Goal: Task Accomplishment & Management: Manage account settings

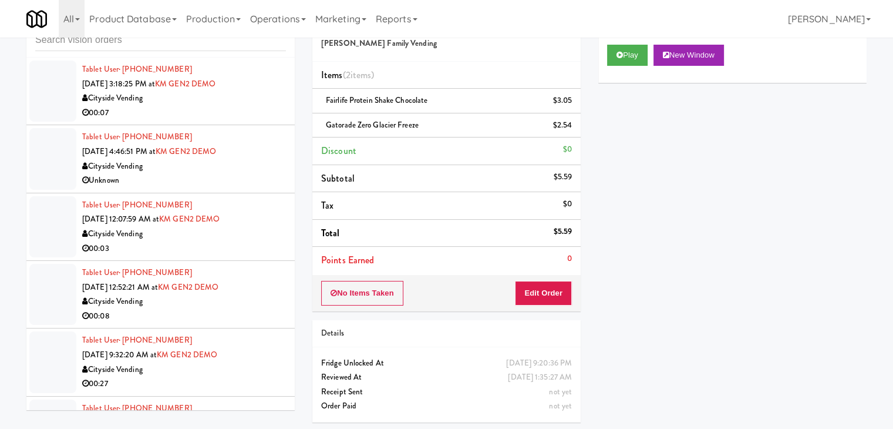
scroll to position [8675, 0]
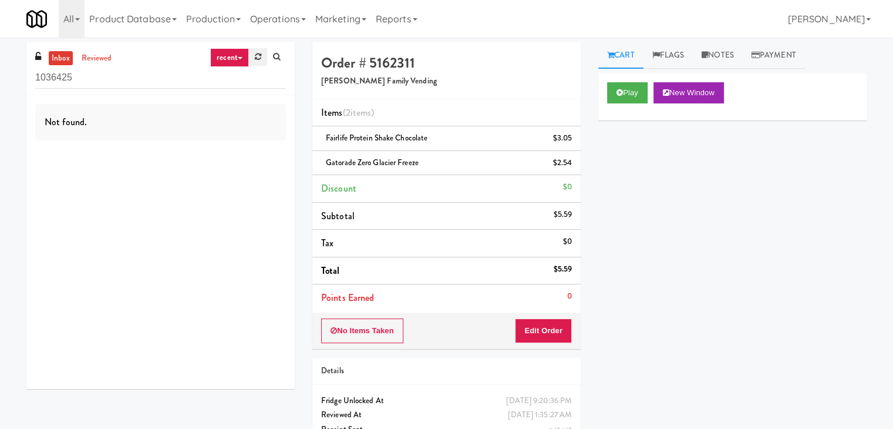
click at [261, 58] on link at bounding box center [258, 57] width 18 height 18
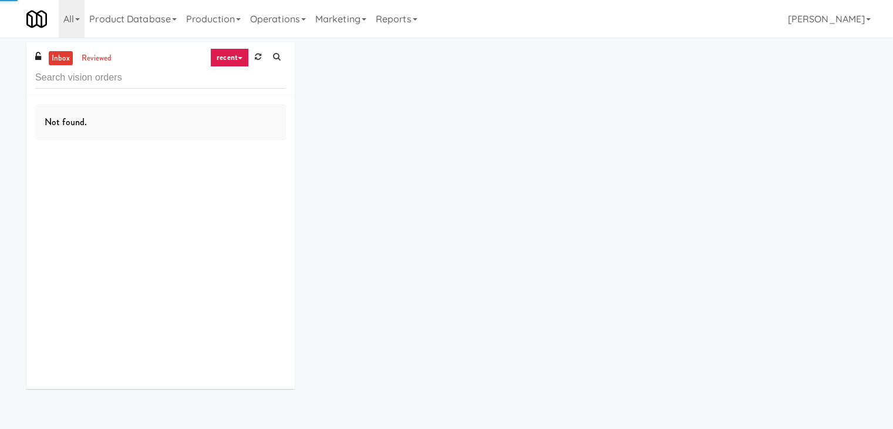
click at [233, 52] on link "recent" at bounding box center [229, 57] width 39 height 19
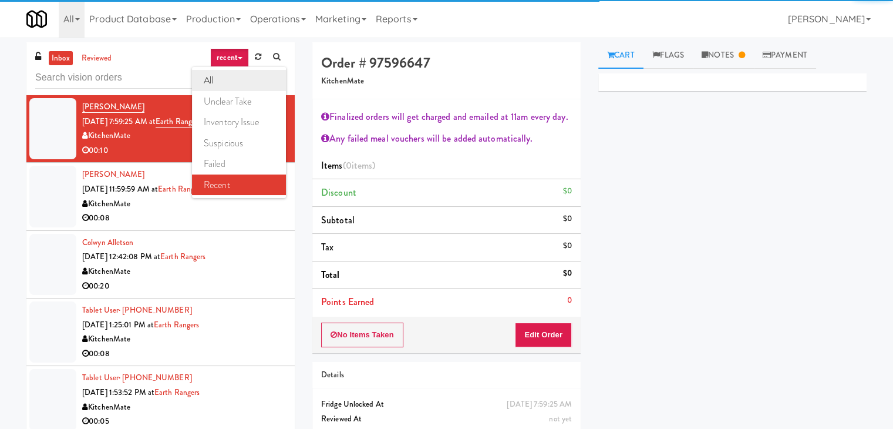
click at [230, 79] on link "all" at bounding box center [239, 80] width 94 height 21
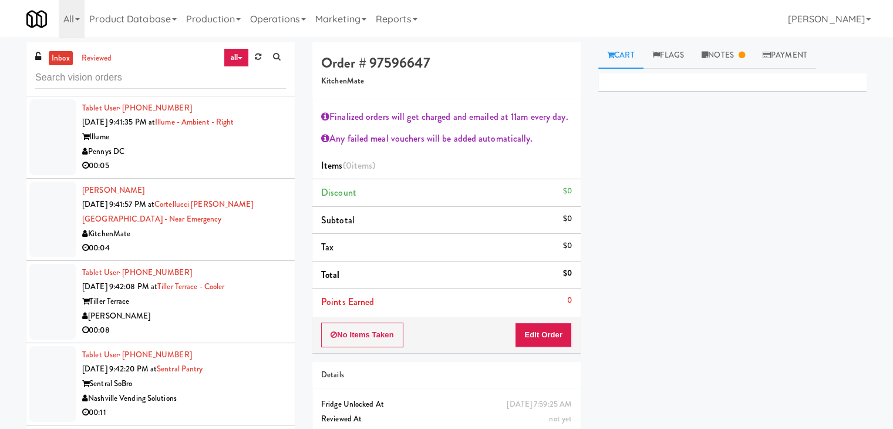
scroll to position [4056, 0]
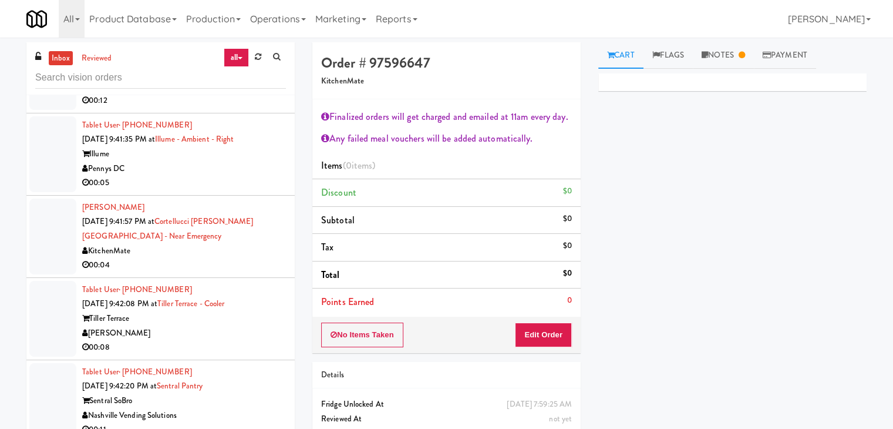
click at [198, 164] on div "Pennys DC" at bounding box center [184, 169] width 204 height 15
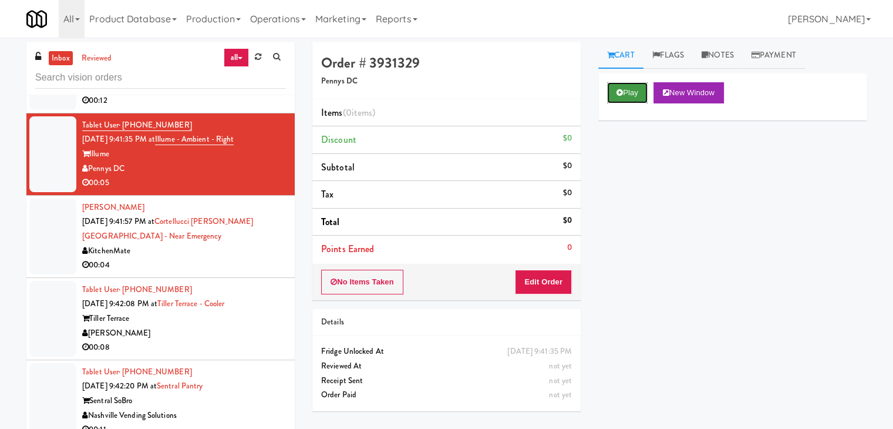
click at [624, 102] on button "Play" at bounding box center [627, 92] width 41 height 21
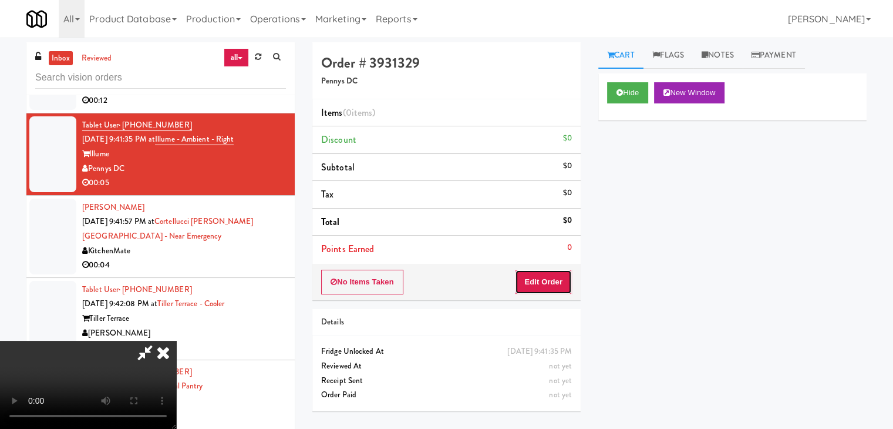
click at [529, 285] on button "Edit Order" at bounding box center [543, 282] width 57 height 25
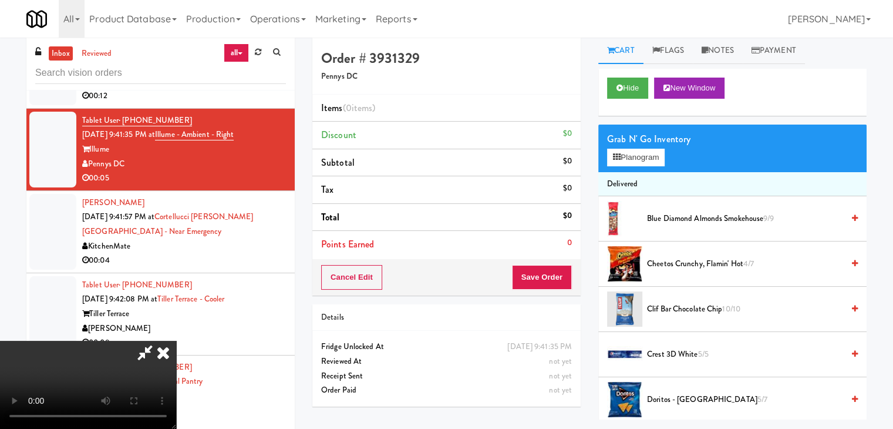
scroll to position [38, 0]
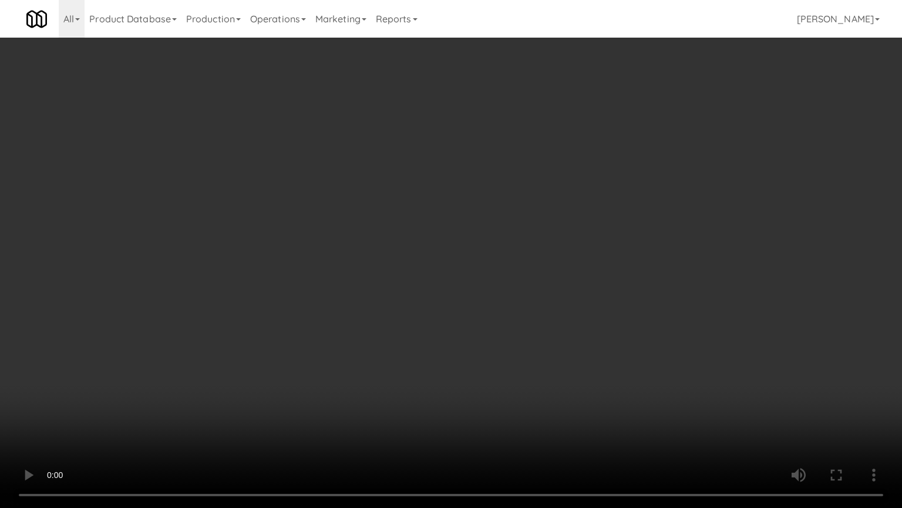
click at [533, 287] on video at bounding box center [451, 254] width 902 height 508
drag, startPoint x: 533, startPoint y: 288, endPoint x: 526, endPoint y: 294, distance: 9.2
click at [532, 290] on video at bounding box center [451, 254] width 902 height 508
click at [533, 289] on video at bounding box center [451, 254] width 902 height 508
drag, startPoint x: 533, startPoint y: 289, endPoint x: 609, endPoint y: 164, distance: 146.0
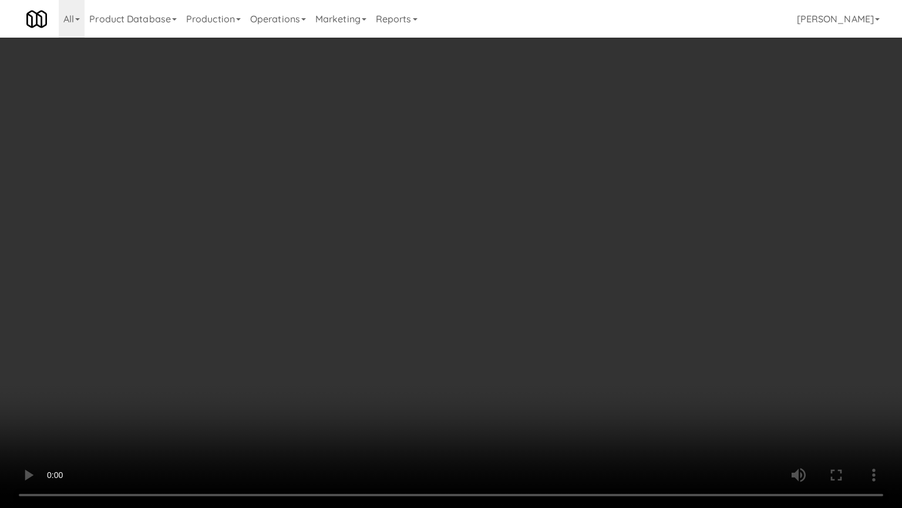
click at [537, 285] on video at bounding box center [451, 254] width 902 height 508
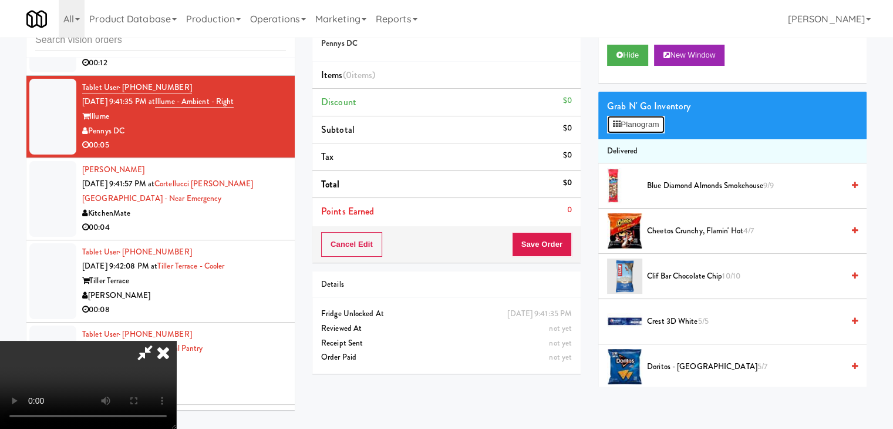
click at [654, 124] on button "Planogram" at bounding box center [636, 125] width 58 height 18
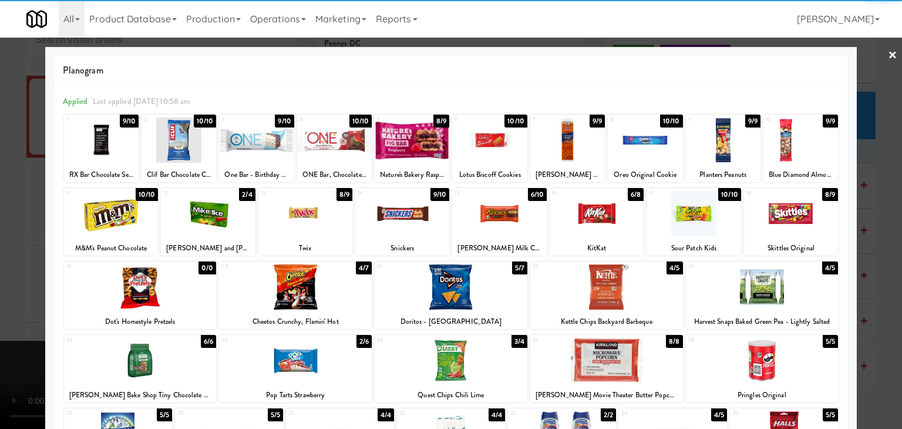
click at [412, 143] on div at bounding box center [412, 139] width 75 height 45
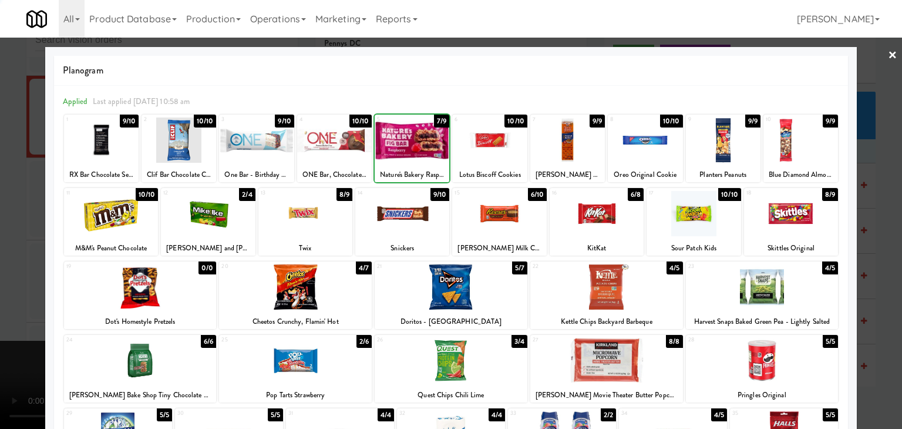
click at [5, 219] on div at bounding box center [451, 214] width 902 height 429
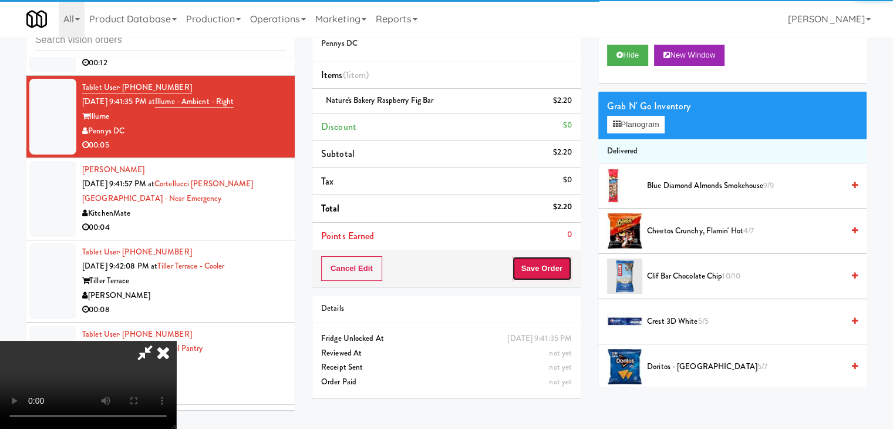
click at [554, 278] on button "Save Order" at bounding box center [542, 268] width 60 height 25
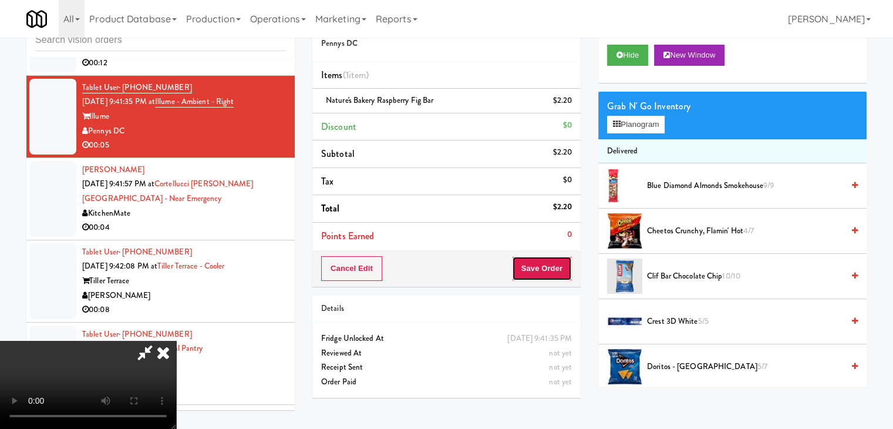
click at [555, 276] on button "Save Order" at bounding box center [542, 268] width 60 height 25
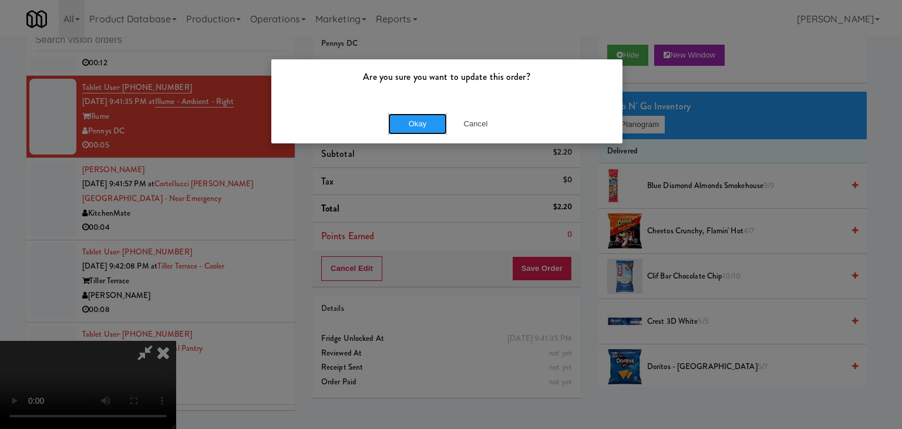
click at [388, 125] on button "Okay" at bounding box center [417, 123] width 59 height 21
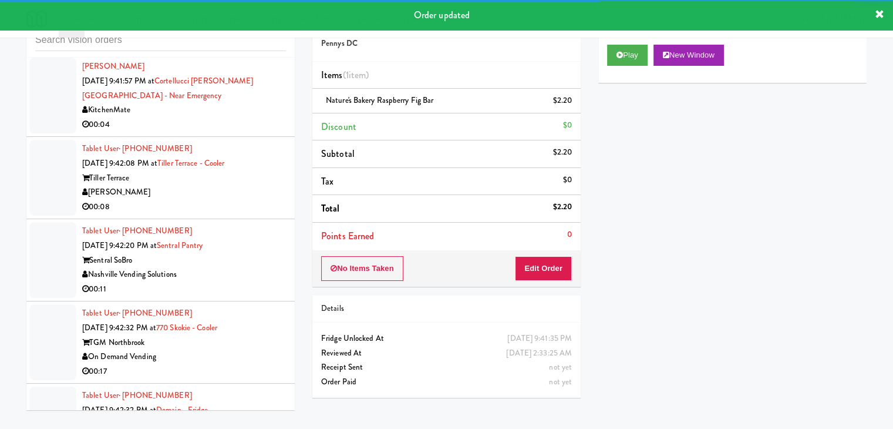
scroll to position [4188, 0]
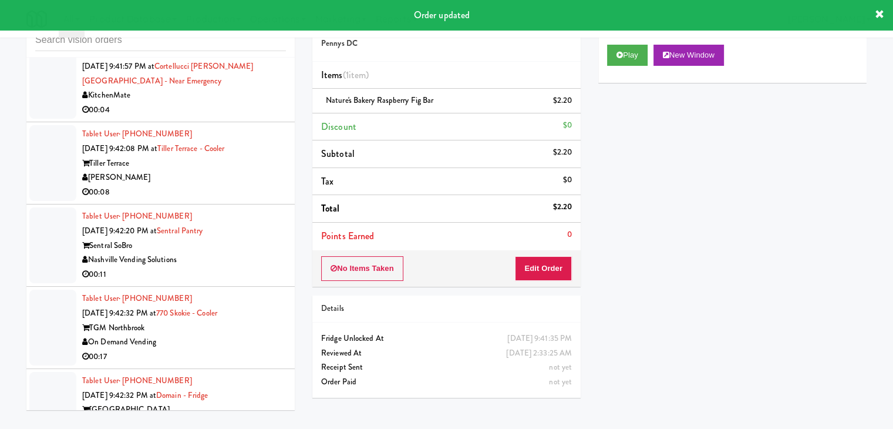
click at [200, 103] on div "00:04" at bounding box center [184, 110] width 204 height 15
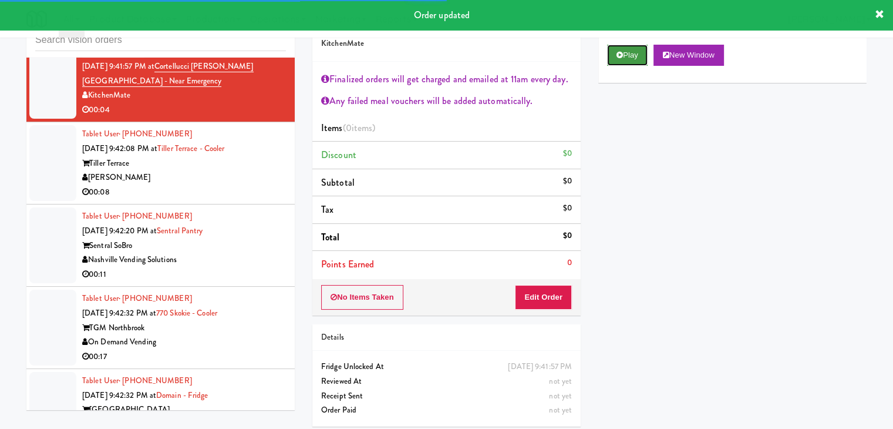
click at [622, 55] on icon at bounding box center [620, 55] width 6 height 8
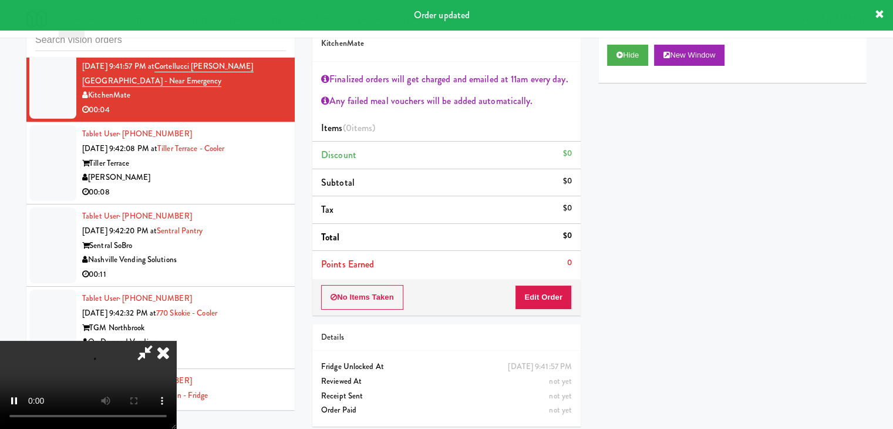
click at [549, 283] on div "No Items Taken Edit Order" at bounding box center [447, 297] width 268 height 36
click at [549, 290] on button "Edit Order" at bounding box center [543, 297] width 57 height 25
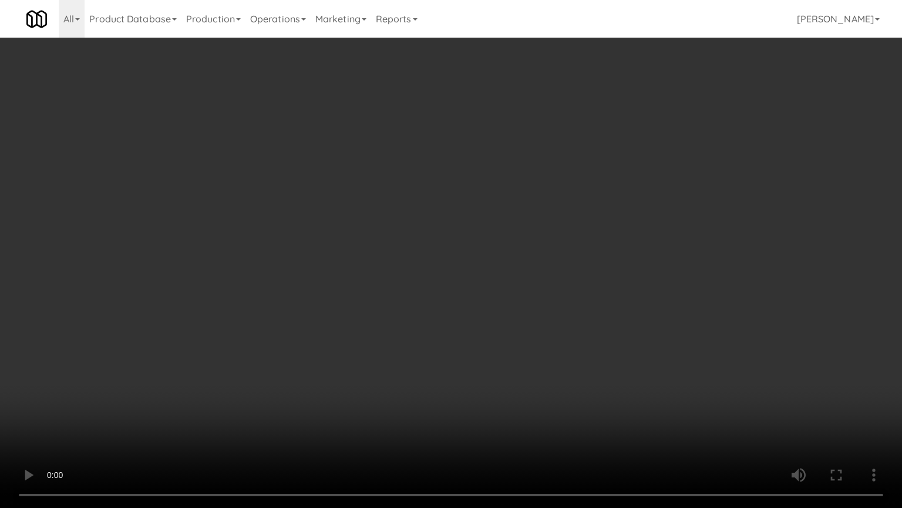
click at [472, 361] on video at bounding box center [451, 254] width 902 height 508
click at [523, 350] on video at bounding box center [451, 254] width 902 height 508
click at [529, 350] on video at bounding box center [451, 254] width 902 height 508
click at [528, 351] on video at bounding box center [451, 254] width 902 height 508
click at [526, 351] on video at bounding box center [451, 254] width 902 height 508
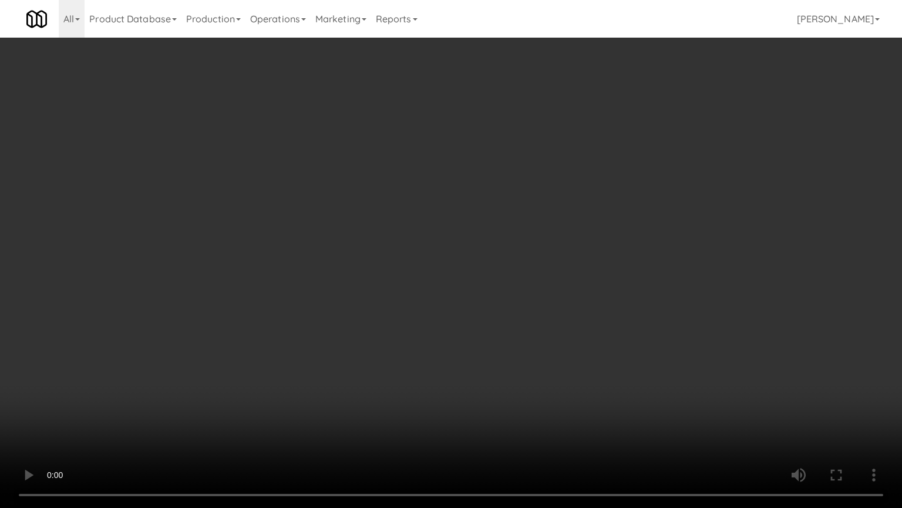
click at [526, 350] on video at bounding box center [451, 254] width 902 height 508
click at [517, 347] on video at bounding box center [451, 254] width 902 height 508
click at [518, 345] on video at bounding box center [451, 254] width 902 height 508
click at [525, 324] on video at bounding box center [451, 254] width 902 height 508
drag, startPoint x: 525, startPoint y: 324, endPoint x: 595, endPoint y: 224, distance: 122.2
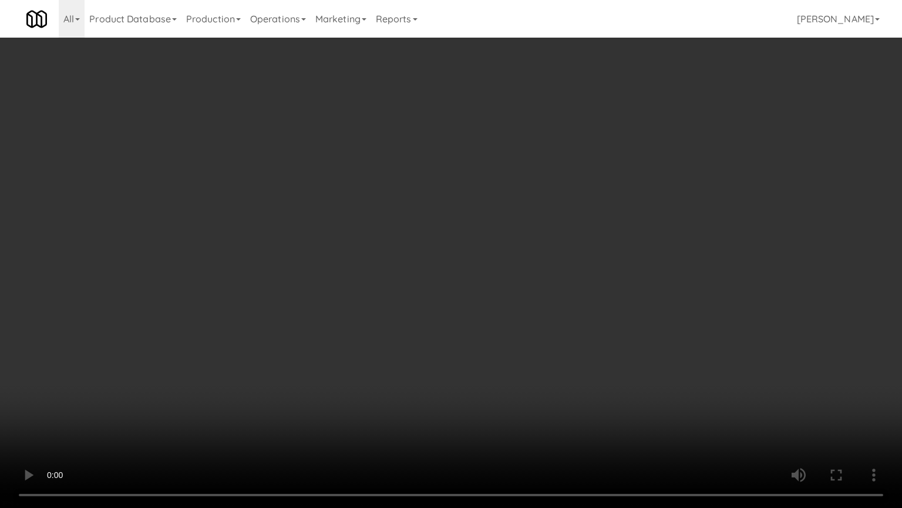
click at [528, 320] on video at bounding box center [451, 254] width 902 height 508
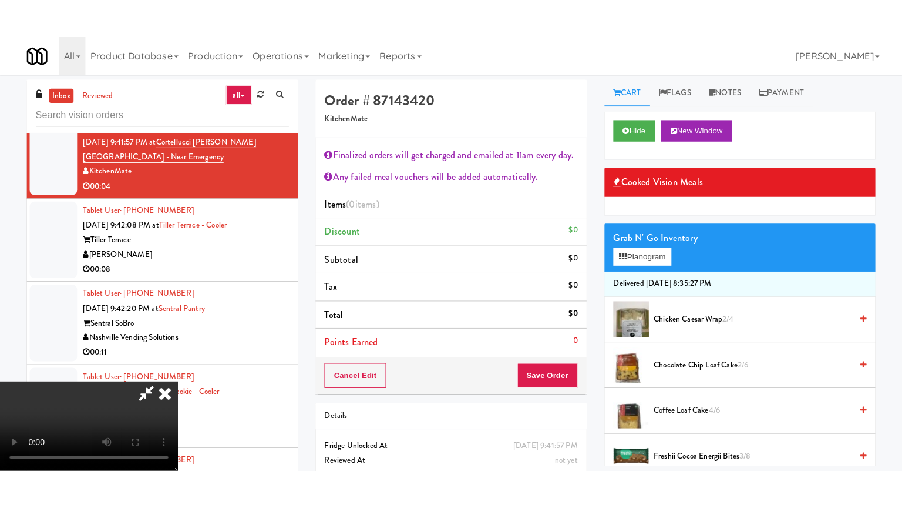
scroll to position [202, 0]
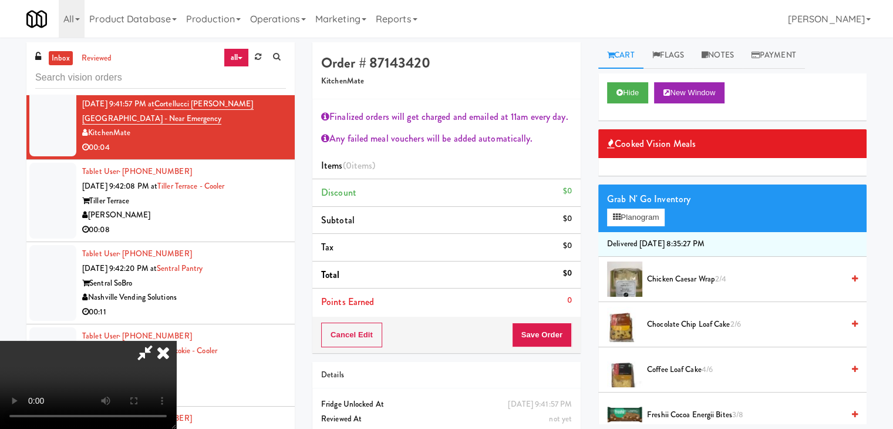
click at [176, 341] on video at bounding box center [88, 385] width 176 height 88
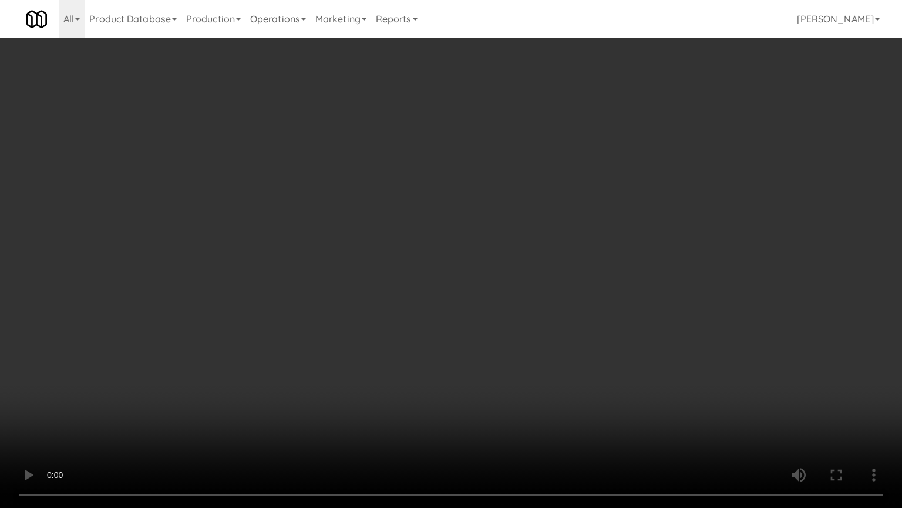
click at [573, 268] on video at bounding box center [451, 254] width 902 height 508
click at [575, 268] on video at bounding box center [451, 254] width 902 height 508
click at [554, 268] on video at bounding box center [451, 254] width 902 height 508
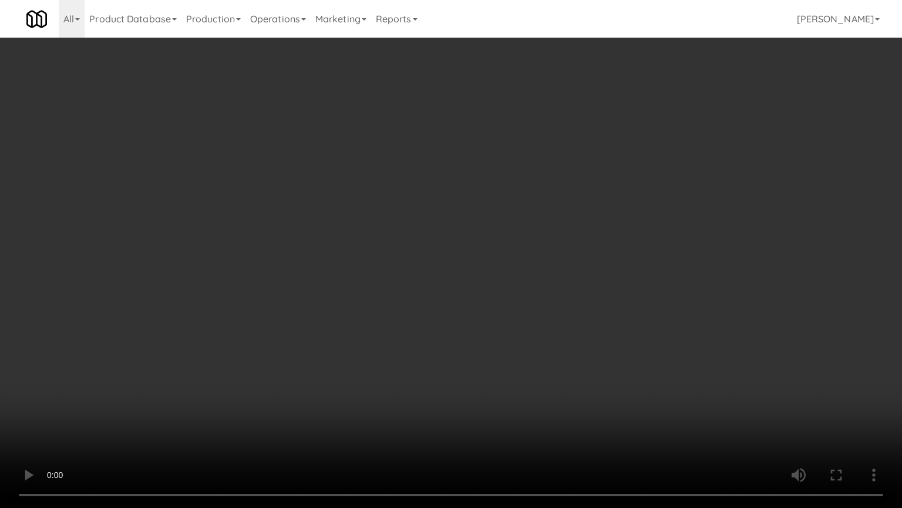
click at [554, 268] on video at bounding box center [451, 254] width 902 height 508
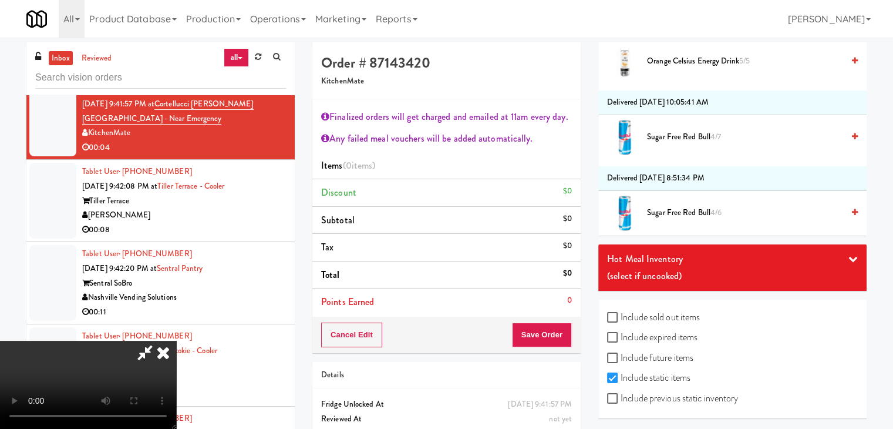
click at [721, 263] on div "Hot Meal Inventory" at bounding box center [732, 259] width 251 height 18
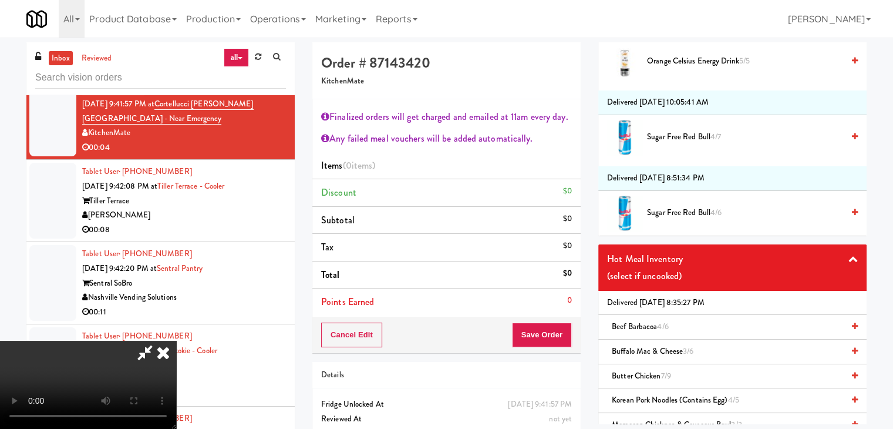
scroll to position [1302, 0]
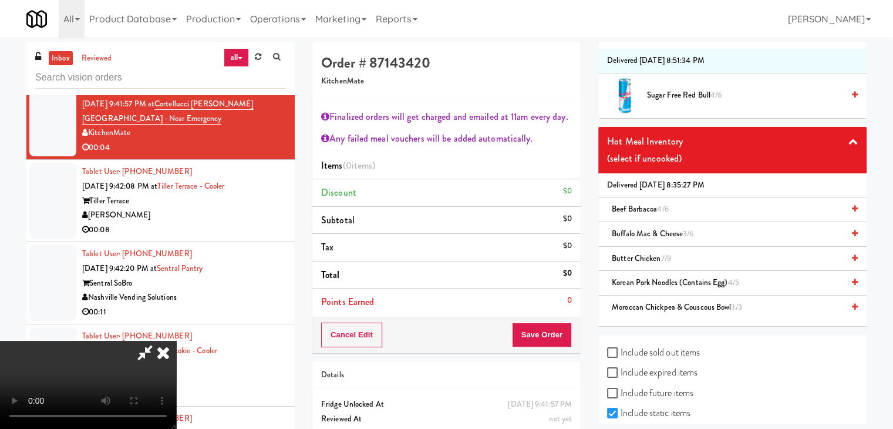
click at [700, 280] on span "Korean Pork Noodles (Contains Egg) 4/5" at bounding box center [675, 282] width 127 height 11
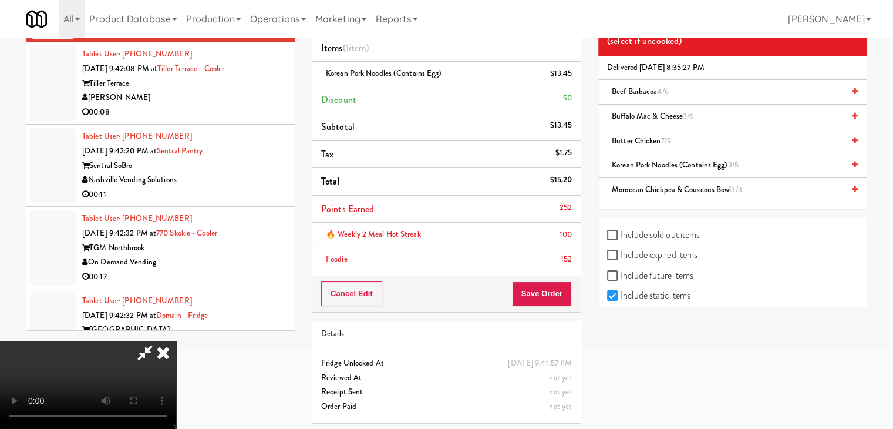
scroll to position [119, 0]
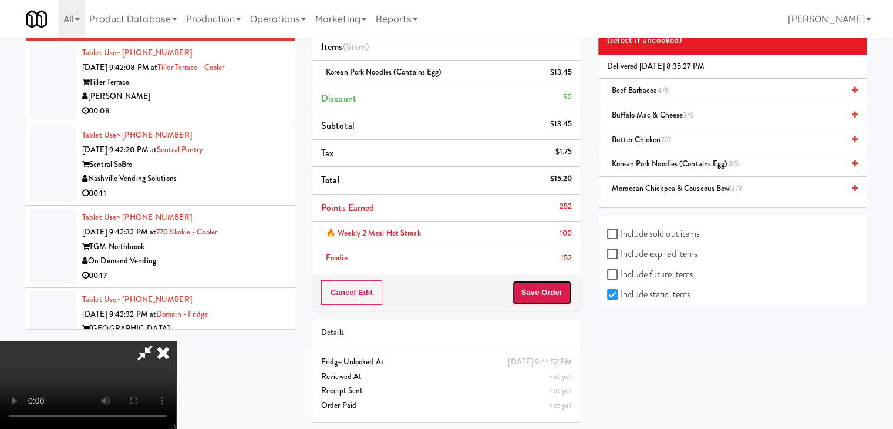
click at [556, 289] on button "Save Order" at bounding box center [542, 292] width 60 height 25
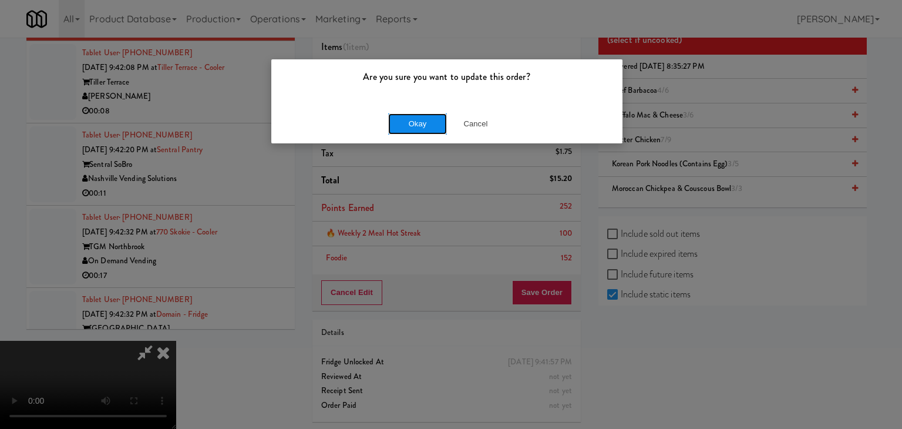
click at [401, 120] on button "Okay" at bounding box center [417, 123] width 59 height 21
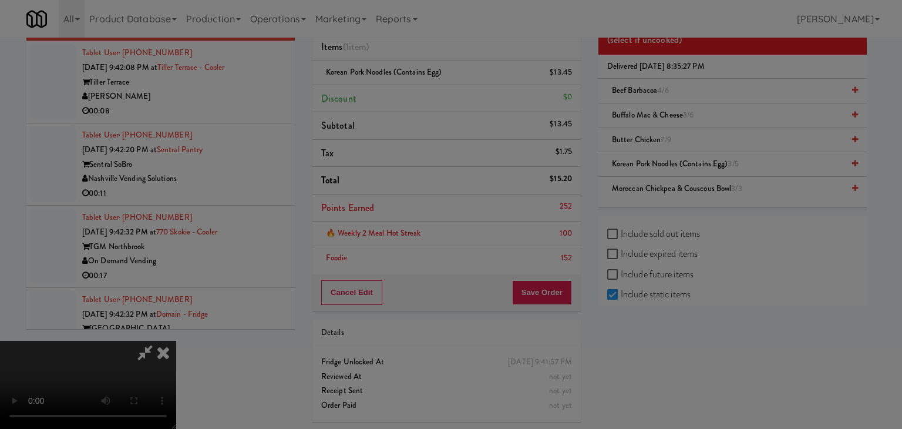
click at [403, 120] on div "Okay Cancel" at bounding box center [446, 101] width 351 height 39
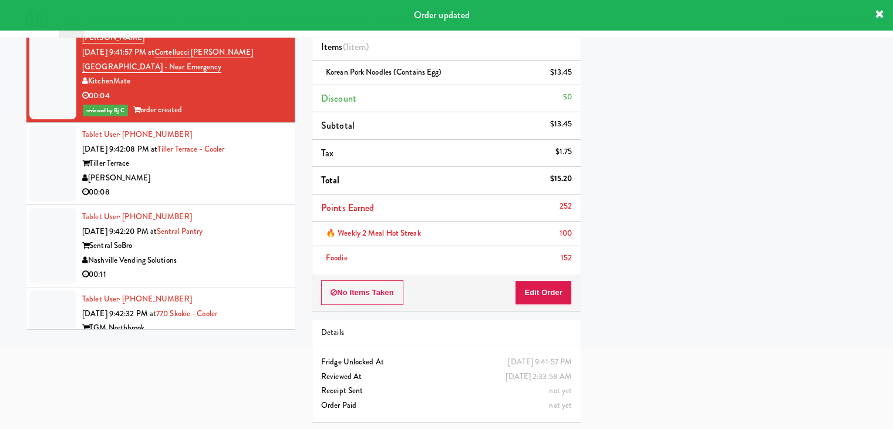
scroll to position [4071, 0]
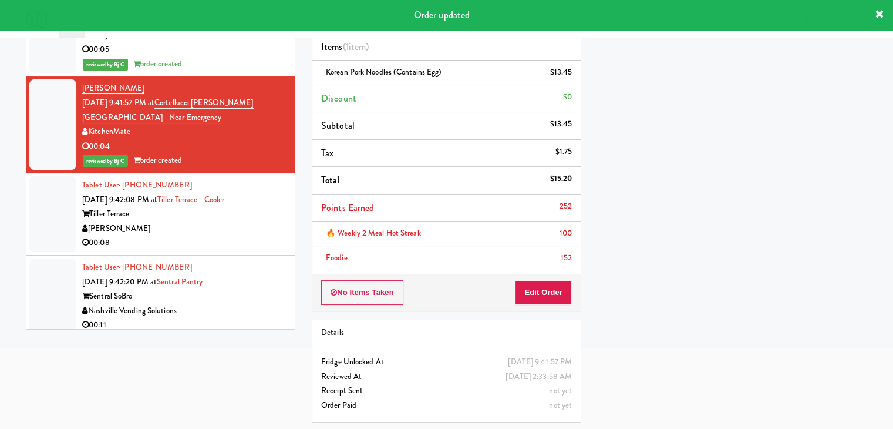
click at [241, 236] on div "00:08" at bounding box center [184, 243] width 204 height 15
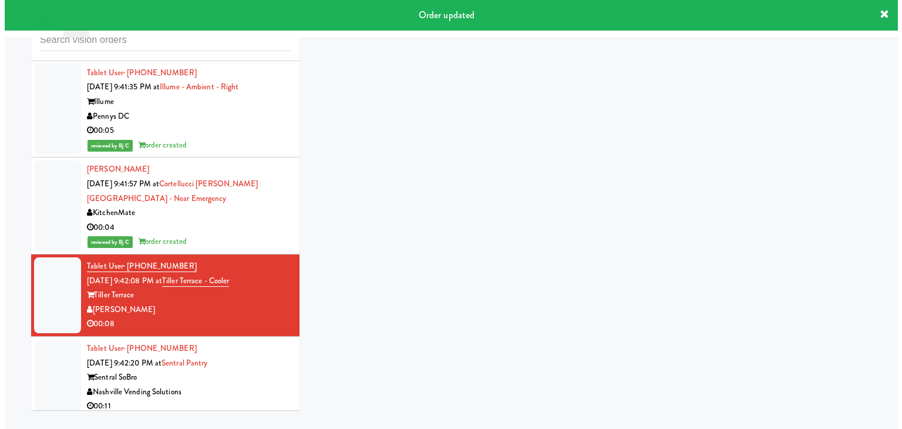
scroll to position [38, 0]
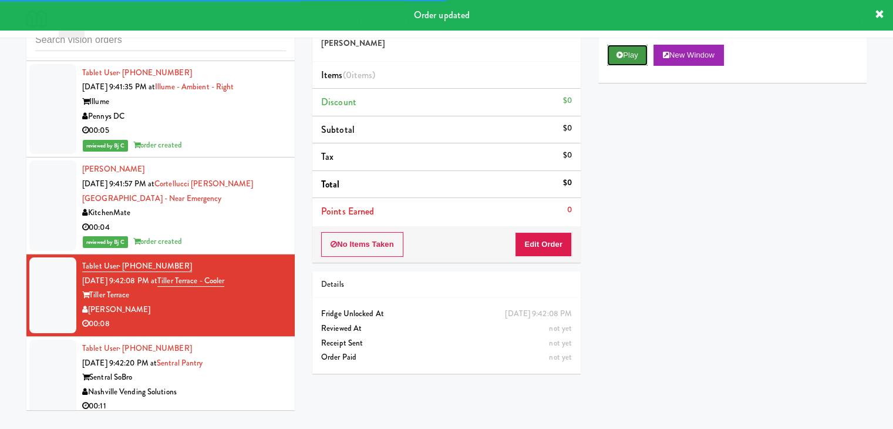
click at [627, 56] on button "Play" at bounding box center [627, 55] width 41 height 21
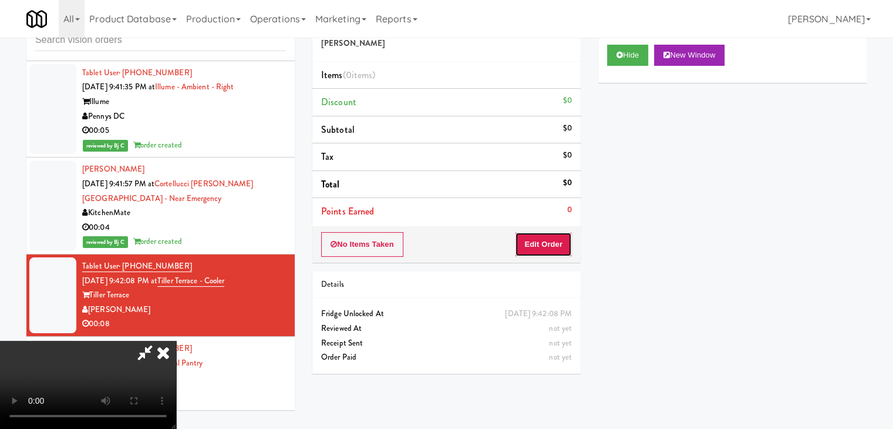
click at [549, 246] on button "Edit Order" at bounding box center [543, 244] width 57 height 25
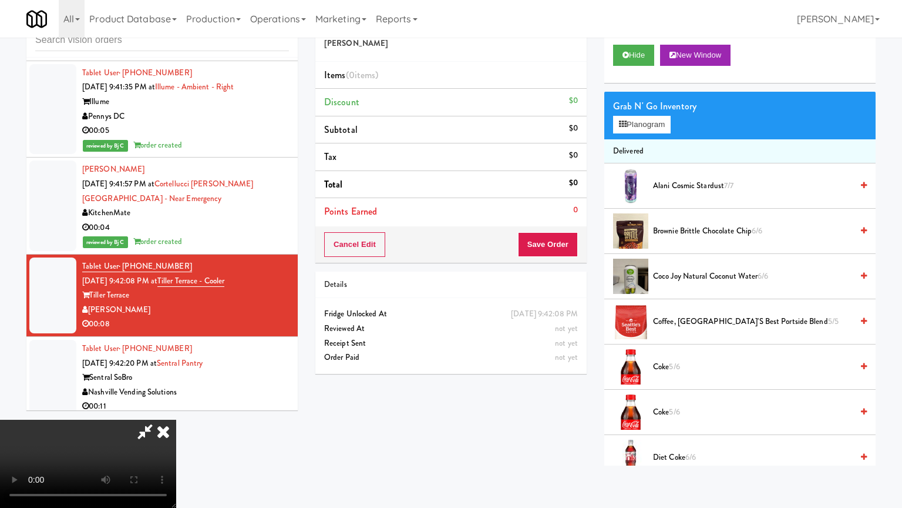
click at [176, 419] on video at bounding box center [88, 463] width 176 height 88
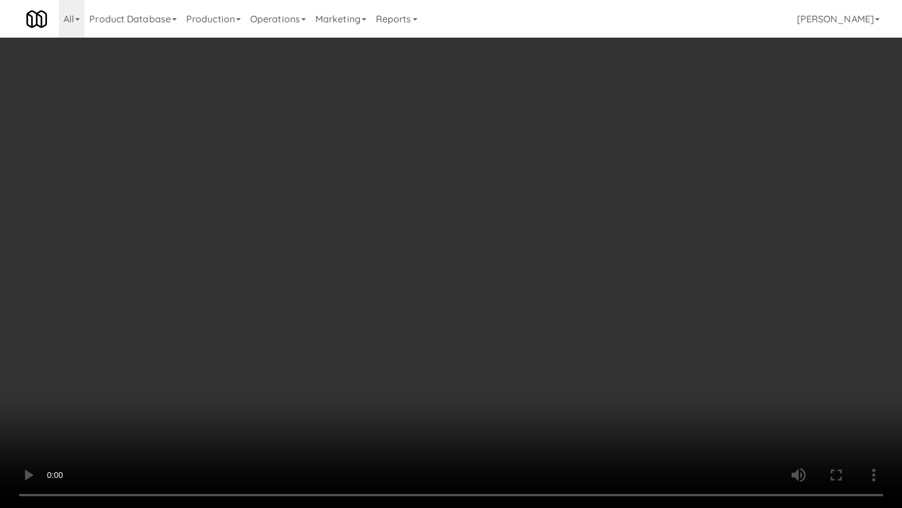
click at [515, 352] on video at bounding box center [451, 254] width 902 height 508
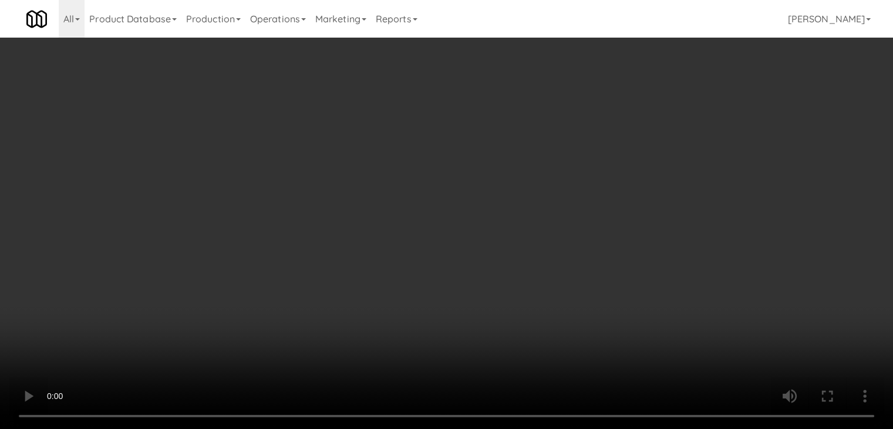
click at [437, 294] on video at bounding box center [446, 214] width 893 height 429
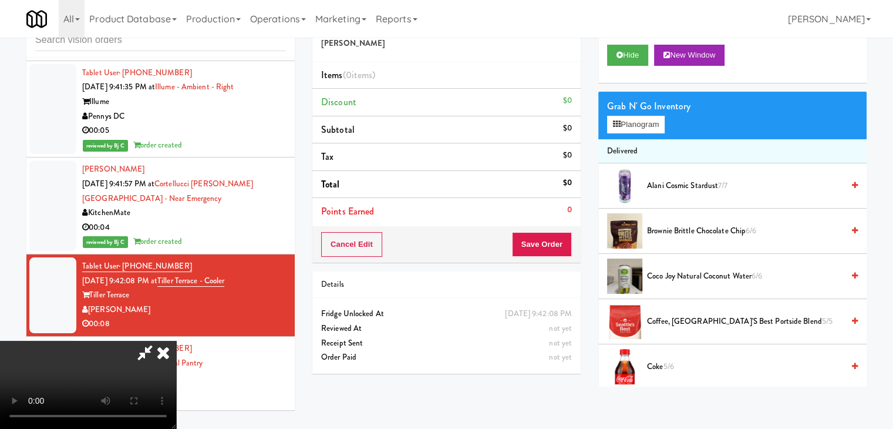
click at [176, 341] on video at bounding box center [88, 385] width 176 height 88
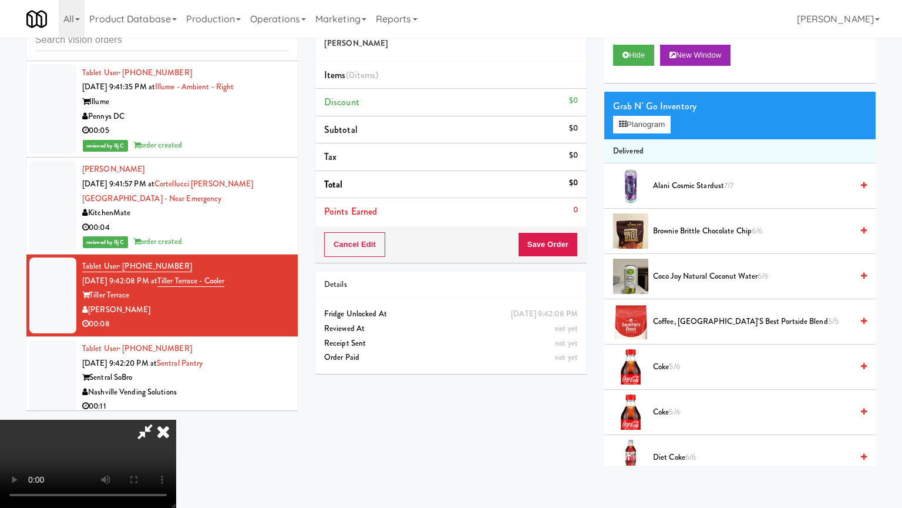
click at [176, 419] on video at bounding box center [88, 463] width 176 height 88
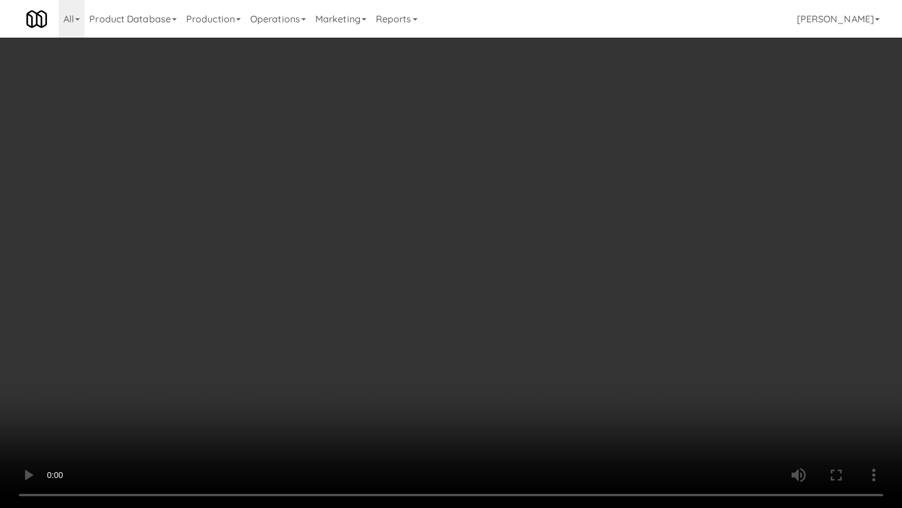
click at [442, 341] on video at bounding box center [451, 254] width 902 height 508
click at [542, 347] on video at bounding box center [451, 254] width 902 height 508
click at [502, 358] on video at bounding box center [451, 254] width 902 height 508
click at [504, 355] on video at bounding box center [451, 254] width 902 height 508
click at [503, 348] on video at bounding box center [451, 254] width 902 height 508
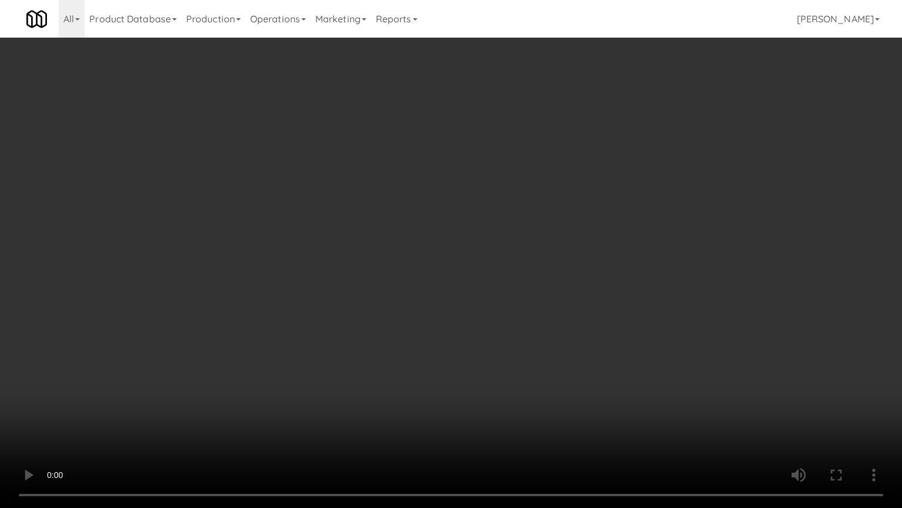
click at [503, 345] on video at bounding box center [451, 254] width 902 height 508
drag, startPoint x: 503, startPoint y: 345, endPoint x: 500, endPoint y: 355, distance: 9.7
click at [503, 345] on video at bounding box center [451, 254] width 902 height 508
click at [509, 337] on video at bounding box center [451, 254] width 902 height 508
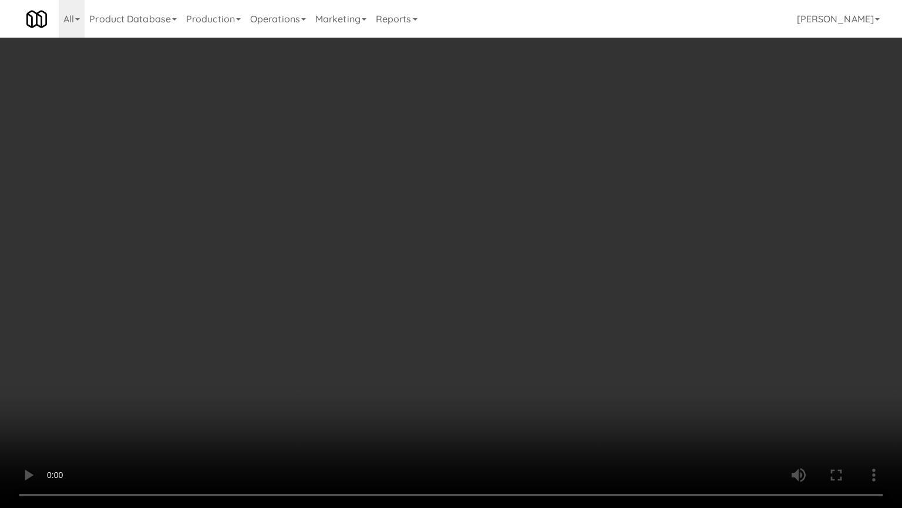
drag, startPoint x: 510, startPoint y: 332, endPoint x: 557, endPoint y: 220, distance: 121.4
click at [518, 322] on video at bounding box center [451, 254] width 902 height 508
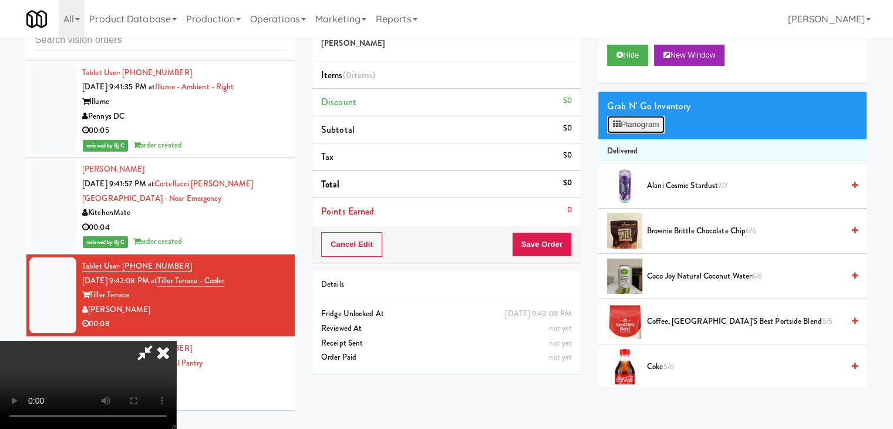
click at [632, 127] on button "Planogram" at bounding box center [636, 125] width 58 height 18
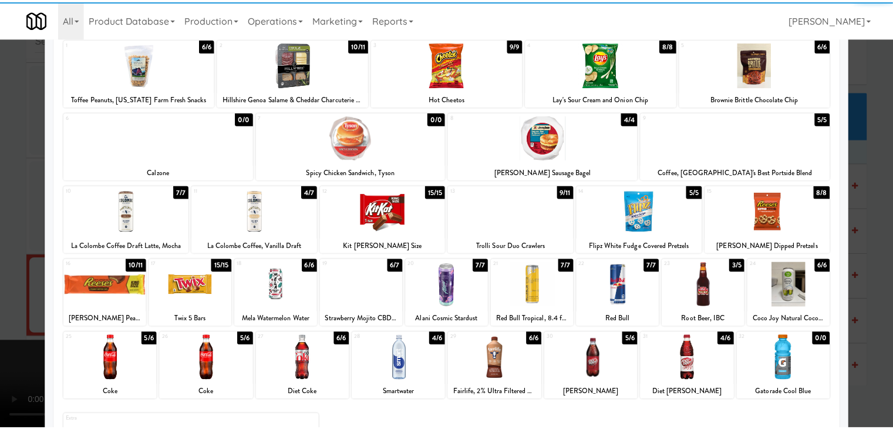
scroll to position [117, 0]
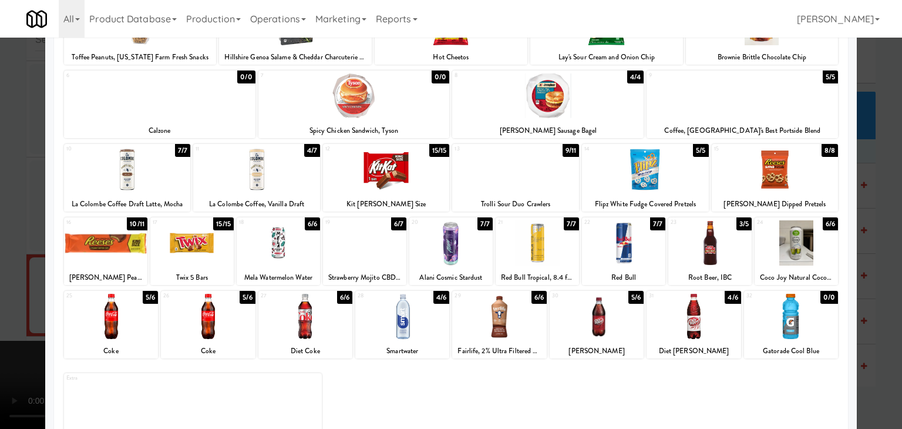
click at [691, 249] on div at bounding box center [710, 242] width 83 height 45
drag, startPoint x: 399, startPoint y: 325, endPoint x: 330, endPoint y: 343, distance: 72.2
click at [399, 325] on div at bounding box center [402, 316] width 94 height 45
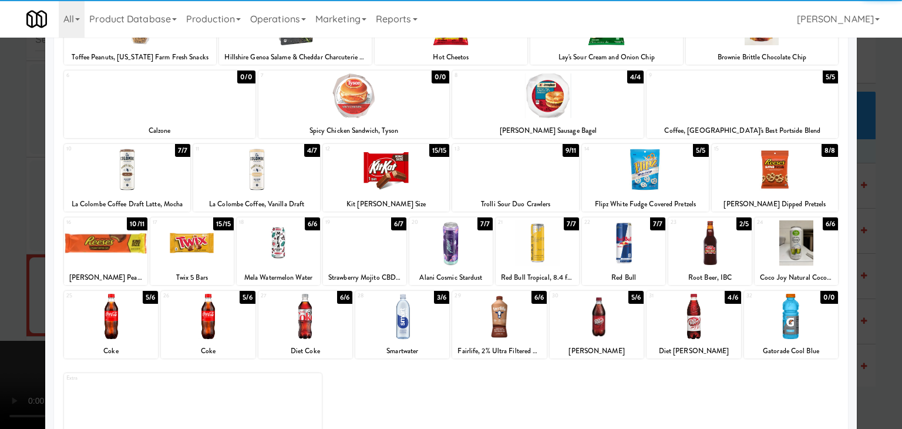
drag, startPoint x: 0, startPoint y: 334, endPoint x: 86, endPoint y: 319, distance: 87.0
click at [0, 332] on div at bounding box center [451, 214] width 902 height 429
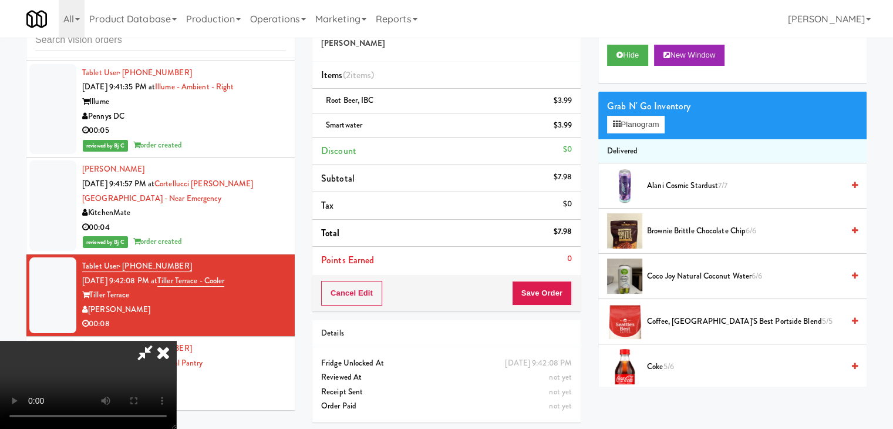
click at [176, 341] on video at bounding box center [88, 385] width 176 height 88
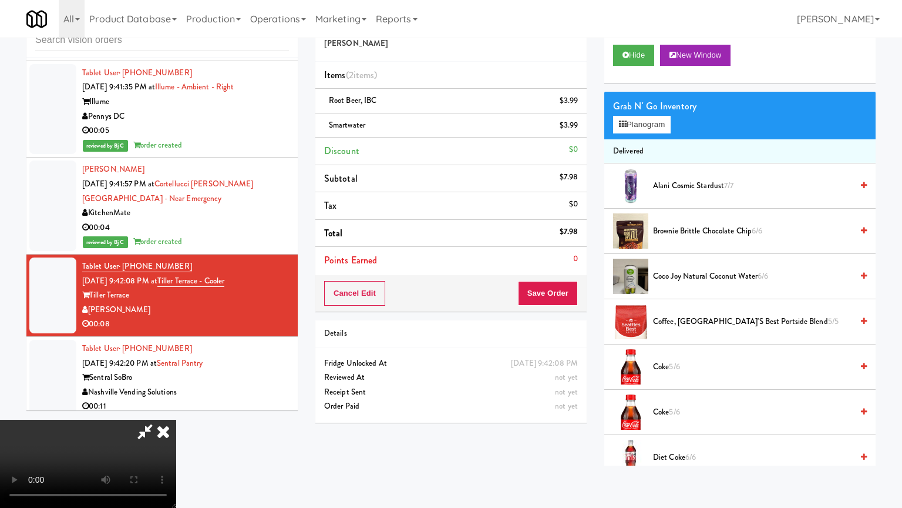
click at [176, 419] on video at bounding box center [88, 463] width 176 height 88
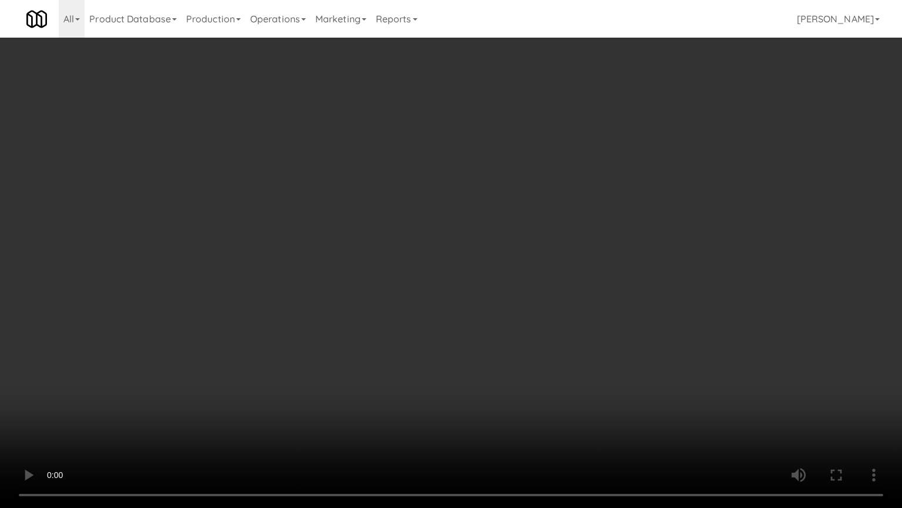
click at [453, 403] on video at bounding box center [451, 254] width 902 height 508
drag, startPoint x: 453, startPoint y: 404, endPoint x: 489, endPoint y: 350, distance: 64.0
click at [453, 404] on video at bounding box center [451, 254] width 902 height 508
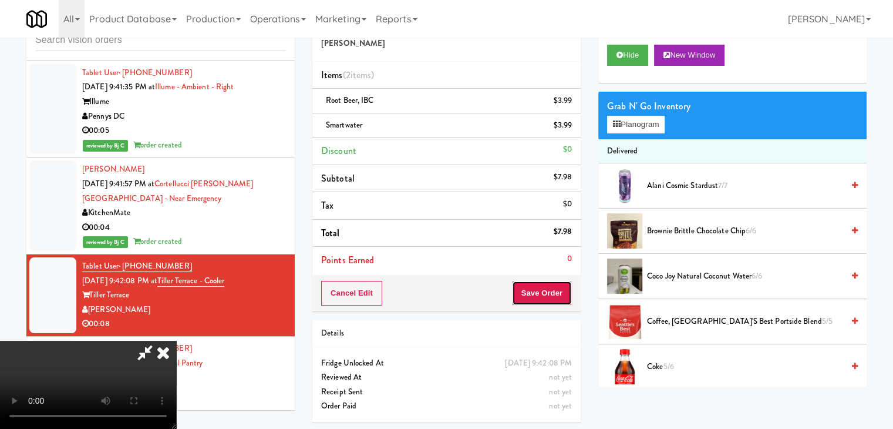
click at [556, 301] on button "Save Order" at bounding box center [542, 293] width 60 height 25
click at [559, 295] on button "Save Order" at bounding box center [542, 293] width 60 height 25
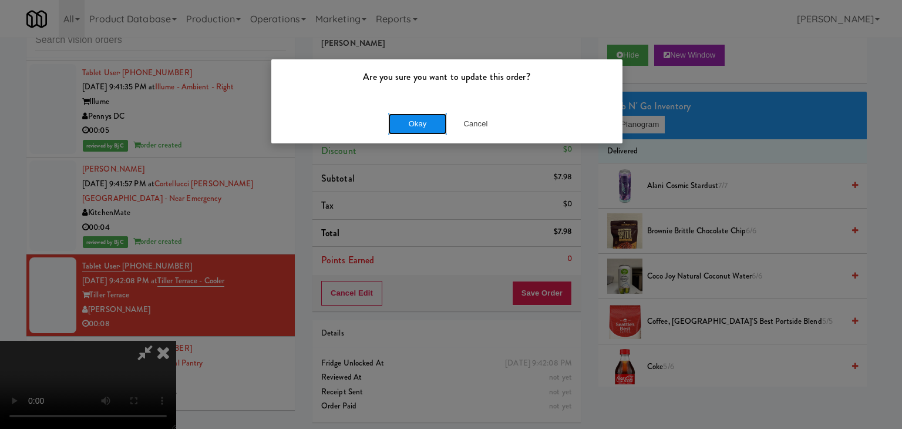
click at [414, 121] on button "Okay" at bounding box center [417, 123] width 59 height 21
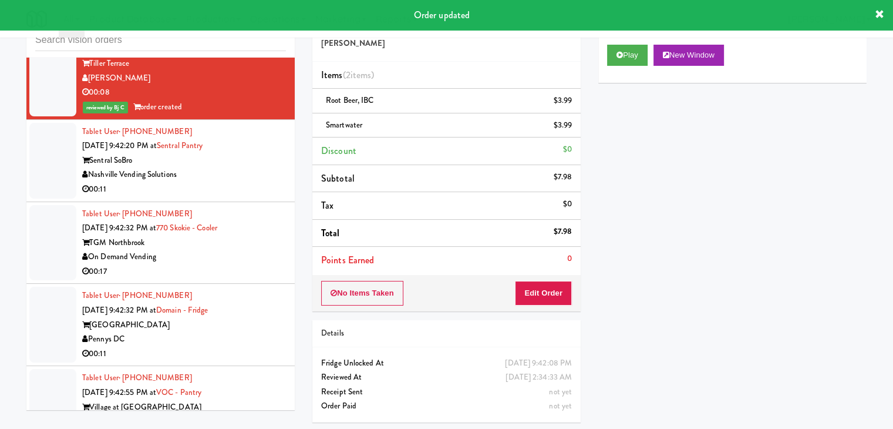
scroll to position [4306, 0]
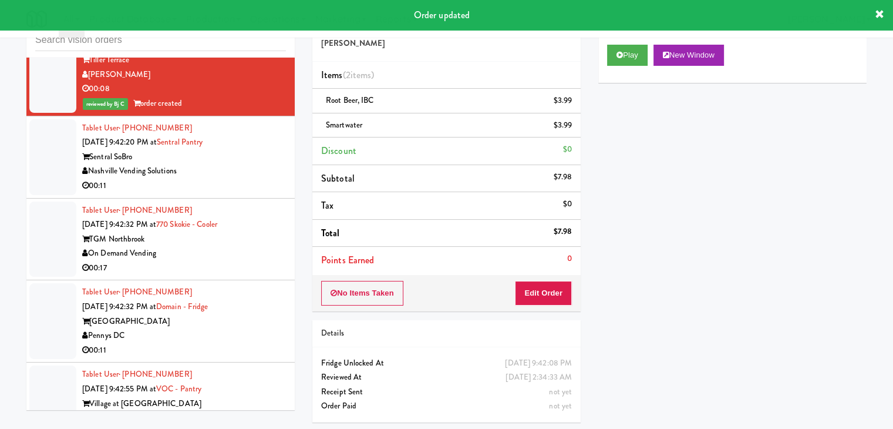
click at [248, 179] on div "00:11" at bounding box center [184, 186] width 204 height 15
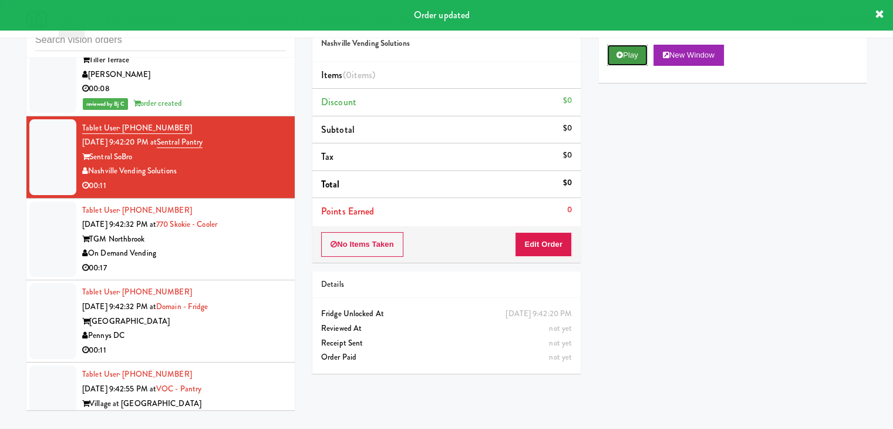
click at [635, 56] on button "Play" at bounding box center [627, 55] width 41 height 21
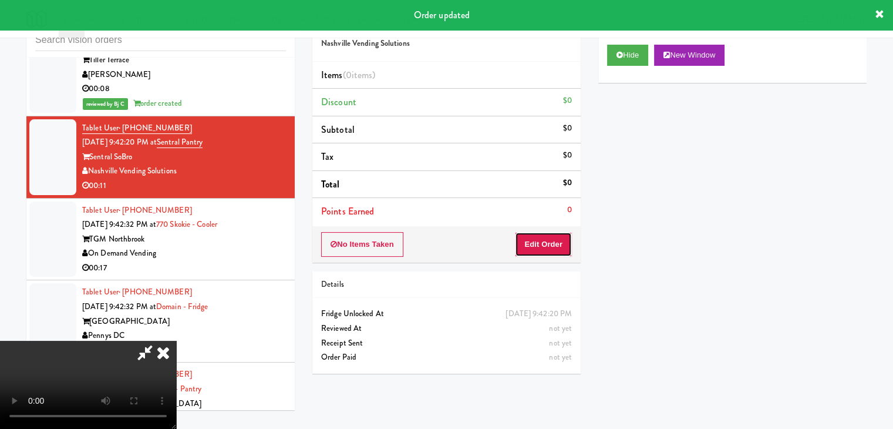
click at [546, 244] on button "Edit Order" at bounding box center [543, 244] width 57 height 25
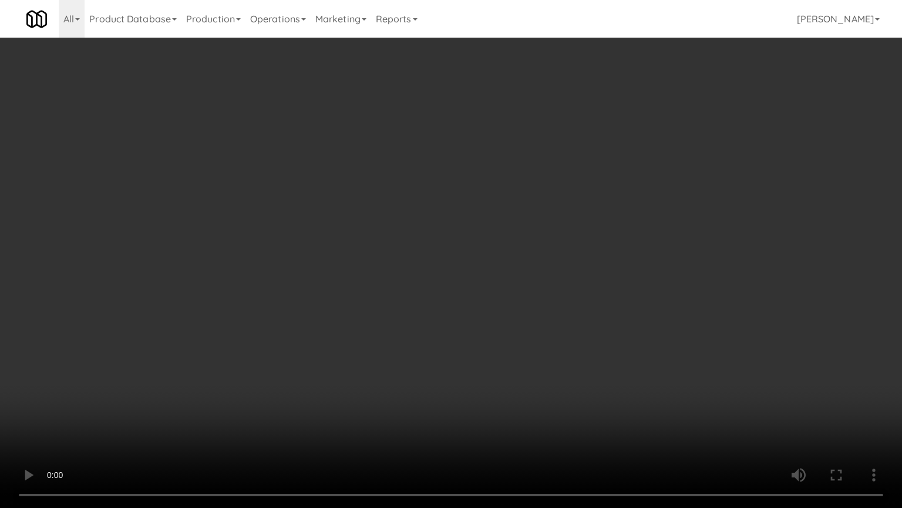
click at [519, 367] on video at bounding box center [451, 254] width 902 height 508
drag, startPoint x: 519, startPoint y: 367, endPoint x: 516, endPoint y: 315, distance: 51.2
click at [517, 367] on video at bounding box center [451, 254] width 902 height 508
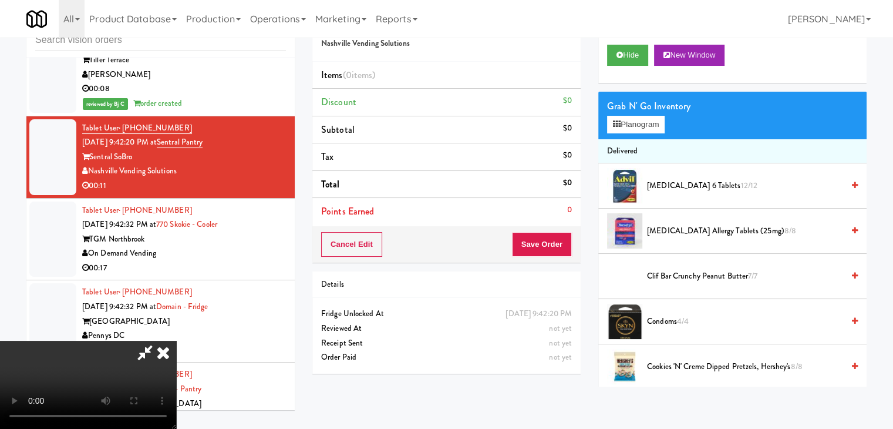
click at [176, 341] on icon at bounding box center [163, 352] width 26 height 23
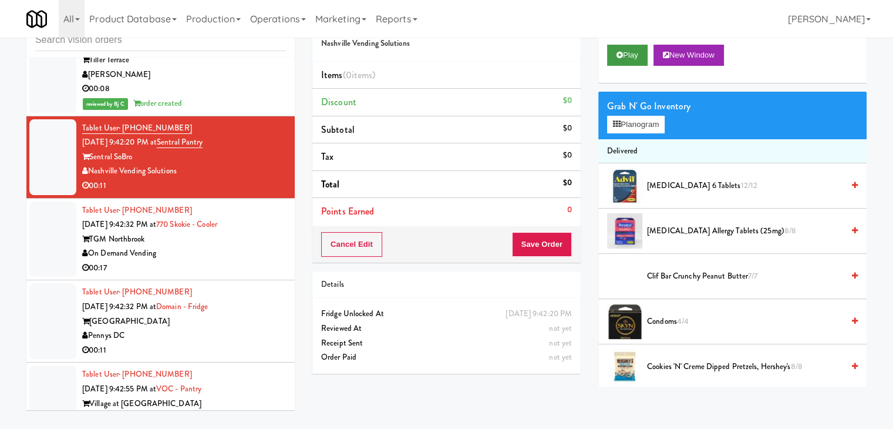
click at [653, 53] on div "Play New Window" at bounding box center [732, 55] width 251 height 21
click at [625, 56] on button "Play" at bounding box center [627, 55] width 41 height 21
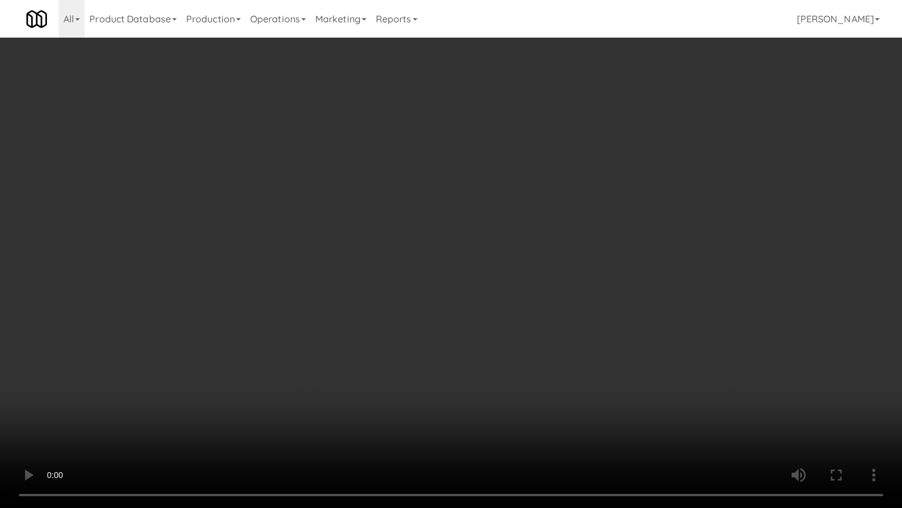
click at [533, 306] on video at bounding box center [451, 254] width 902 height 508
click at [536, 303] on video at bounding box center [451, 254] width 902 height 508
click at [537, 301] on video at bounding box center [451, 254] width 902 height 508
click at [540, 299] on video at bounding box center [451, 254] width 902 height 508
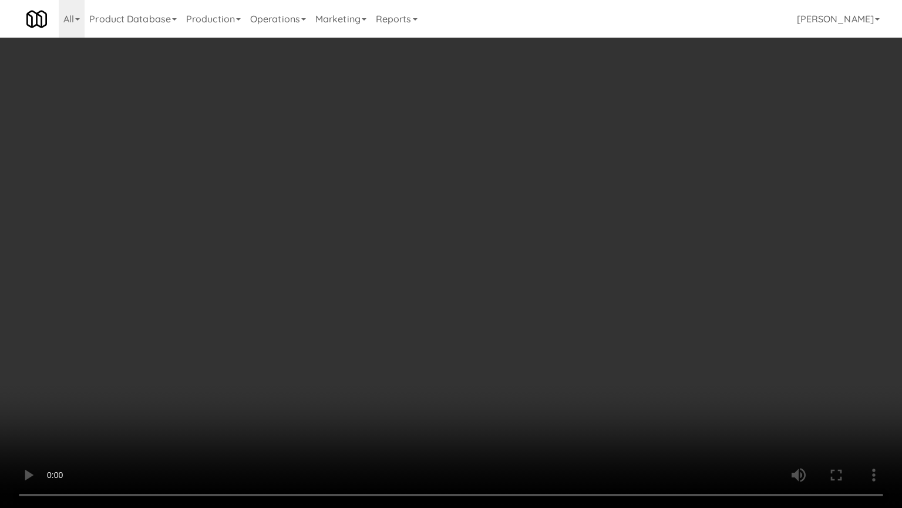
click at [545, 298] on video at bounding box center [451, 254] width 902 height 508
click at [550, 298] on video at bounding box center [451, 254] width 902 height 508
click at [557, 295] on video at bounding box center [451, 254] width 902 height 508
click at [570, 283] on video at bounding box center [451, 254] width 902 height 508
drag, startPoint x: 570, startPoint y: 283, endPoint x: 640, endPoint y: 200, distance: 108.4
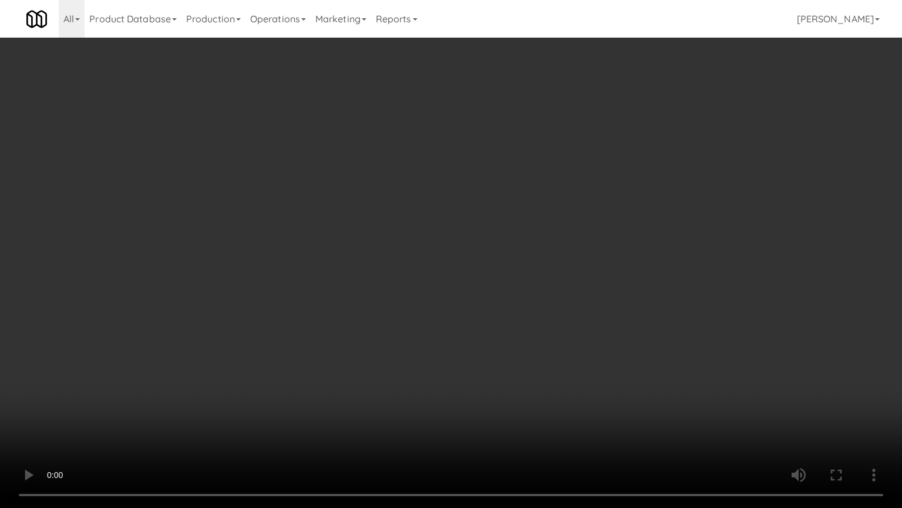
click at [576, 281] on video at bounding box center [451, 254] width 902 height 508
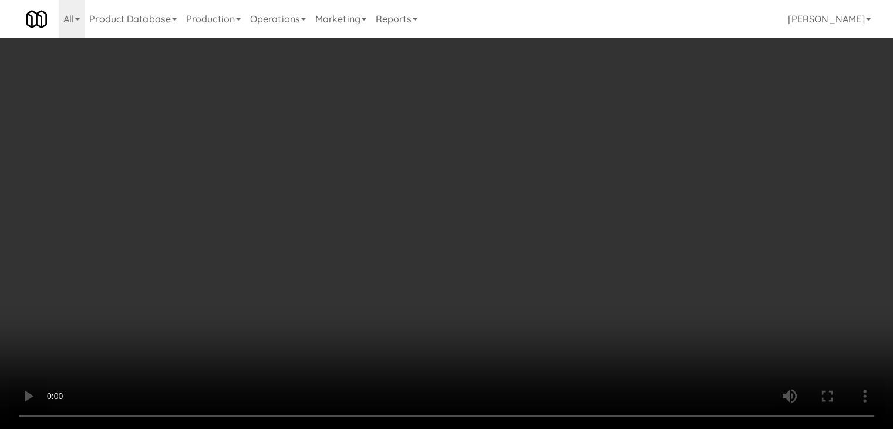
click at [643, 112] on div "Grab N' Go Inventory" at bounding box center [732, 107] width 251 height 18
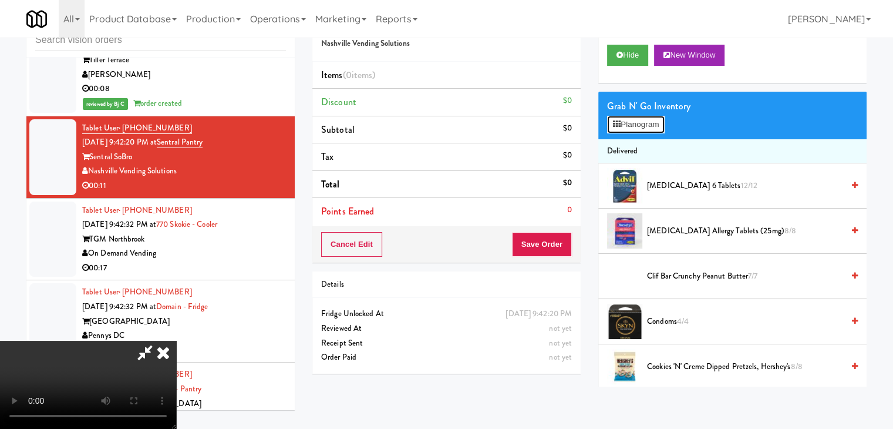
click at [643, 127] on button "Planogram" at bounding box center [636, 125] width 58 height 18
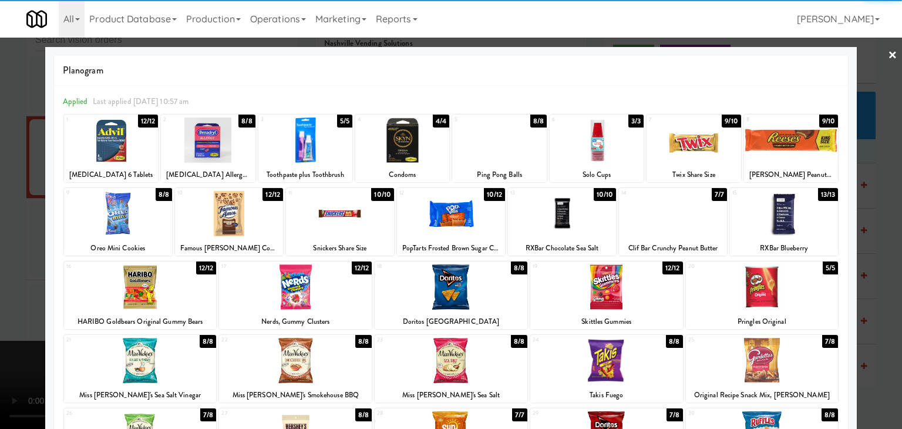
click at [772, 137] on div at bounding box center [791, 139] width 94 height 45
click at [157, 277] on div at bounding box center [140, 286] width 153 height 45
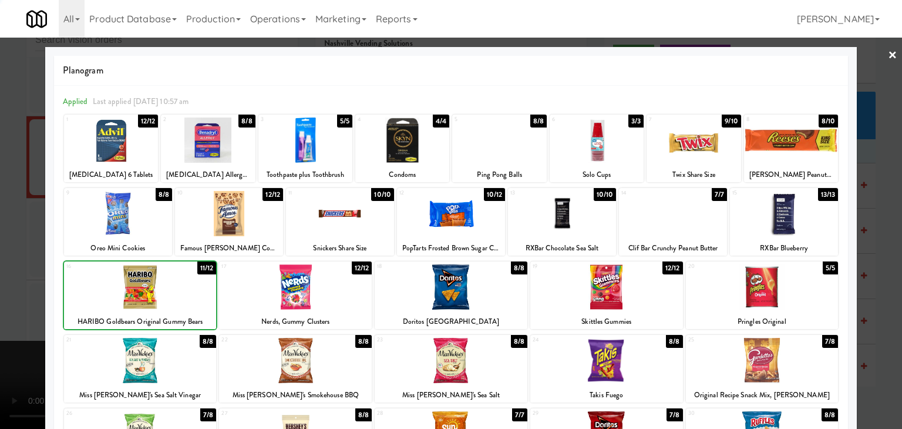
drag, startPoint x: 0, startPoint y: 284, endPoint x: 182, endPoint y: 277, distance: 181.7
click at [14, 278] on div at bounding box center [451, 214] width 902 height 429
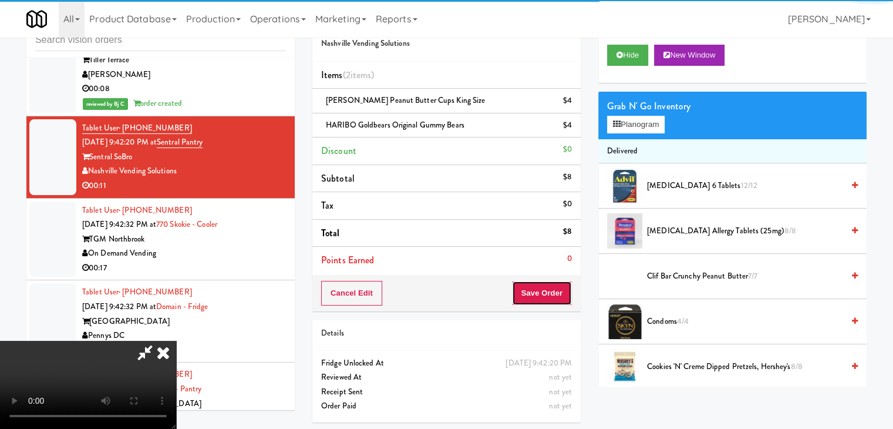
click at [556, 296] on button "Save Order" at bounding box center [542, 293] width 60 height 25
click at [556, 295] on button "Save Order" at bounding box center [542, 293] width 60 height 25
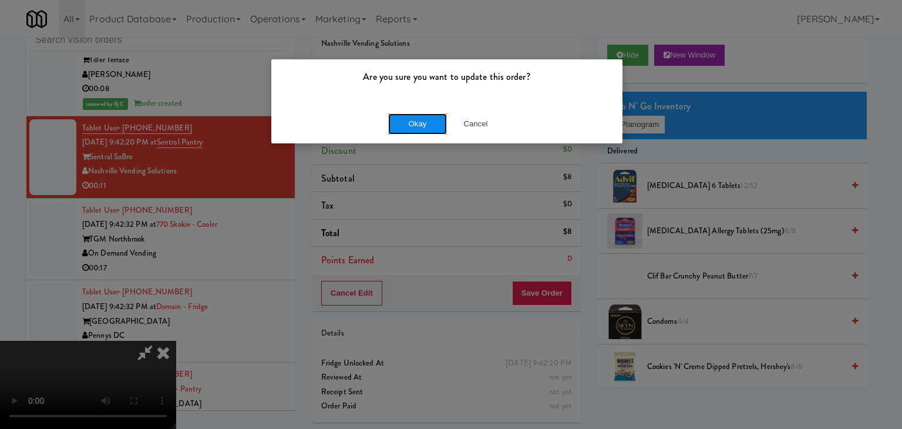
click at [406, 128] on button "Okay" at bounding box center [417, 123] width 59 height 21
click at [406, 127] on body "Are you sure you want to update this order? Okay Cancel Okay Are you sure you w…" at bounding box center [451, 214] width 902 height 429
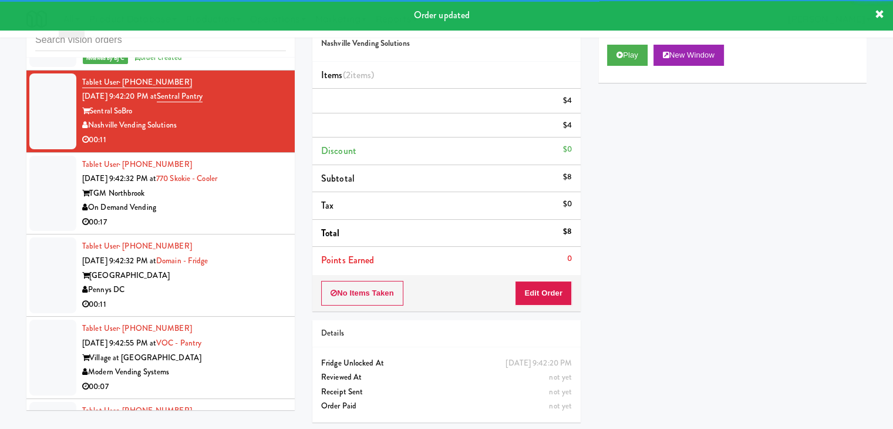
scroll to position [4365, 0]
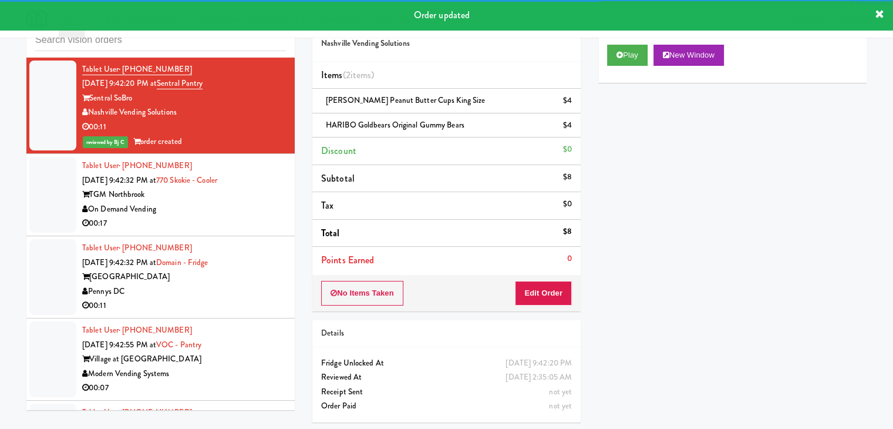
drag, startPoint x: 238, startPoint y: 192, endPoint x: 243, endPoint y: 197, distance: 7.1
click at [242, 196] on div "TGM Northbrook" at bounding box center [184, 194] width 204 height 15
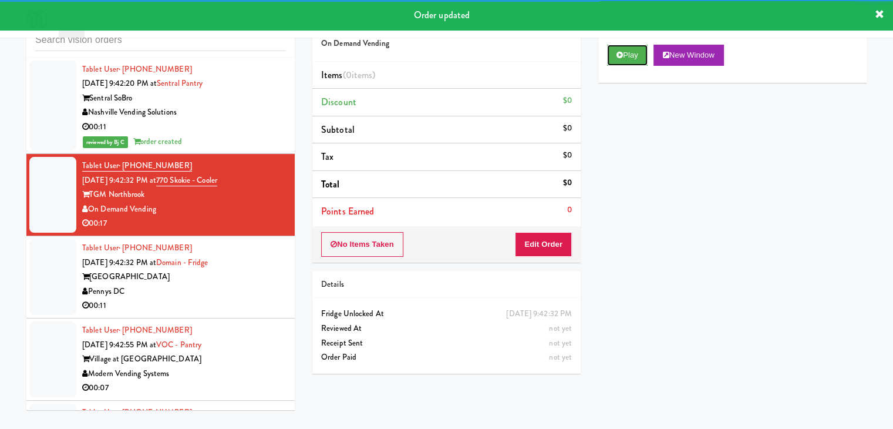
drag, startPoint x: 637, startPoint y: 52, endPoint x: 625, endPoint y: 93, distance: 42.8
click at [634, 60] on button "Play" at bounding box center [627, 55] width 41 height 21
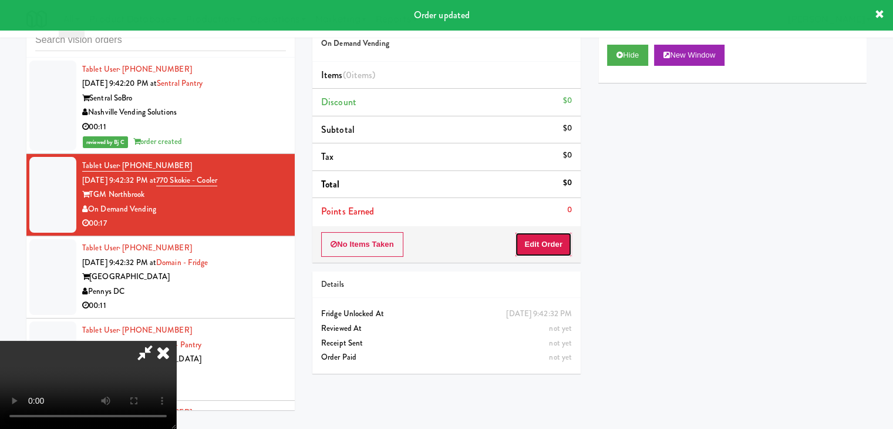
click at [547, 243] on button "Edit Order" at bounding box center [543, 244] width 57 height 25
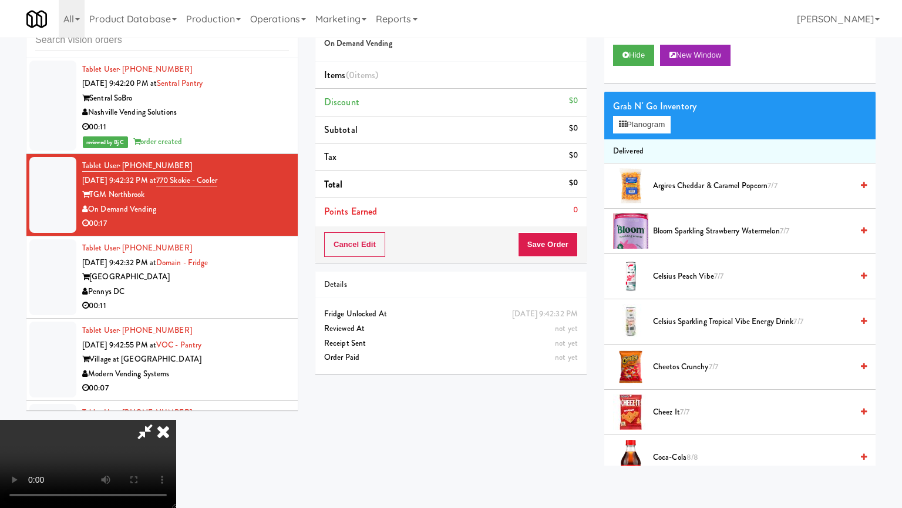
click at [176, 419] on video at bounding box center [88, 463] width 176 height 88
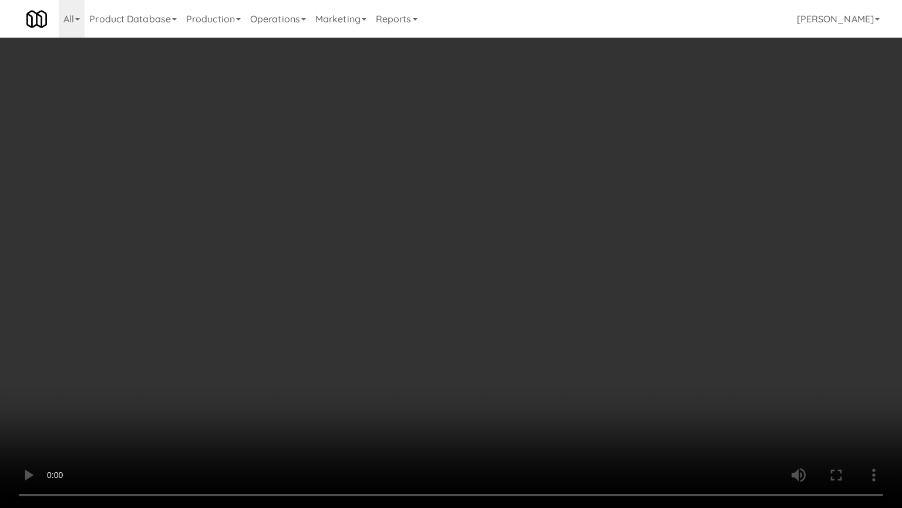
click at [563, 270] on video at bounding box center [451, 254] width 902 height 508
click at [576, 264] on video at bounding box center [451, 254] width 902 height 508
click at [576, 263] on video at bounding box center [451, 254] width 902 height 508
click at [567, 169] on video at bounding box center [451, 254] width 902 height 508
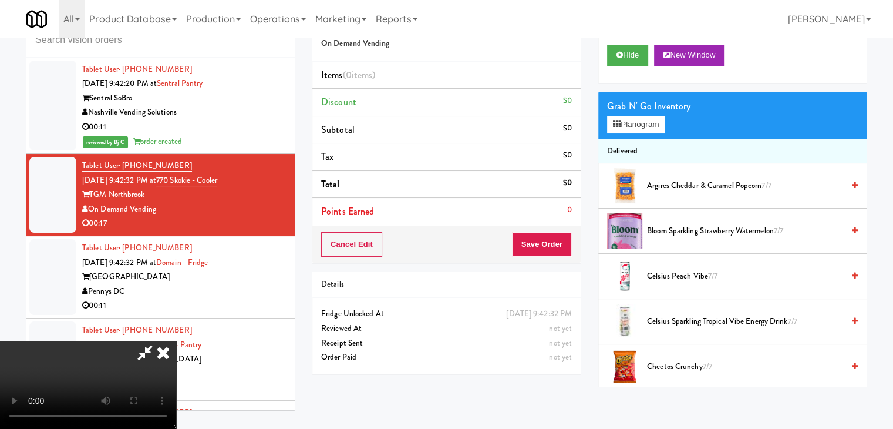
click at [688, 188] on span "Argires Cheddar & Caramel Popcorn 7/7" at bounding box center [745, 186] width 196 height 15
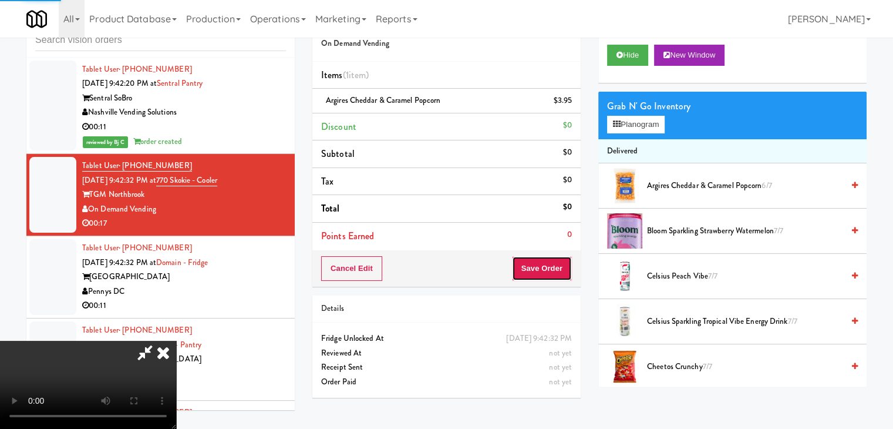
click at [555, 266] on button "Save Order" at bounding box center [542, 268] width 60 height 25
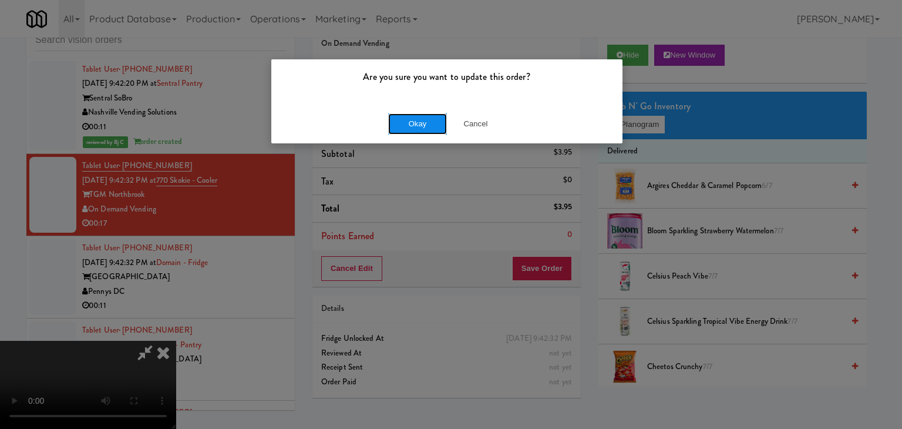
click at [411, 118] on button "Okay" at bounding box center [417, 123] width 59 height 21
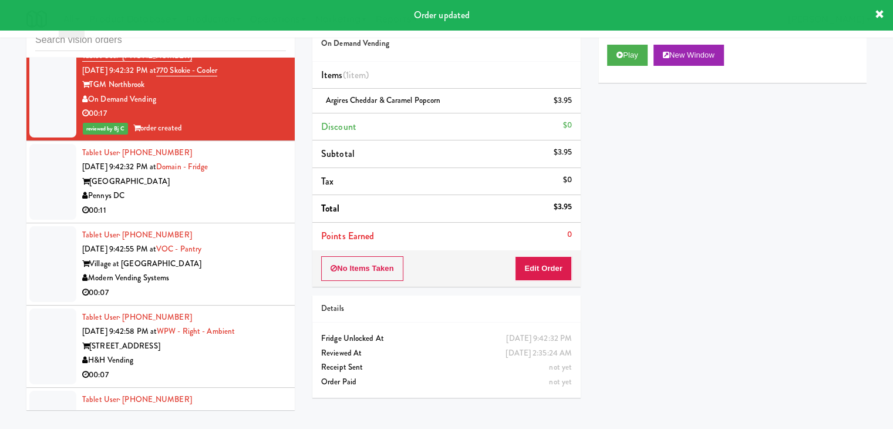
scroll to position [4482, 0]
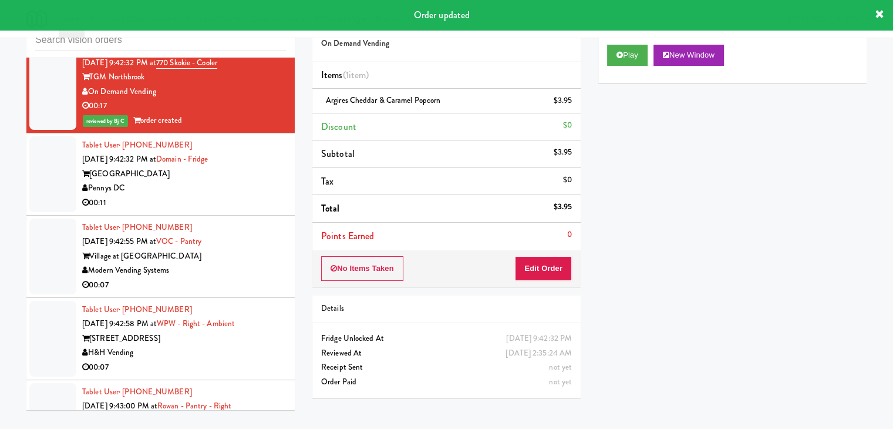
click at [229, 189] on div "Pennys DC" at bounding box center [184, 188] width 204 height 15
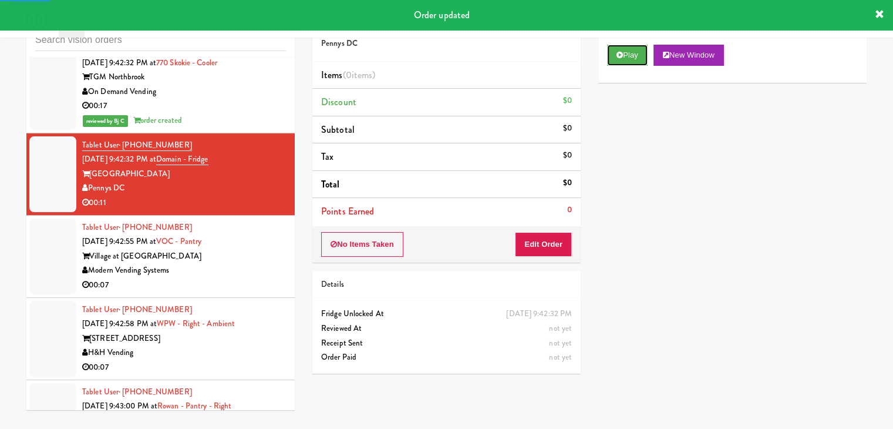
drag, startPoint x: 630, startPoint y: 56, endPoint x: 627, endPoint y: 69, distance: 13.3
click at [630, 57] on button "Play" at bounding box center [627, 55] width 41 height 21
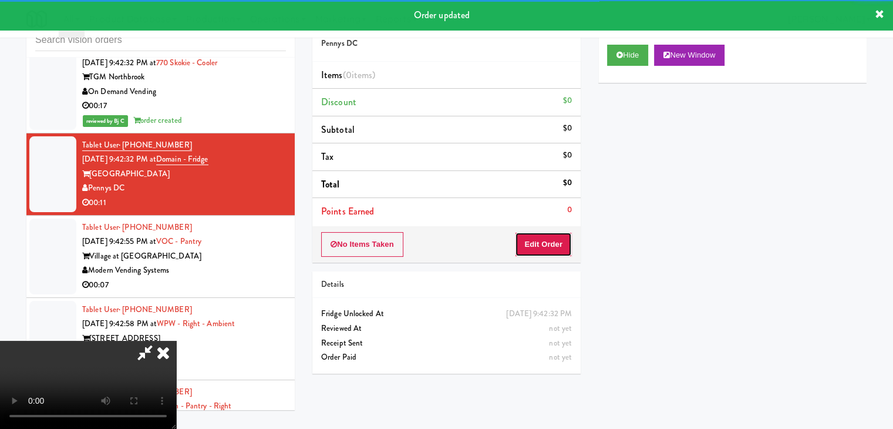
click at [543, 250] on button "Edit Order" at bounding box center [543, 244] width 57 height 25
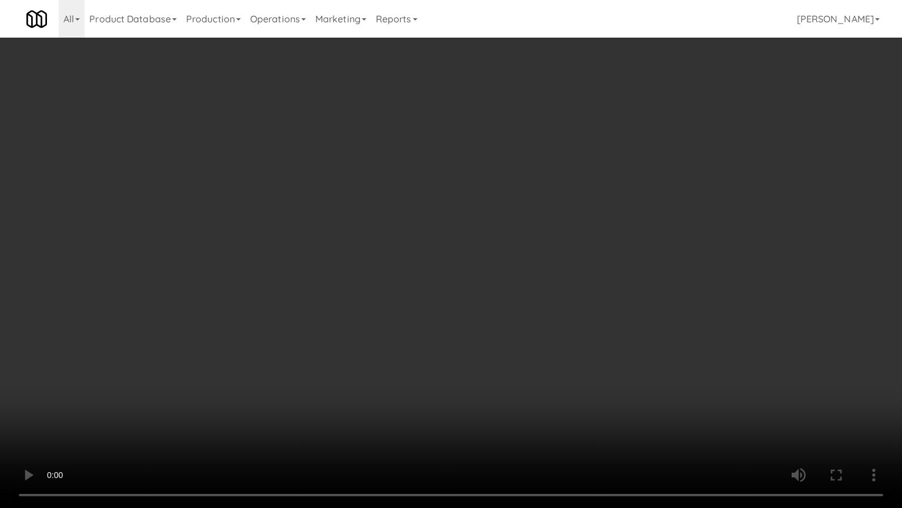
click at [472, 256] on video at bounding box center [451, 254] width 902 height 508
drag, startPoint x: 472, startPoint y: 259, endPoint x: 454, endPoint y: 273, distance: 22.7
click at [470, 263] on video at bounding box center [451, 254] width 902 height 508
click at [467, 263] on video at bounding box center [451, 254] width 902 height 508
drag, startPoint x: 467, startPoint y: 263, endPoint x: 464, endPoint y: 274, distance: 11.5
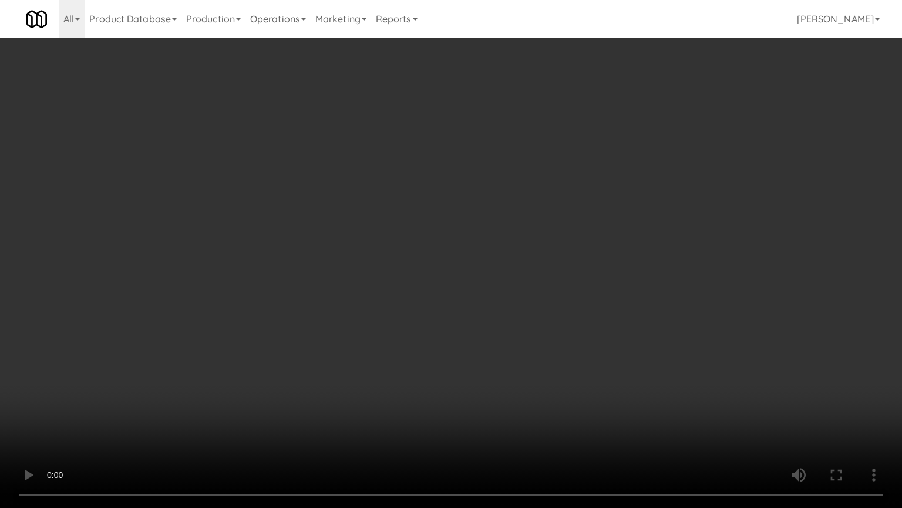
click at [466, 265] on video at bounding box center [451, 254] width 902 height 508
click at [465, 268] on video at bounding box center [451, 254] width 902 height 508
drag, startPoint x: 465, startPoint y: 268, endPoint x: 543, endPoint y: 161, distance: 132.5
click at [468, 266] on video at bounding box center [451, 254] width 902 height 508
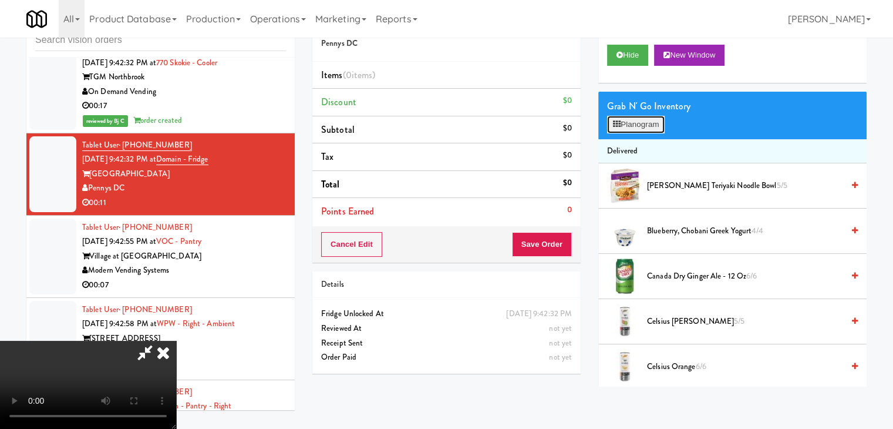
click at [620, 123] on icon at bounding box center [617, 124] width 8 height 8
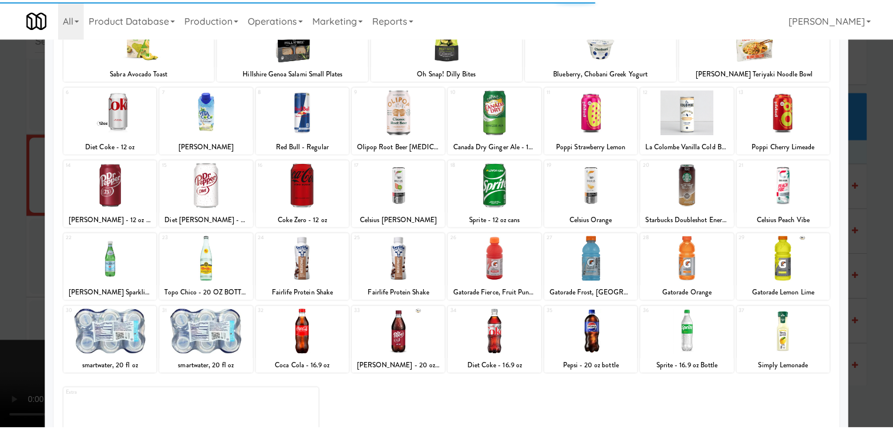
scroll to position [117, 0]
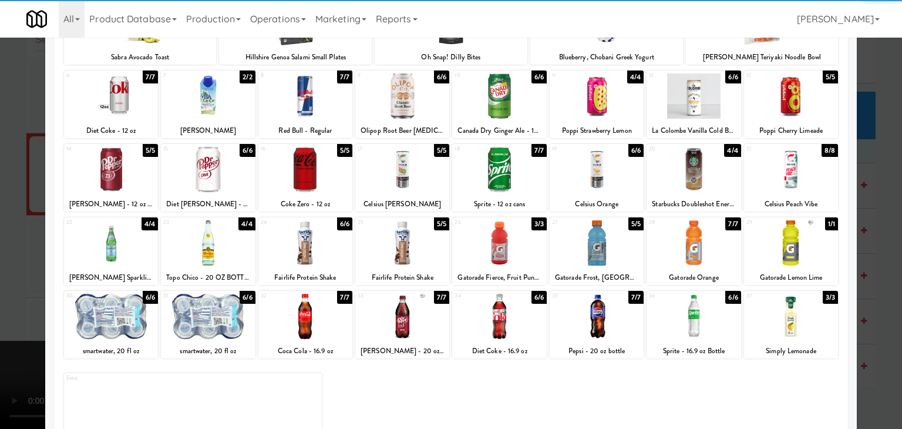
click at [597, 244] on div at bounding box center [597, 242] width 94 height 45
drag, startPoint x: 0, startPoint y: 275, endPoint x: 170, endPoint y: 270, distance: 169.9
click at [1, 274] on div at bounding box center [451, 214] width 902 height 429
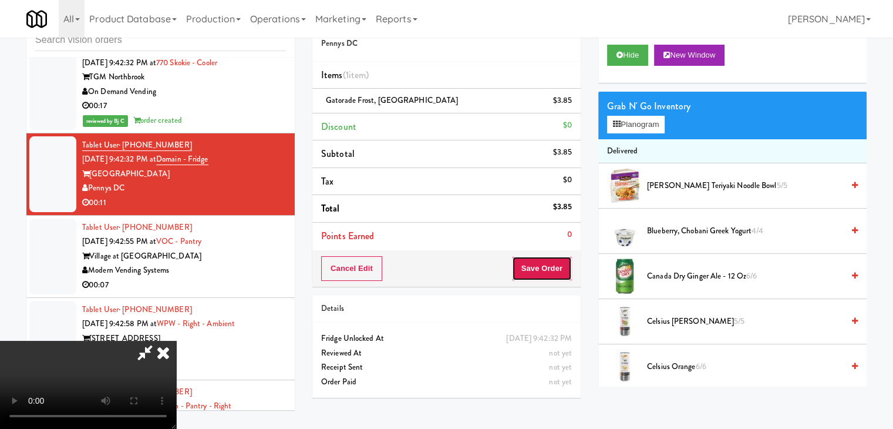
click at [545, 268] on button "Save Order" at bounding box center [542, 268] width 60 height 25
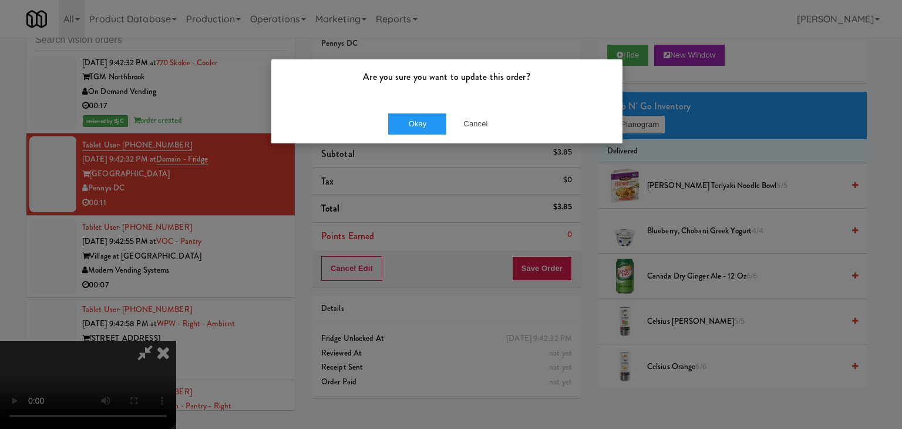
drag, startPoint x: 412, startPoint y: 107, endPoint x: 418, endPoint y: 120, distance: 14.2
click at [414, 111] on div "Okay Cancel" at bounding box center [446, 123] width 351 height 39
click at [418, 120] on button "Okay" at bounding box center [417, 123] width 59 height 21
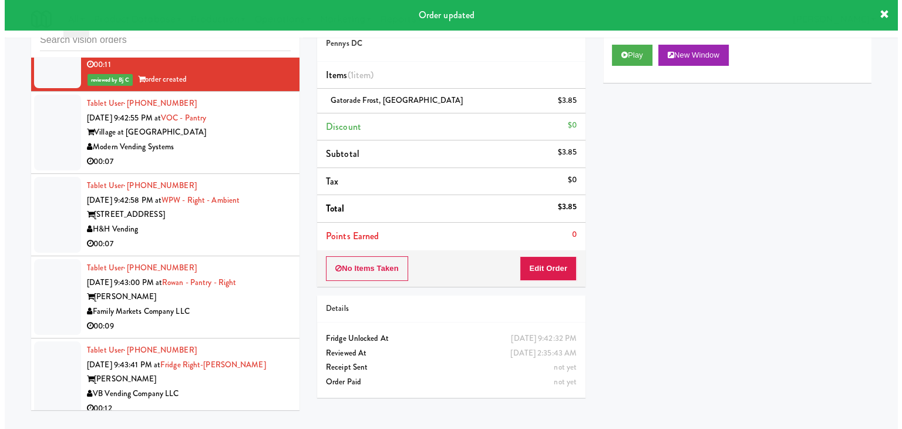
scroll to position [4600, 0]
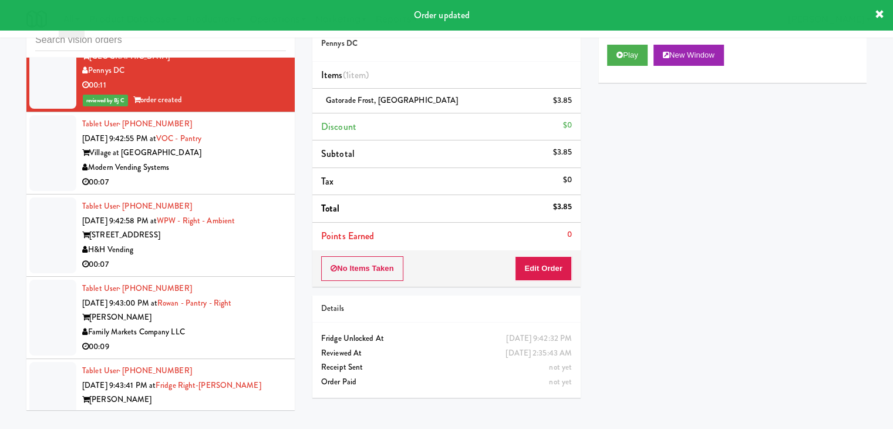
drag, startPoint x: 251, startPoint y: 162, endPoint x: 219, endPoint y: 169, distance: 32.5
click at [251, 162] on div "Modern Vending Systems" at bounding box center [184, 167] width 204 height 15
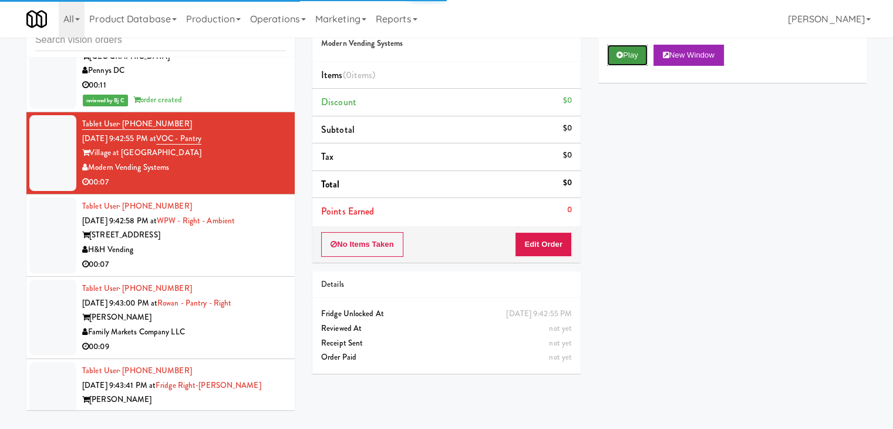
click at [619, 55] on icon at bounding box center [620, 55] width 6 height 8
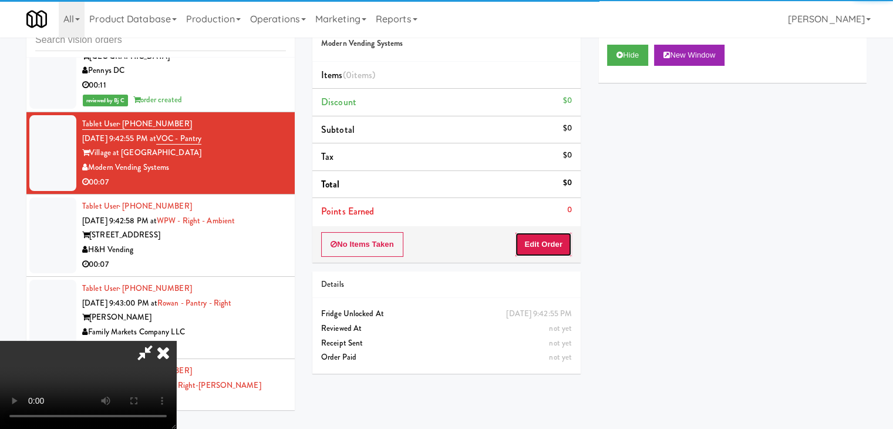
click at [529, 233] on button "Edit Order" at bounding box center [543, 244] width 57 height 25
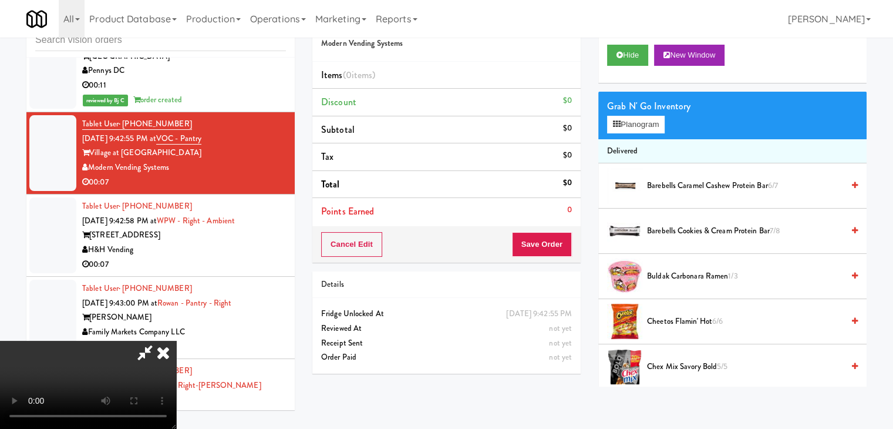
click at [176, 379] on video at bounding box center [88, 385] width 176 height 88
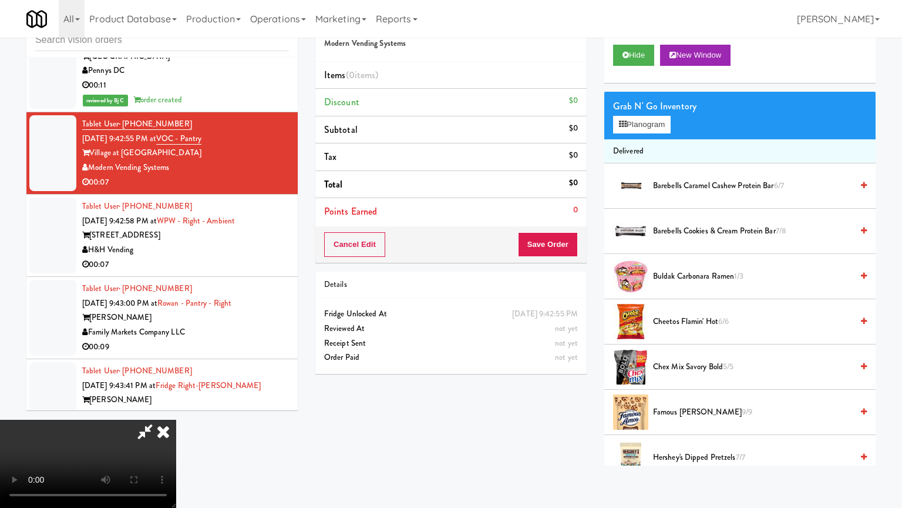
click at [176, 419] on video at bounding box center [88, 463] width 176 height 88
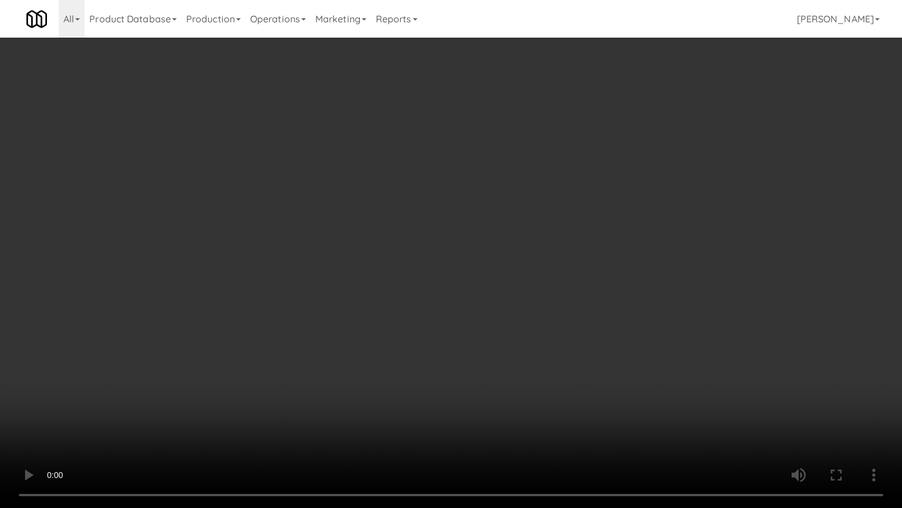
click at [541, 240] on video at bounding box center [451, 254] width 902 height 508
click at [543, 240] on video at bounding box center [451, 254] width 902 height 508
drag, startPoint x: 544, startPoint y: 239, endPoint x: 521, endPoint y: 248, distance: 24.8
click at [544, 240] on video at bounding box center [451, 254] width 902 height 508
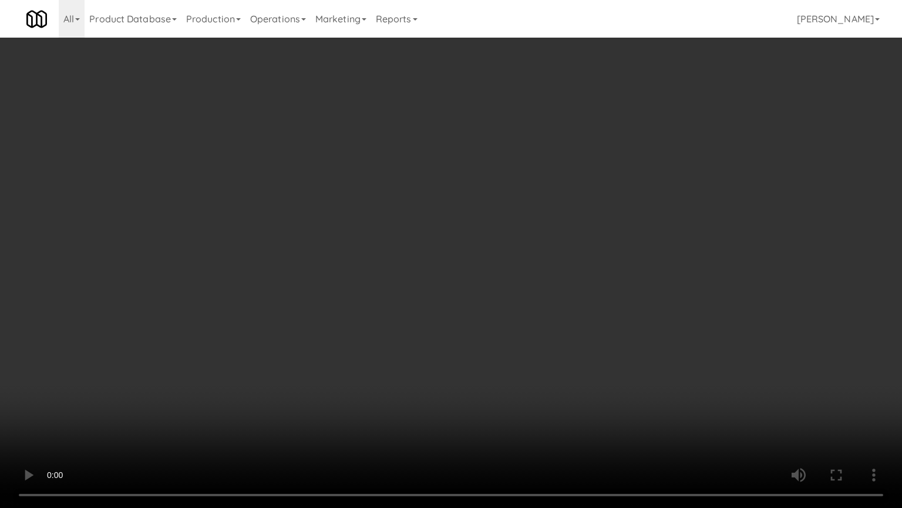
click at [512, 246] on video at bounding box center [451, 254] width 902 height 508
drag, startPoint x: 512, startPoint y: 246, endPoint x: 556, endPoint y: 161, distance: 95.9
click at [515, 244] on video at bounding box center [451, 254] width 902 height 508
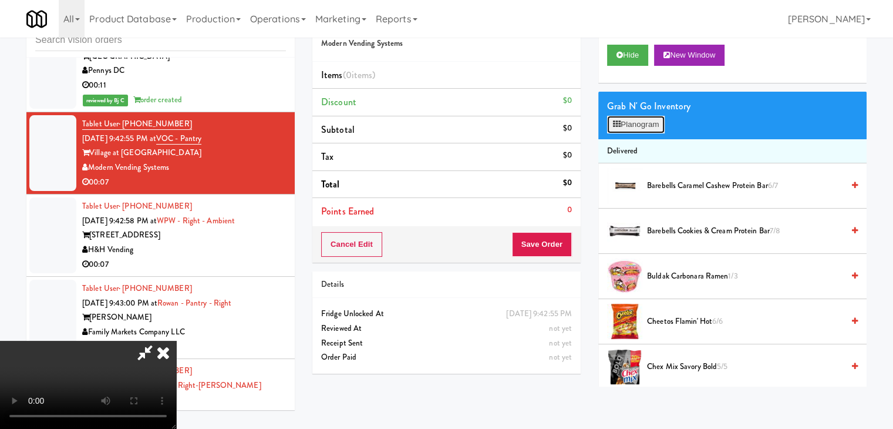
click at [647, 125] on button "Planogram" at bounding box center [636, 125] width 58 height 18
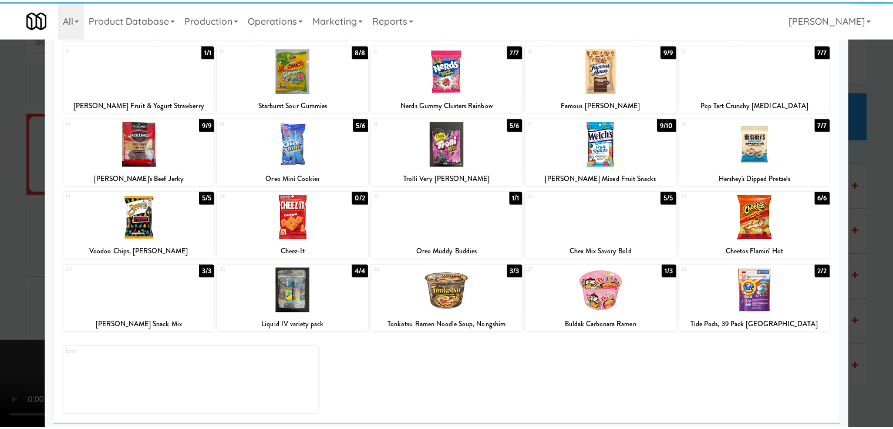
scroll to position [148, 0]
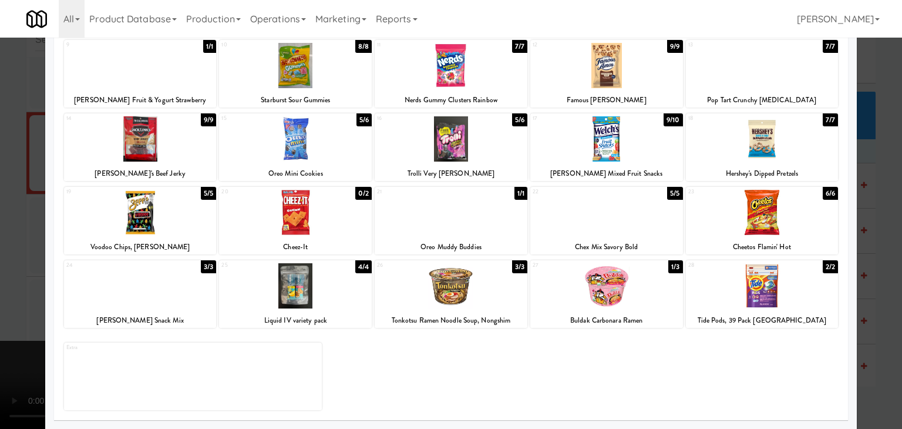
click at [449, 137] on div at bounding box center [451, 138] width 153 height 45
drag, startPoint x: 0, startPoint y: 200, endPoint x: 79, endPoint y: 193, distance: 79.0
click at [7, 195] on div at bounding box center [451, 214] width 902 height 429
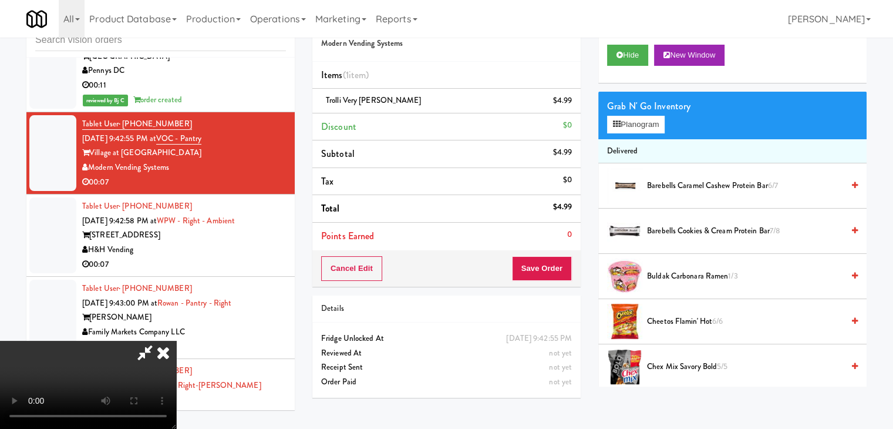
click at [176, 341] on video at bounding box center [88, 385] width 176 height 88
click at [540, 258] on div "Order # 5971349 Modern Vending Systems Items (1 item ) Trolli Very Berry $4.99 …" at bounding box center [590, 206] width 555 height 402
click at [543, 260] on button "Save Order" at bounding box center [542, 268] width 60 height 25
click at [543, 261] on button "Save Order" at bounding box center [542, 268] width 60 height 25
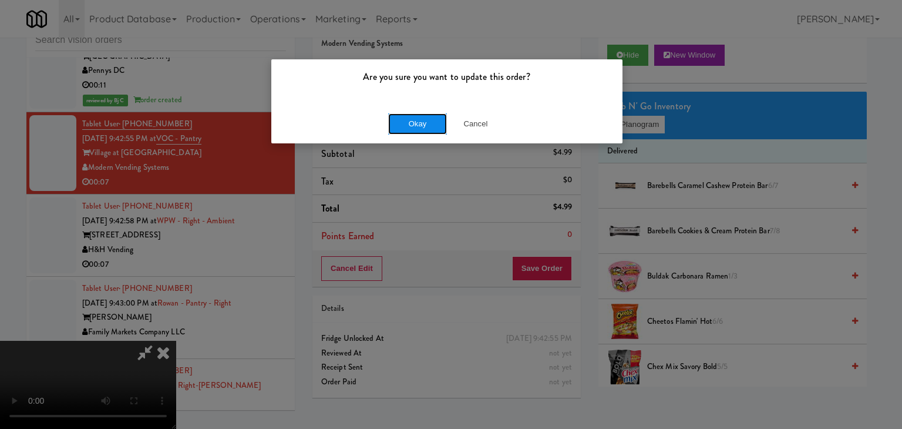
click at [417, 119] on button "Okay" at bounding box center [417, 123] width 59 height 21
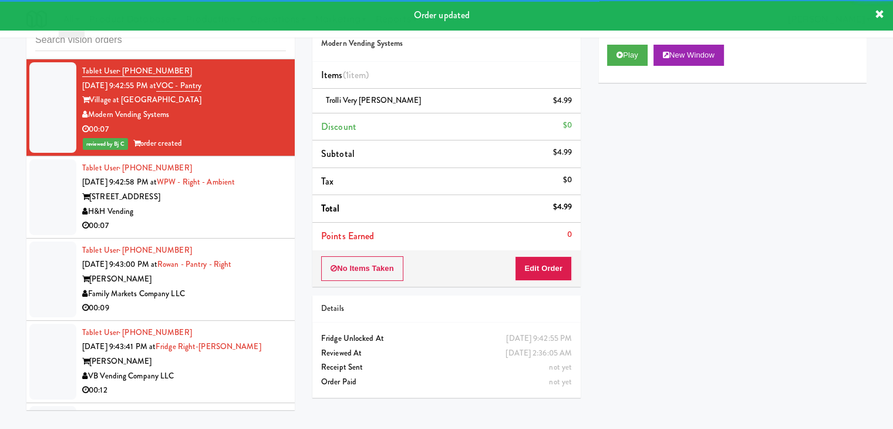
scroll to position [4717, 0]
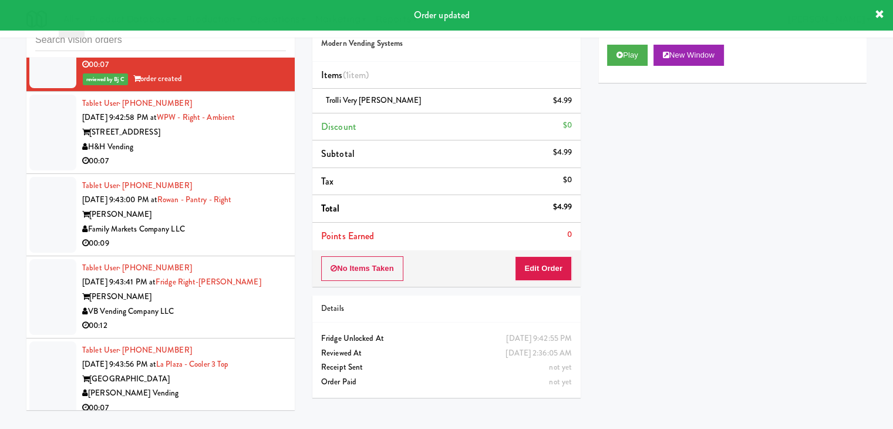
click at [221, 159] on div "00:07" at bounding box center [184, 161] width 204 height 15
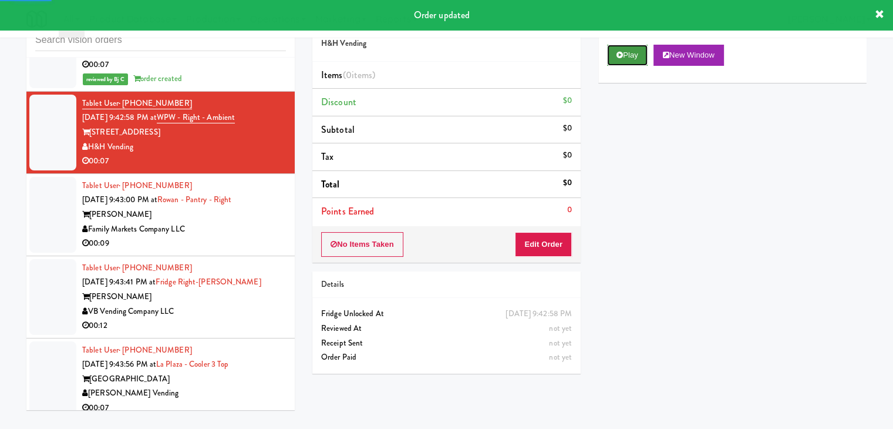
click at [630, 56] on button "Play" at bounding box center [627, 55] width 41 height 21
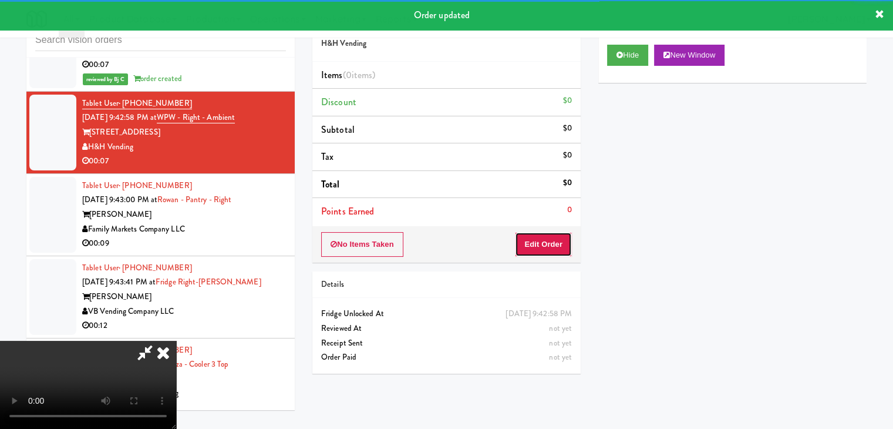
click at [563, 238] on button "Edit Order" at bounding box center [543, 244] width 57 height 25
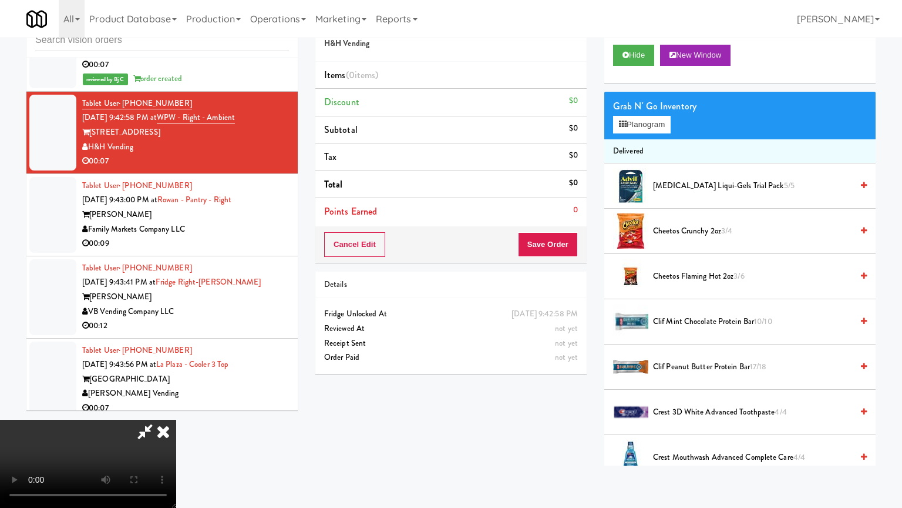
click at [176, 419] on video at bounding box center [88, 463] width 176 height 88
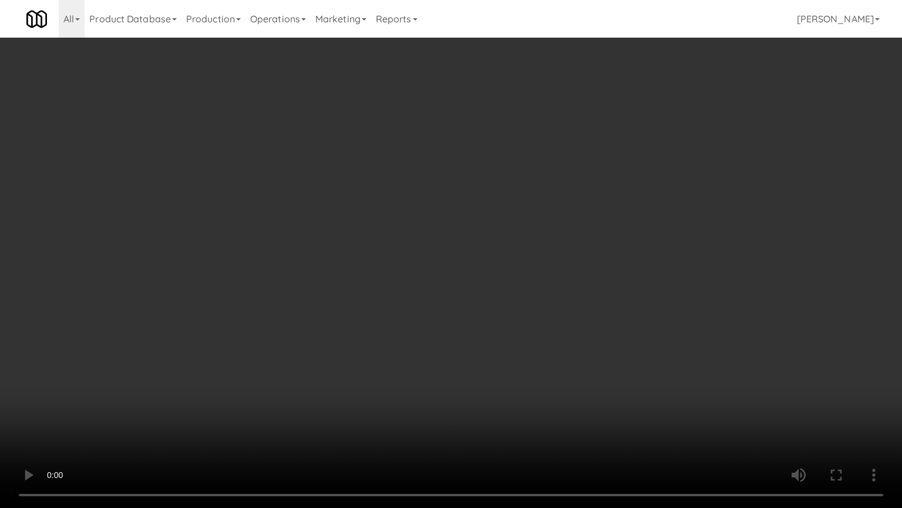
click at [570, 276] on video at bounding box center [451, 254] width 902 height 508
click at [570, 277] on video at bounding box center [451, 254] width 902 height 508
click at [570, 276] on video at bounding box center [451, 254] width 902 height 508
click at [569, 279] on video at bounding box center [451, 254] width 902 height 508
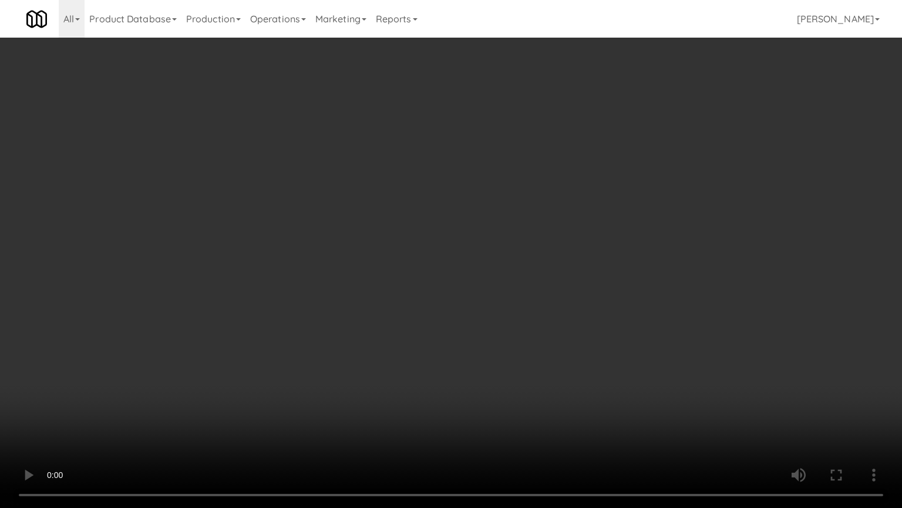
click at [570, 280] on video at bounding box center [451, 254] width 902 height 508
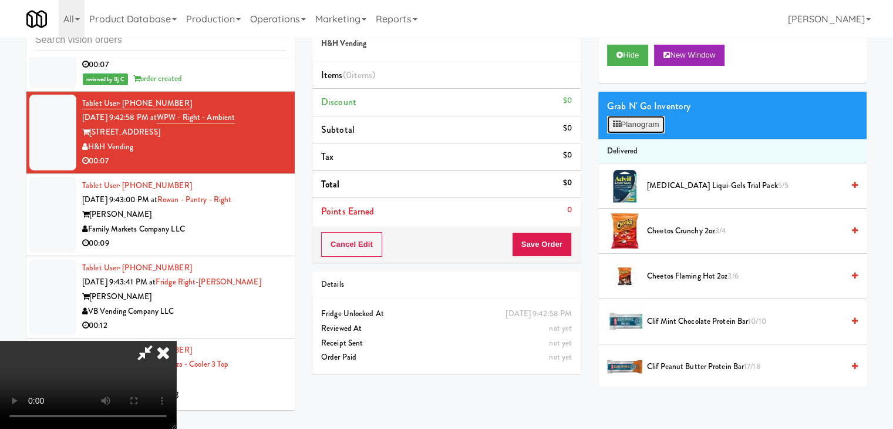
click at [640, 126] on button "Planogram" at bounding box center [636, 125] width 58 height 18
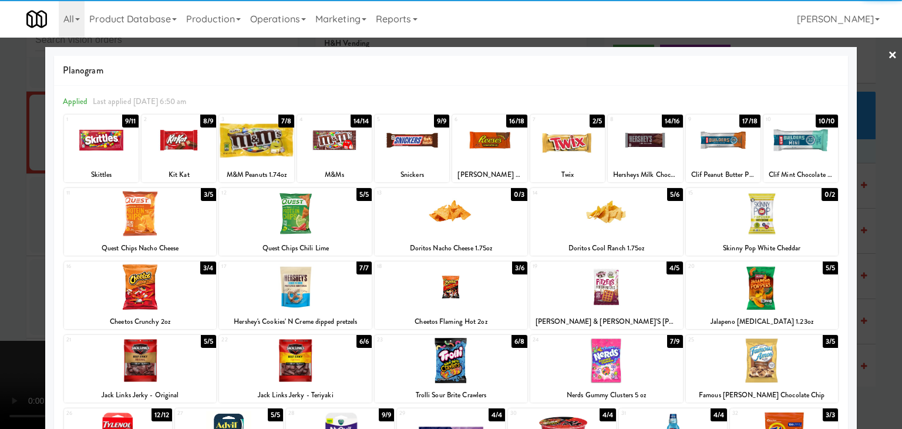
click at [107, 139] on div at bounding box center [101, 139] width 75 height 45
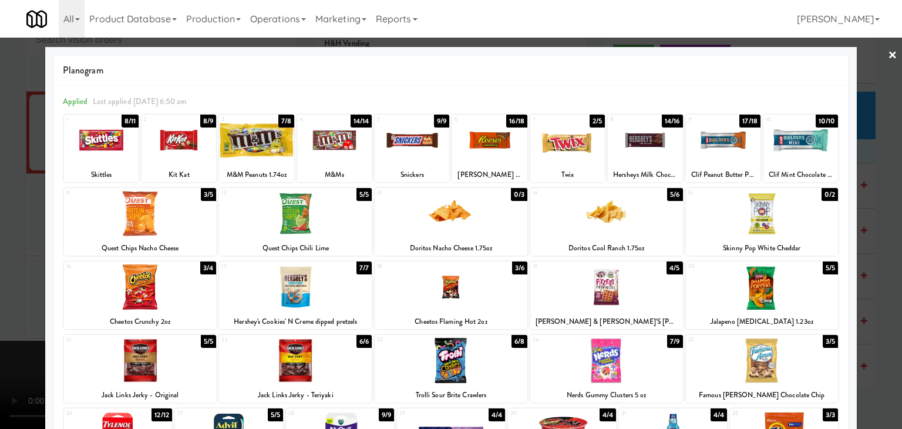
click at [565, 146] on div at bounding box center [567, 139] width 75 height 45
drag, startPoint x: 0, startPoint y: 210, endPoint x: 331, endPoint y: 220, distance: 330.9
click at [9, 207] on div at bounding box center [451, 214] width 902 height 429
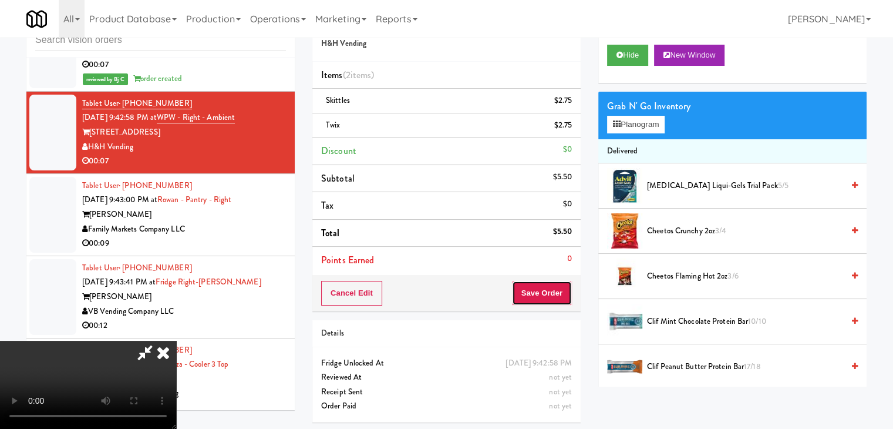
click at [555, 294] on button "Save Order" at bounding box center [542, 293] width 60 height 25
click at [555, 295] on button "Save Order" at bounding box center [542, 293] width 60 height 25
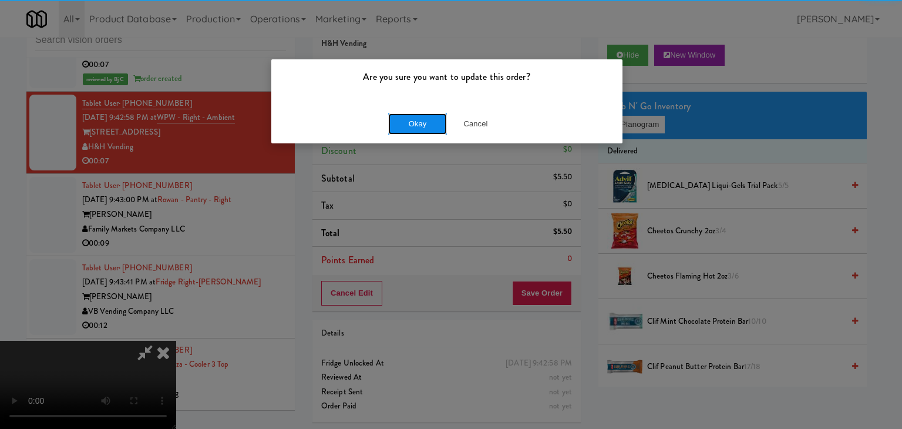
click at [421, 122] on button "Okay" at bounding box center [417, 123] width 59 height 21
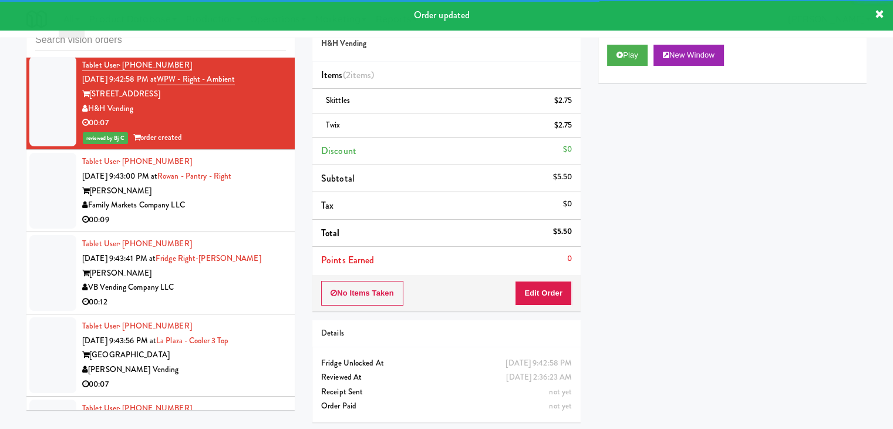
scroll to position [4776, 0]
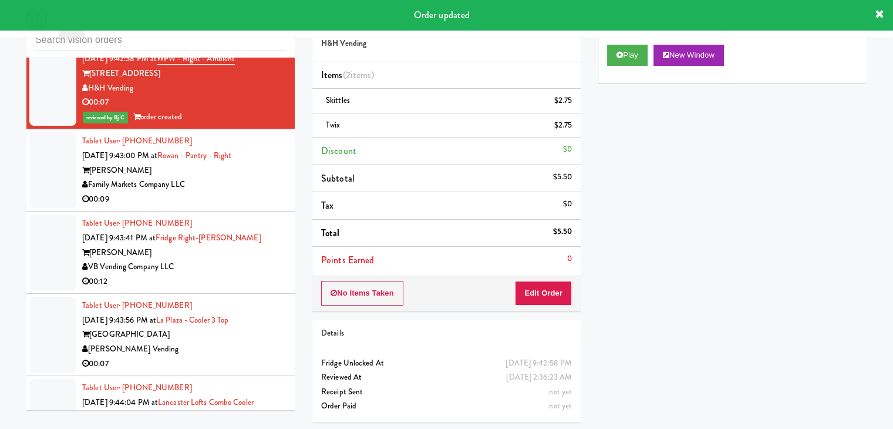
click at [239, 192] on div "00:09" at bounding box center [184, 199] width 204 height 15
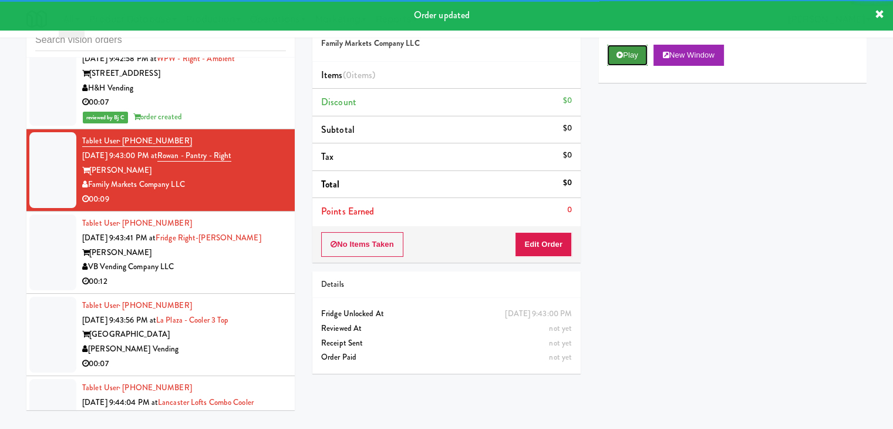
click at [616, 53] on button "Play" at bounding box center [627, 55] width 41 height 21
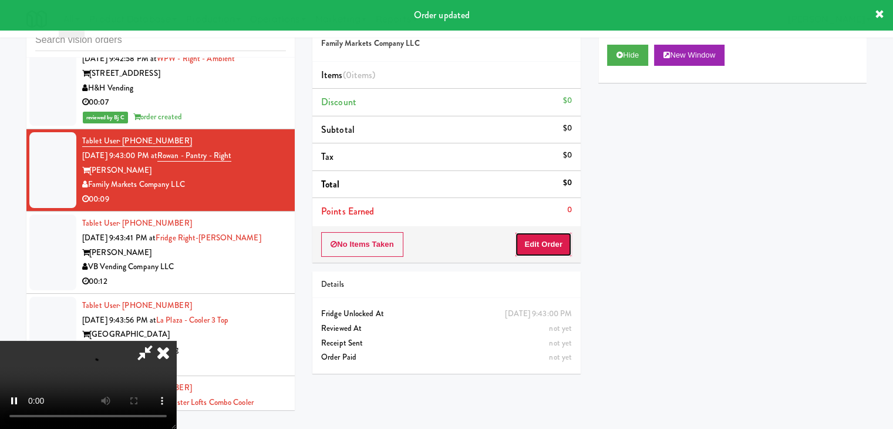
click at [549, 248] on button "Edit Order" at bounding box center [543, 244] width 57 height 25
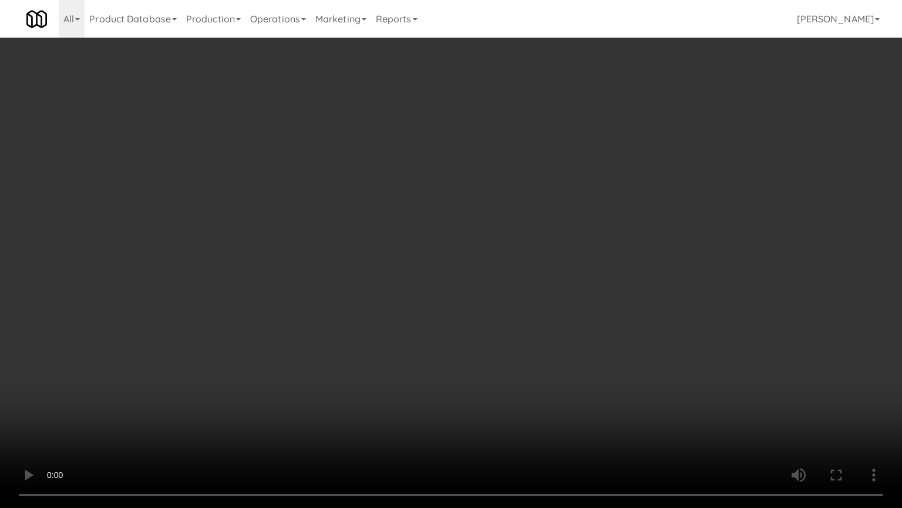
click at [556, 273] on video at bounding box center [451, 254] width 902 height 508
click at [556, 272] on video at bounding box center [451, 254] width 902 height 508
click at [555, 268] on video at bounding box center [451, 254] width 902 height 508
click at [555, 267] on video at bounding box center [451, 254] width 902 height 508
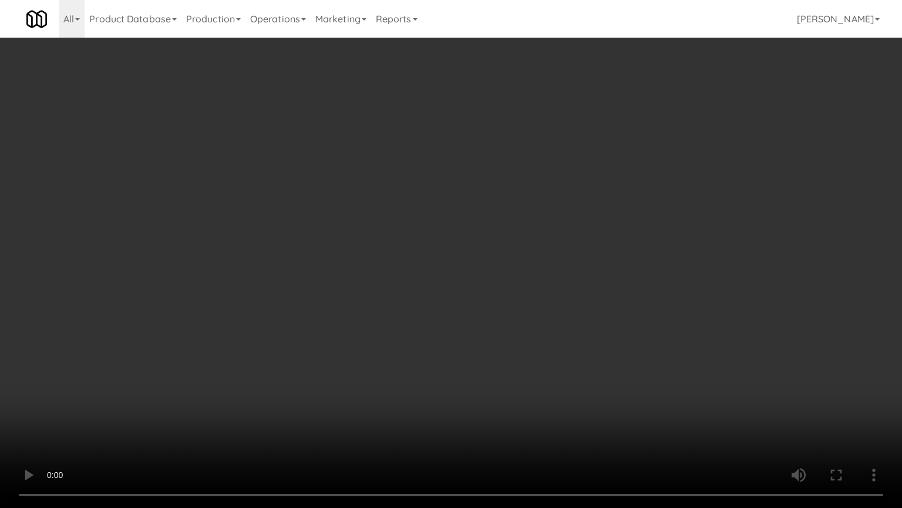
click at [553, 254] on video at bounding box center [451, 254] width 902 height 508
click at [545, 258] on video at bounding box center [451, 254] width 902 height 508
drag, startPoint x: 545, startPoint y: 258, endPoint x: 590, endPoint y: 162, distance: 106.4
click at [545, 258] on video at bounding box center [451, 254] width 902 height 508
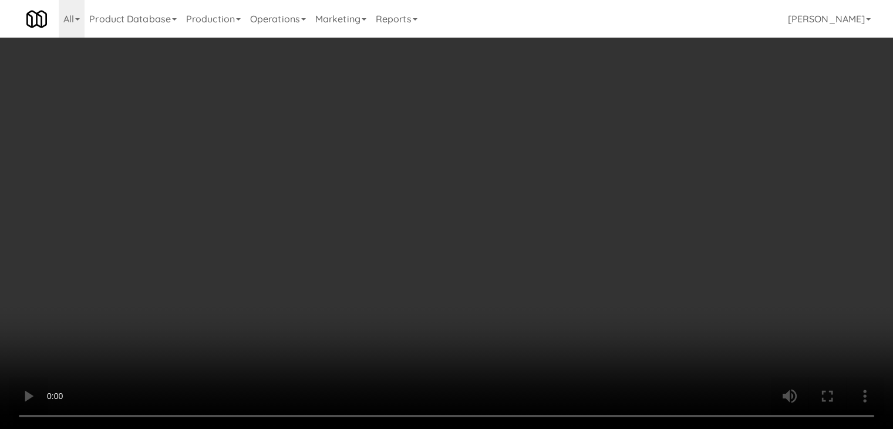
click at [631, 127] on button "Planogram" at bounding box center [636, 125] width 58 height 18
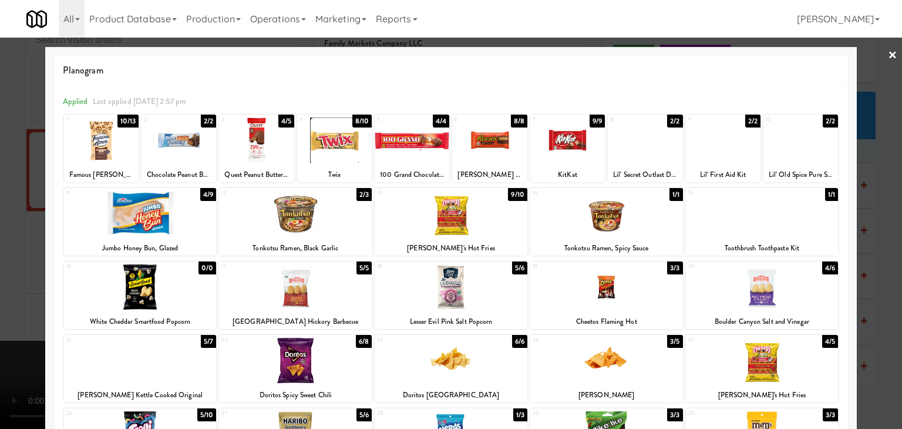
click at [407, 139] on div at bounding box center [412, 139] width 75 height 45
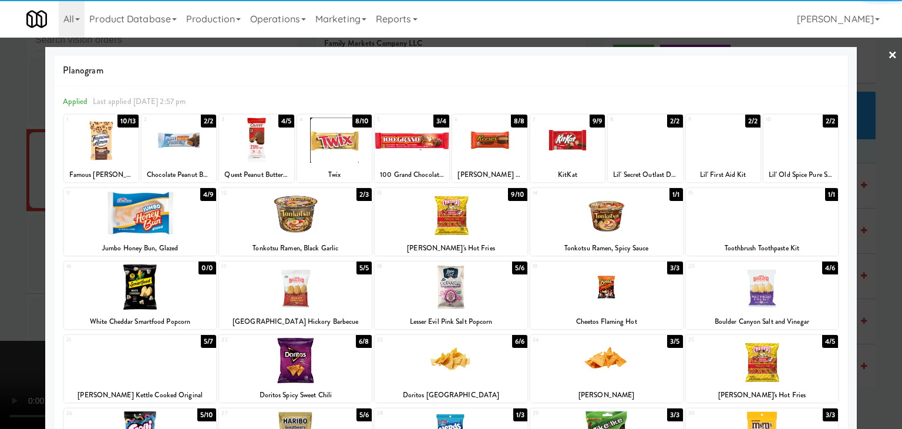
drag, startPoint x: 313, startPoint y: 145, endPoint x: 106, endPoint y: 154, distance: 207.0
click at [311, 145] on div at bounding box center [334, 139] width 75 height 45
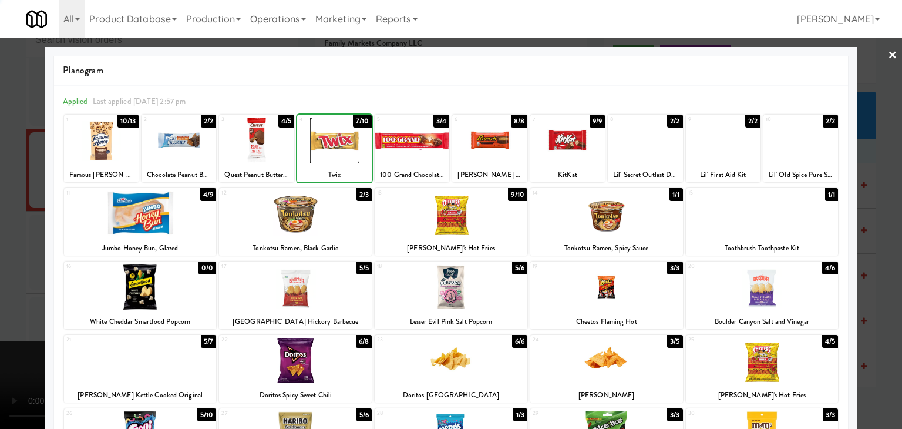
drag, startPoint x: 0, startPoint y: 164, endPoint x: 230, endPoint y: 187, distance: 231.4
click at [2, 163] on div at bounding box center [451, 214] width 902 height 429
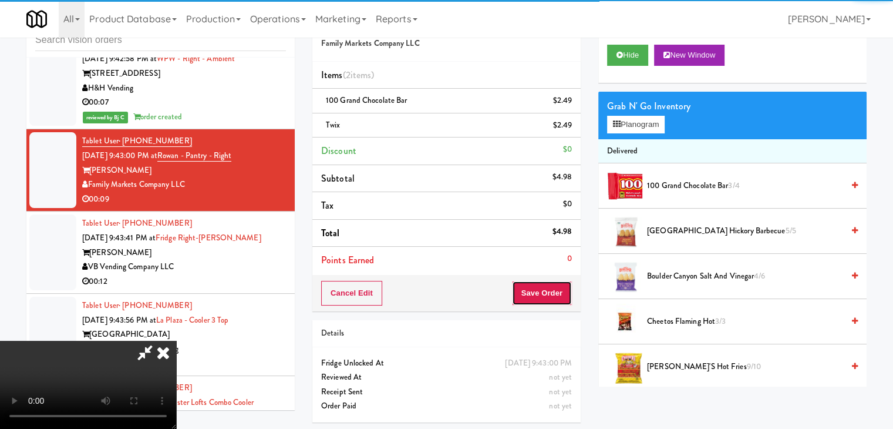
click at [553, 293] on button "Save Order" at bounding box center [542, 293] width 60 height 25
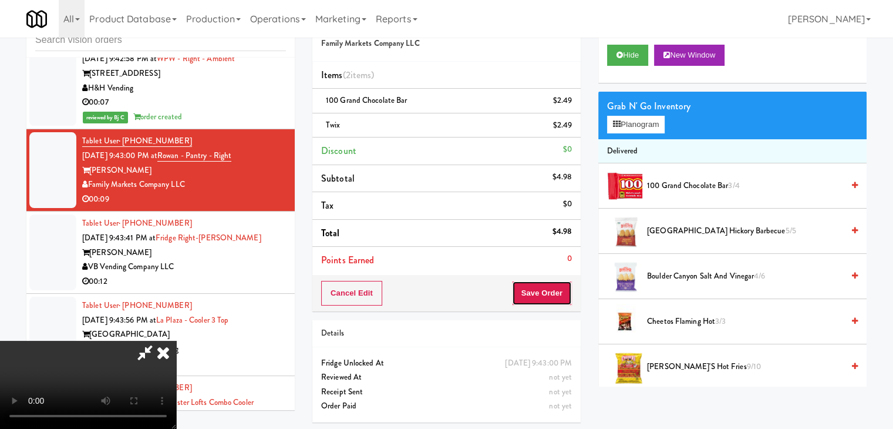
click at [556, 292] on button "Save Order" at bounding box center [542, 293] width 60 height 25
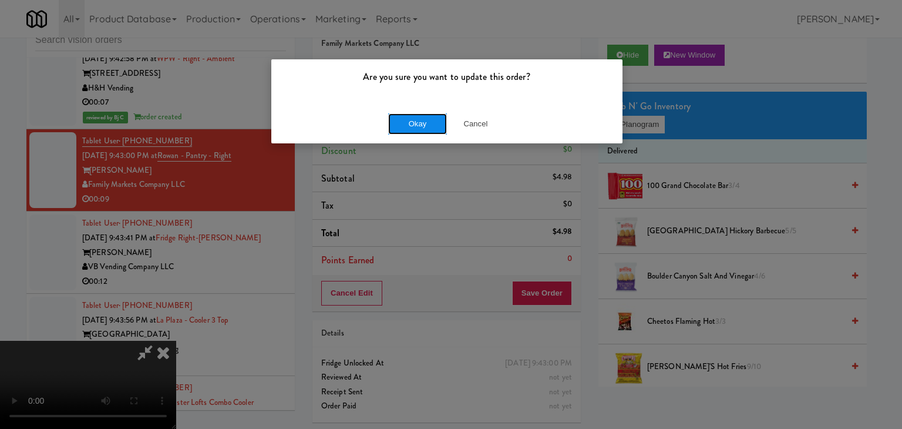
click at [405, 120] on button "Okay" at bounding box center [417, 123] width 59 height 21
click at [405, 121] on div "Okay Cancel" at bounding box center [446, 123] width 351 height 39
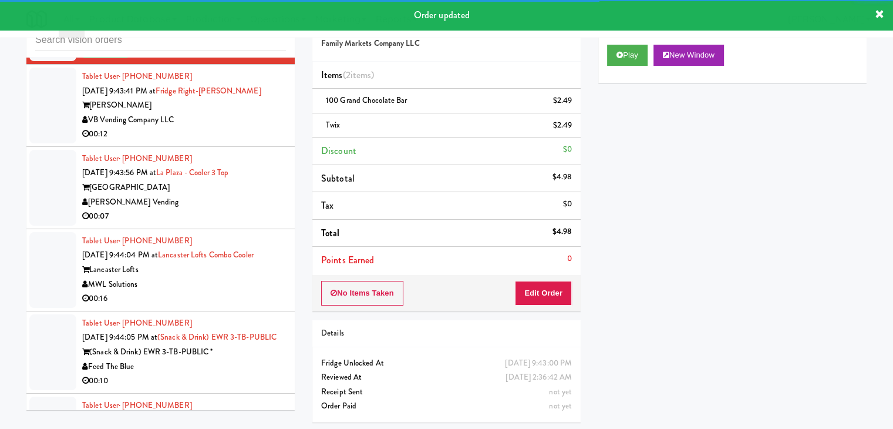
scroll to position [4952, 0]
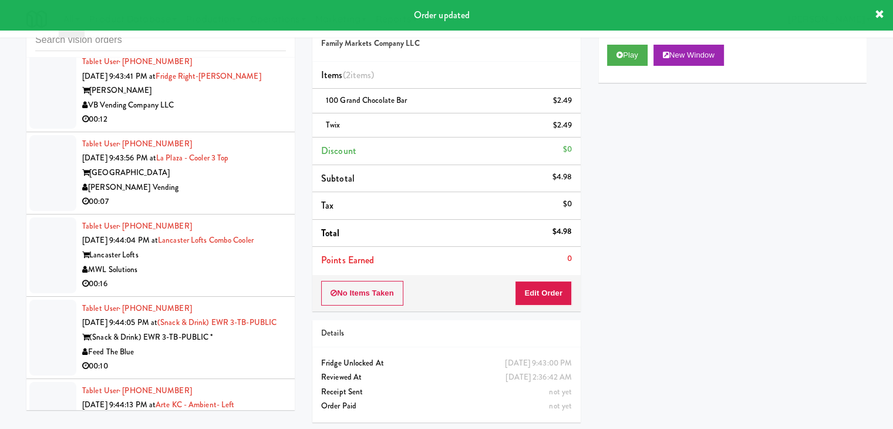
click at [226, 112] on div "00:12" at bounding box center [184, 119] width 204 height 15
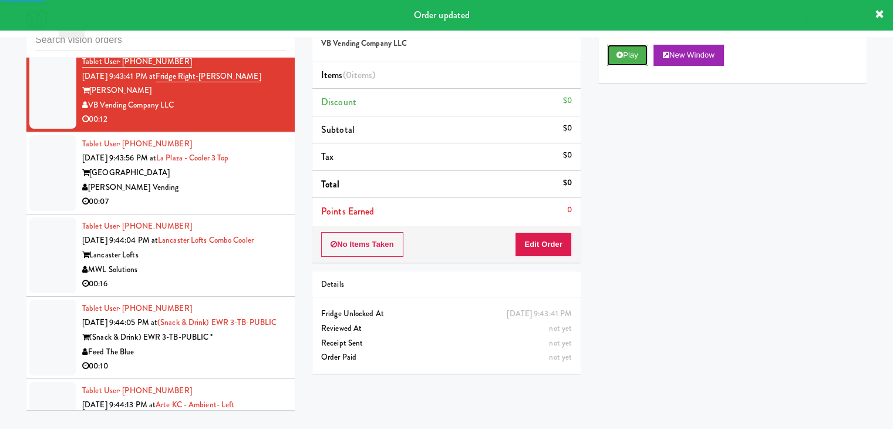
click at [630, 60] on button "Play" at bounding box center [627, 55] width 41 height 21
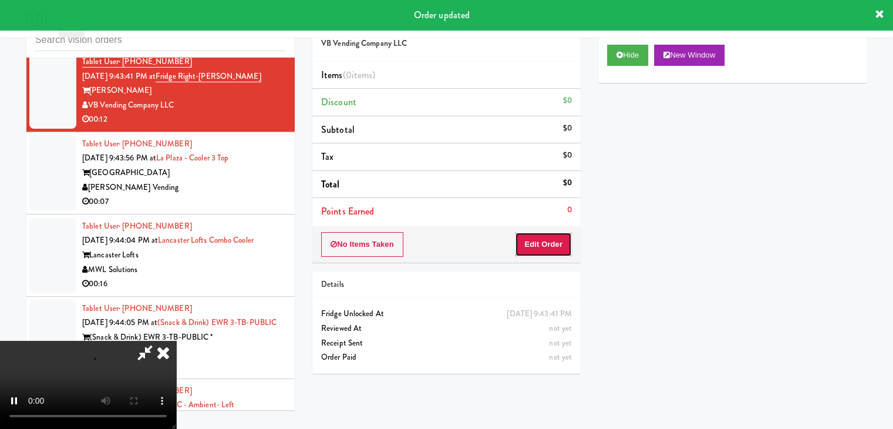
click at [532, 248] on button "Edit Order" at bounding box center [543, 244] width 57 height 25
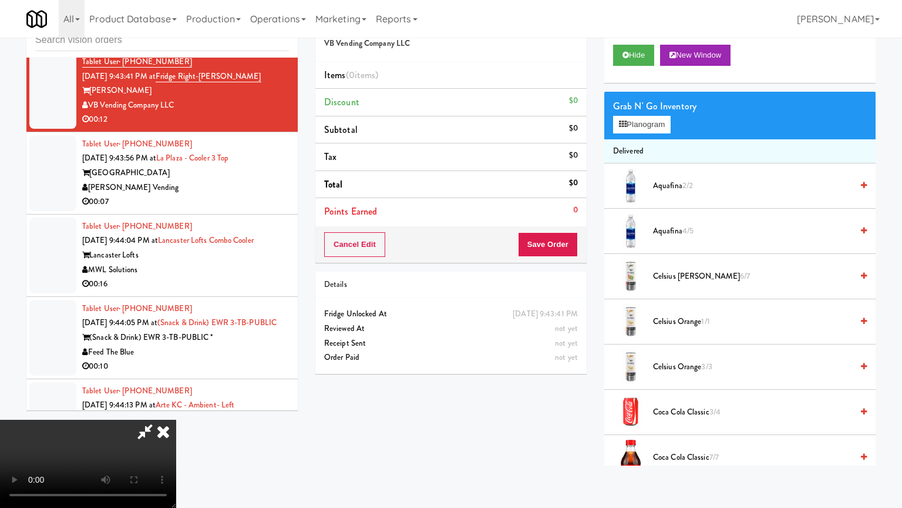
click at [176, 419] on video at bounding box center [88, 463] width 176 height 88
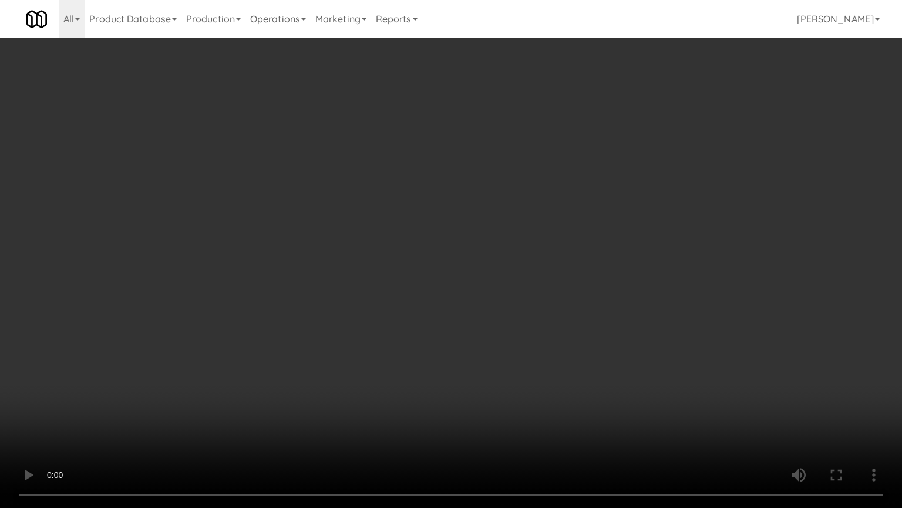
click at [543, 304] on video at bounding box center [451, 254] width 902 height 508
click at [539, 305] on video at bounding box center [451, 254] width 902 height 508
drag, startPoint x: 539, startPoint y: 305, endPoint x: 538, endPoint y: 313, distance: 7.7
click at [539, 306] on video at bounding box center [451, 254] width 902 height 508
click at [536, 297] on video at bounding box center [451, 254] width 902 height 508
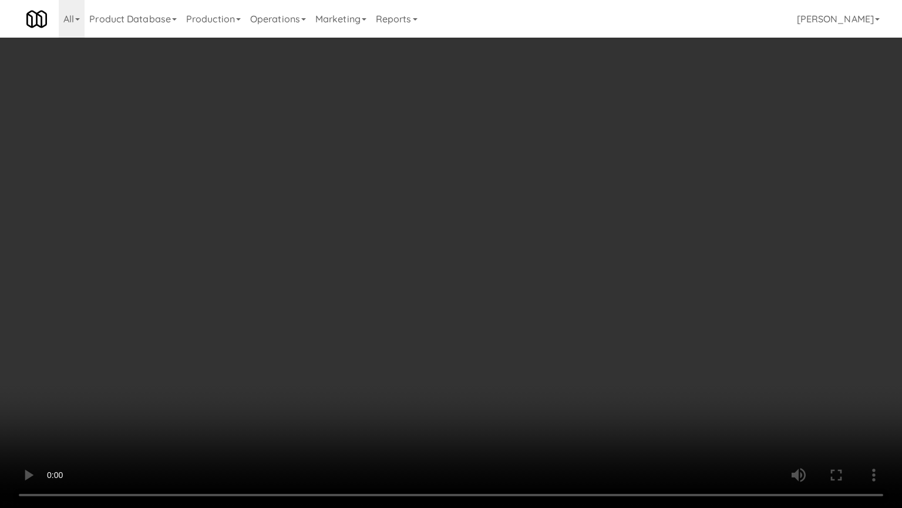
click at [529, 297] on video at bounding box center [451, 254] width 902 height 508
click at [525, 300] on video at bounding box center [451, 254] width 902 height 508
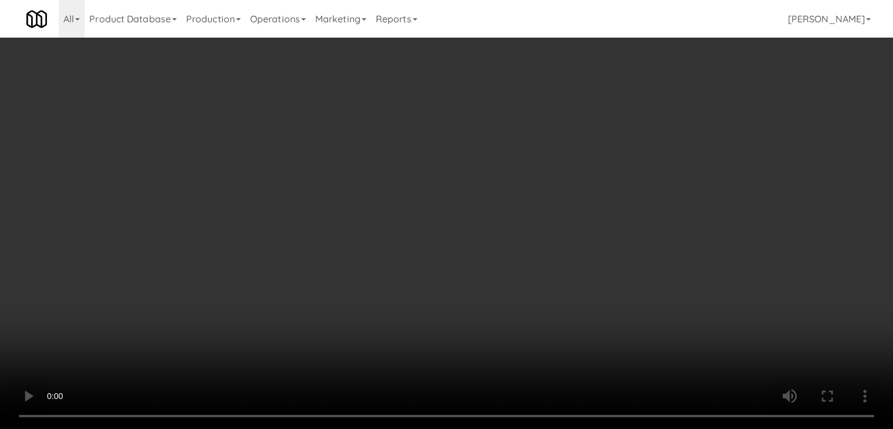
click at [634, 123] on button "Planogram" at bounding box center [636, 125] width 58 height 18
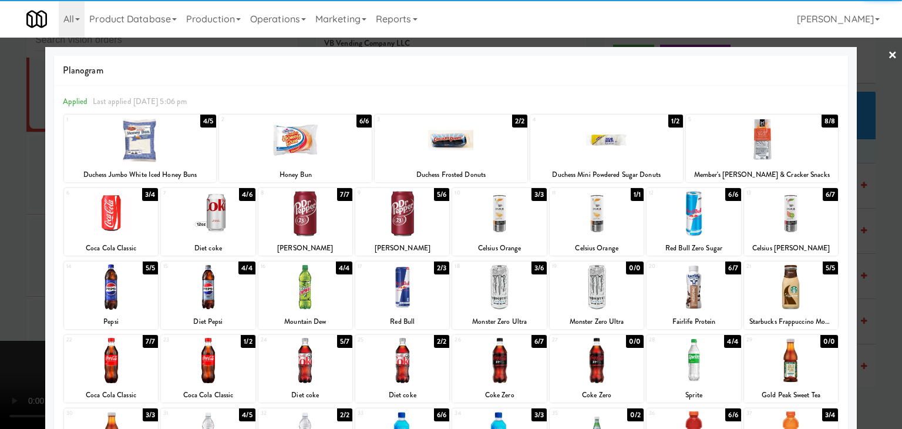
click at [379, 217] on div at bounding box center [402, 213] width 94 height 45
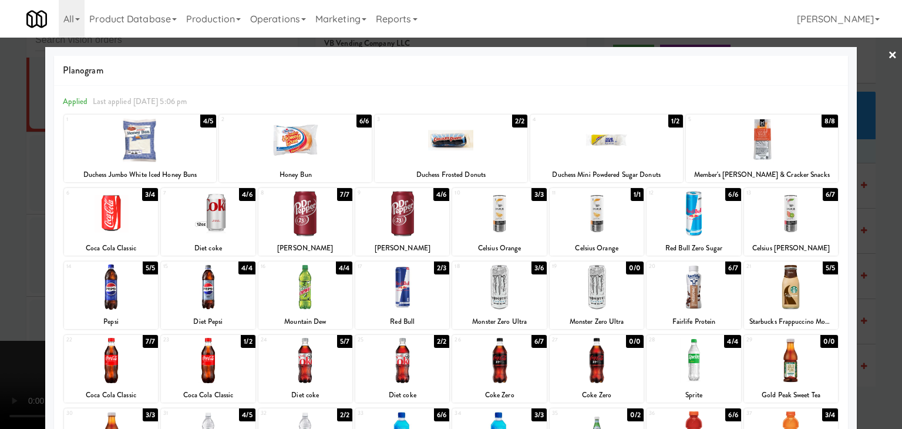
click at [784, 290] on div at bounding box center [791, 286] width 94 height 45
click at [874, 298] on div at bounding box center [451, 214] width 902 height 429
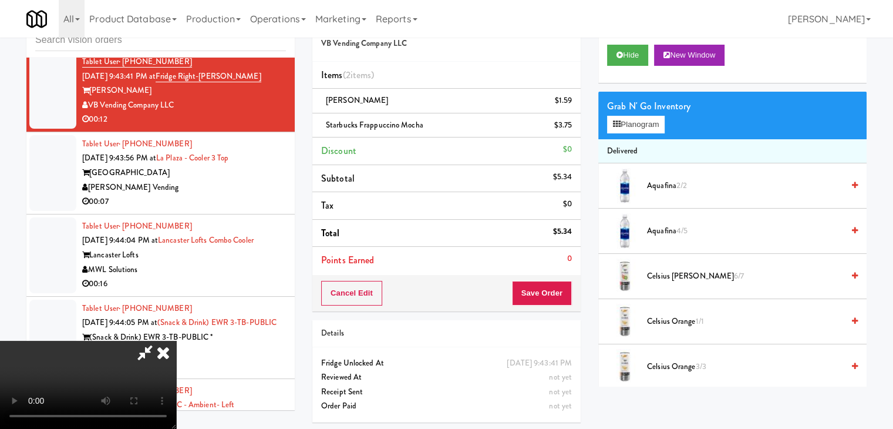
click at [176, 341] on video at bounding box center [88, 385] width 176 height 88
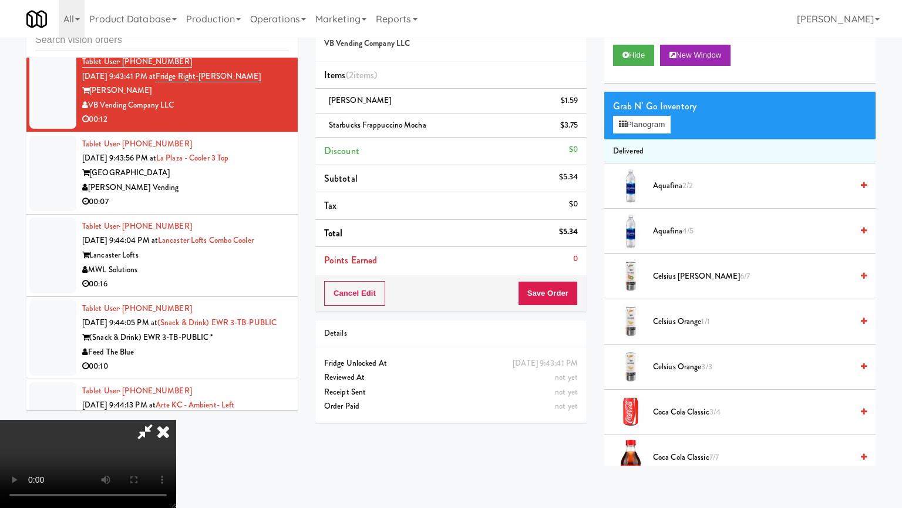
click at [176, 419] on video at bounding box center [88, 463] width 176 height 88
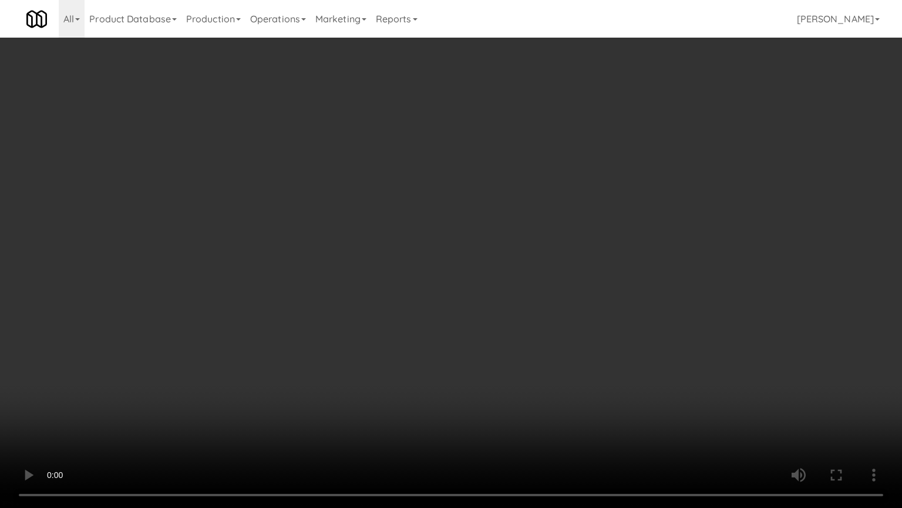
click at [442, 307] on video at bounding box center [451, 254] width 902 height 508
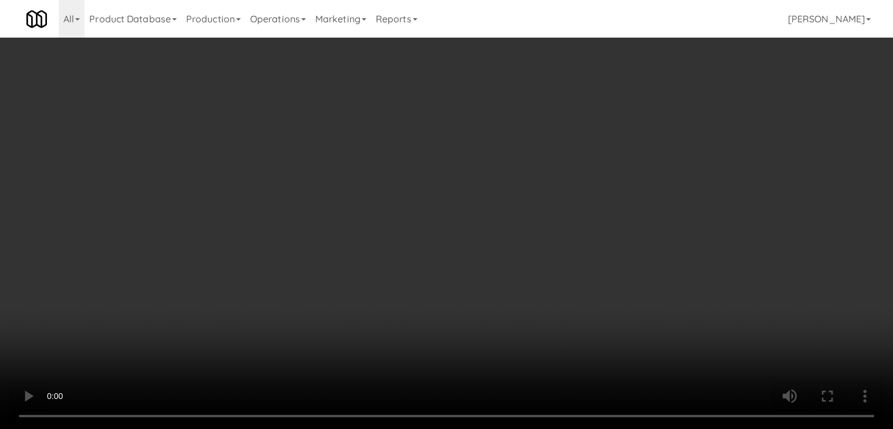
click at [458, 264] on video at bounding box center [446, 214] width 893 height 429
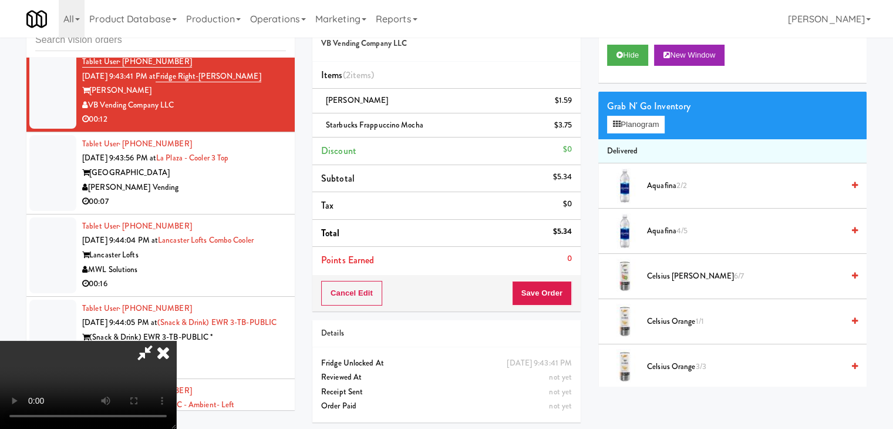
click at [176, 341] on video at bounding box center [88, 385] width 176 height 88
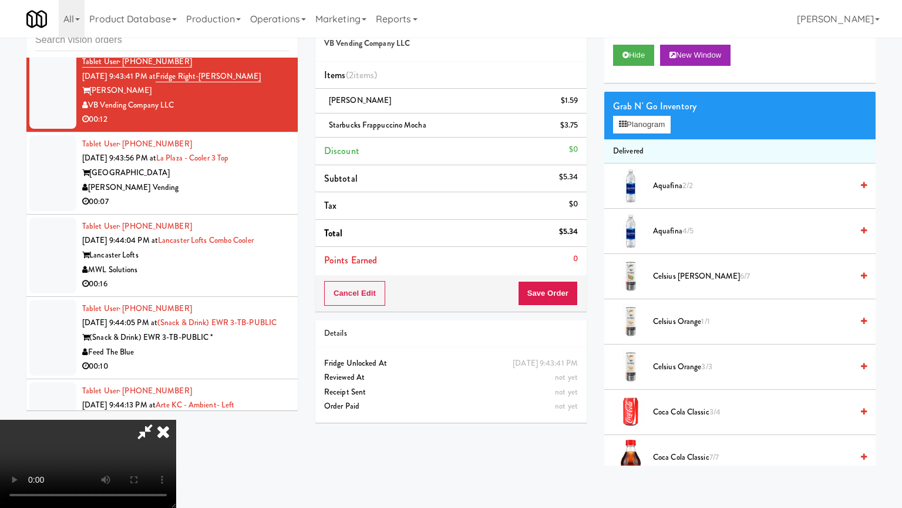
click at [176, 419] on video at bounding box center [88, 463] width 176 height 88
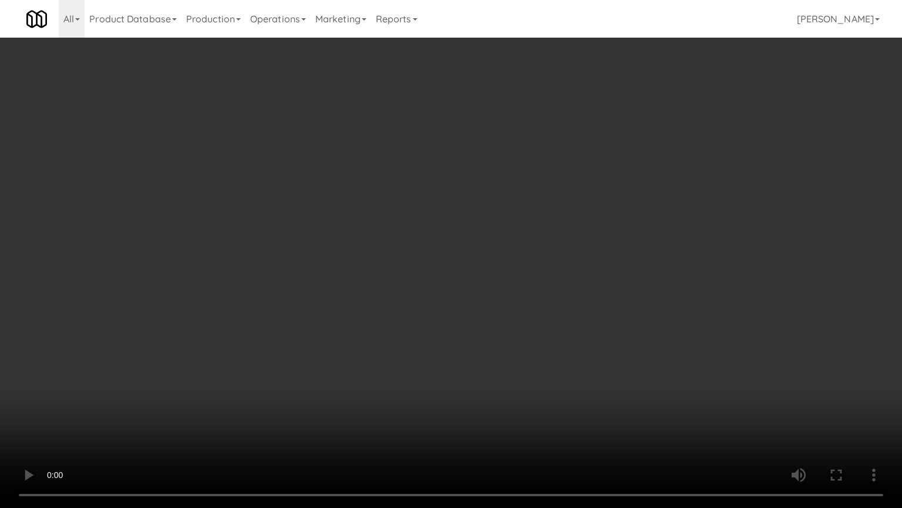
click at [530, 278] on video at bounding box center [451, 254] width 902 height 508
click at [515, 277] on video at bounding box center [451, 254] width 902 height 508
click at [513, 278] on video at bounding box center [451, 254] width 902 height 508
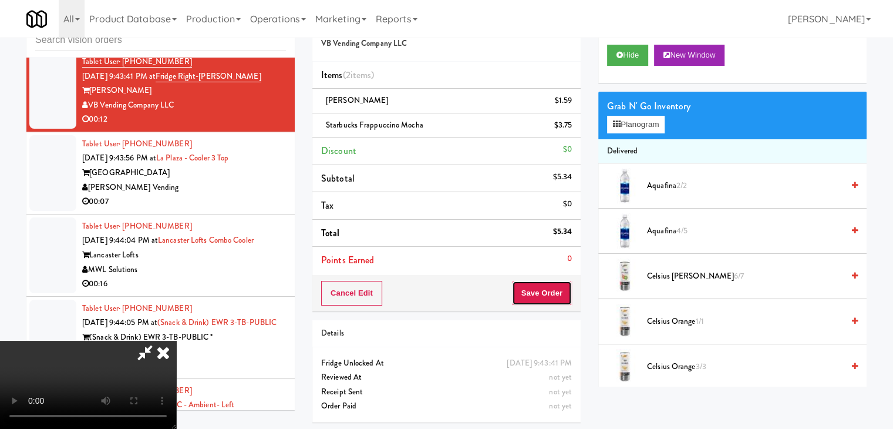
click at [556, 294] on button "Save Order" at bounding box center [542, 293] width 60 height 25
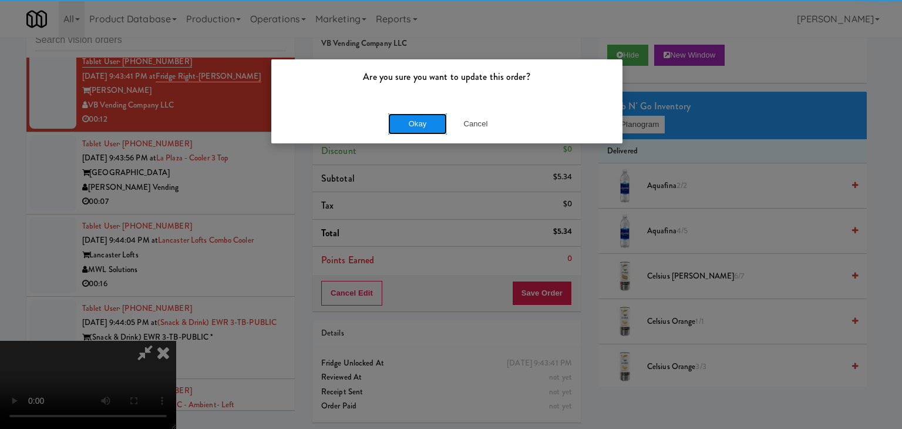
click at [418, 123] on button "Okay" at bounding box center [417, 123] width 59 height 21
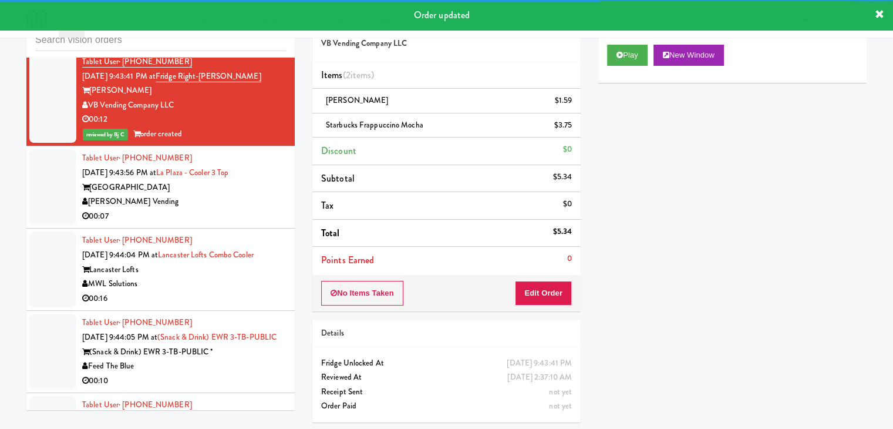
click at [207, 209] on div "00:07" at bounding box center [184, 216] width 204 height 15
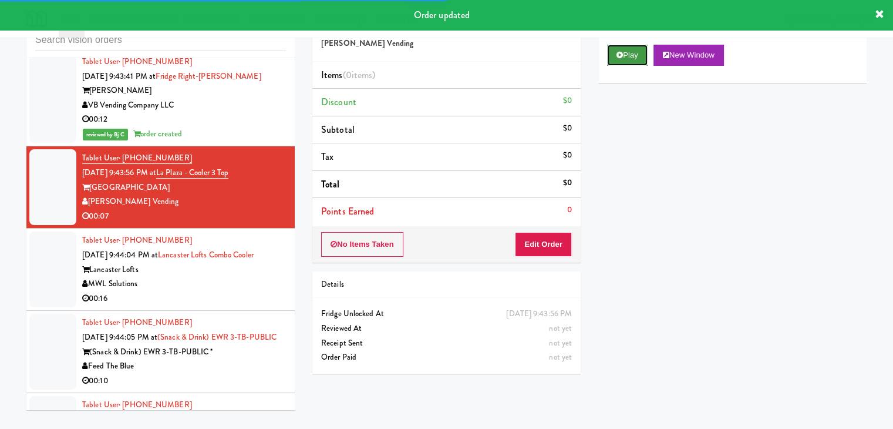
drag, startPoint x: 634, startPoint y: 55, endPoint x: 597, endPoint y: 152, distance: 104.0
click at [634, 55] on button "Play" at bounding box center [627, 55] width 41 height 21
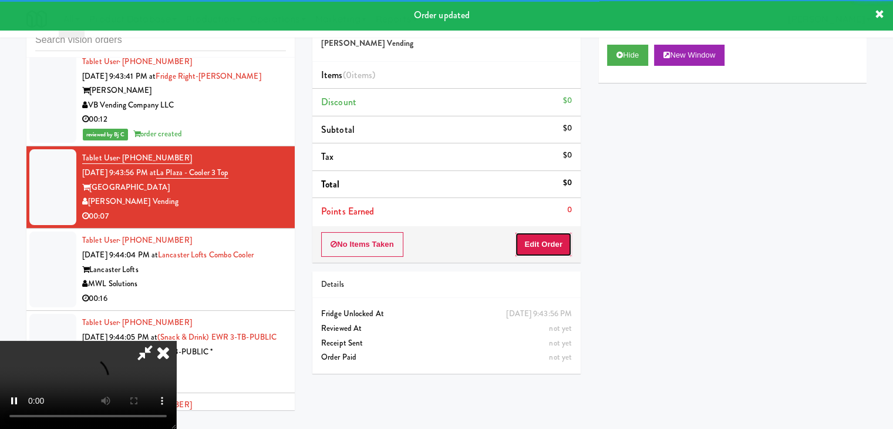
click at [547, 246] on button "Edit Order" at bounding box center [543, 244] width 57 height 25
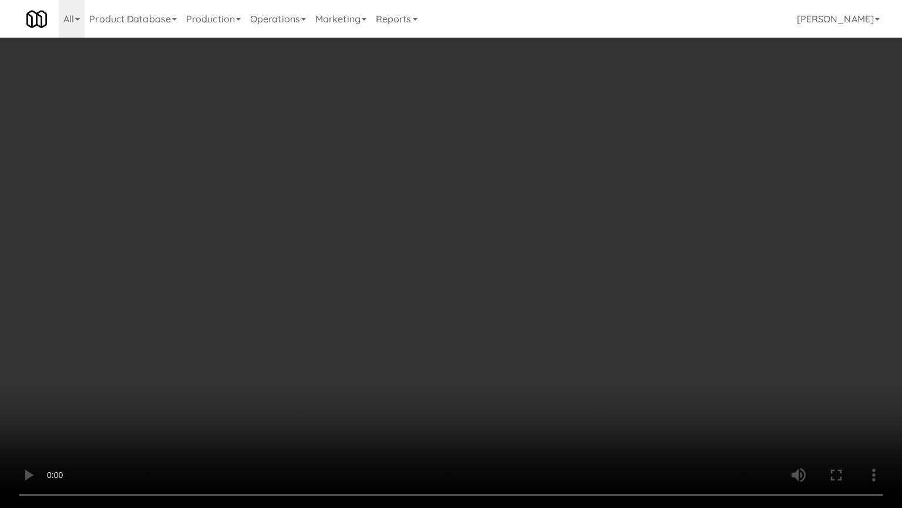
click at [588, 326] on video at bounding box center [451, 254] width 902 height 508
click at [587, 328] on video at bounding box center [451, 254] width 902 height 508
click at [584, 327] on video at bounding box center [451, 254] width 902 height 508
click at [583, 325] on video at bounding box center [451, 254] width 902 height 508
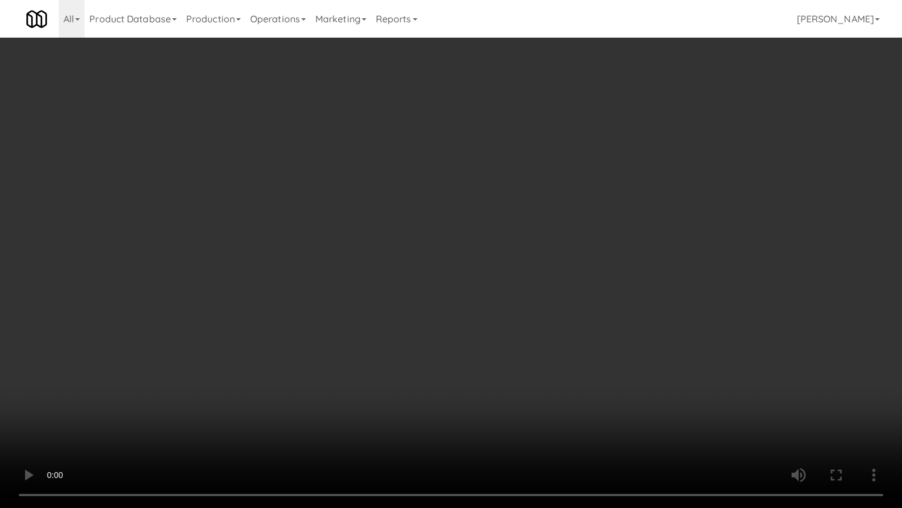
click at [583, 325] on video at bounding box center [451, 254] width 902 height 508
drag, startPoint x: 583, startPoint y: 325, endPoint x: 607, endPoint y: 246, distance: 82.9
click at [583, 324] on video at bounding box center [451, 254] width 902 height 508
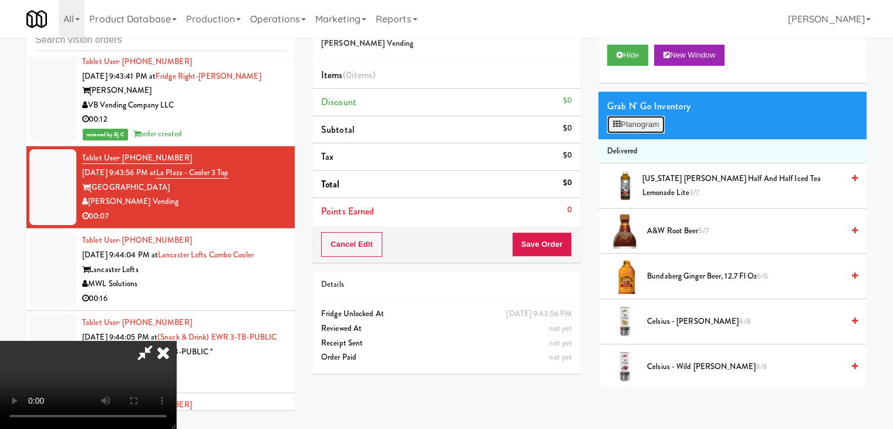
click at [653, 123] on button "Planogram" at bounding box center [636, 125] width 58 height 18
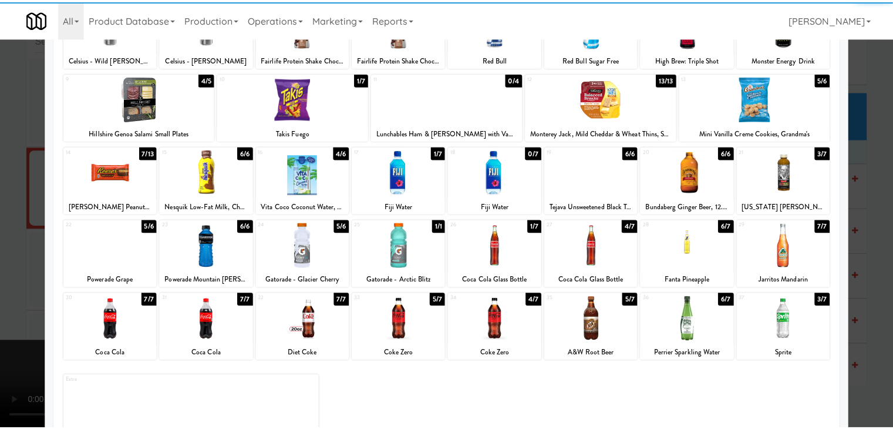
scroll to position [117, 0]
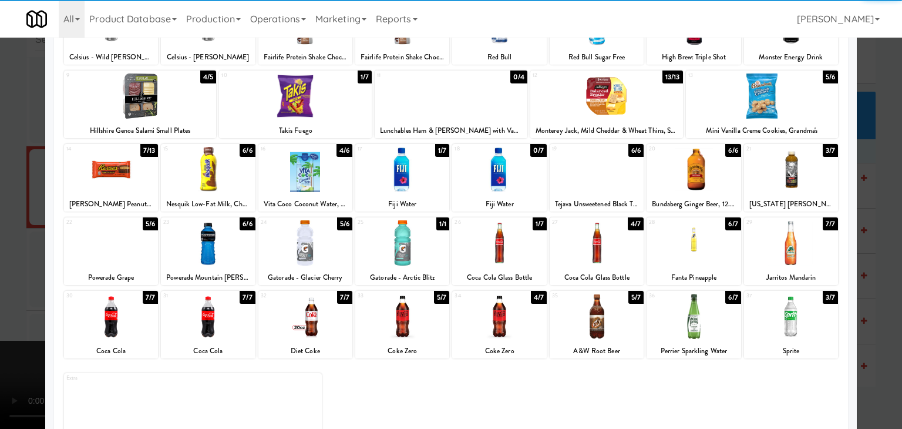
drag, startPoint x: 797, startPoint y: 248, endPoint x: 862, endPoint y: 252, distance: 65.9
click at [798, 248] on div at bounding box center [791, 242] width 94 height 45
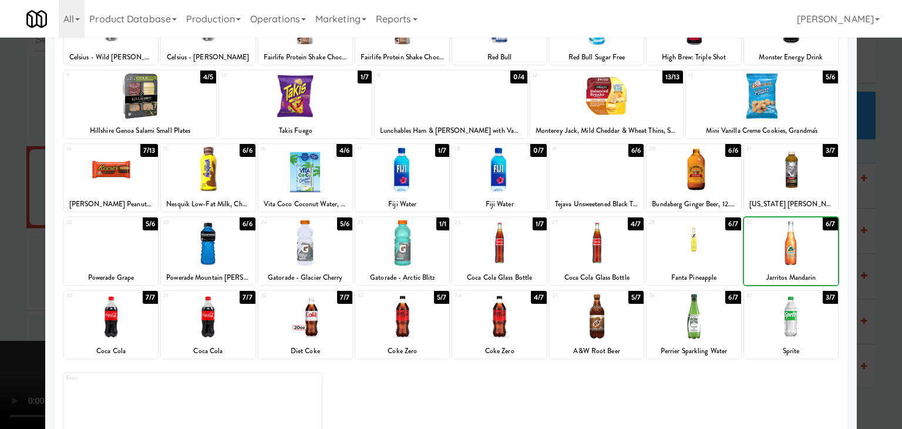
click at [881, 253] on div at bounding box center [451, 214] width 902 height 429
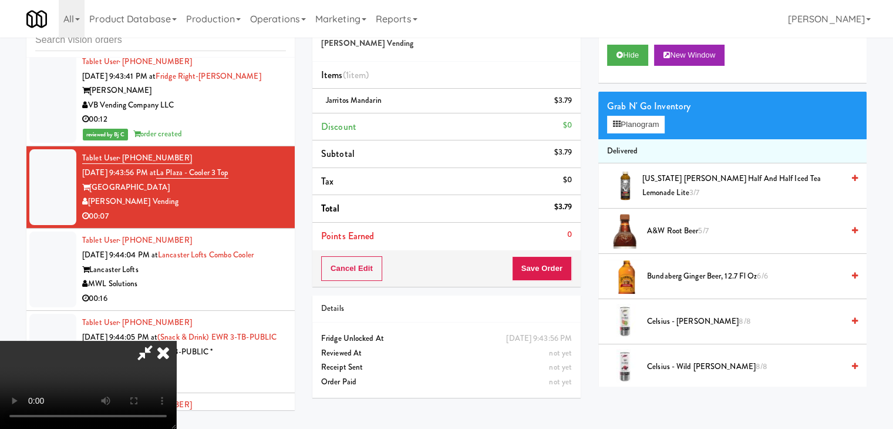
click at [176, 341] on video at bounding box center [88, 385] width 176 height 88
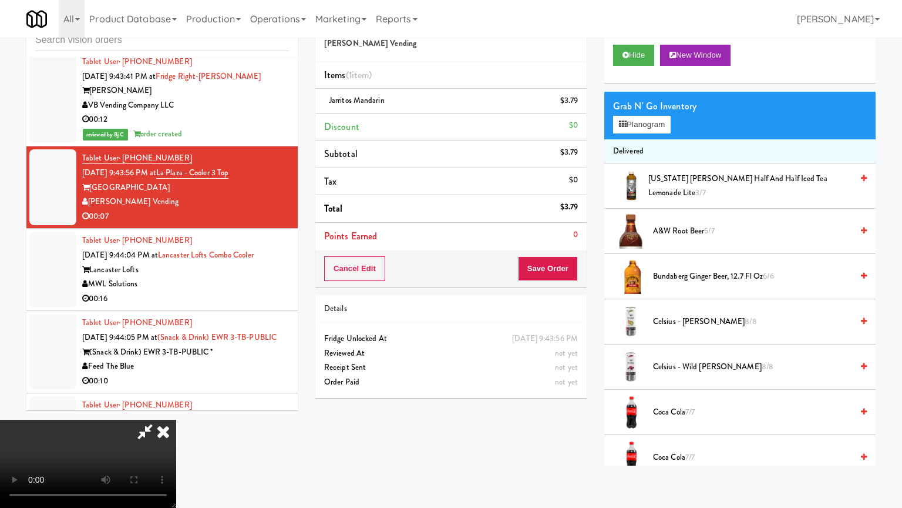
click at [176, 419] on video at bounding box center [88, 463] width 176 height 88
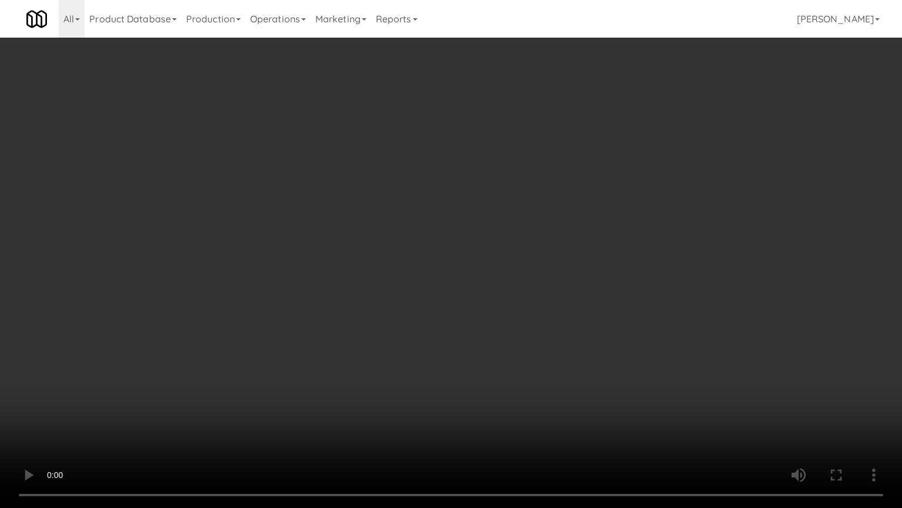
click at [550, 287] on video at bounding box center [451, 254] width 902 height 508
click at [550, 285] on video at bounding box center [451, 254] width 902 height 508
click at [549, 287] on video at bounding box center [451, 254] width 902 height 508
click at [540, 291] on video at bounding box center [451, 254] width 902 height 508
click at [489, 284] on video at bounding box center [451, 254] width 902 height 508
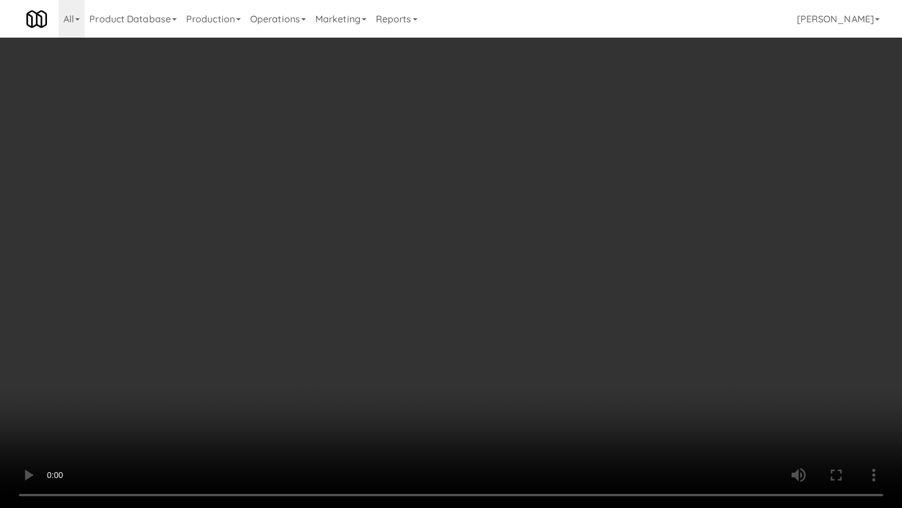
click at [491, 287] on video at bounding box center [451, 254] width 902 height 508
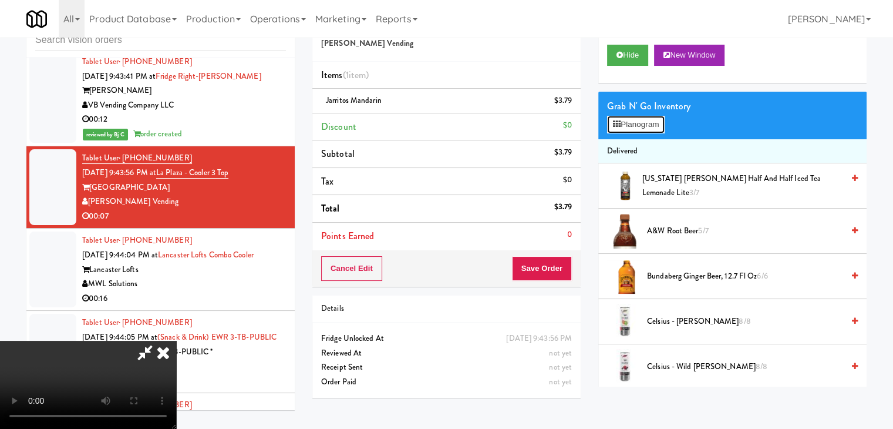
click at [635, 123] on button "Planogram" at bounding box center [636, 125] width 58 height 18
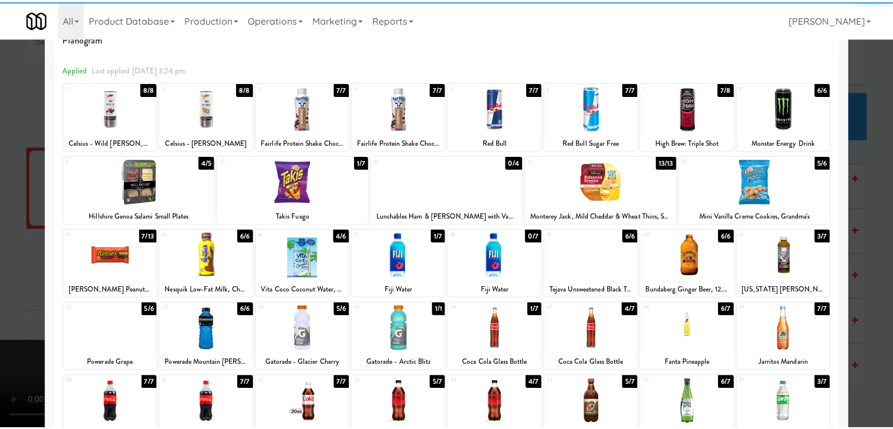
scroll to position [59, 0]
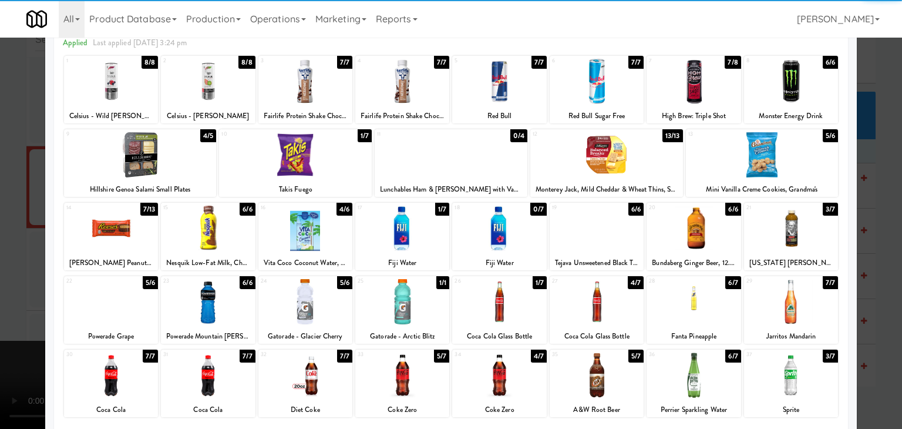
drag, startPoint x: 103, startPoint y: 240, endPoint x: 83, endPoint y: 246, distance: 20.3
click at [103, 240] on div at bounding box center [111, 228] width 94 height 45
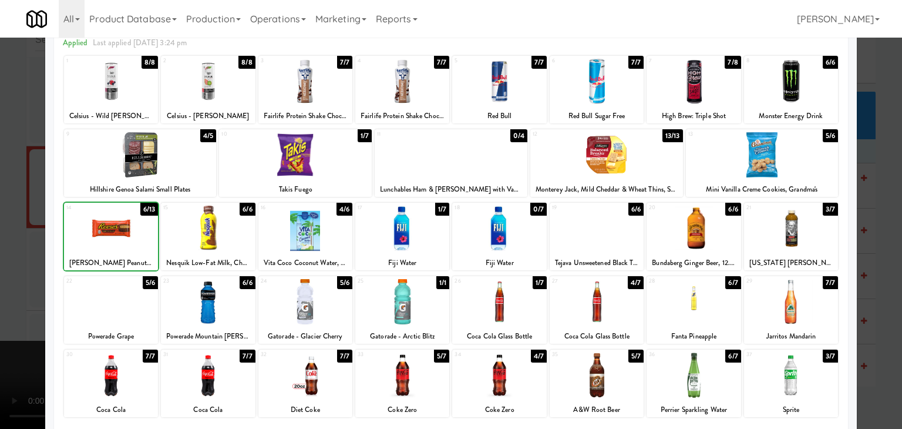
drag, startPoint x: 1, startPoint y: 243, endPoint x: 217, endPoint y: 237, distance: 216.3
click at [23, 238] on div at bounding box center [451, 214] width 902 height 429
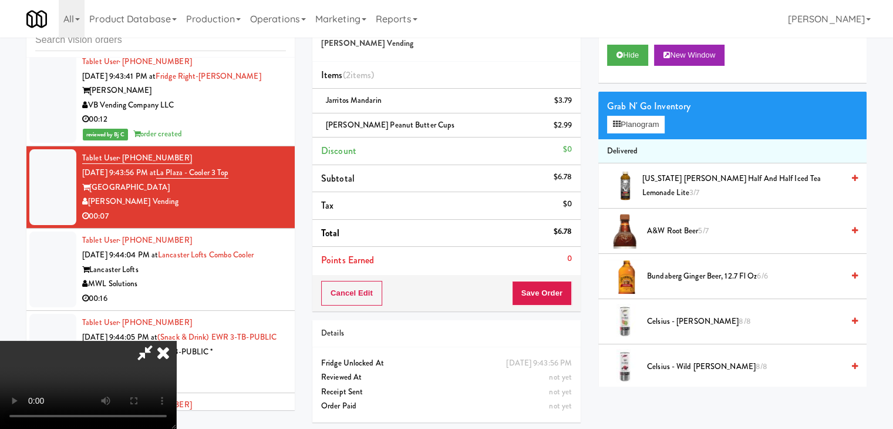
drag, startPoint x: 442, startPoint y: 263, endPoint x: 446, endPoint y: 270, distance: 8.5
click at [176, 341] on video at bounding box center [88, 385] width 176 height 88
click at [550, 304] on button "Save Order" at bounding box center [542, 293] width 60 height 25
click at [550, 304] on div "Cancel Edit Save Order" at bounding box center [447, 293] width 268 height 36
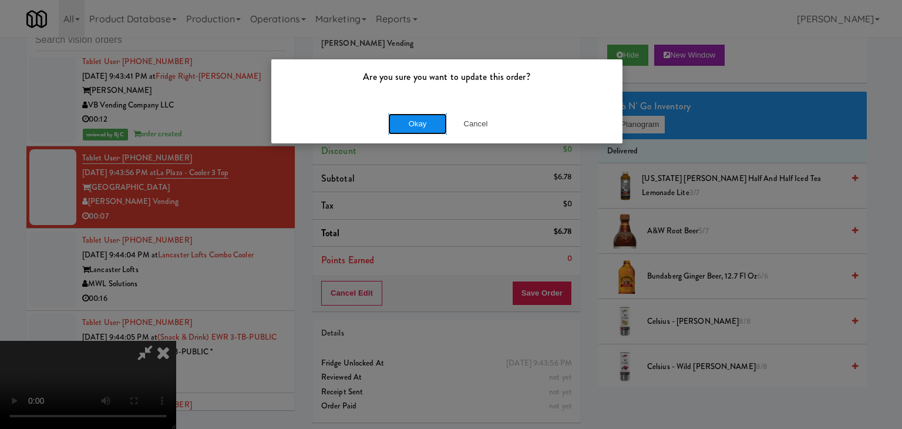
click at [424, 123] on button "Okay" at bounding box center [417, 123] width 59 height 21
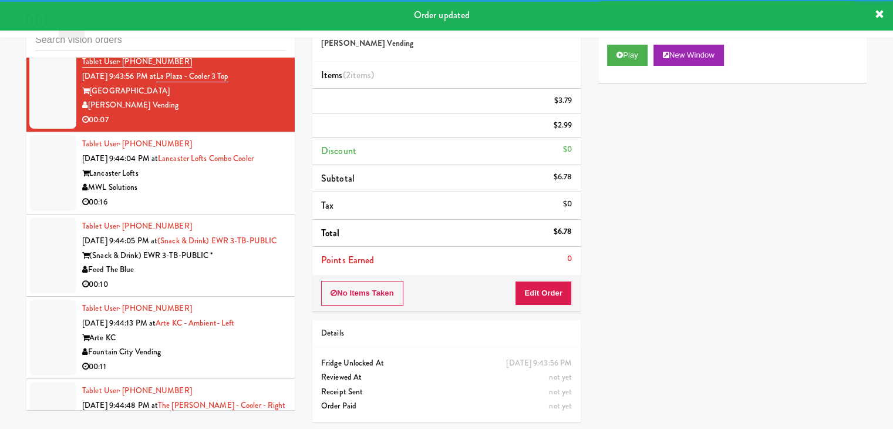
scroll to position [5070, 0]
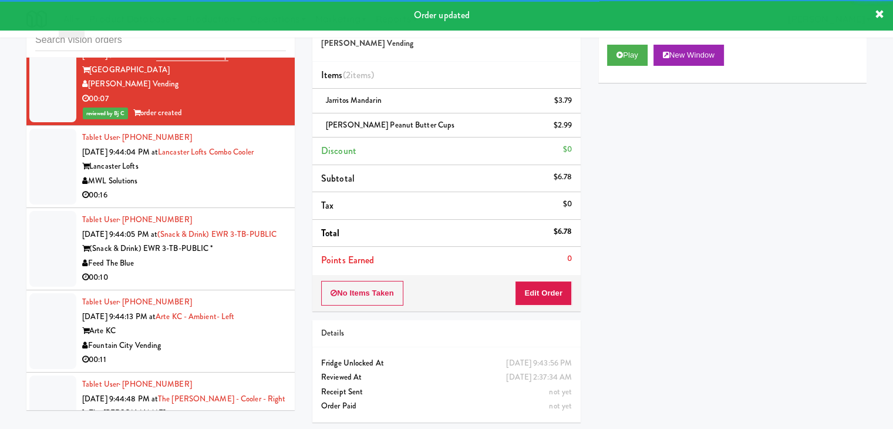
click at [226, 188] on div "00:16" at bounding box center [184, 195] width 204 height 15
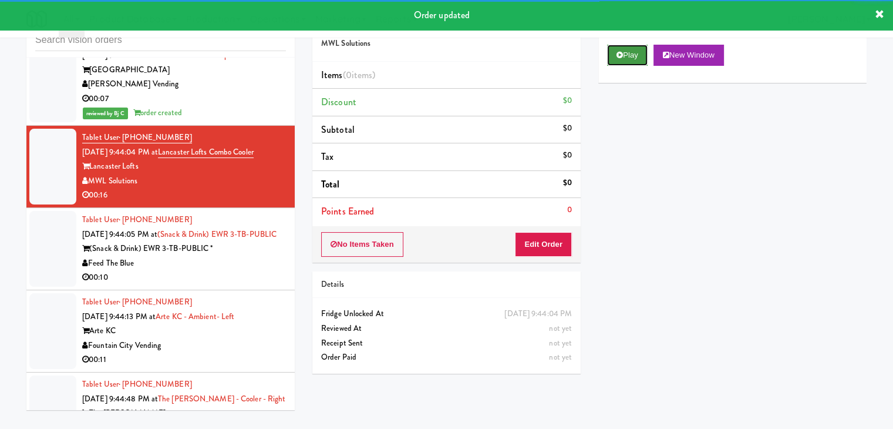
click at [629, 55] on button "Play" at bounding box center [627, 55] width 41 height 21
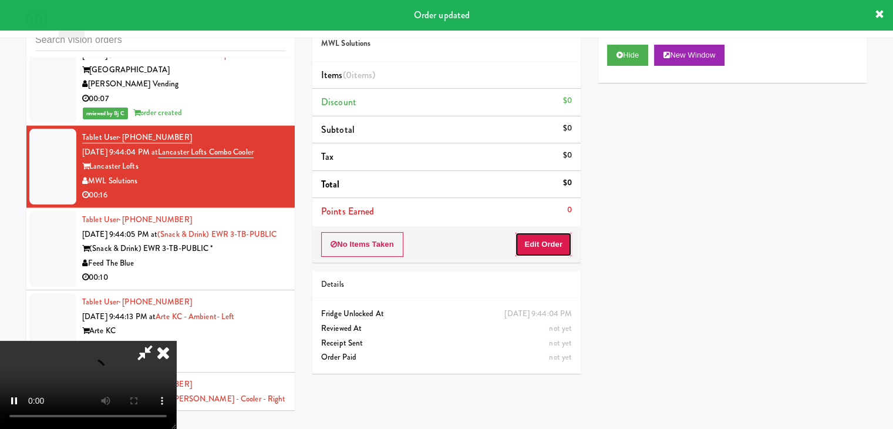
click at [548, 239] on button "Edit Order" at bounding box center [543, 244] width 57 height 25
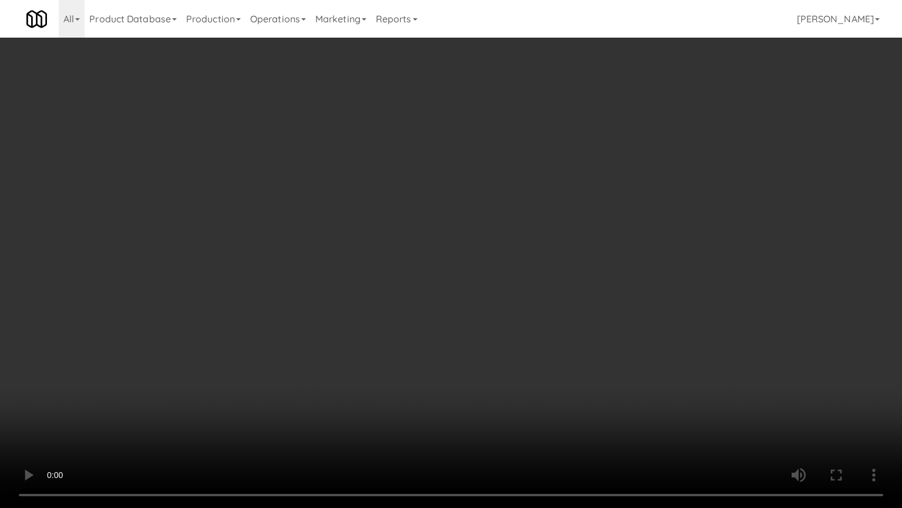
click at [529, 250] on video at bounding box center [451, 254] width 902 height 508
click at [529, 253] on video at bounding box center [451, 254] width 902 height 508
click at [528, 249] on video at bounding box center [451, 254] width 902 height 508
drag, startPoint x: 526, startPoint y: 252, endPoint x: 458, endPoint y: 280, distance: 73.5
click at [526, 253] on video at bounding box center [451, 254] width 902 height 508
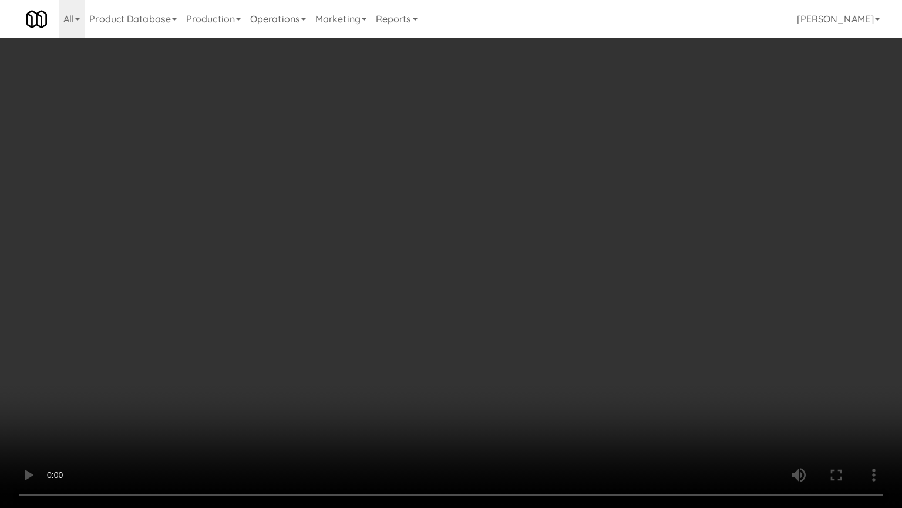
click at [458, 279] on video at bounding box center [451, 254] width 902 height 508
click at [458, 280] on video at bounding box center [451, 254] width 902 height 508
click at [470, 289] on video at bounding box center [451, 254] width 902 height 508
drag, startPoint x: 472, startPoint y: 288, endPoint x: 468, endPoint y: 294, distance: 6.7
click at [472, 289] on video at bounding box center [451, 254] width 902 height 508
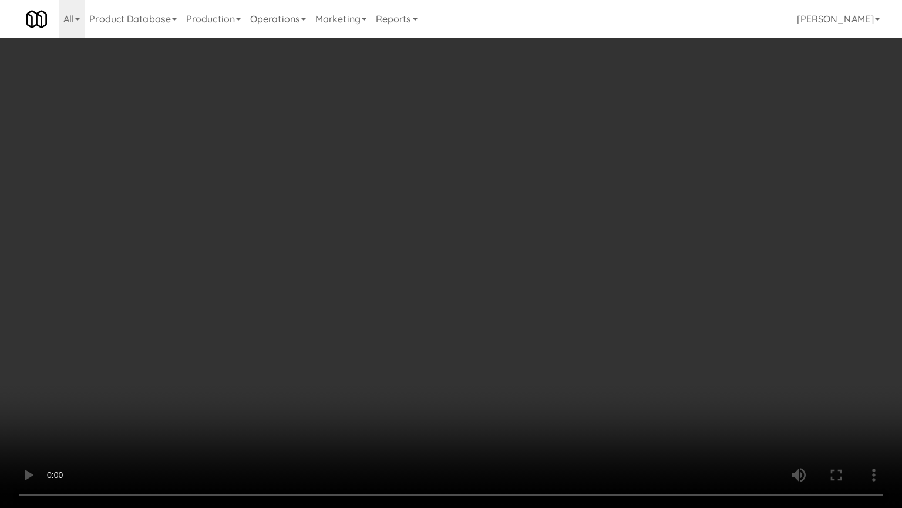
click at [469, 291] on video at bounding box center [451, 254] width 902 height 508
click at [470, 291] on video at bounding box center [451, 254] width 902 height 508
click at [470, 288] on video at bounding box center [451, 254] width 902 height 508
click at [471, 287] on video at bounding box center [451, 254] width 902 height 508
drag, startPoint x: 465, startPoint y: 291, endPoint x: 470, endPoint y: 287, distance: 6.2
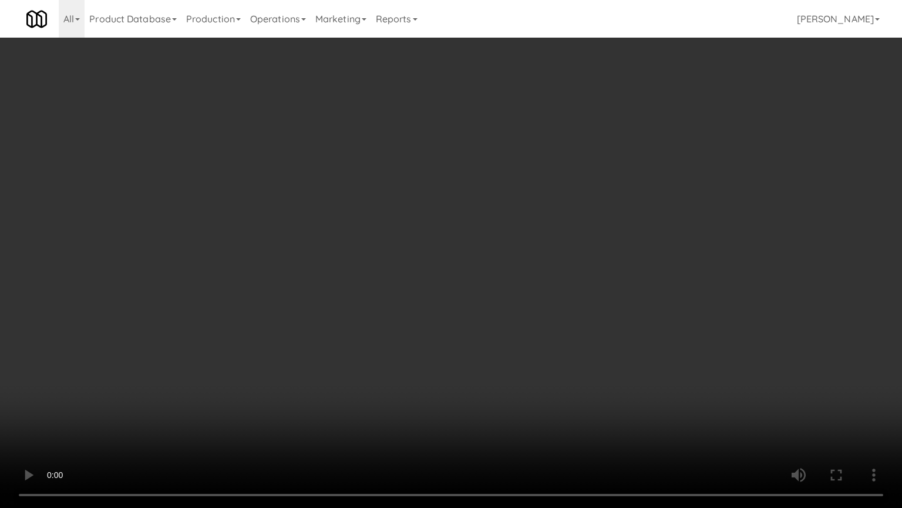
click at [466, 290] on video at bounding box center [451, 254] width 902 height 508
click at [470, 287] on video at bounding box center [451, 254] width 902 height 508
click at [482, 279] on video at bounding box center [451, 254] width 902 height 508
drag, startPoint x: 484, startPoint y: 278, endPoint x: 489, endPoint y: 222, distance: 56.0
click at [484, 277] on video at bounding box center [451, 254] width 902 height 508
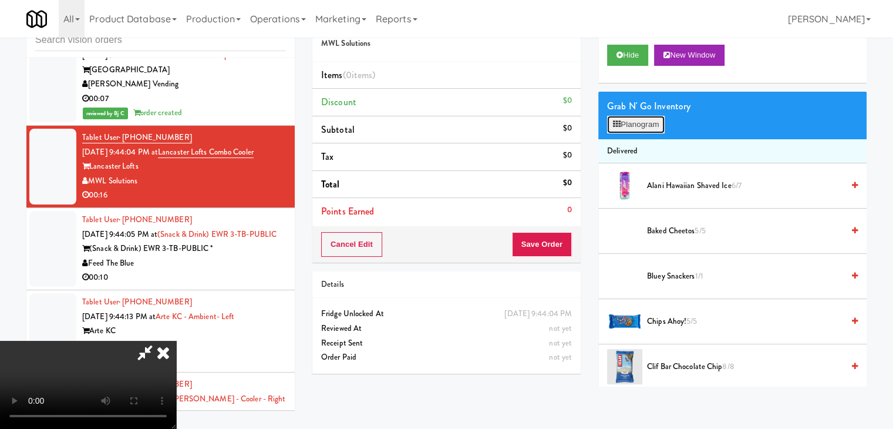
click at [640, 125] on button "Planogram" at bounding box center [636, 125] width 58 height 18
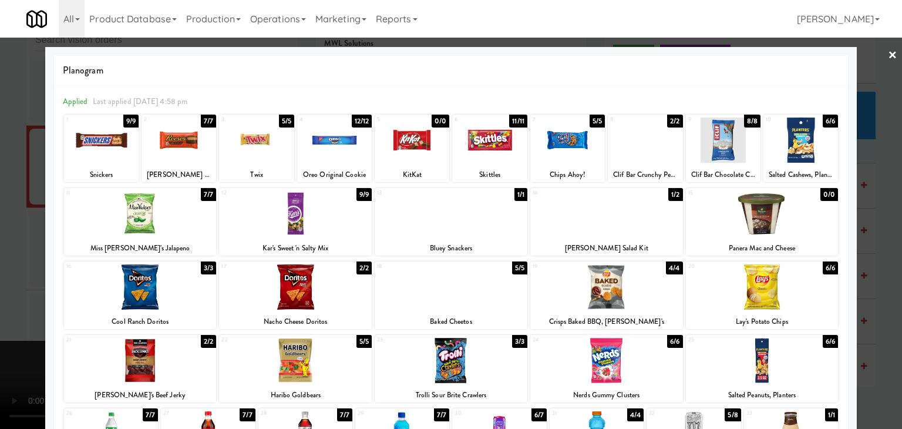
click at [293, 284] on div at bounding box center [295, 286] width 153 height 45
click at [106, 133] on div at bounding box center [101, 139] width 75 height 45
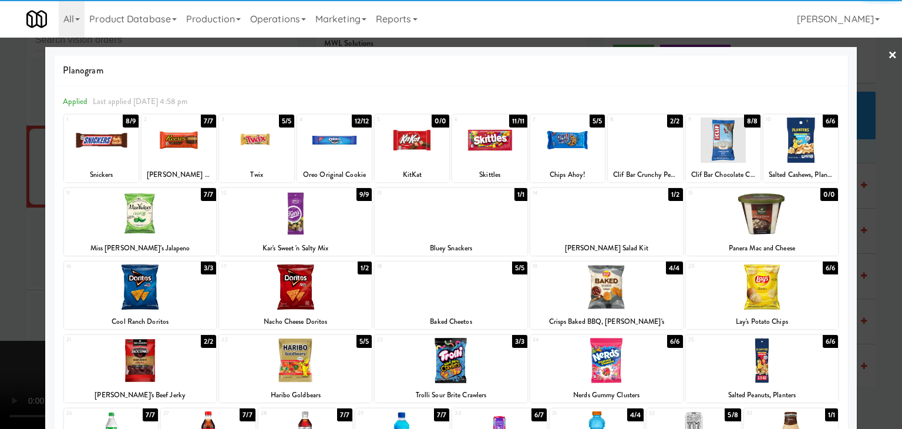
click at [496, 139] on div at bounding box center [489, 139] width 75 height 45
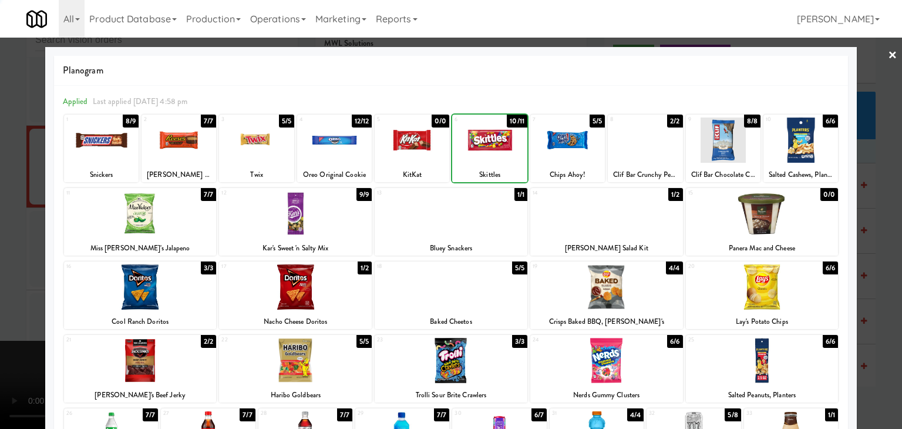
drag, startPoint x: 0, startPoint y: 226, endPoint x: 111, endPoint y: 233, distance: 111.2
click at [11, 226] on div at bounding box center [451, 214] width 902 height 429
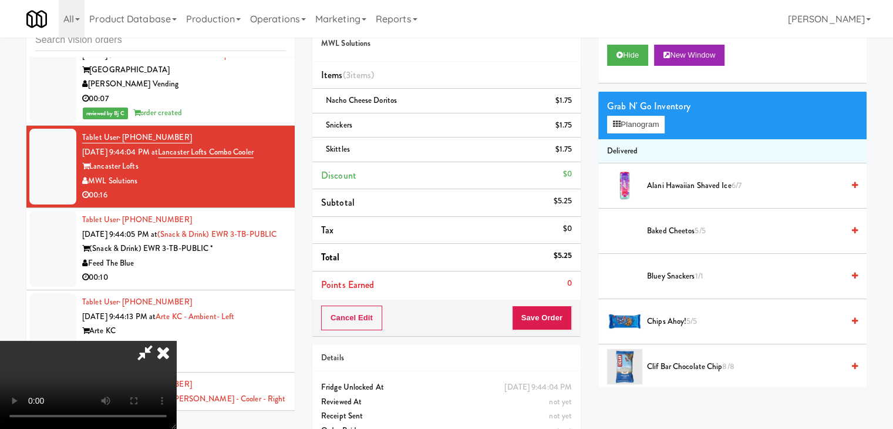
click at [176, 341] on video at bounding box center [88, 385] width 176 height 88
click at [573, 315] on div "Cancel Edit Save Order" at bounding box center [447, 318] width 268 height 36
click at [572, 317] on div "Cancel Edit Save Order" at bounding box center [447, 318] width 268 height 36
click at [571, 316] on button "Save Order" at bounding box center [542, 317] width 60 height 25
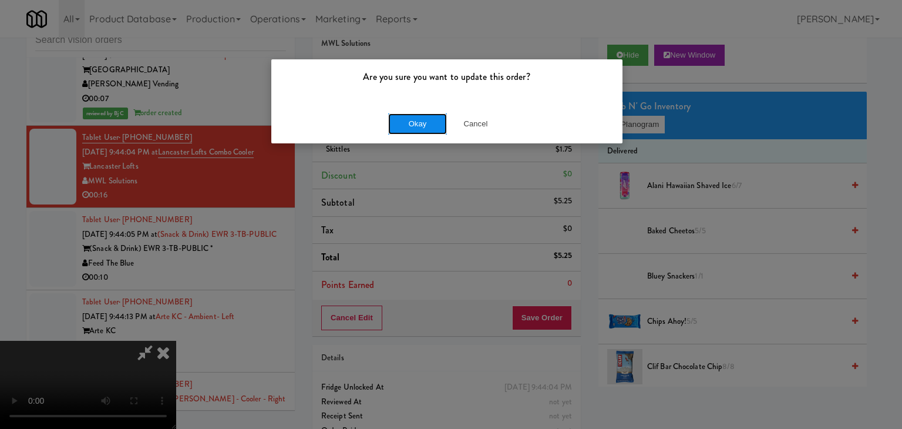
click at [414, 127] on button "Okay" at bounding box center [417, 123] width 59 height 21
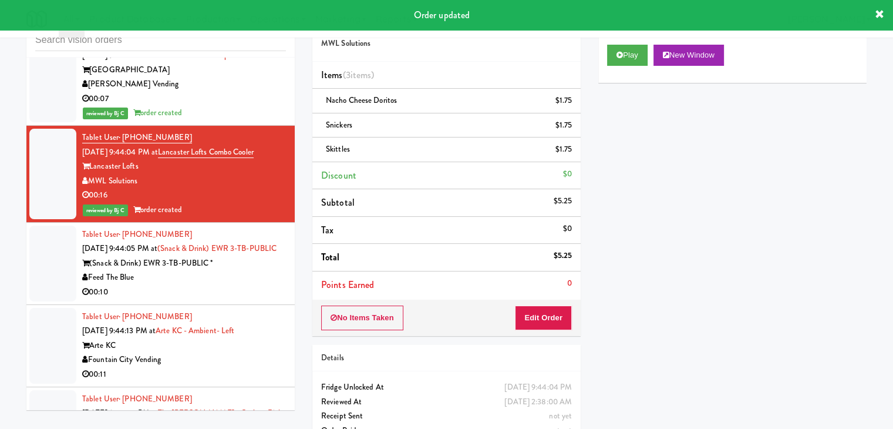
click at [266, 280] on div "Feed The Blue" at bounding box center [184, 277] width 204 height 15
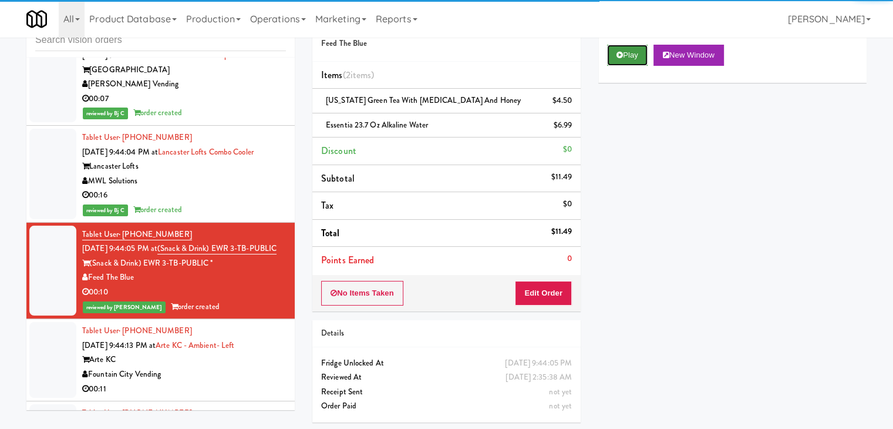
click at [619, 64] on button "Play" at bounding box center [627, 55] width 41 height 21
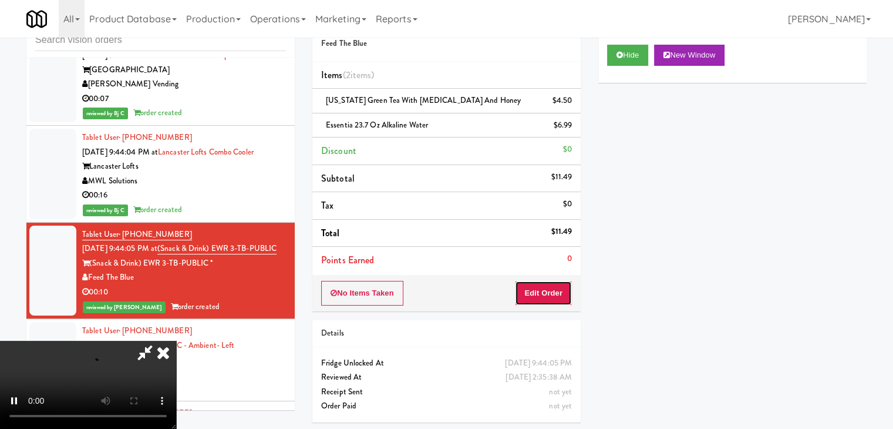
click at [540, 284] on button "Edit Order" at bounding box center [543, 293] width 57 height 25
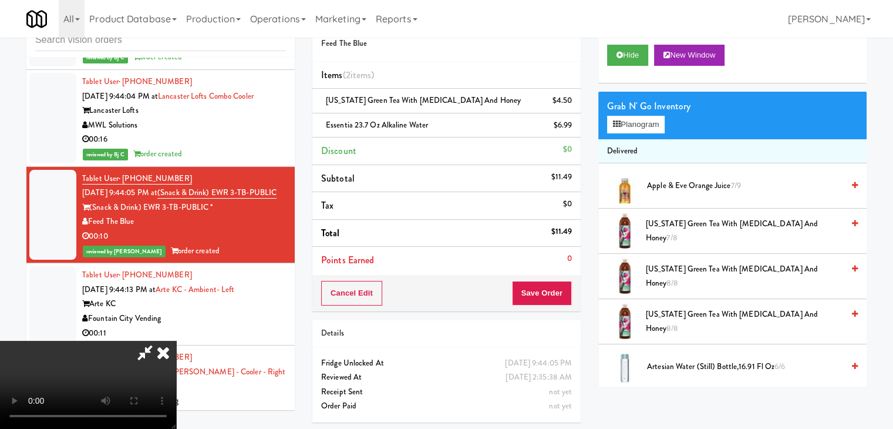
scroll to position [5246, 0]
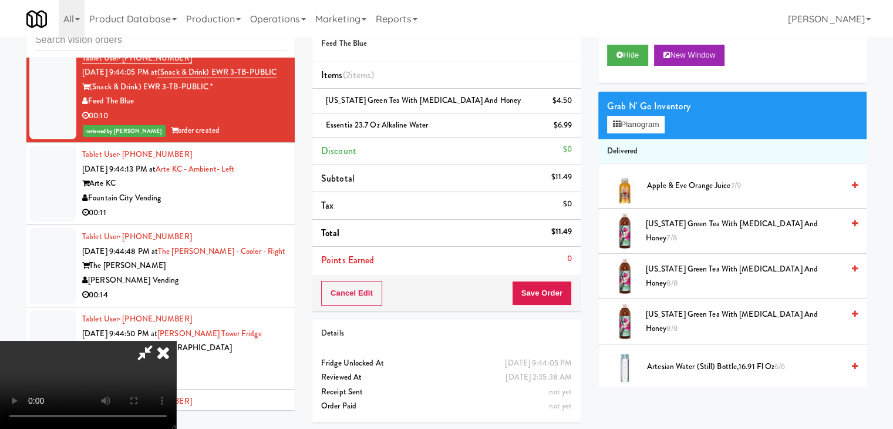
click at [176, 341] on video at bounding box center [88, 385] width 176 height 88
click at [176, 341] on icon at bounding box center [163, 352] width 26 height 23
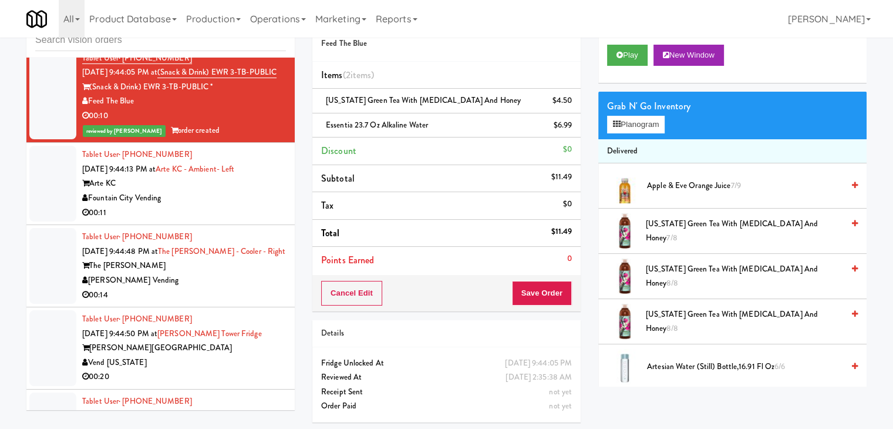
click at [196, 217] on div "00:11" at bounding box center [184, 213] width 204 height 15
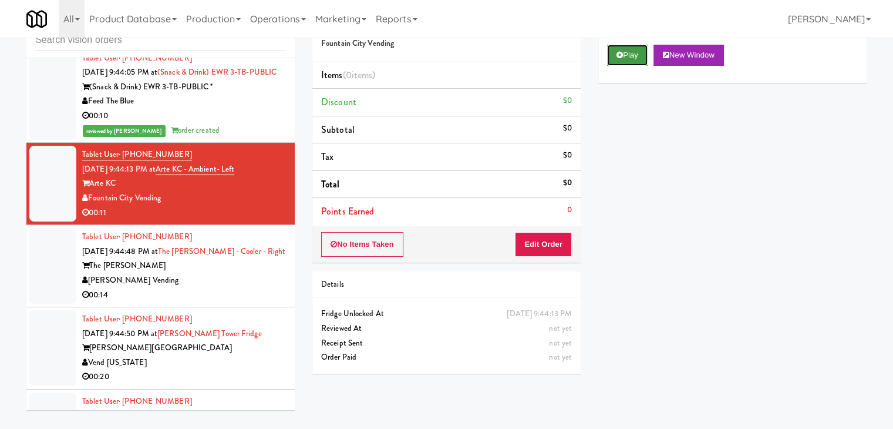
click at [628, 58] on button "Play" at bounding box center [627, 55] width 41 height 21
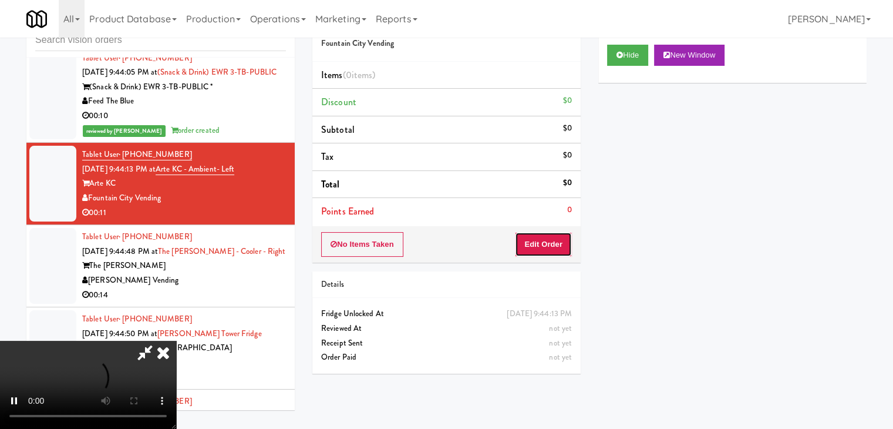
click at [531, 251] on button "Edit Order" at bounding box center [543, 244] width 57 height 25
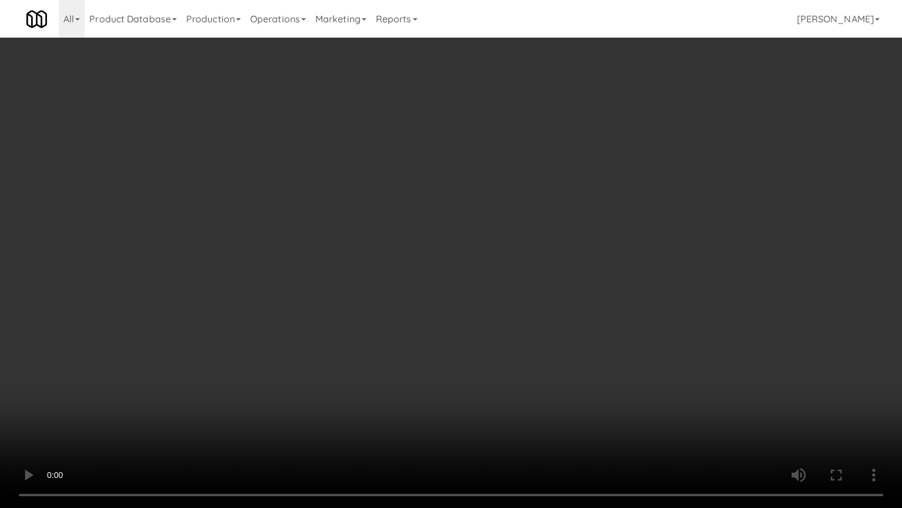
click at [547, 268] on video at bounding box center [451, 254] width 902 height 508
click at [547, 270] on video at bounding box center [451, 254] width 902 height 508
click at [543, 272] on video at bounding box center [451, 254] width 902 height 508
click at [547, 268] on video at bounding box center [451, 254] width 902 height 508
click at [545, 268] on video at bounding box center [451, 254] width 902 height 508
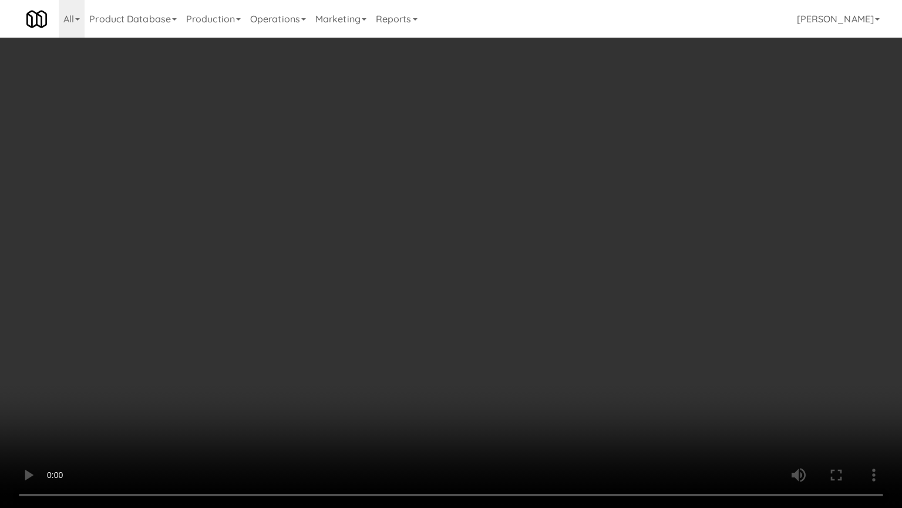
click at [545, 268] on video at bounding box center [451, 254] width 902 height 508
click at [533, 291] on video at bounding box center [451, 254] width 902 height 508
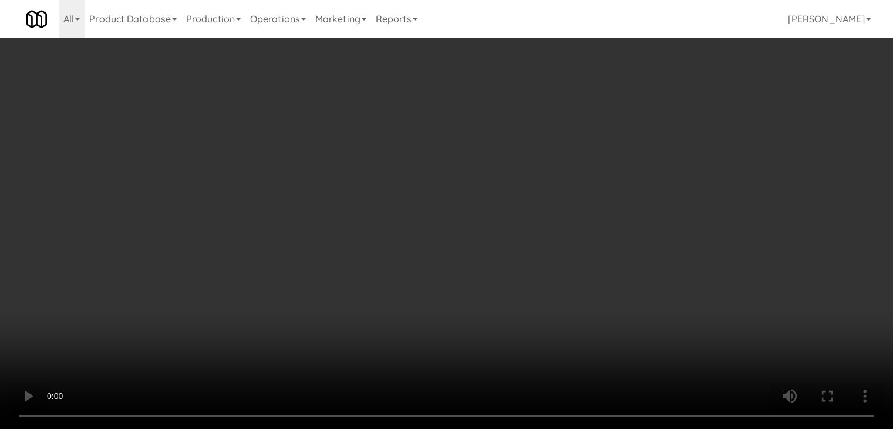
click at [448, 230] on video at bounding box center [446, 214] width 893 height 429
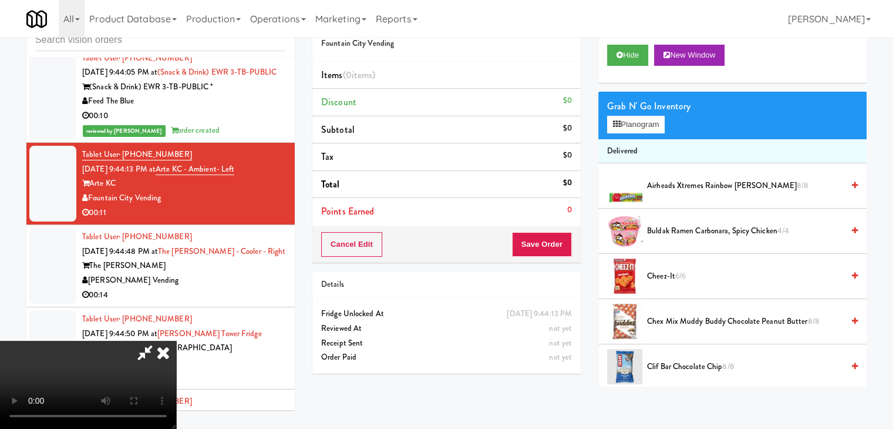
click at [176, 341] on video at bounding box center [88, 385] width 176 height 88
click at [653, 124] on button "Planogram" at bounding box center [636, 125] width 58 height 18
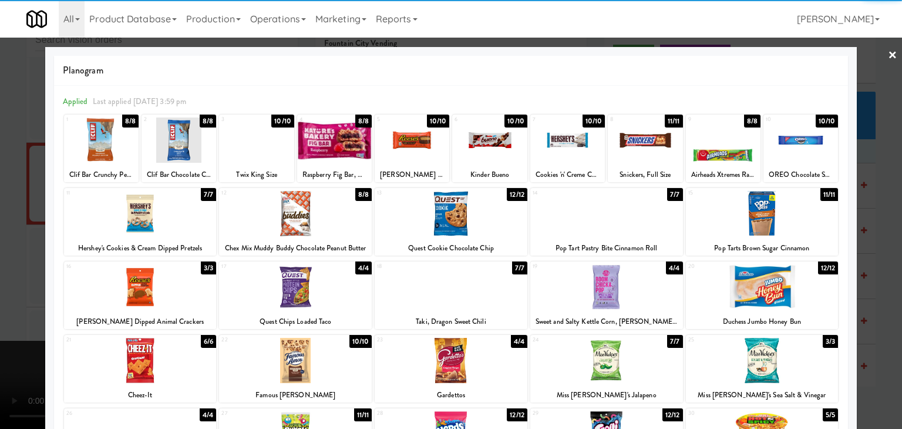
drag, startPoint x: 477, startPoint y: 149, endPoint x: 211, endPoint y: 188, distance: 268.4
click at [477, 147] on div at bounding box center [489, 139] width 75 height 45
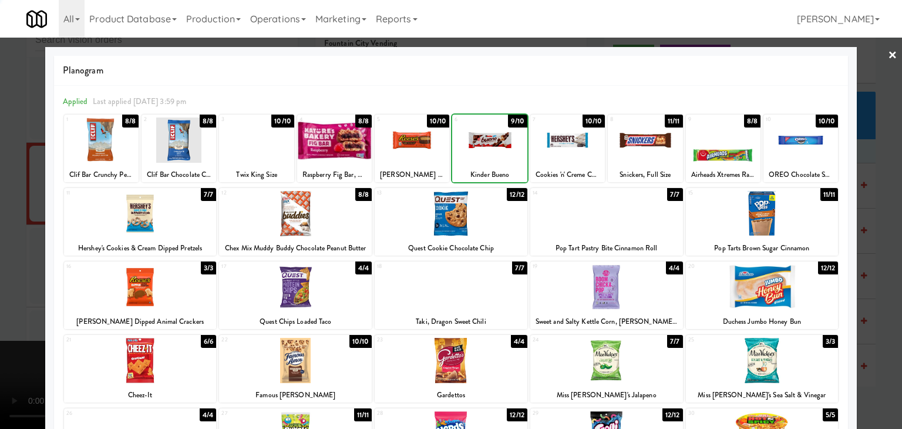
drag, startPoint x: 0, startPoint y: 204, endPoint x: 93, endPoint y: 205, distance: 92.8
click at [2, 206] on div at bounding box center [451, 214] width 902 height 429
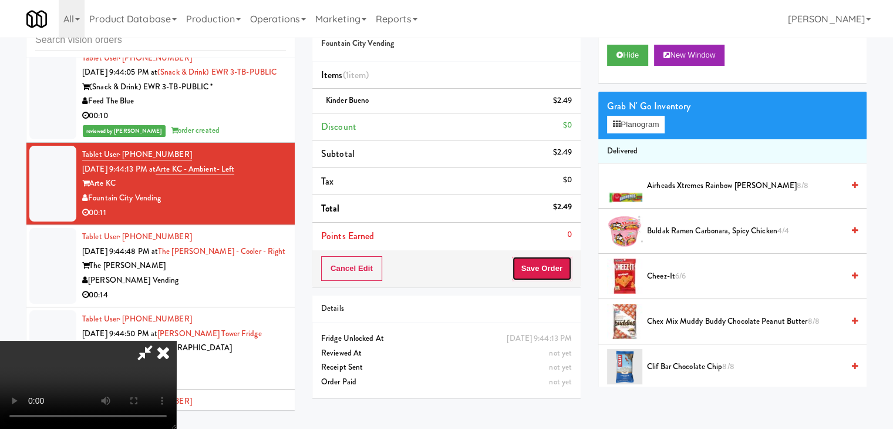
click at [556, 268] on button "Save Order" at bounding box center [542, 268] width 60 height 25
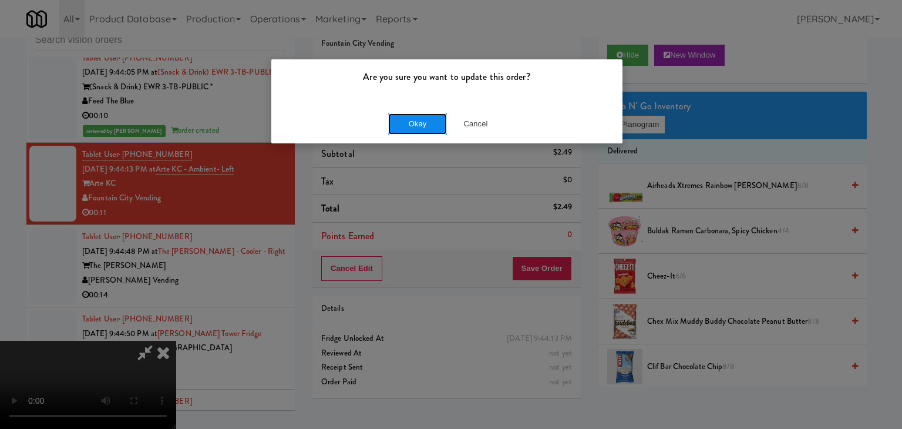
click at [407, 127] on button "Okay" at bounding box center [417, 123] width 59 height 21
click at [407, 127] on body "Are you sure you want to update this order? Okay Cancel Okay Are you sure you w…" at bounding box center [451, 214] width 902 height 429
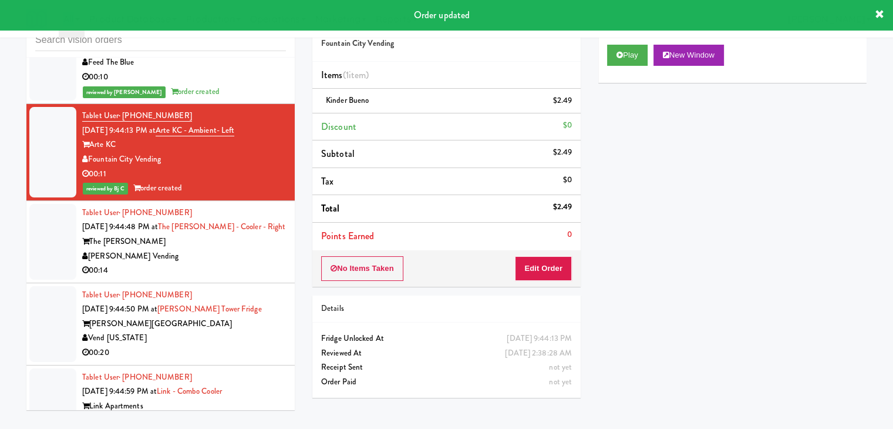
scroll to position [5363, 0]
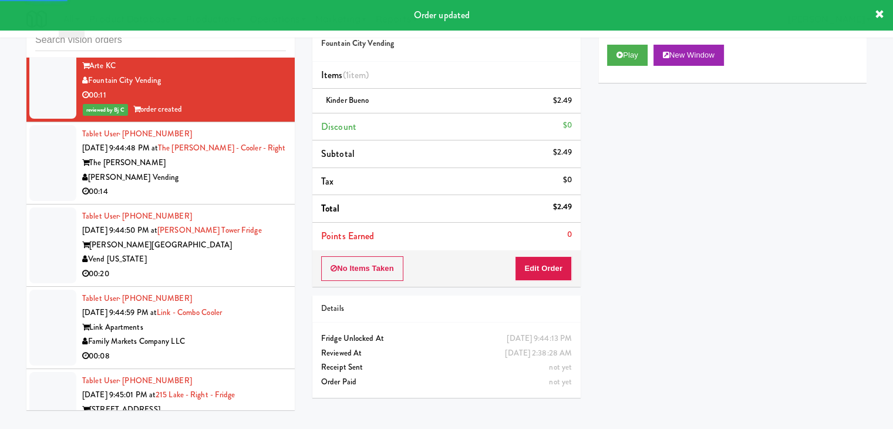
click at [207, 185] on div "[PERSON_NAME] Vending" at bounding box center [184, 177] width 204 height 15
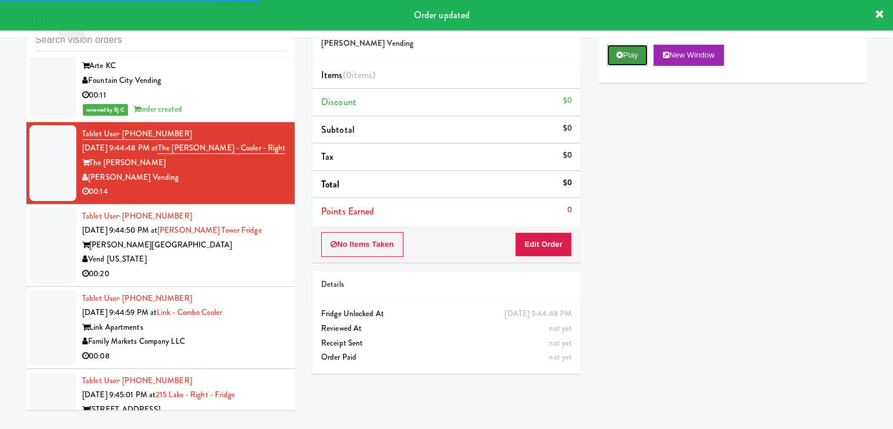
click at [627, 59] on button "Play" at bounding box center [627, 55] width 41 height 21
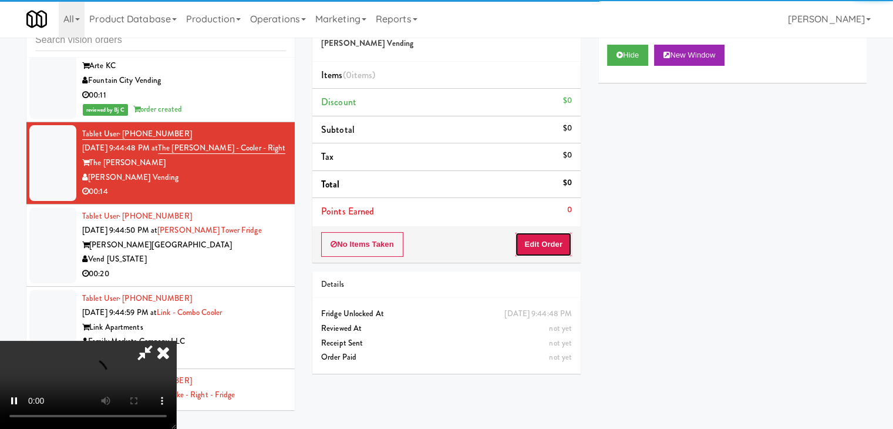
click at [553, 244] on button "Edit Order" at bounding box center [543, 244] width 57 height 25
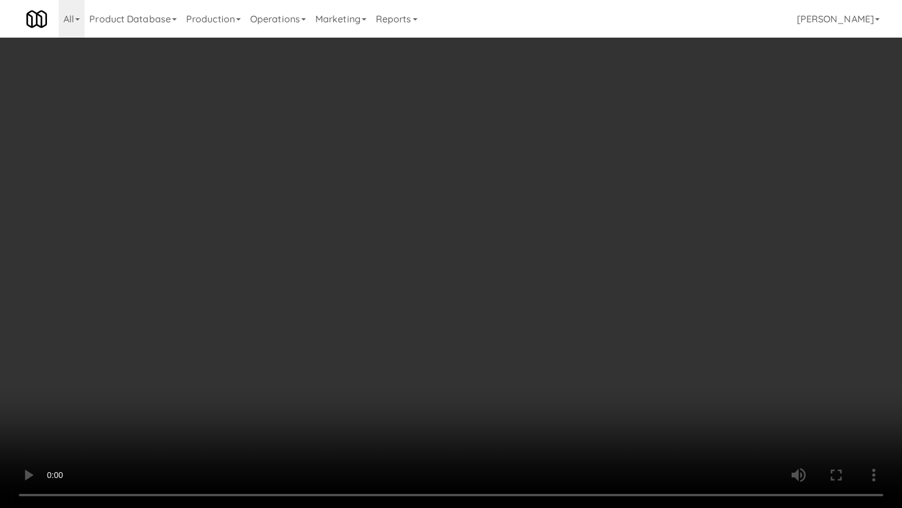
click at [565, 253] on video at bounding box center [451, 254] width 902 height 508
click at [561, 266] on video at bounding box center [451, 254] width 902 height 508
click at [559, 255] on video at bounding box center [451, 254] width 902 height 508
drag, startPoint x: 559, startPoint y: 255, endPoint x: 629, endPoint y: 160, distance: 117.3
click at [560, 254] on video at bounding box center [451, 254] width 902 height 508
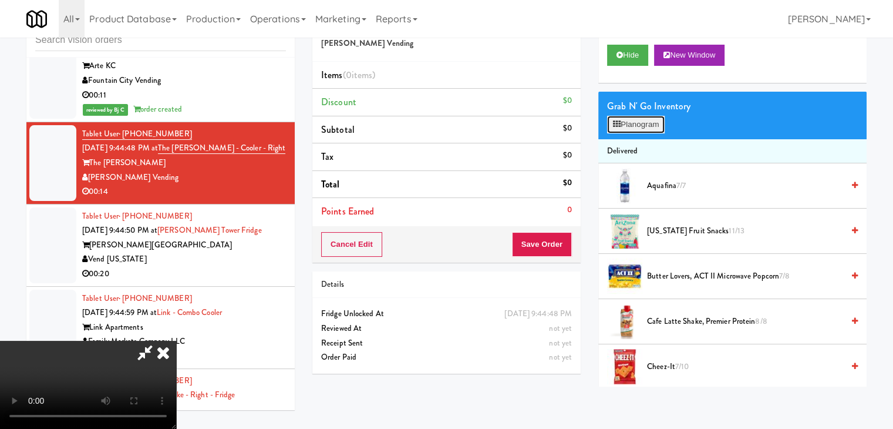
click at [659, 121] on button "Planogram" at bounding box center [636, 125] width 58 height 18
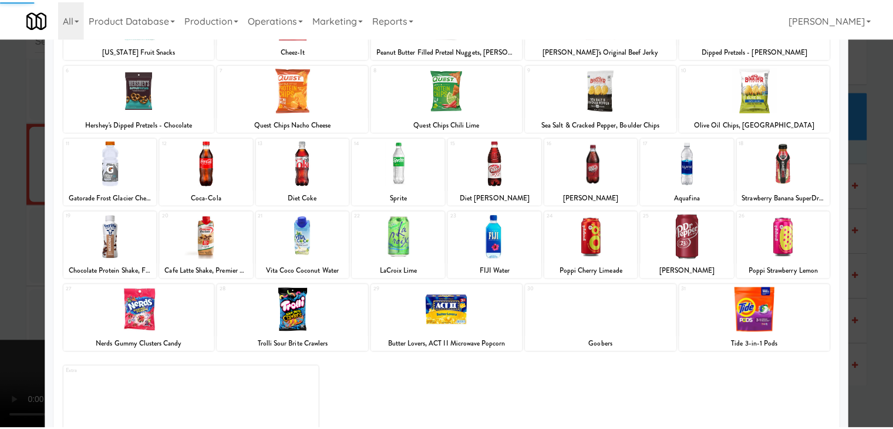
scroll to position [148, 0]
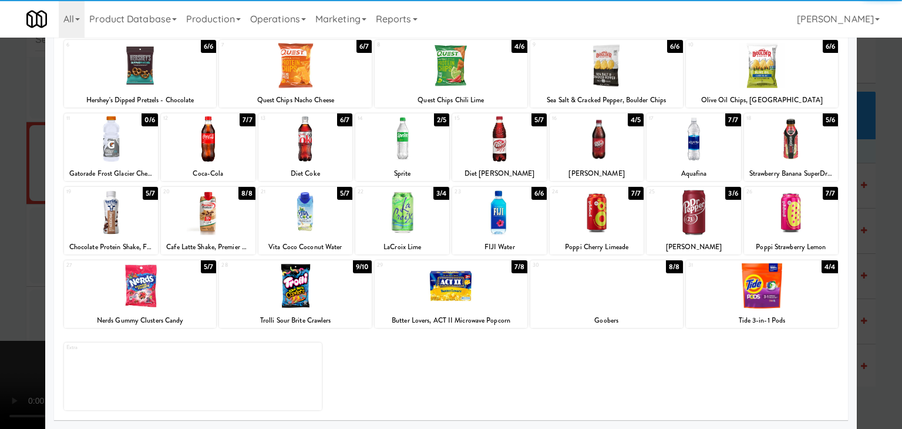
drag, startPoint x: 210, startPoint y: 234, endPoint x: 139, endPoint y: 234, distance: 70.5
click at [210, 233] on div at bounding box center [208, 212] width 94 height 45
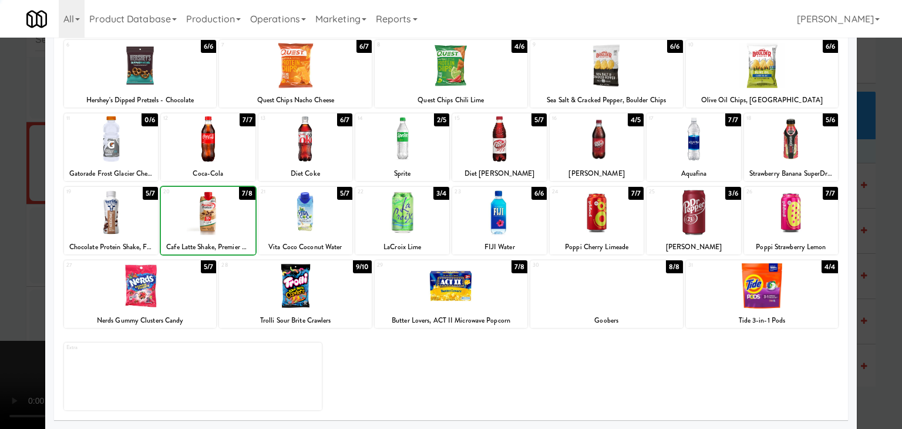
drag, startPoint x: 0, startPoint y: 229, endPoint x: 203, endPoint y: 247, distance: 204.1
click at [15, 228] on div at bounding box center [451, 214] width 902 height 429
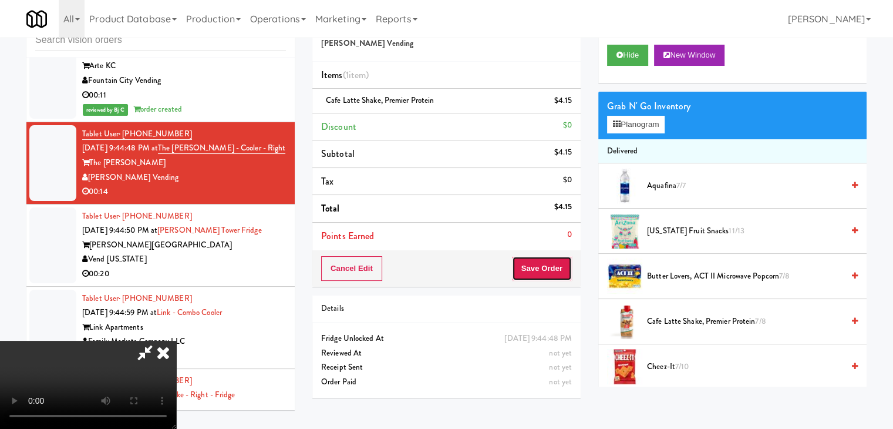
click at [544, 268] on button "Save Order" at bounding box center [542, 268] width 60 height 25
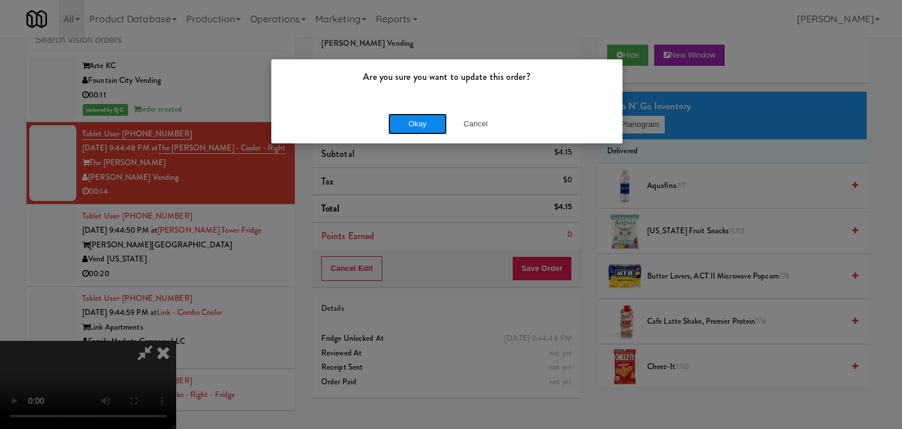
click at [425, 116] on button "Okay" at bounding box center [417, 123] width 59 height 21
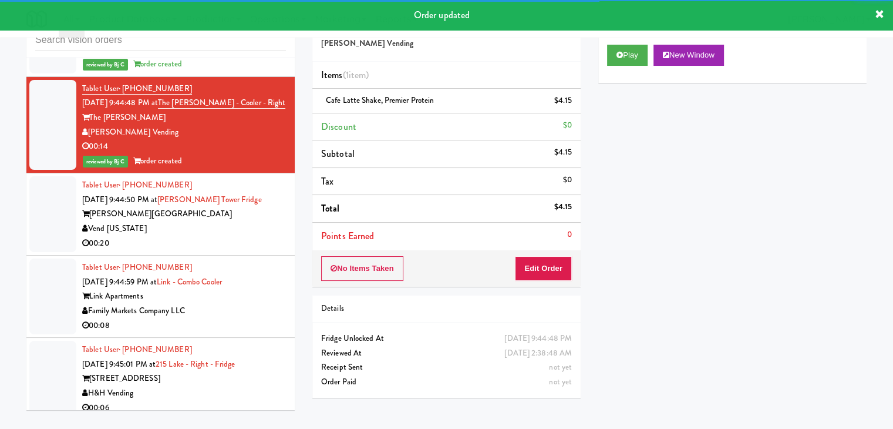
scroll to position [5481, 0]
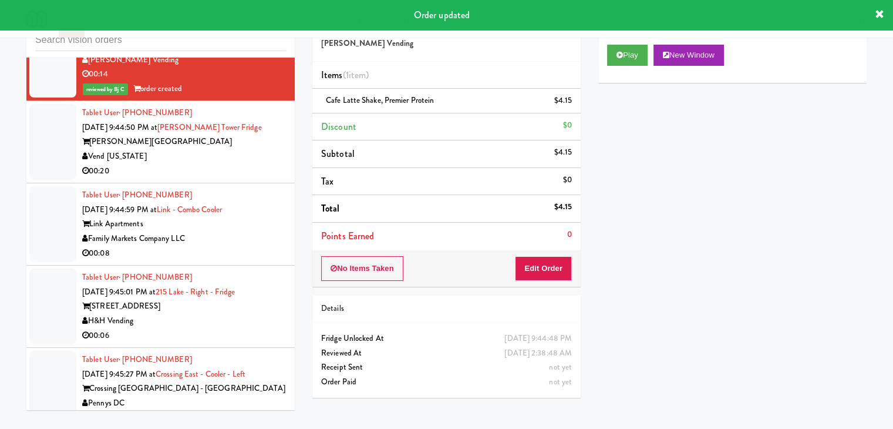
click at [210, 183] on li "Tablet User · (727) 253-3364 Sep 16, 2025 9:44:50 PM at Archer Tower Fridge Arc…" at bounding box center [160, 142] width 268 height 82
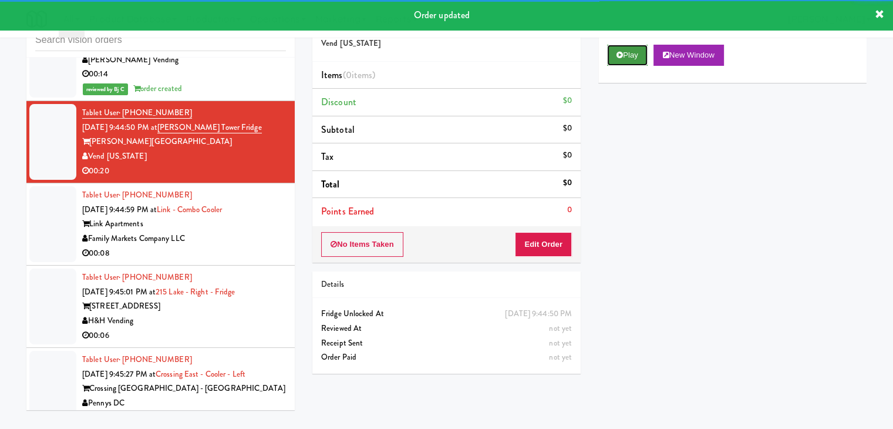
click at [630, 55] on button "Play" at bounding box center [627, 55] width 41 height 21
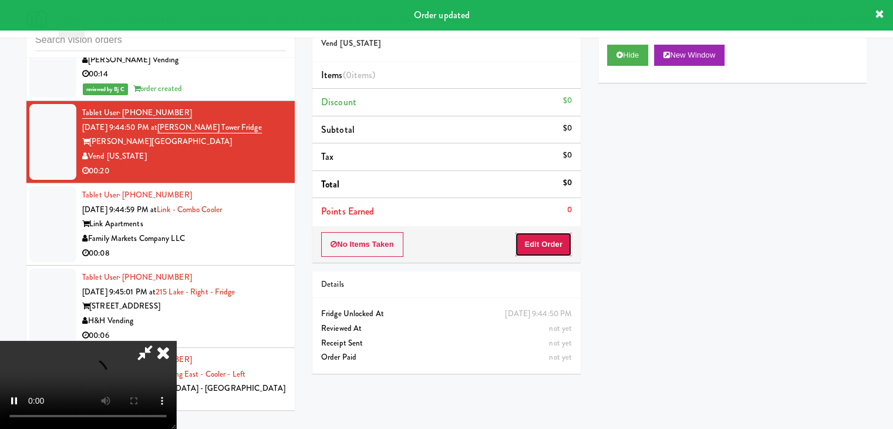
click at [542, 247] on button "Edit Order" at bounding box center [543, 244] width 57 height 25
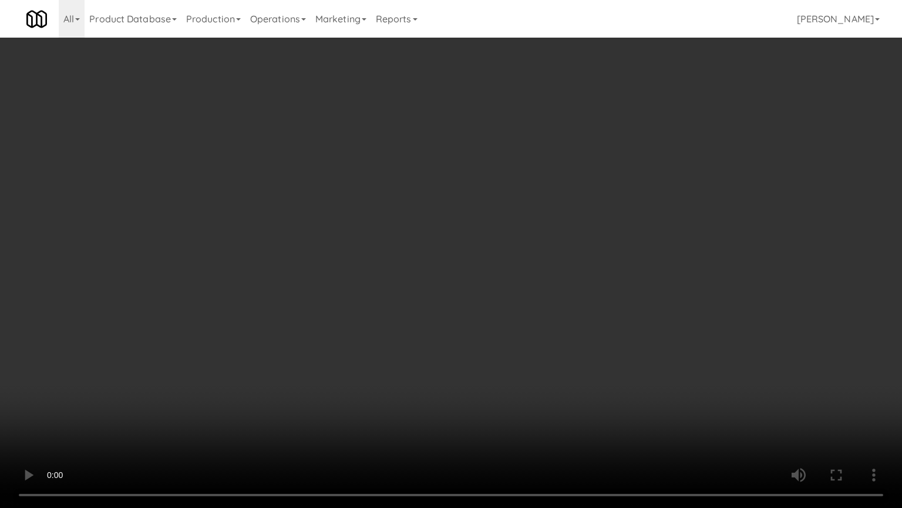
click at [562, 294] on video at bounding box center [451, 254] width 902 height 508
click at [563, 294] on video at bounding box center [451, 254] width 902 height 508
click at [559, 298] on video at bounding box center [451, 254] width 902 height 508
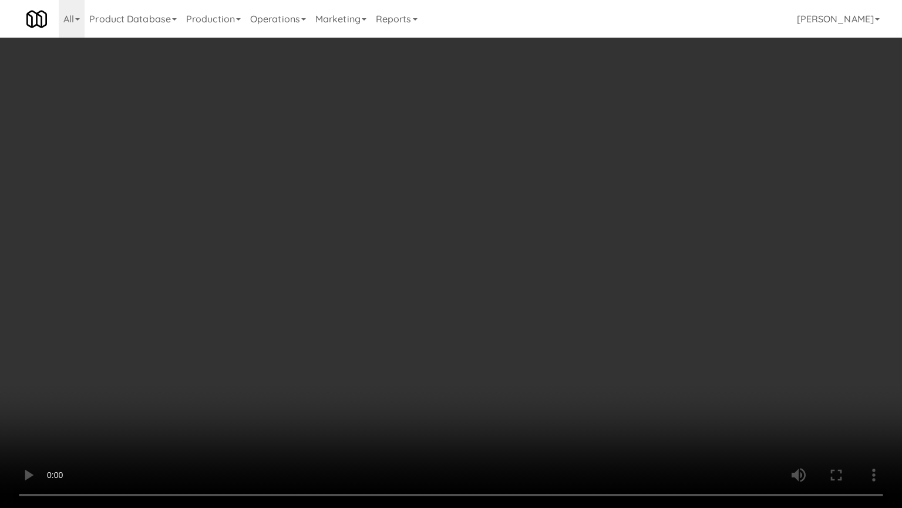
click at [560, 298] on video at bounding box center [451, 254] width 902 height 508
click at [564, 298] on video at bounding box center [451, 254] width 902 height 508
click at [565, 297] on video at bounding box center [451, 254] width 902 height 508
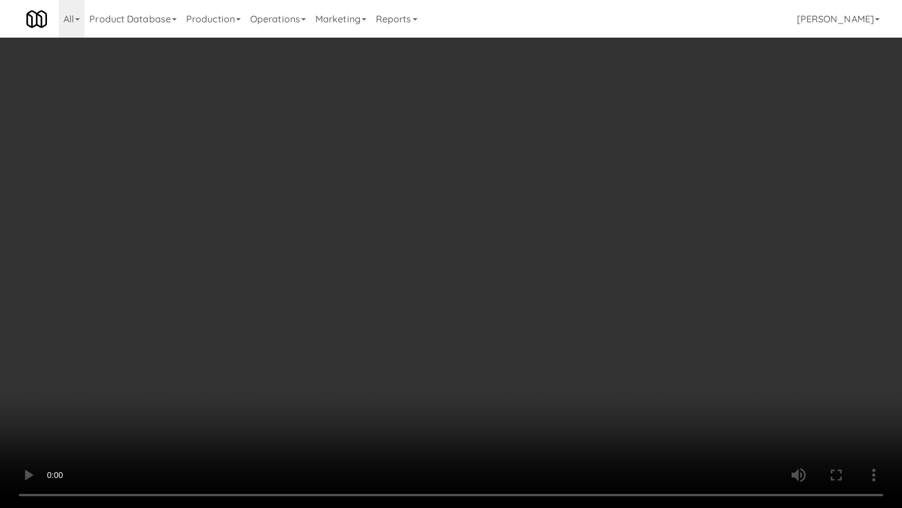
click at [569, 293] on video at bounding box center [451, 254] width 902 height 508
click at [572, 294] on video at bounding box center [451, 254] width 902 height 508
click at [573, 294] on video at bounding box center [451, 254] width 902 height 508
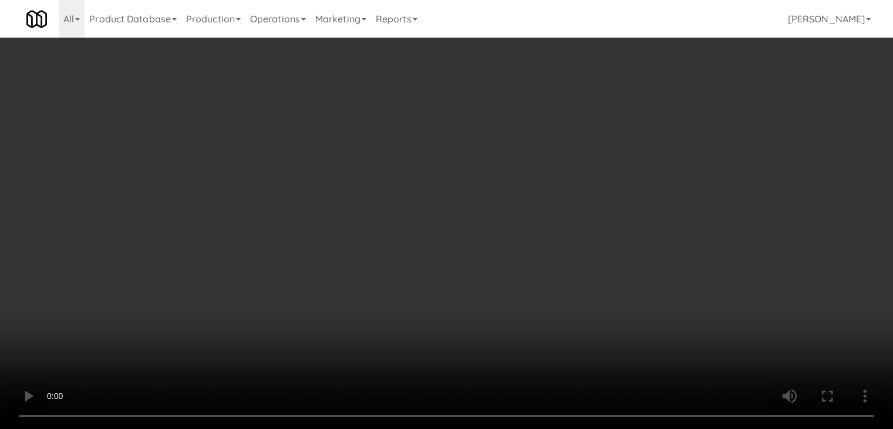
click at [670, 122] on div "Grab N' Go Inventory Planogram" at bounding box center [733, 116] width 268 height 48
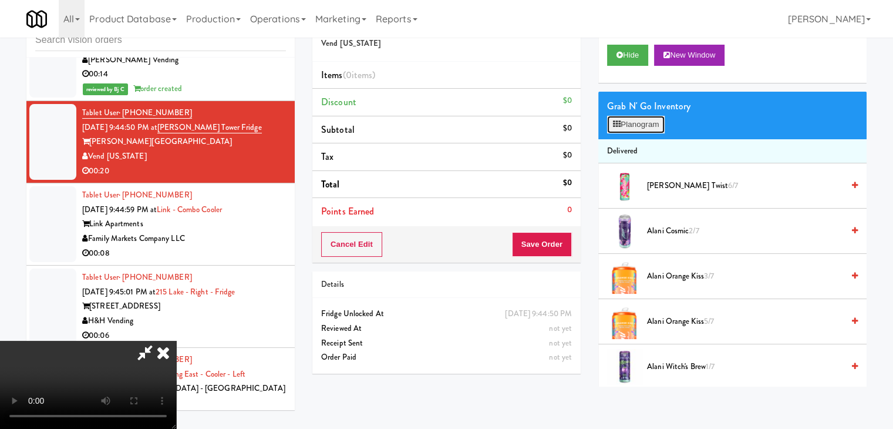
click at [659, 125] on button "Planogram" at bounding box center [636, 125] width 58 height 18
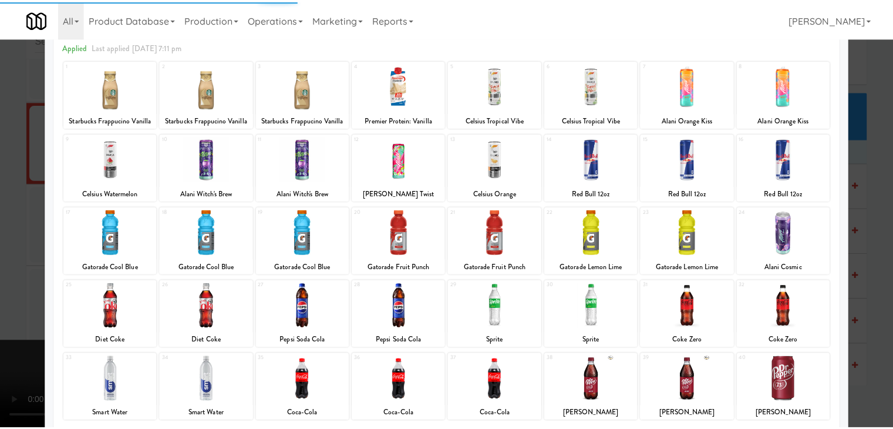
scroll to position [117, 0]
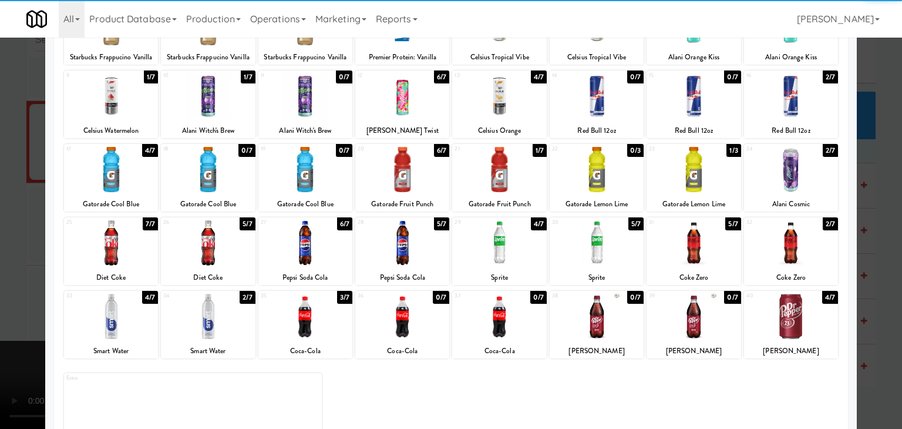
click at [600, 238] on div at bounding box center [597, 242] width 94 height 45
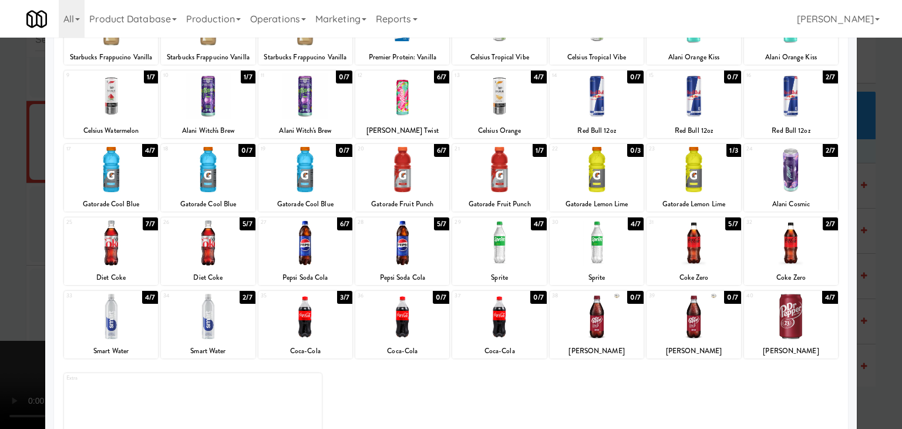
click at [295, 325] on div at bounding box center [305, 316] width 94 height 45
drag, startPoint x: 0, startPoint y: 314, endPoint x: 179, endPoint y: 315, distance: 178.6
click at [7, 312] on div at bounding box center [451, 214] width 902 height 429
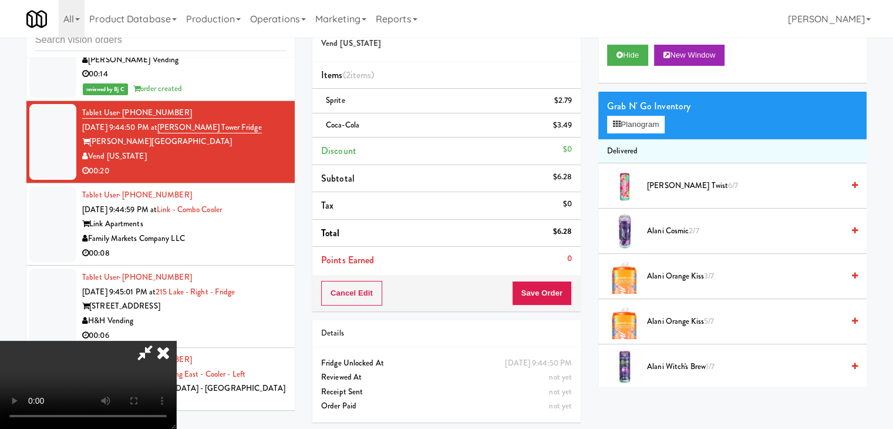
click at [176, 341] on video at bounding box center [88, 385] width 176 height 88
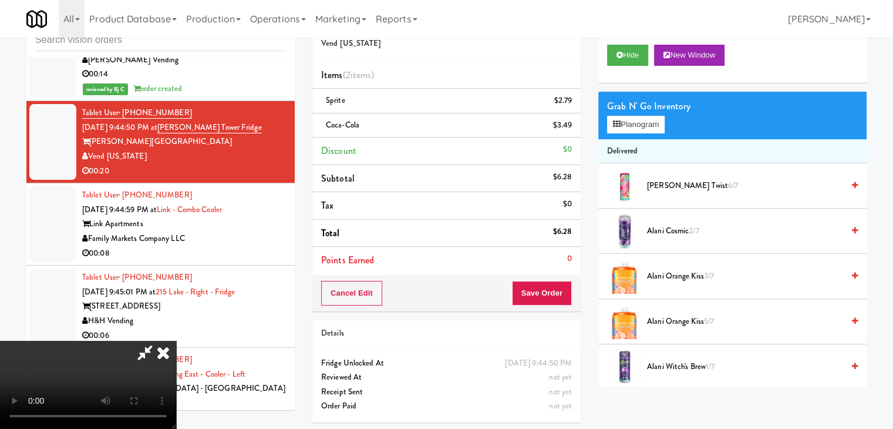
click at [176, 341] on video at bounding box center [88, 385] width 176 height 88
click at [633, 126] on button "Planogram" at bounding box center [636, 125] width 58 height 18
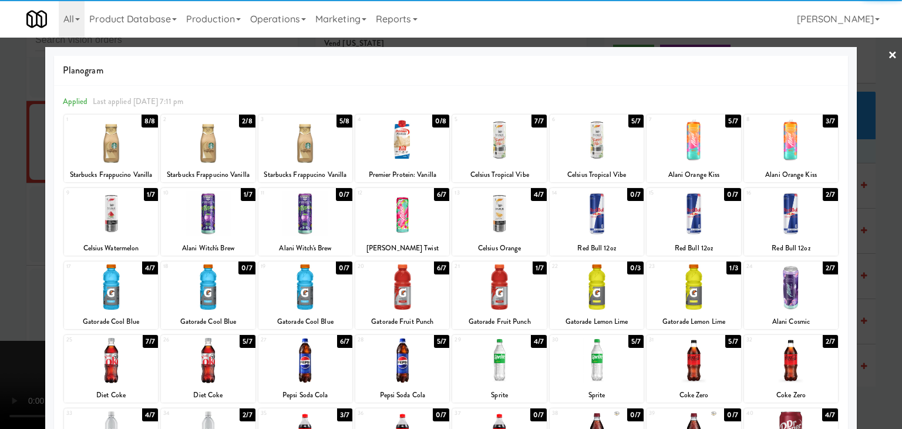
click at [321, 143] on div at bounding box center [305, 139] width 94 height 45
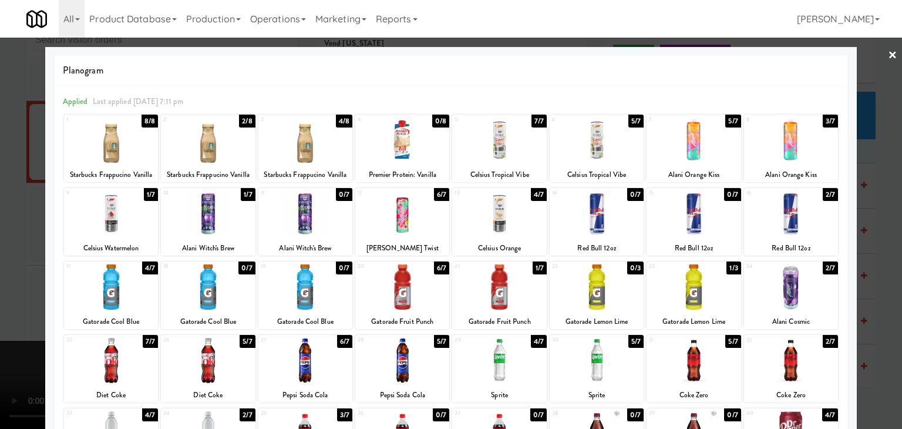
drag, startPoint x: 123, startPoint y: 285, endPoint x: 47, endPoint y: 285, distance: 75.8
click at [122, 285] on div at bounding box center [111, 286] width 94 height 45
click at [0, 286] on div at bounding box center [451, 214] width 902 height 429
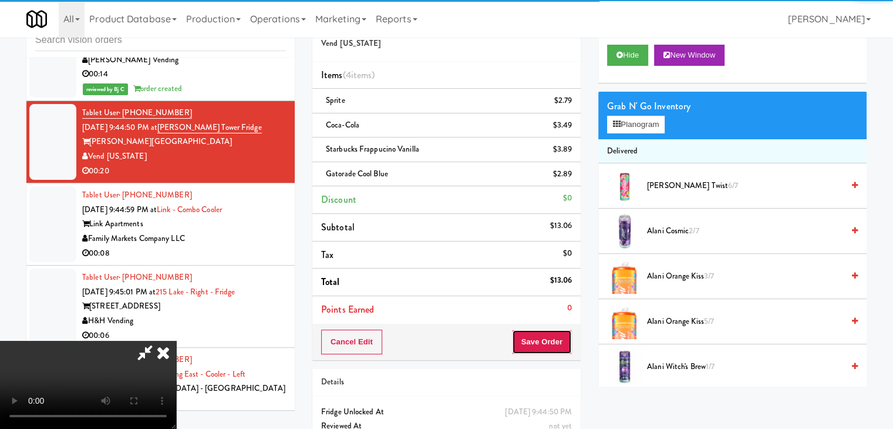
click at [552, 330] on button "Save Order" at bounding box center [542, 342] width 60 height 25
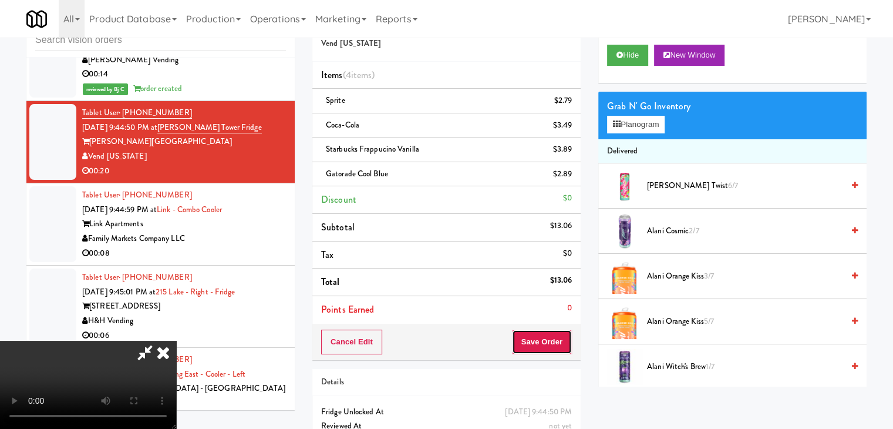
click at [552, 331] on button "Save Order" at bounding box center [542, 342] width 60 height 25
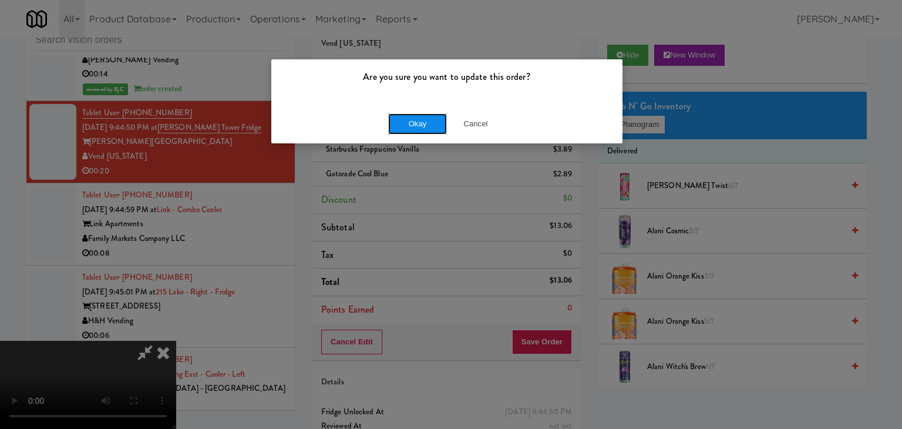
click at [416, 126] on button "Okay" at bounding box center [417, 123] width 59 height 21
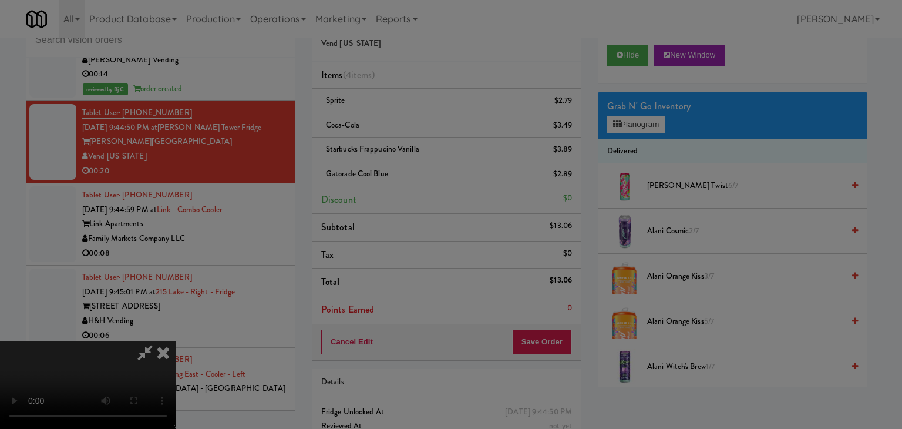
click at [416, 125] on body "Are you sure you want to update this order? Okay Cancel Okay Are you sure you w…" at bounding box center [451, 214] width 902 height 429
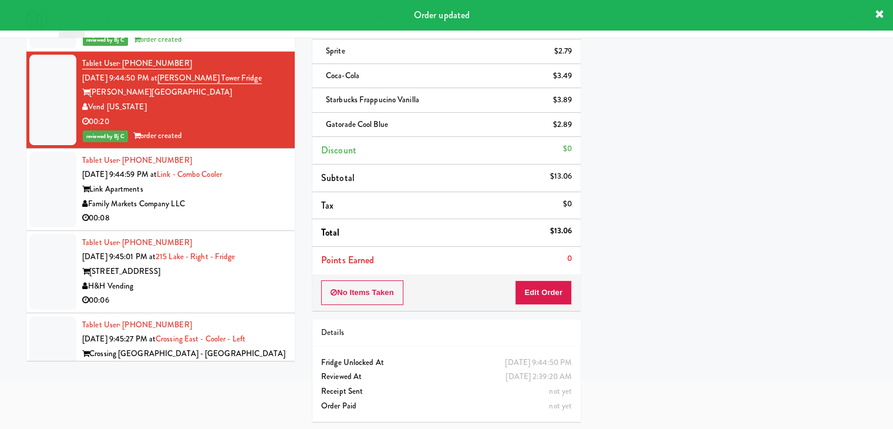
click at [243, 211] on div "Family Markets Company LLC" at bounding box center [184, 204] width 204 height 15
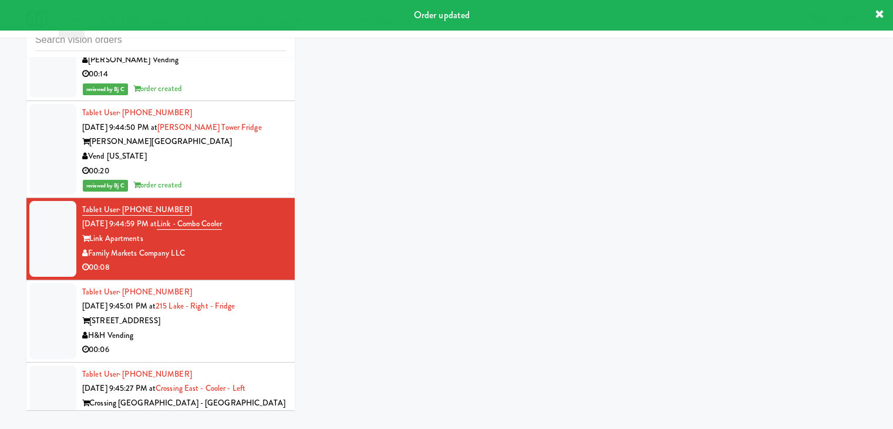
scroll to position [38, 0]
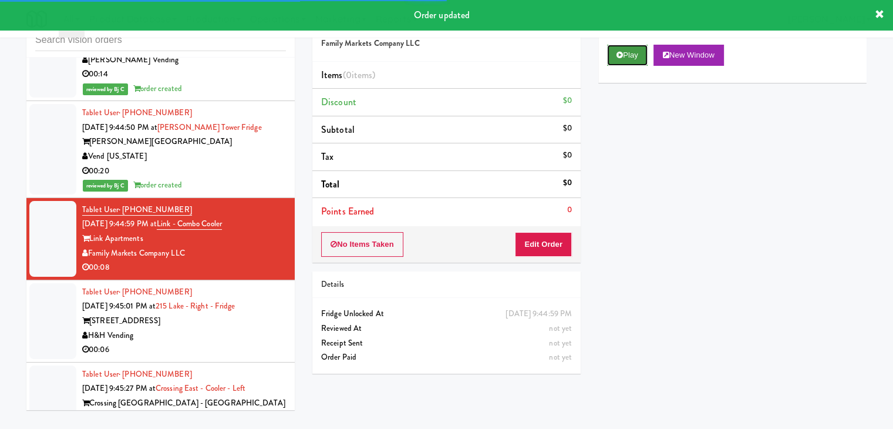
click at [627, 56] on button "Play" at bounding box center [627, 55] width 41 height 21
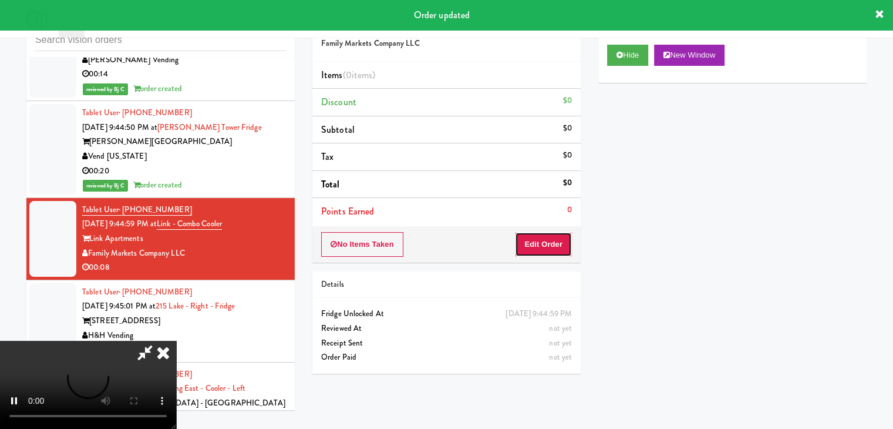
click at [532, 249] on button "Edit Order" at bounding box center [543, 244] width 57 height 25
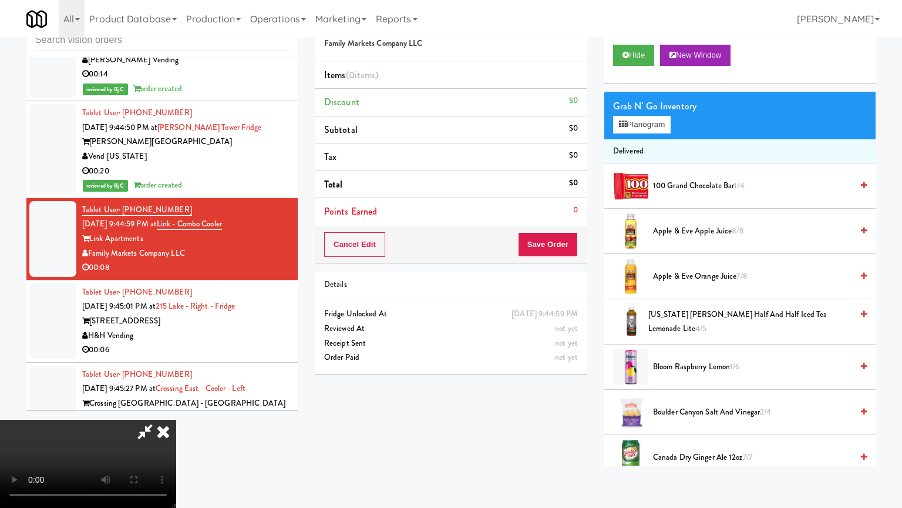
click at [176, 419] on video at bounding box center [88, 463] width 176 height 88
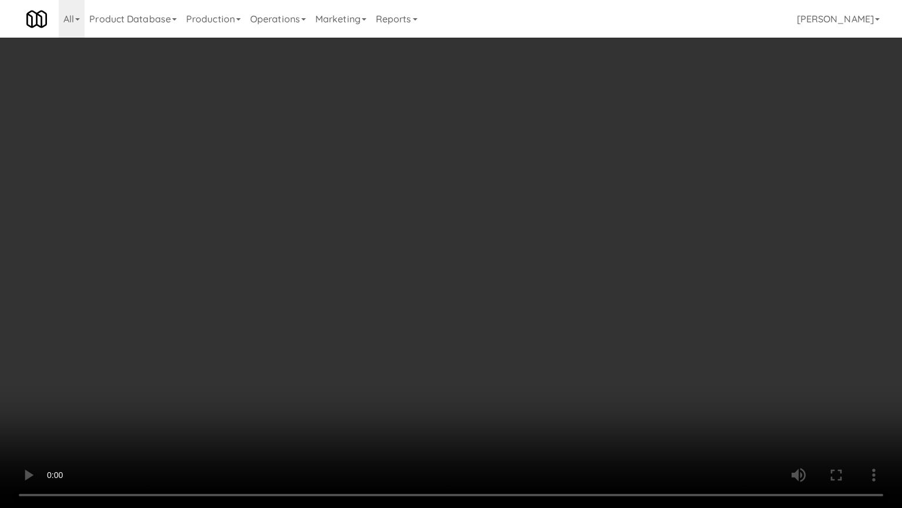
click at [523, 363] on video at bounding box center [451, 254] width 902 height 508
click at [529, 360] on video at bounding box center [451, 254] width 902 height 508
click at [532, 361] on video at bounding box center [451, 254] width 902 height 508
click at [539, 353] on video at bounding box center [451, 254] width 902 height 508
drag, startPoint x: 539, startPoint y: 352, endPoint x: 544, endPoint y: 318, distance: 35.0
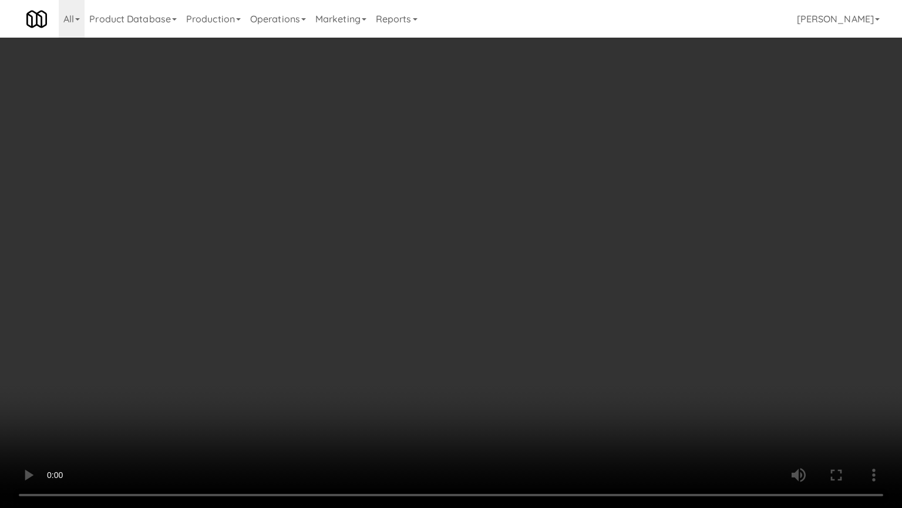
click at [539, 352] on video at bounding box center [451, 254] width 902 height 508
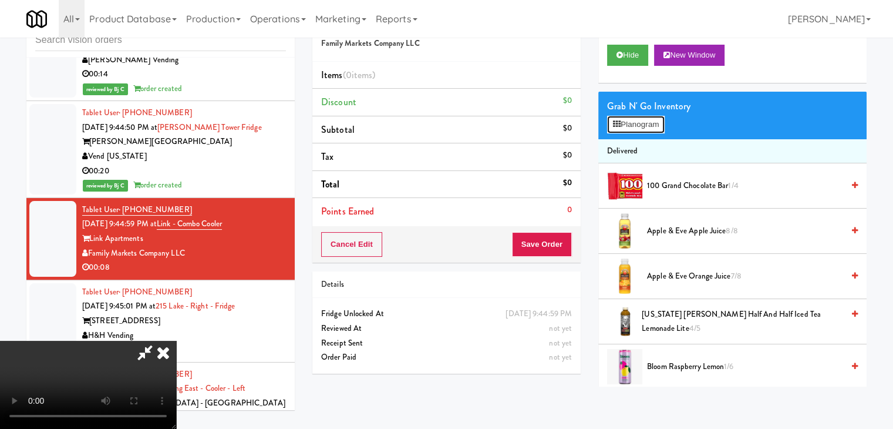
click at [649, 127] on button "Planogram" at bounding box center [636, 125] width 58 height 18
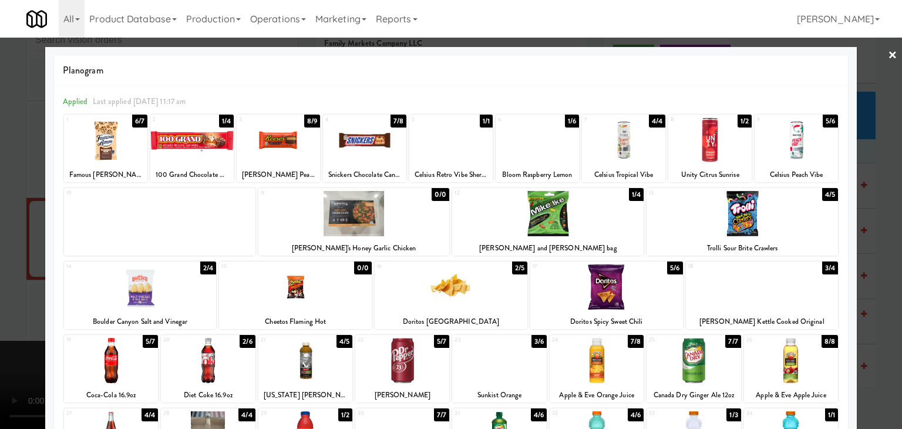
click at [737, 224] on div at bounding box center [743, 213] width 192 height 45
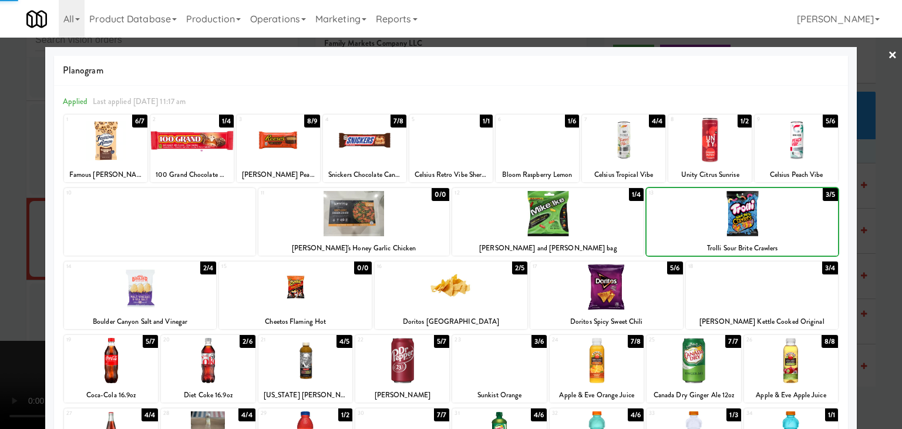
drag, startPoint x: 0, startPoint y: 278, endPoint x: 61, endPoint y: 273, distance: 61.3
click at [1, 278] on div at bounding box center [451, 214] width 902 height 429
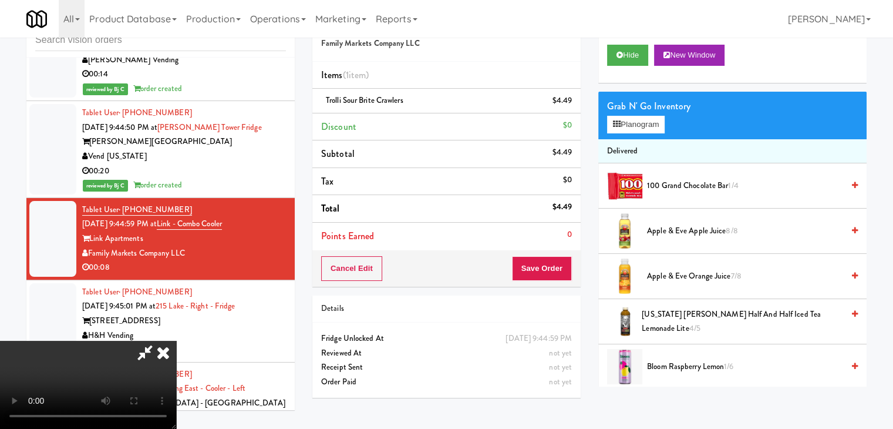
drag, startPoint x: 456, startPoint y: 292, endPoint x: 471, endPoint y: 291, distance: 15.3
click at [176, 341] on video at bounding box center [88, 385] width 176 height 88
click at [563, 273] on button "Save Order" at bounding box center [542, 268] width 60 height 25
click at [559, 273] on button "Save Order" at bounding box center [542, 268] width 60 height 25
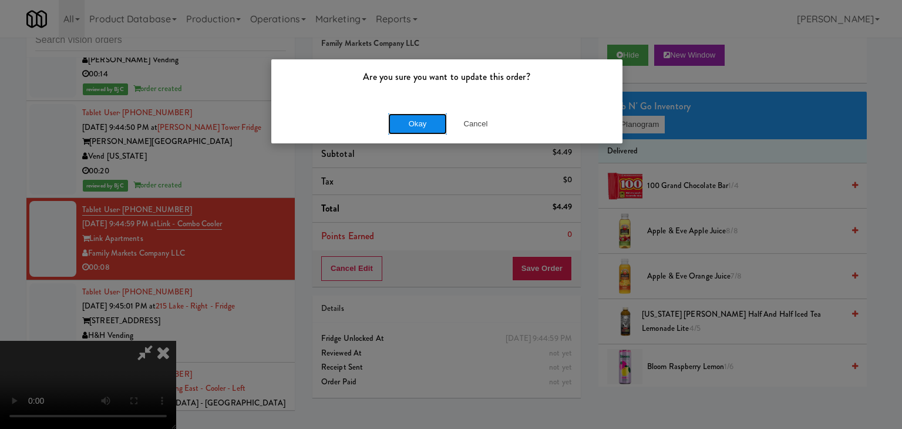
click at [428, 132] on button "Okay" at bounding box center [417, 123] width 59 height 21
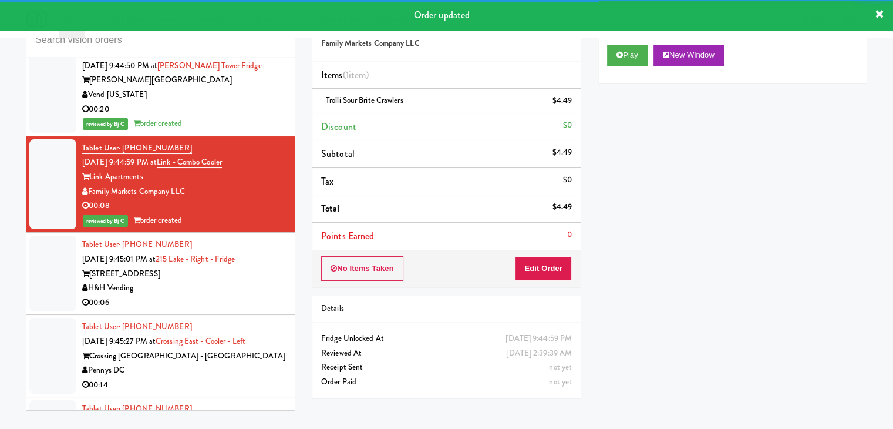
scroll to position [5657, 0]
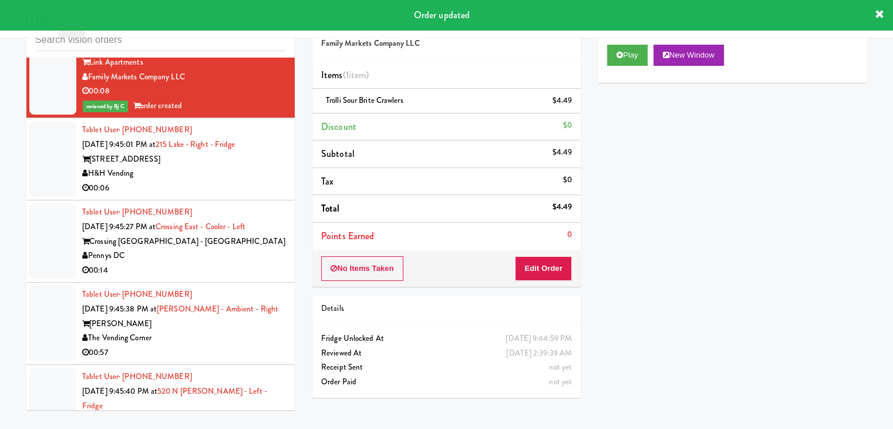
click at [221, 190] on div "00:06" at bounding box center [184, 188] width 204 height 15
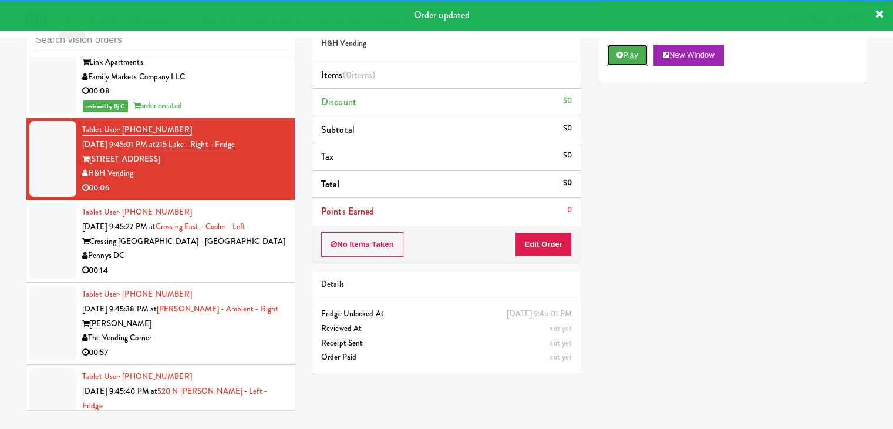
drag, startPoint x: 630, startPoint y: 55, endPoint x: 590, endPoint y: 158, distance: 110.3
click at [630, 58] on button "Play" at bounding box center [627, 55] width 41 height 21
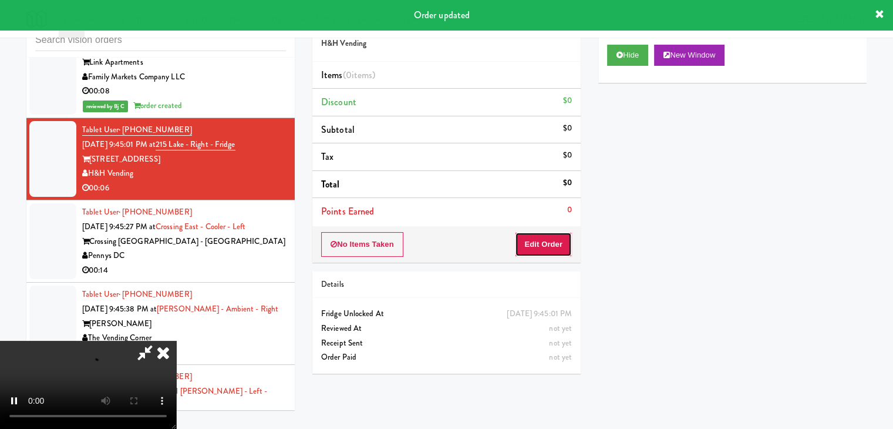
click at [555, 245] on button "Edit Order" at bounding box center [543, 244] width 57 height 25
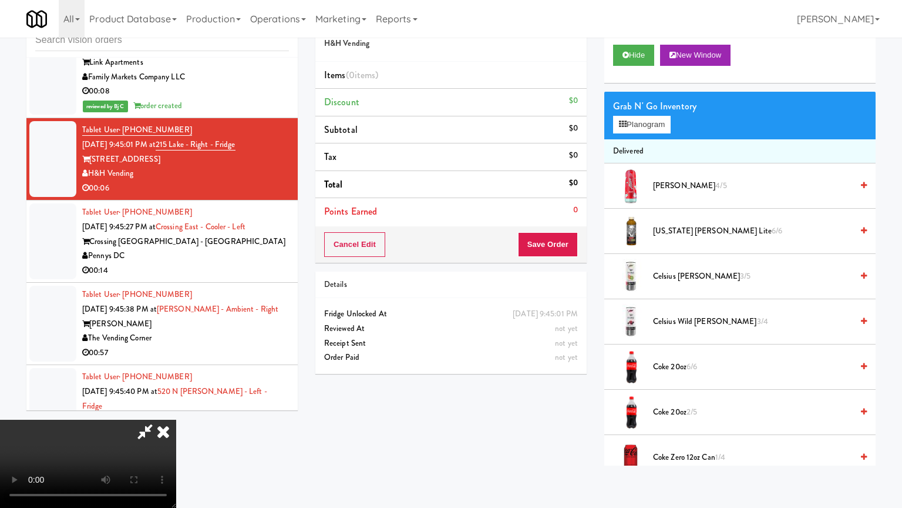
click at [176, 419] on video at bounding box center [88, 463] width 176 height 88
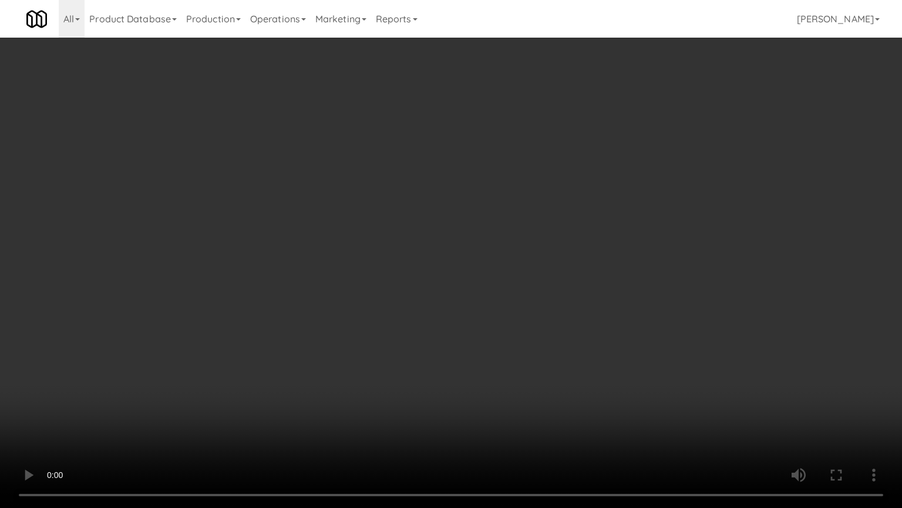
click at [518, 316] on video at bounding box center [451, 254] width 902 height 508
click at [528, 304] on video at bounding box center [451, 254] width 902 height 508
drag, startPoint x: 530, startPoint y: 303, endPoint x: 568, endPoint y: 227, distance: 84.6
click at [536, 298] on video at bounding box center [451, 254] width 902 height 508
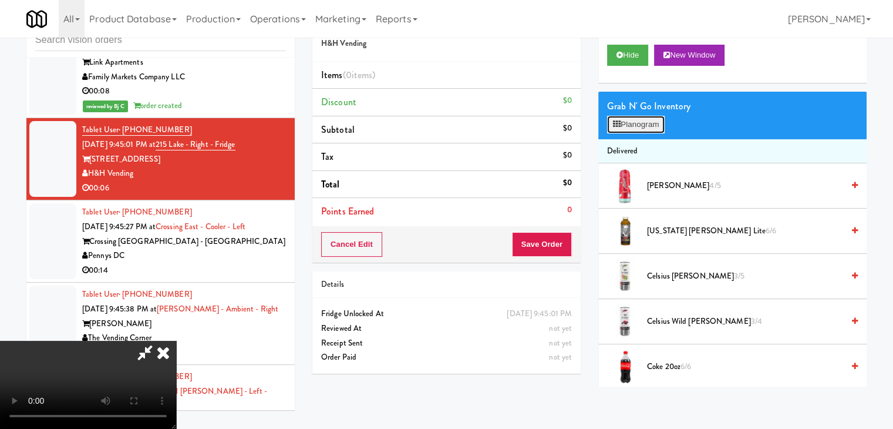
click at [653, 125] on button "Planogram" at bounding box center [636, 125] width 58 height 18
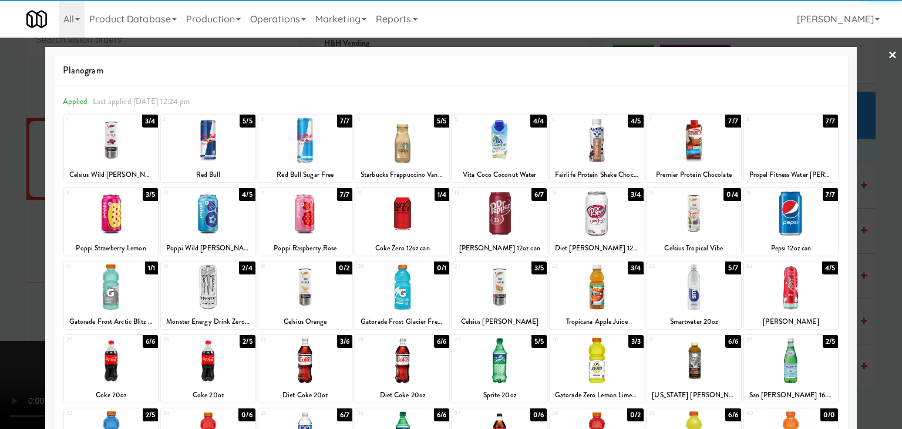
click at [380, 221] on div at bounding box center [402, 213] width 94 height 45
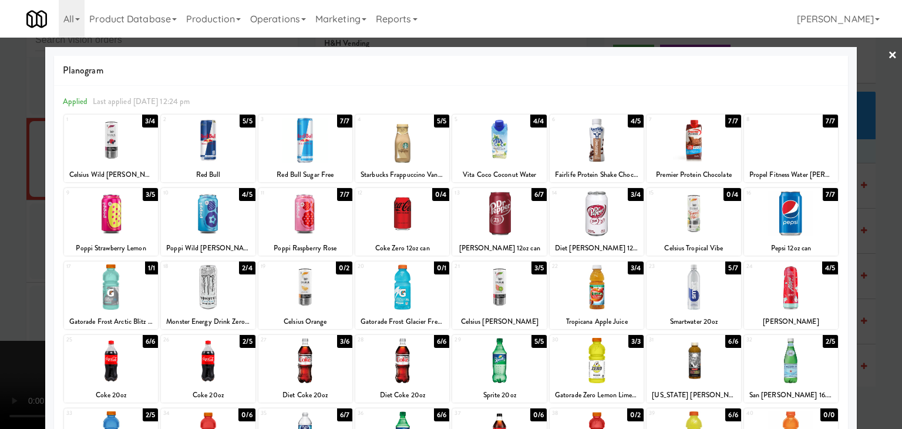
drag, startPoint x: 0, startPoint y: 238, endPoint x: 308, endPoint y: 261, distance: 308.7
click at [23, 238] on div at bounding box center [451, 214] width 902 height 429
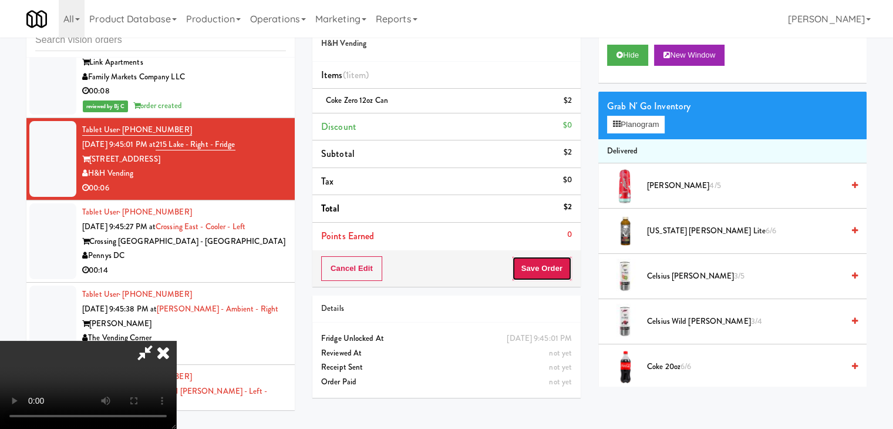
click at [554, 274] on button "Save Order" at bounding box center [542, 268] width 60 height 25
drag, startPoint x: 553, startPoint y: 273, endPoint x: 544, endPoint y: 277, distance: 9.7
click at [552, 273] on button "Save Order" at bounding box center [542, 268] width 60 height 25
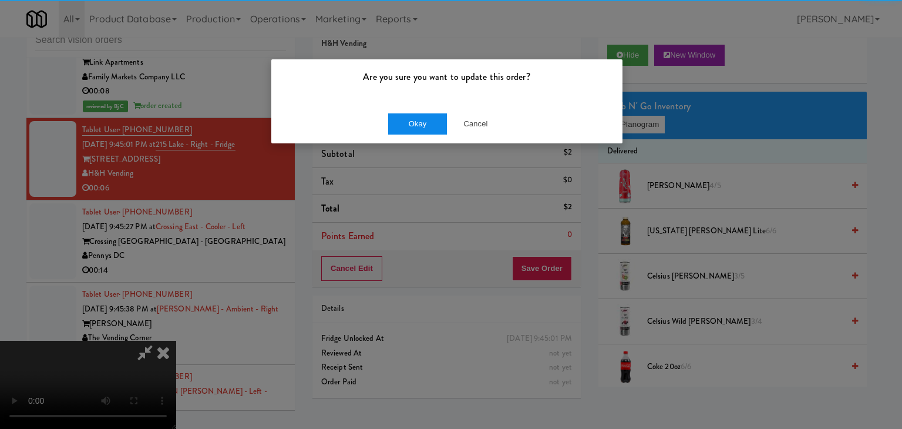
drag, startPoint x: 409, startPoint y: 116, endPoint x: 424, endPoint y: 126, distance: 18.1
click at [419, 123] on div "Okay Cancel" at bounding box center [446, 123] width 351 height 39
click at [426, 128] on button "Okay" at bounding box center [417, 123] width 59 height 21
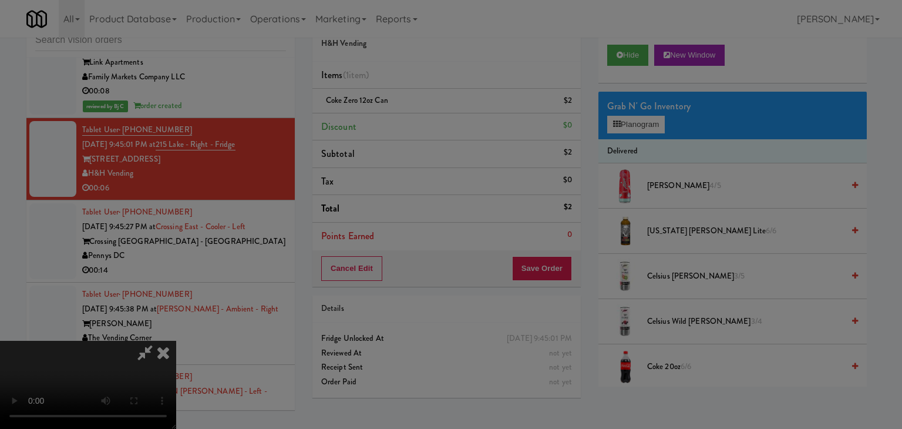
click at [426, 128] on body "Are you sure you want to update this order? Okay Cancel Okay Are you sure you w…" at bounding box center [451, 214] width 902 height 429
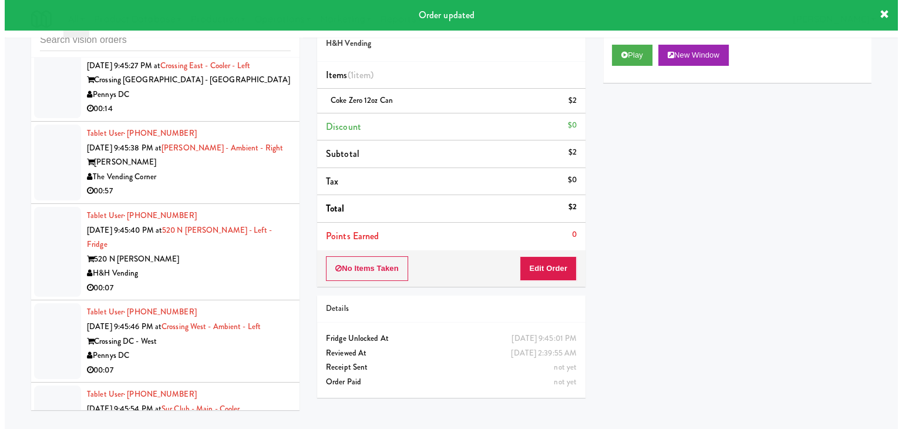
scroll to position [5833, 0]
click at [237, 112] on div "00:14" at bounding box center [184, 108] width 204 height 15
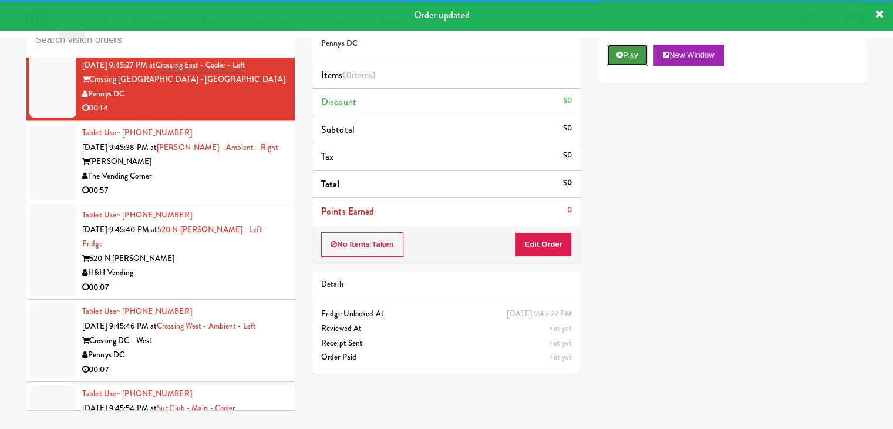
drag, startPoint x: 616, startPoint y: 48, endPoint x: 621, endPoint y: 59, distance: 12.7
click at [618, 50] on button "Play" at bounding box center [627, 55] width 41 height 21
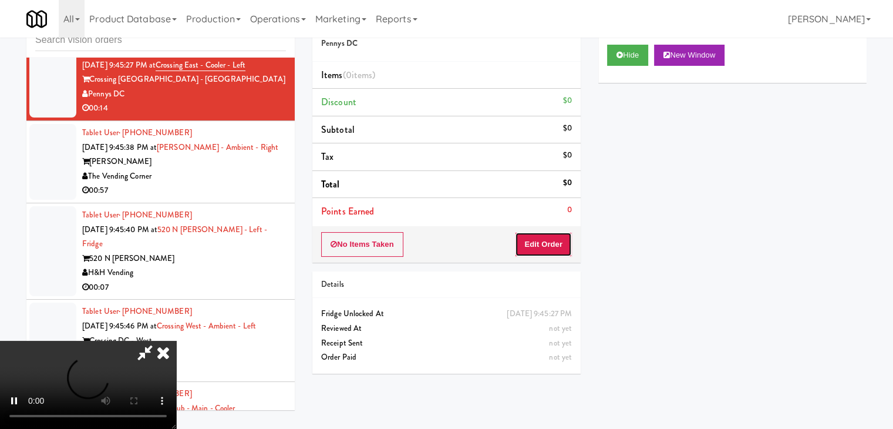
click at [543, 240] on button "Edit Order" at bounding box center [543, 244] width 57 height 25
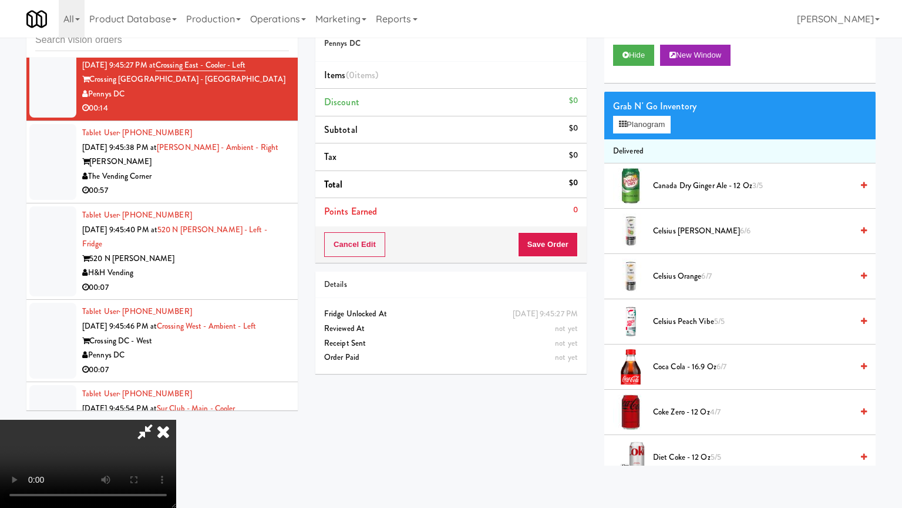
click at [176, 419] on video at bounding box center [88, 463] width 176 height 88
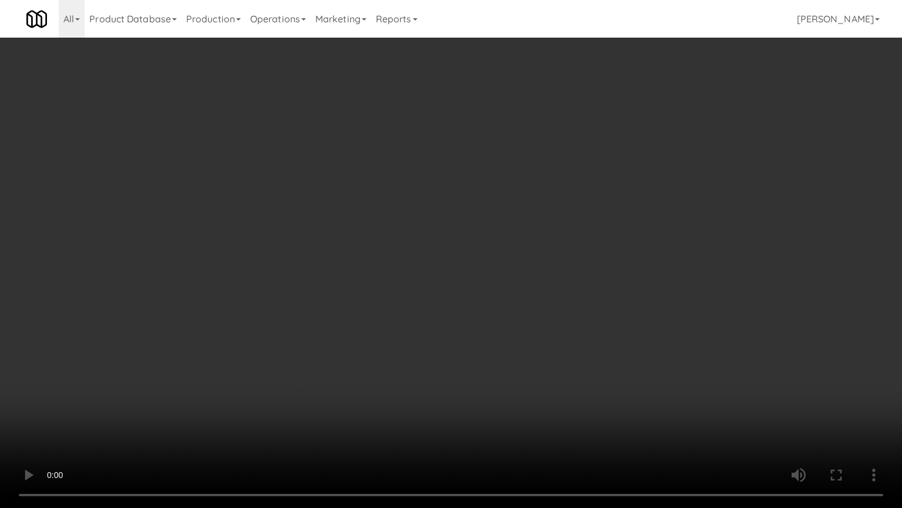
click at [673, 336] on video at bounding box center [451, 254] width 902 height 508
click at [669, 326] on video at bounding box center [451, 254] width 902 height 508
click at [669, 317] on video at bounding box center [451, 254] width 902 height 508
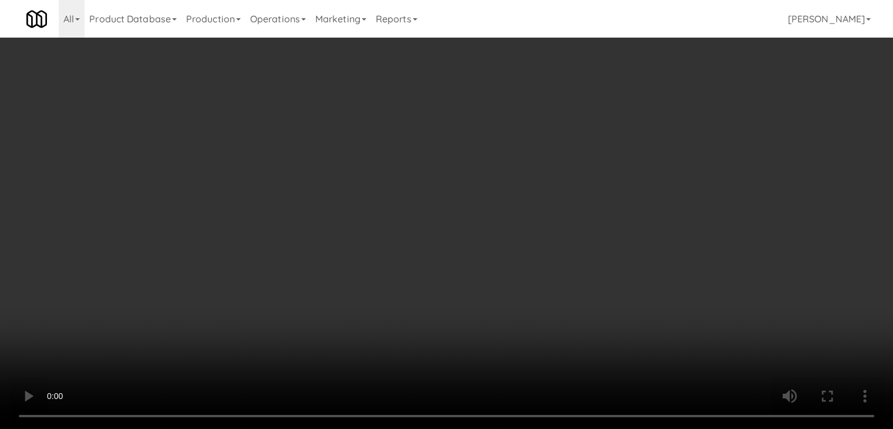
click at [641, 117] on button "Planogram" at bounding box center [636, 125] width 58 height 18
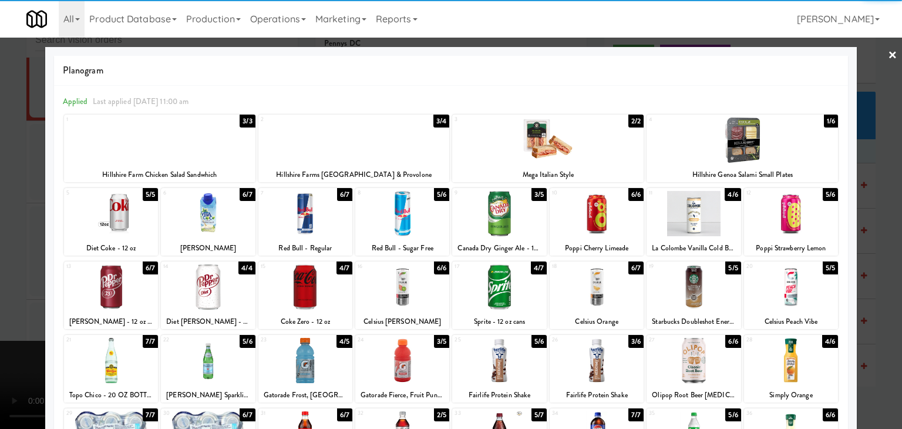
click at [113, 210] on div at bounding box center [111, 213] width 94 height 45
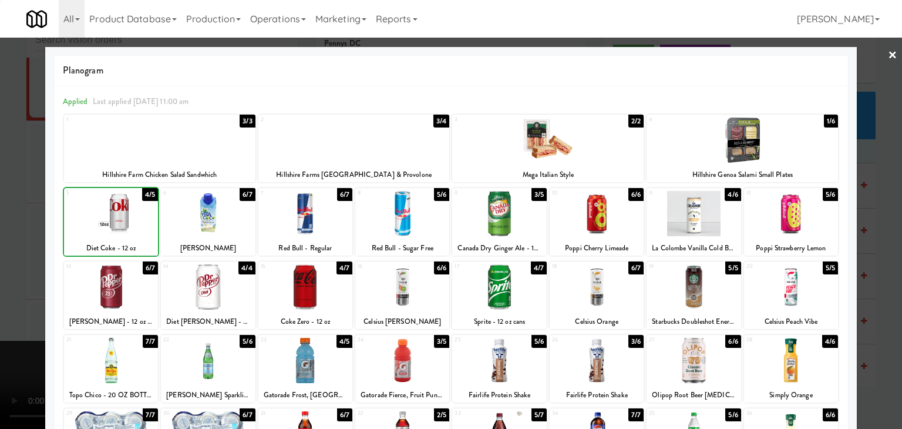
click at [115, 213] on div at bounding box center [111, 213] width 94 height 45
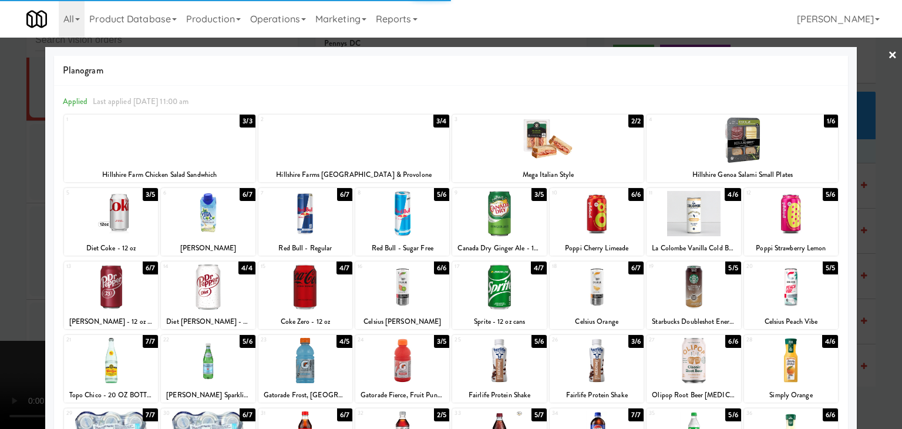
click at [0, 216] on div at bounding box center [451, 214] width 902 height 429
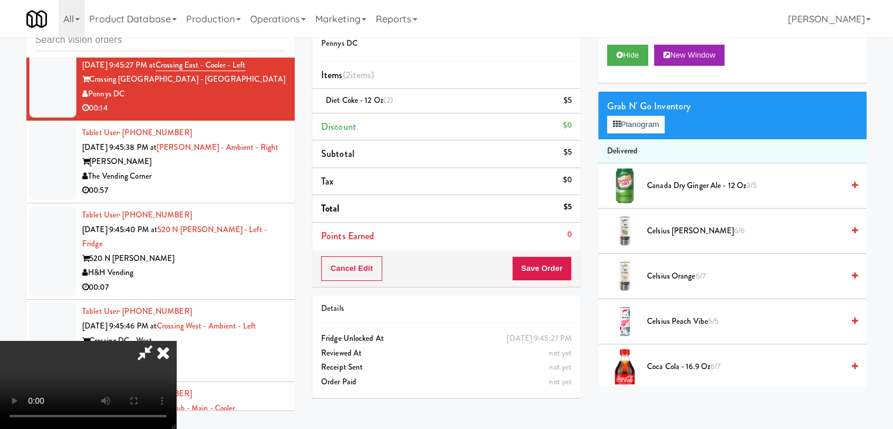
click at [562, 259] on div "Cancel Edit Save Order" at bounding box center [447, 268] width 268 height 36
drag, startPoint x: 562, startPoint y: 260, endPoint x: 555, endPoint y: 262, distance: 7.4
click at [559, 260] on button "Save Order" at bounding box center [542, 268] width 60 height 25
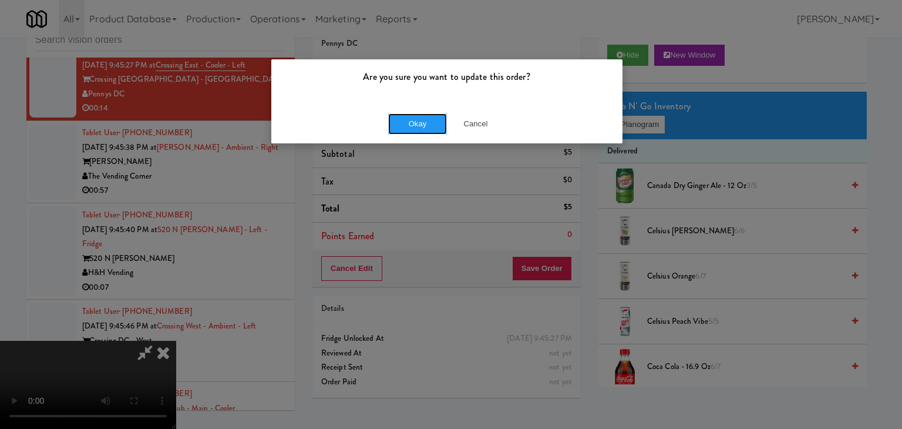
drag, startPoint x: 435, startPoint y: 135, endPoint x: 445, endPoint y: 136, distance: 10.1
click at [439, 136] on div "Okay Cancel" at bounding box center [446, 123] width 351 height 39
click at [446, 136] on div "Okay Cancel" at bounding box center [446, 123] width 351 height 39
click at [435, 124] on button "Okay" at bounding box center [417, 123] width 59 height 21
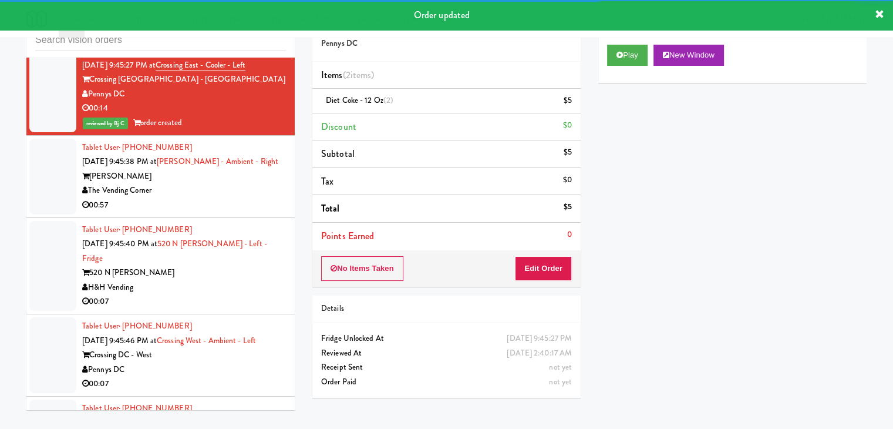
drag, startPoint x: 214, startPoint y: 201, endPoint x: 242, endPoint y: 217, distance: 31.8
click at [224, 198] on div "The Vending Corner" at bounding box center [184, 190] width 204 height 15
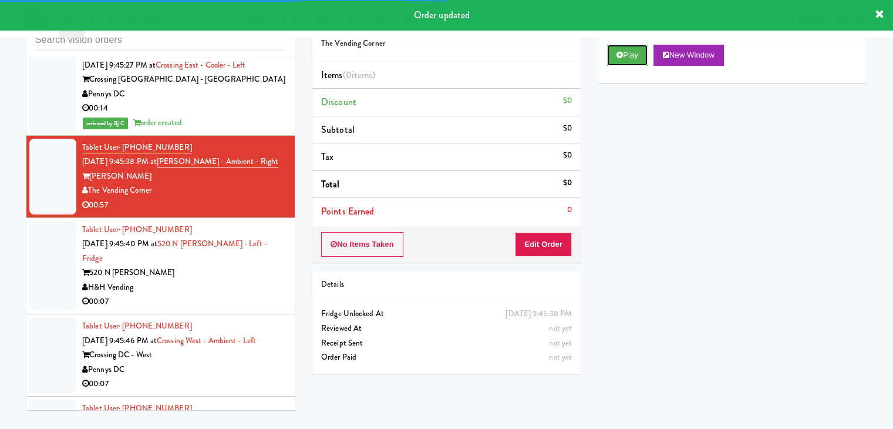
drag, startPoint x: 629, startPoint y: 55, endPoint x: 620, endPoint y: 76, distance: 22.7
click at [626, 61] on button "Play" at bounding box center [627, 55] width 41 height 21
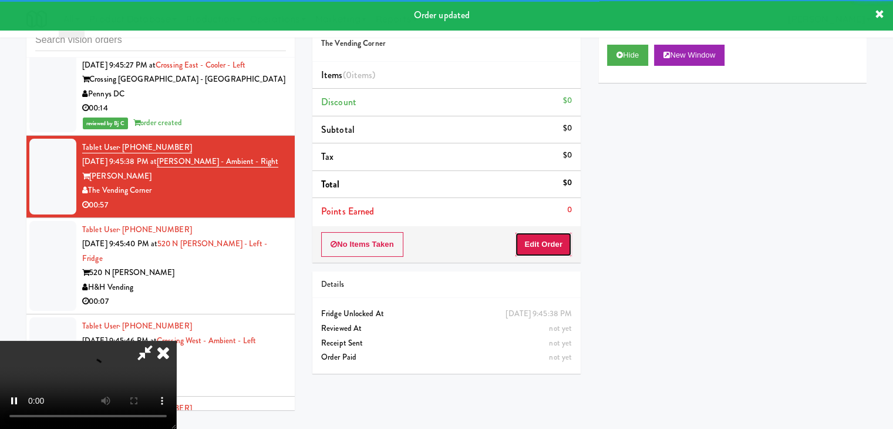
click at [553, 247] on button "Edit Order" at bounding box center [543, 244] width 57 height 25
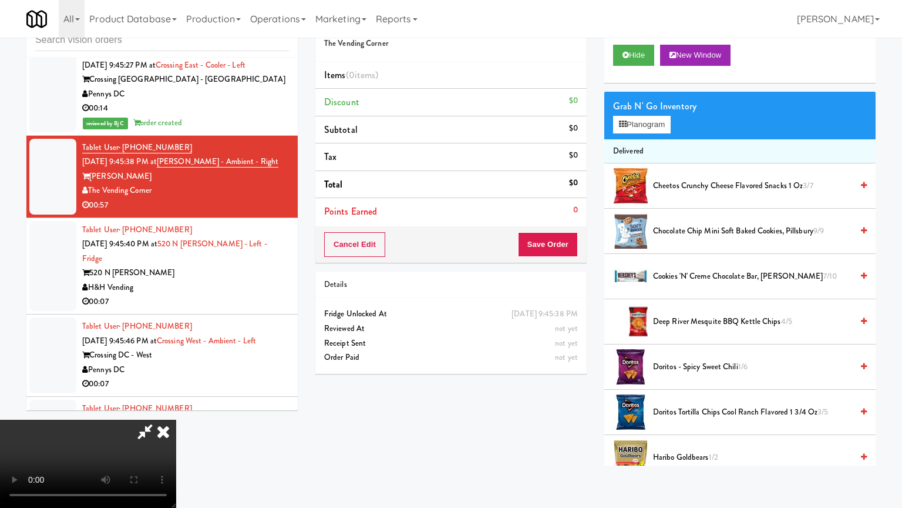
click at [176, 419] on video at bounding box center [88, 463] width 176 height 88
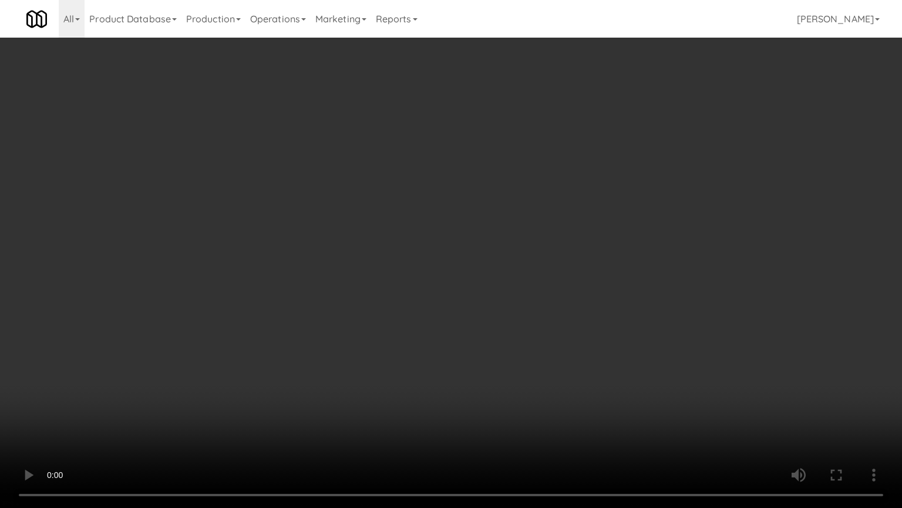
click at [507, 338] on video at bounding box center [451, 254] width 902 height 508
click at [445, 401] on video at bounding box center [451, 254] width 902 height 508
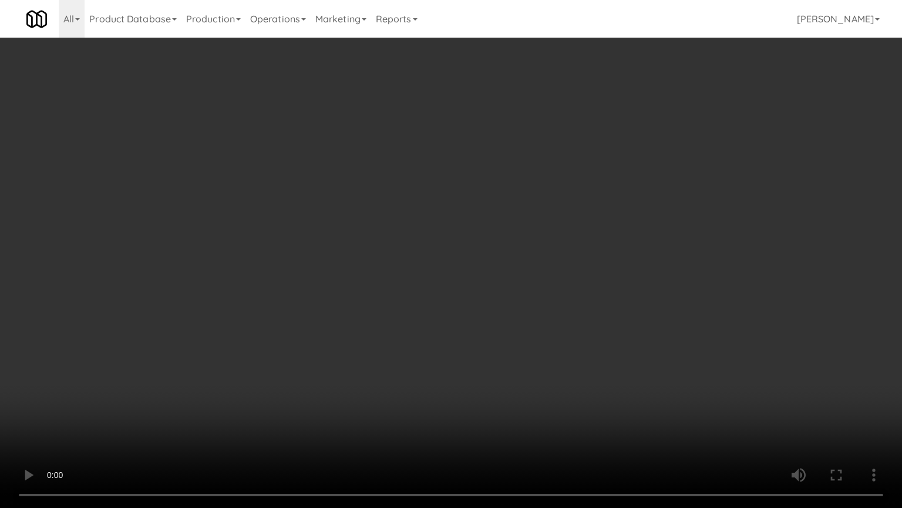
click at [445, 401] on video at bounding box center [451, 254] width 902 height 508
click at [445, 399] on video at bounding box center [451, 254] width 902 height 508
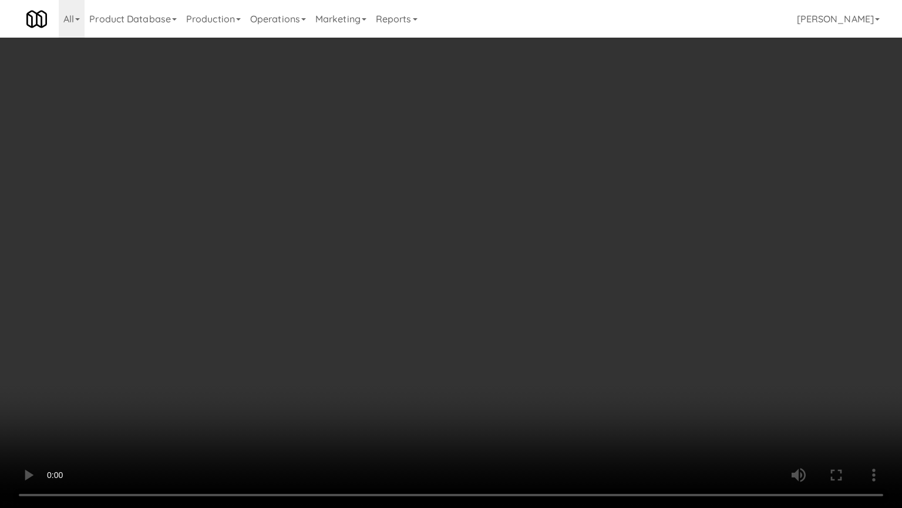
click at [445, 399] on video at bounding box center [451, 254] width 902 height 508
click at [451, 386] on video at bounding box center [451, 254] width 902 height 508
click at [453, 379] on video at bounding box center [451, 254] width 902 height 508
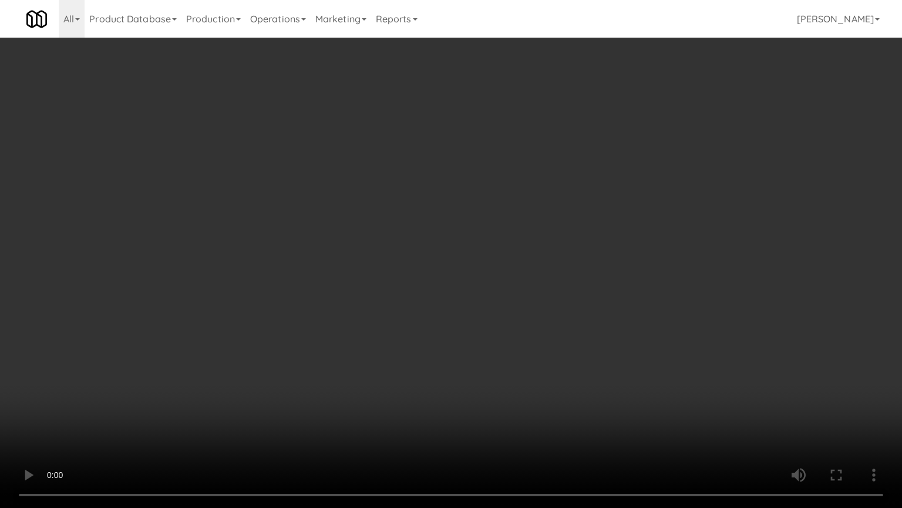
click at [455, 376] on video at bounding box center [451, 254] width 902 height 508
click at [455, 377] on video at bounding box center [451, 254] width 902 height 508
click at [470, 296] on video at bounding box center [451, 254] width 902 height 508
click at [470, 300] on video at bounding box center [451, 254] width 902 height 508
click at [483, 294] on video at bounding box center [451, 254] width 902 height 508
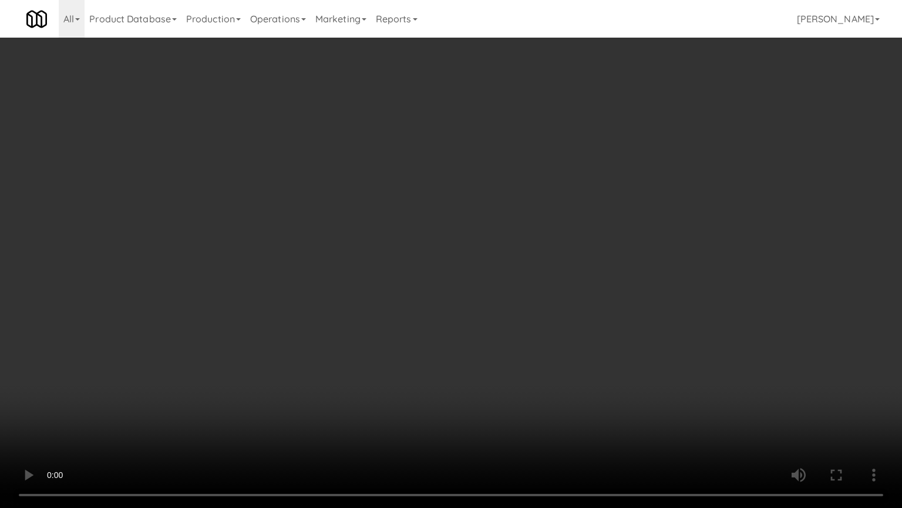
click at [483, 298] on video at bounding box center [451, 254] width 902 height 508
click at [491, 291] on video at bounding box center [451, 254] width 902 height 508
click at [493, 291] on video at bounding box center [451, 254] width 902 height 508
click at [495, 285] on video at bounding box center [451, 254] width 902 height 508
click at [495, 290] on video at bounding box center [451, 254] width 902 height 508
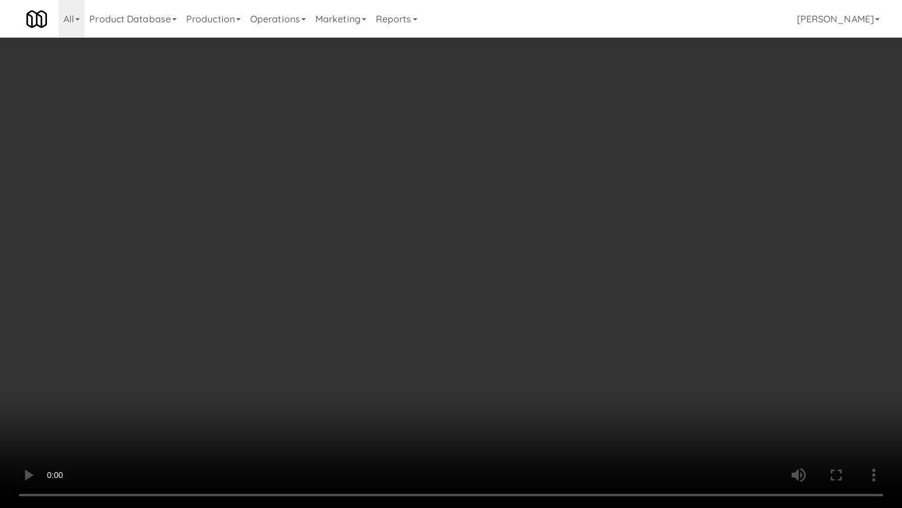
click at [486, 292] on video at bounding box center [451, 254] width 902 height 508
click at [484, 291] on video at bounding box center [451, 254] width 902 height 508
click at [511, 273] on video at bounding box center [451, 254] width 902 height 508
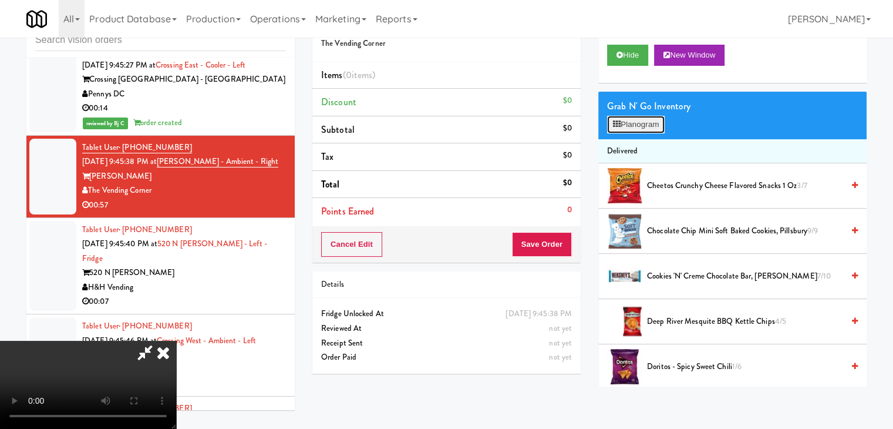
click at [643, 126] on button "Planogram" at bounding box center [636, 125] width 58 height 18
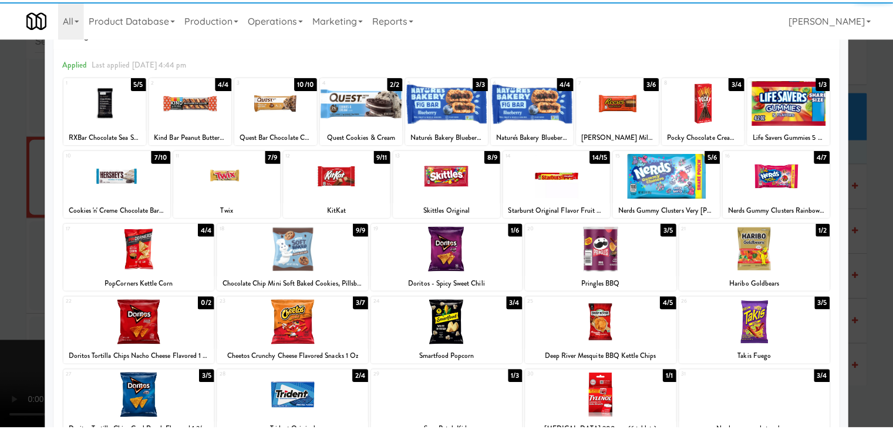
scroll to position [59, 0]
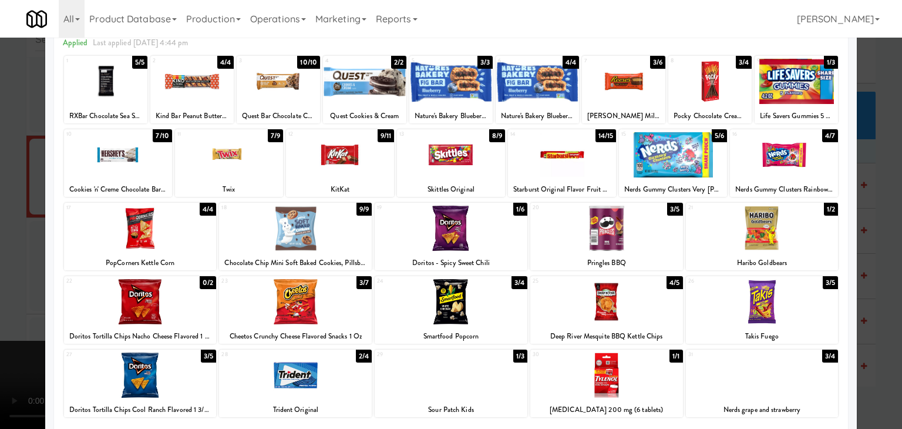
drag, startPoint x: 240, startPoint y: 147, endPoint x: 188, endPoint y: 156, distance: 52.9
click at [240, 148] on div at bounding box center [229, 154] width 108 height 45
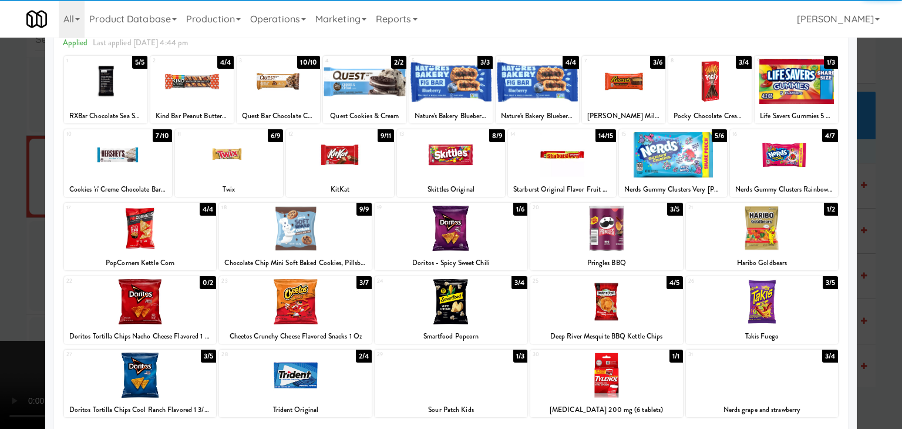
drag, startPoint x: 100, startPoint y: 157, endPoint x: 280, endPoint y: 164, distance: 179.3
click at [104, 157] on div at bounding box center [118, 154] width 108 height 45
click at [429, 153] on div at bounding box center [451, 154] width 108 height 45
drag, startPoint x: 631, startPoint y: 98, endPoint x: 622, endPoint y: 100, distance: 9.6
click at [631, 98] on div at bounding box center [623, 81] width 83 height 45
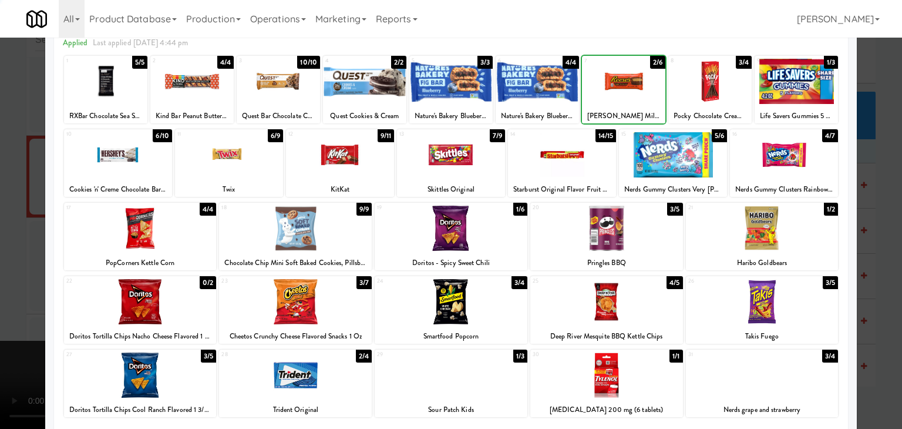
drag, startPoint x: 0, startPoint y: 263, endPoint x: 89, endPoint y: 265, distance: 88.7
click at [0, 262] on div at bounding box center [451, 214] width 902 height 429
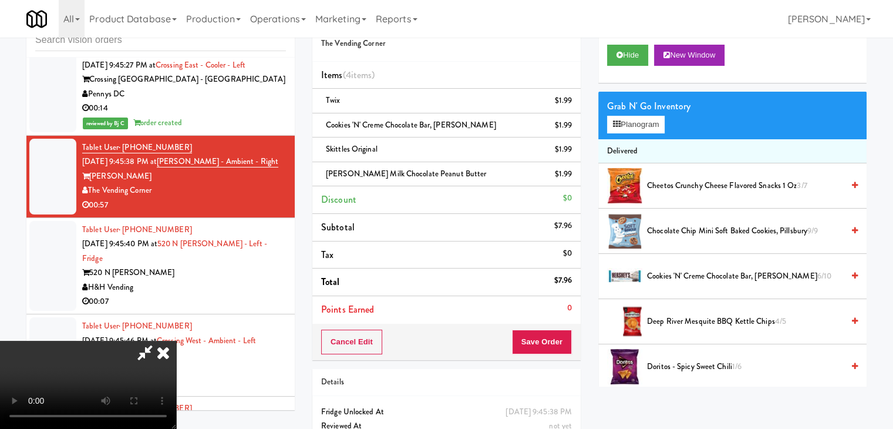
click at [560, 349] on div "Cancel Edit Save Order" at bounding box center [447, 342] width 268 height 36
click at [559, 346] on button "Save Order" at bounding box center [542, 342] width 60 height 25
drag, startPoint x: 559, startPoint y: 344, endPoint x: 548, endPoint y: 315, distance: 30.3
click at [559, 340] on button "Save Order" at bounding box center [542, 342] width 60 height 25
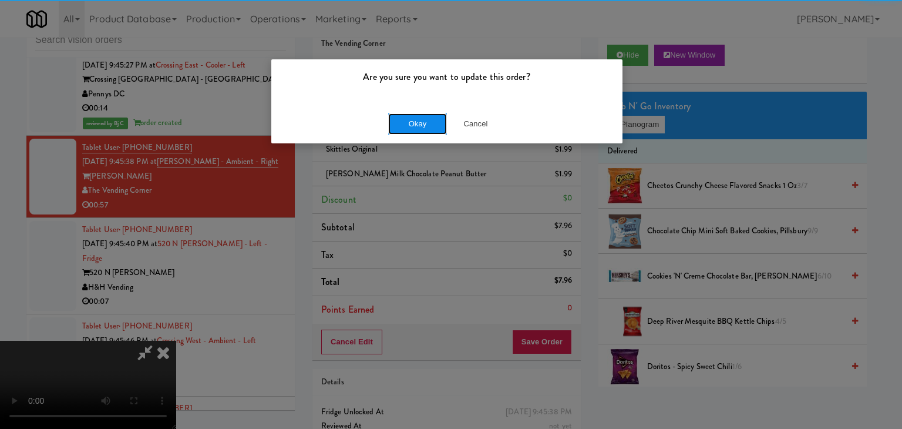
drag, startPoint x: 410, startPoint y: 113, endPoint x: 414, endPoint y: 122, distance: 9.5
click at [413, 119] on button "Okay" at bounding box center [417, 123] width 59 height 21
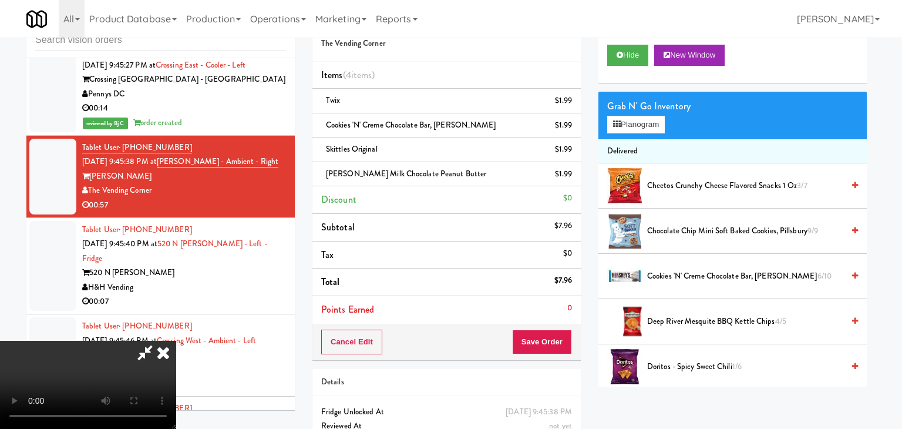
click at [414, 123] on body "Are you sure you want to update this order? Okay Cancel Okay Are you sure you w…" at bounding box center [451, 214] width 902 height 429
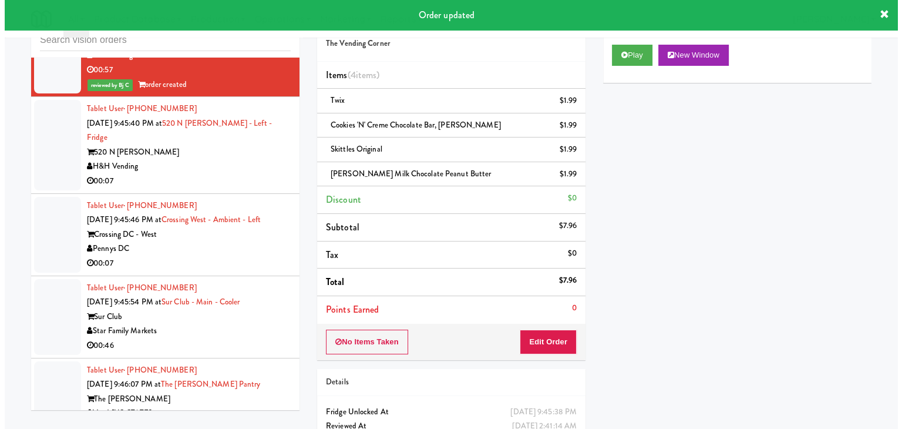
scroll to position [6009, 0]
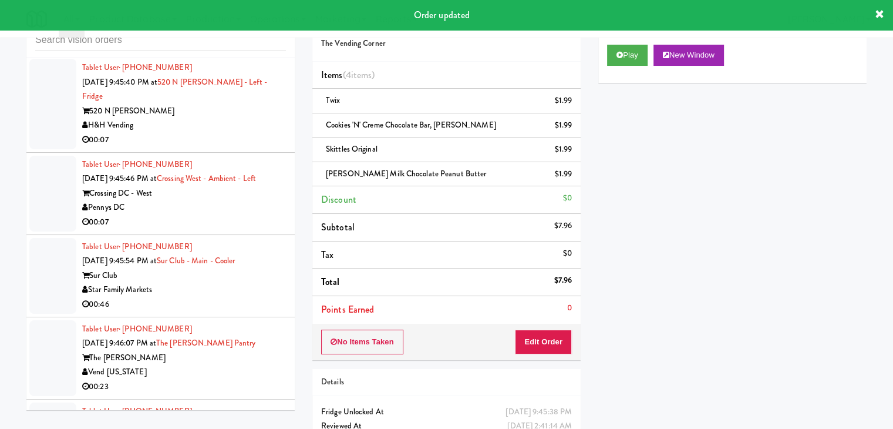
click at [224, 125] on div "H&H Vending" at bounding box center [184, 125] width 204 height 15
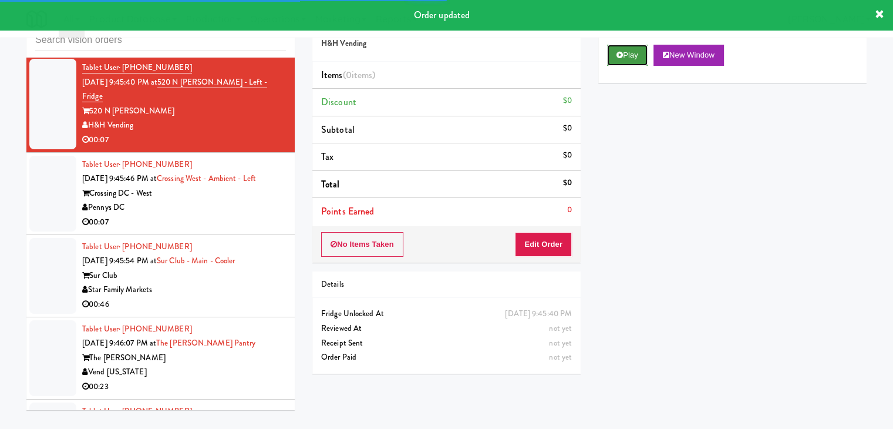
click at [630, 45] on button "Play" at bounding box center [627, 55] width 41 height 21
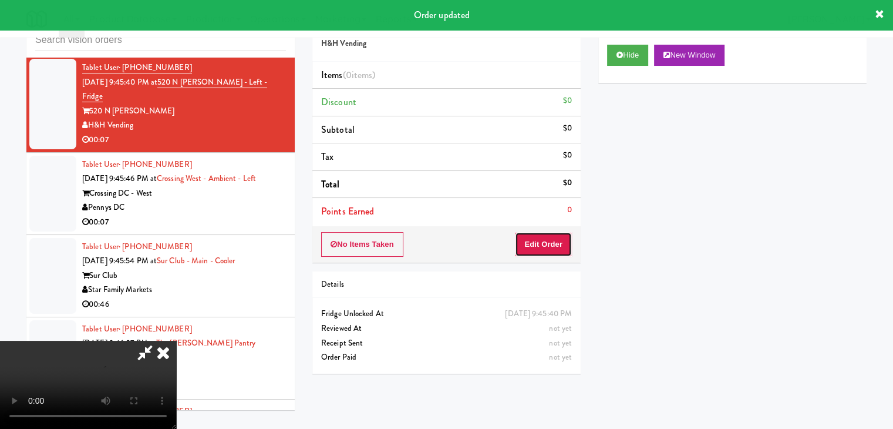
click at [544, 247] on button "Edit Order" at bounding box center [543, 244] width 57 height 25
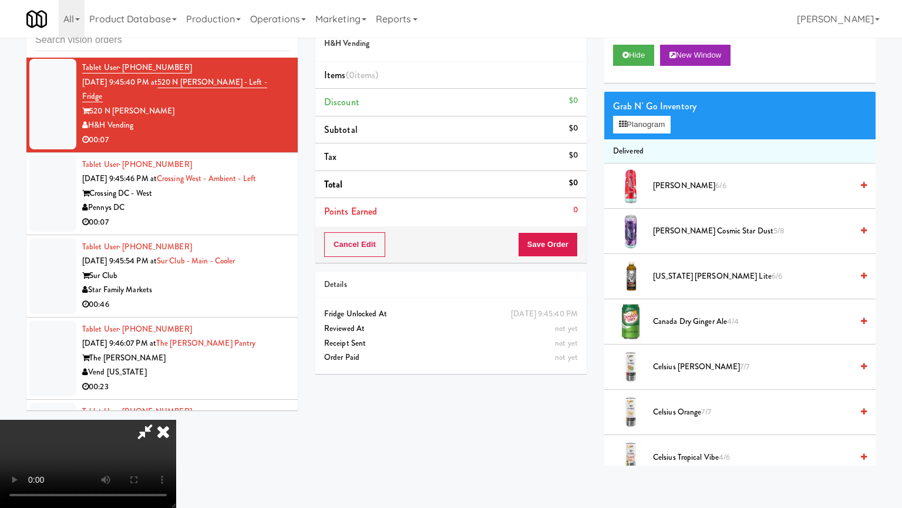
click at [176, 419] on video at bounding box center [88, 463] width 176 height 88
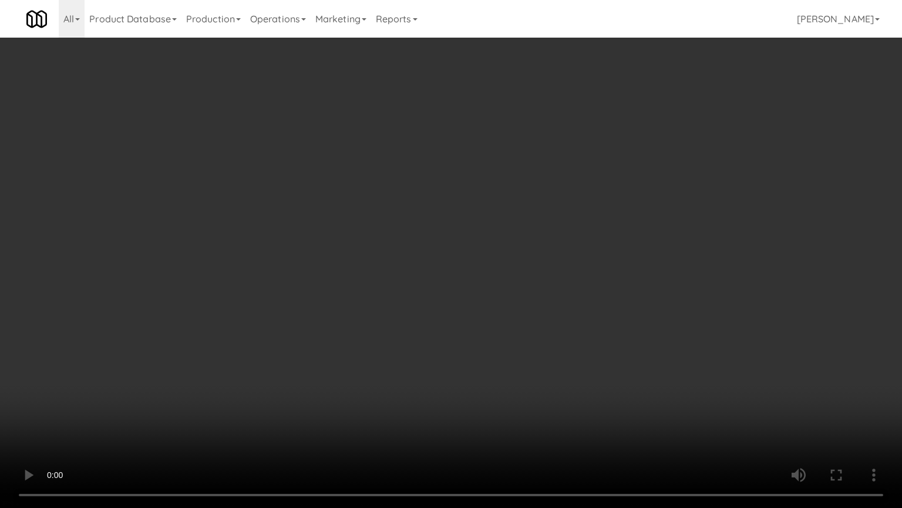
drag, startPoint x: 533, startPoint y: 369, endPoint x: 517, endPoint y: 304, distance: 66.7
click at [530, 362] on video at bounding box center [451, 254] width 902 height 508
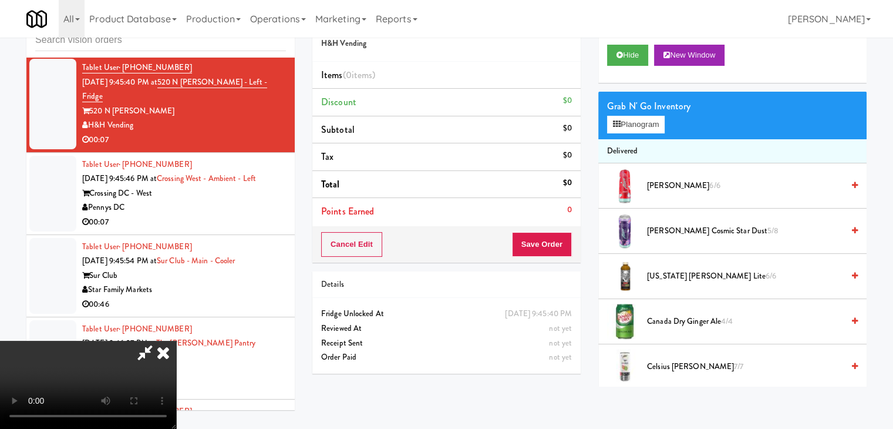
click at [176, 341] on icon at bounding box center [163, 352] width 26 height 23
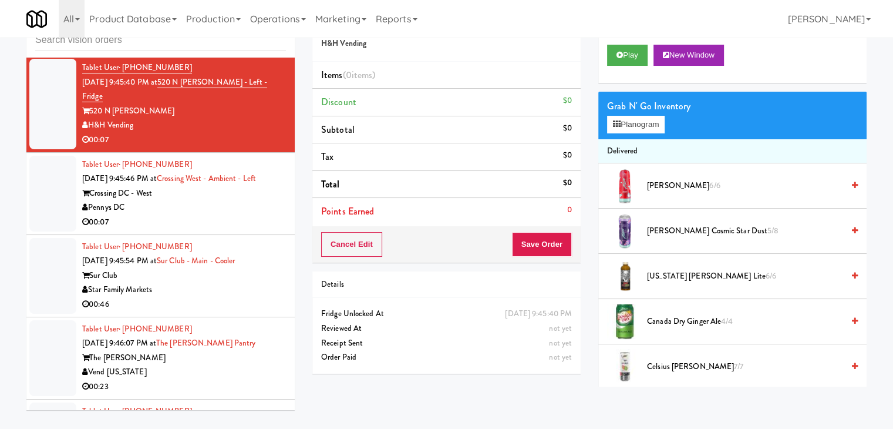
click at [211, 207] on div "Tablet User · (229) 347-8718 Sep 16, 2025 9:45:46 PM at Crossing West - Ambient…" at bounding box center [184, 193] width 204 height 72
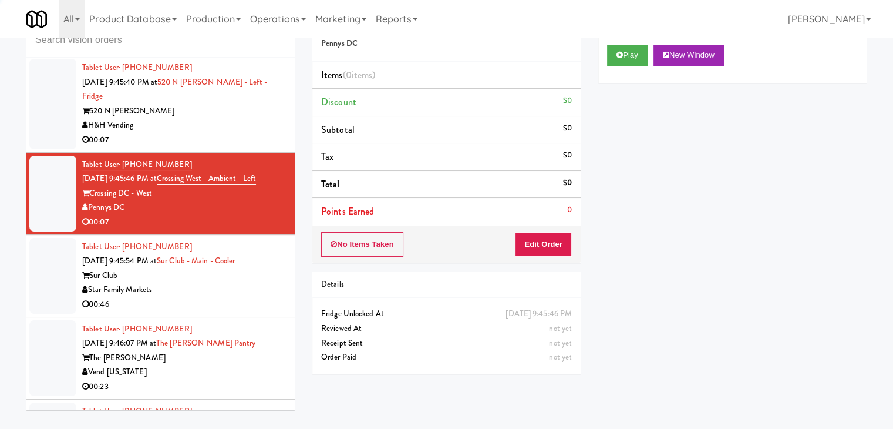
drag, startPoint x: 242, startPoint y: 118, endPoint x: 385, endPoint y: 106, distance: 143.8
click at [244, 118] on div "H&H Vending" at bounding box center [184, 125] width 204 height 15
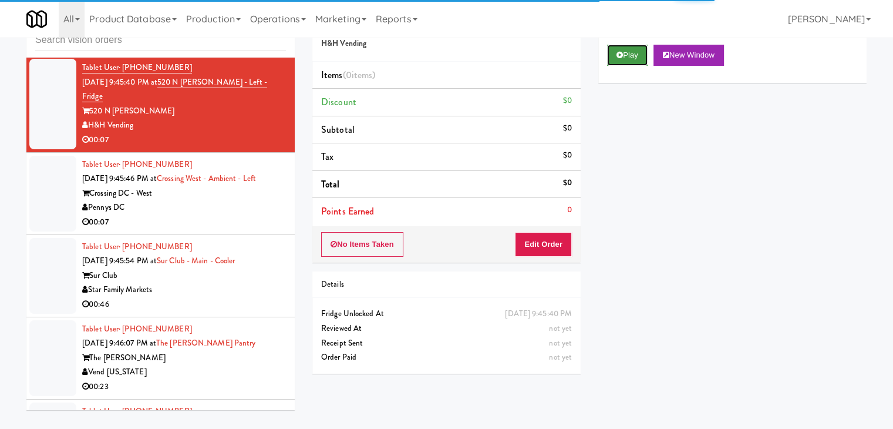
click at [629, 61] on button "Play" at bounding box center [627, 55] width 41 height 21
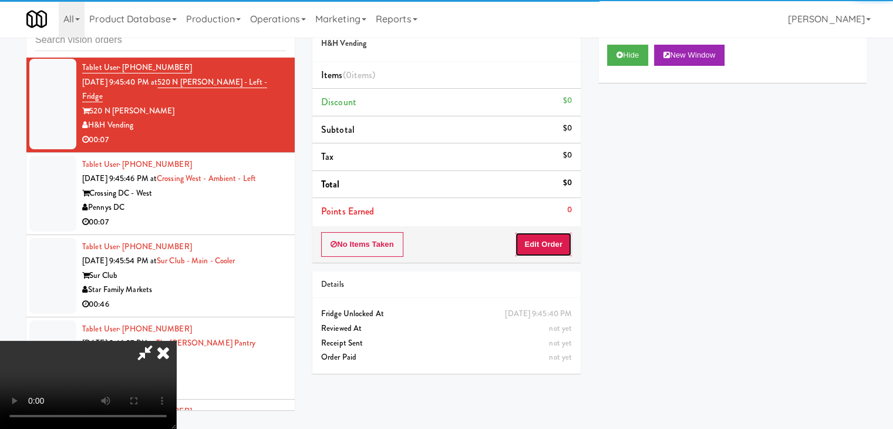
click at [538, 246] on button "Edit Order" at bounding box center [543, 244] width 57 height 25
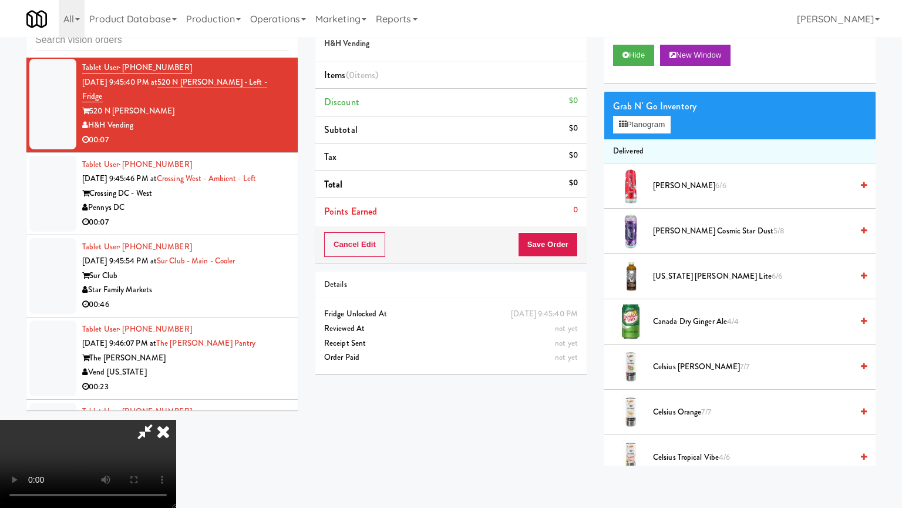
click at [176, 419] on video at bounding box center [88, 463] width 176 height 88
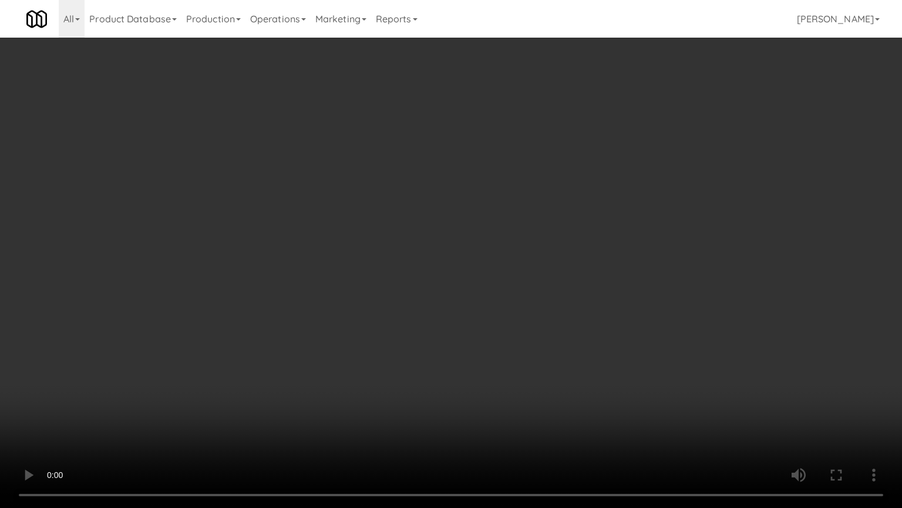
drag, startPoint x: 555, startPoint y: 334, endPoint x: 547, endPoint y: 343, distance: 11.7
click at [554, 337] on video at bounding box center [451, 254] width 902 height 508
click at [563, 308] on video at bounding box center [451, 254] width 902 height 508
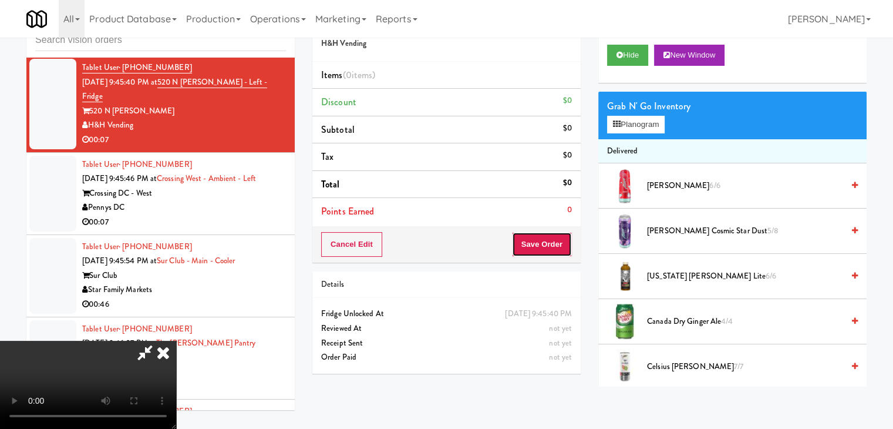
click at [562, 254] on button "Save Order" at bounding box center [542, 244] width 60 height 25
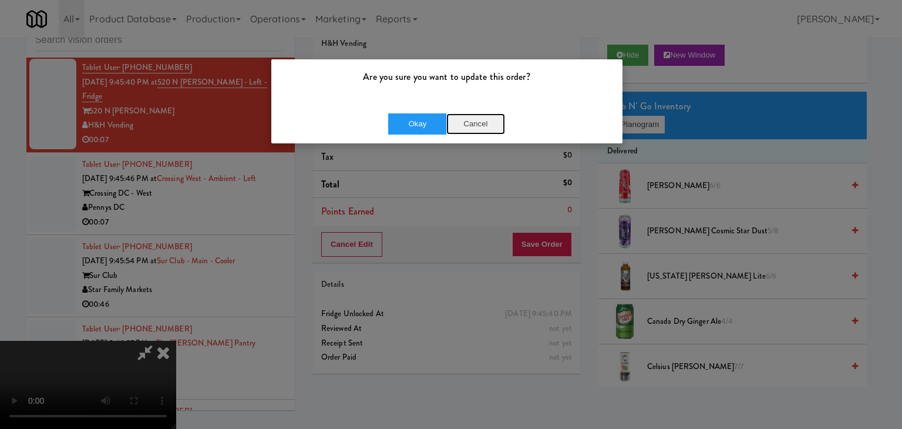
click at [486, 124] on button "Cancel" at bounding box center [475, 123] width 59 height 21
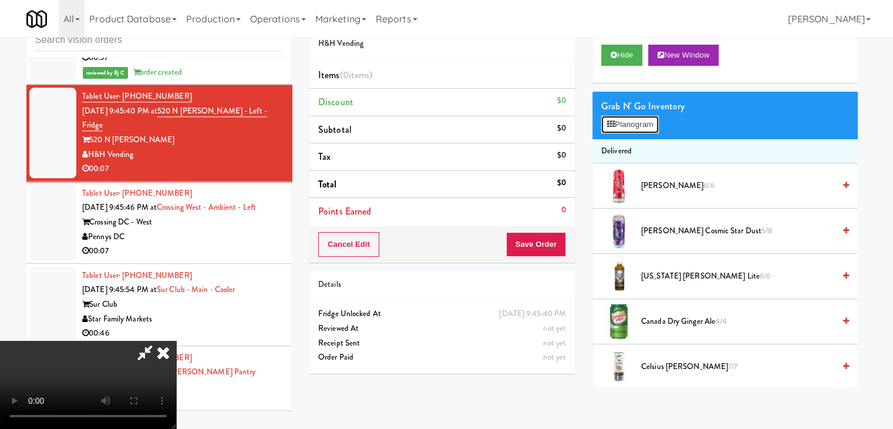
click at [623, 119] on button "Planogram" at bounding box center [631, 125] width 58 height 18
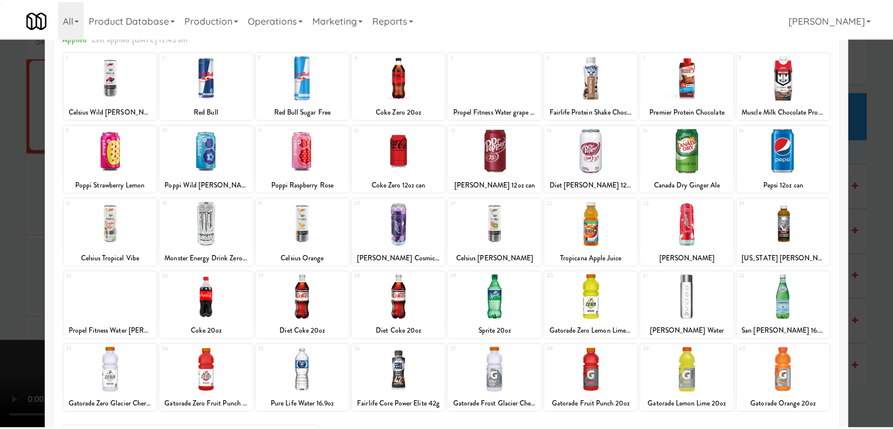
scroll to position [148, 0]
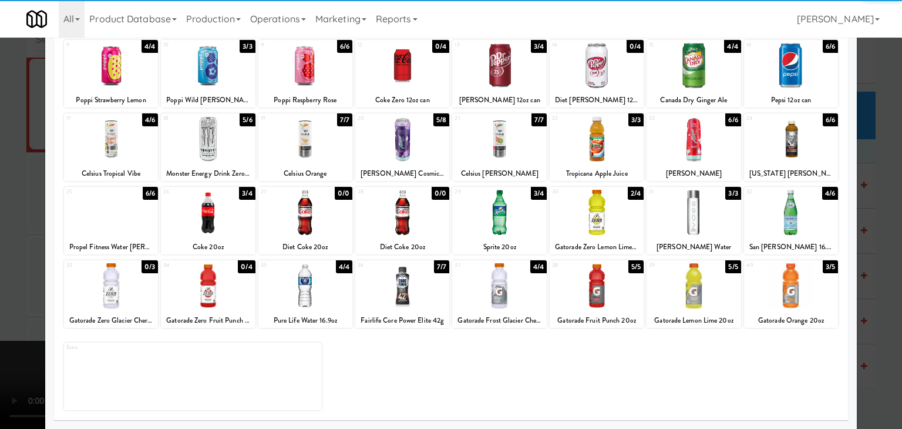
drag, startPoint x: 313, startPoint y: 282, endPoint x: 284, endPoint y: 284, distance: 28.3
click at [312, 282] on div at bounding box center [305, 285] width 94 height 45
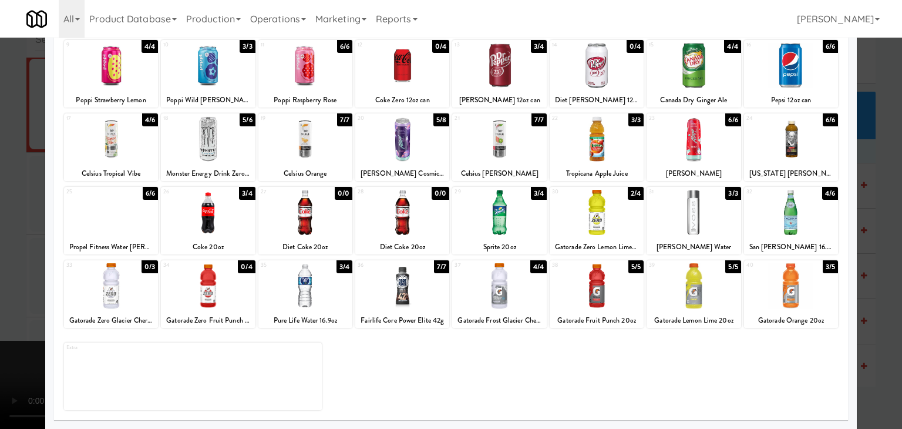
drag, startPoint x: 0, startPoint y: 284, endPoint x: 329, endPoint y: 279, distance: 329.0
click at [6, 282] on div at bounding box center [451, 214] width 902 height 429
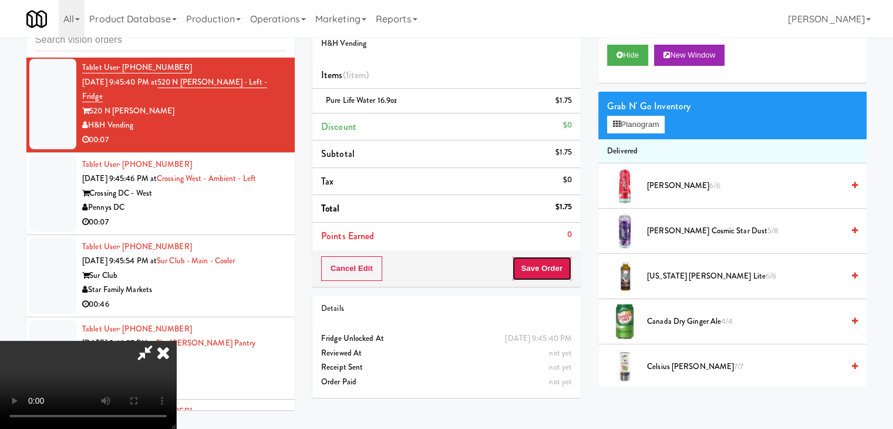
click at [538, 270] on button "Save Order" at bounding box center [542, 268] width 60 height 25
click at [540, 270] on button "Save Order" at bounding box center [542, 268] width 60 height 25
click at [541, 270] on button "Save Order" at bounding box center [542, 268] width 60 height 25
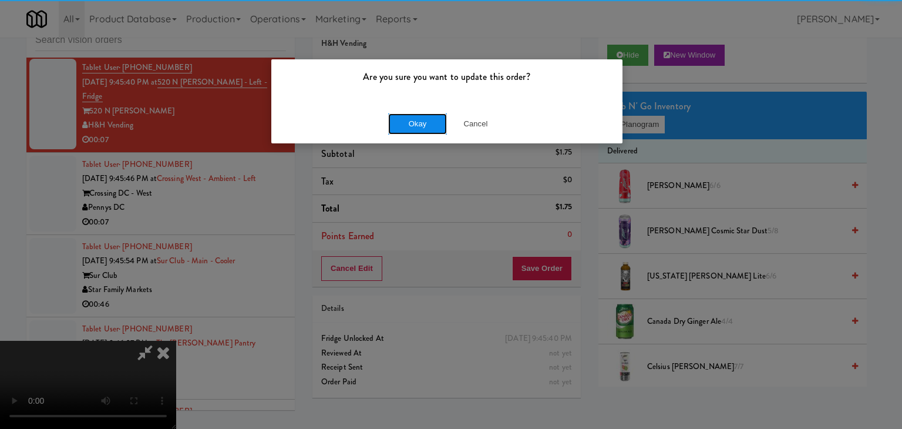
click at [431, 123] on button "Okay" at bounding box center [417, 123] width 59 height 21
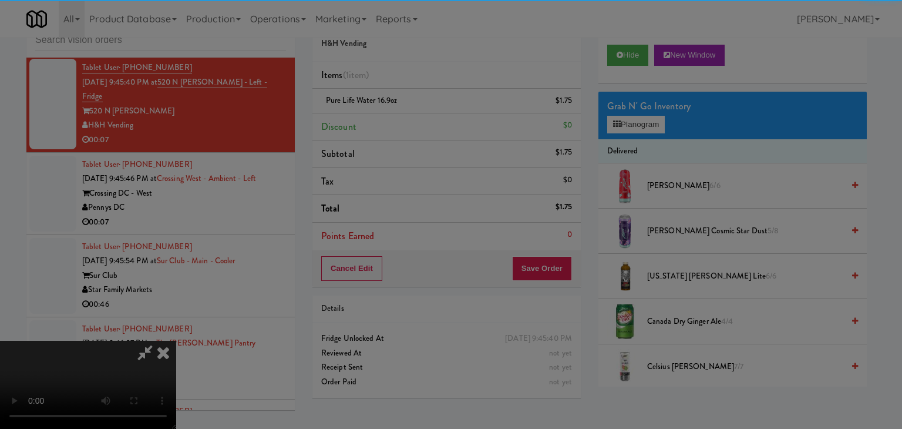
click at [431, 122] on div "Okay Cancel" at bounding box center [446, 101] width 351 height 39
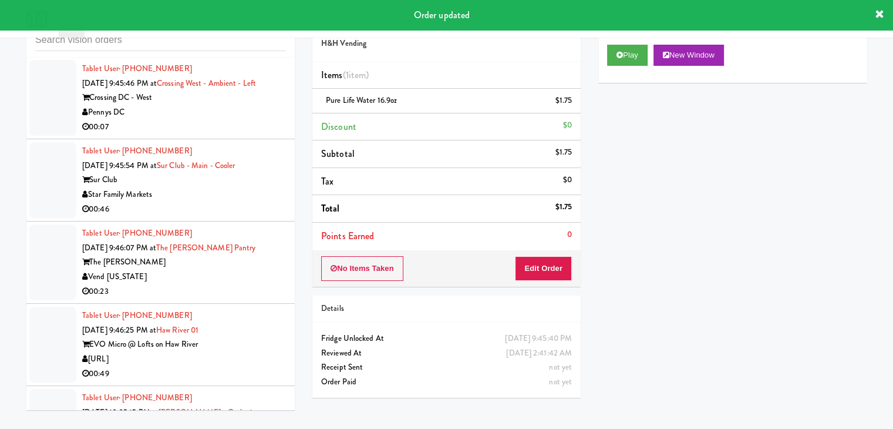
scroll to position [6127, 0]
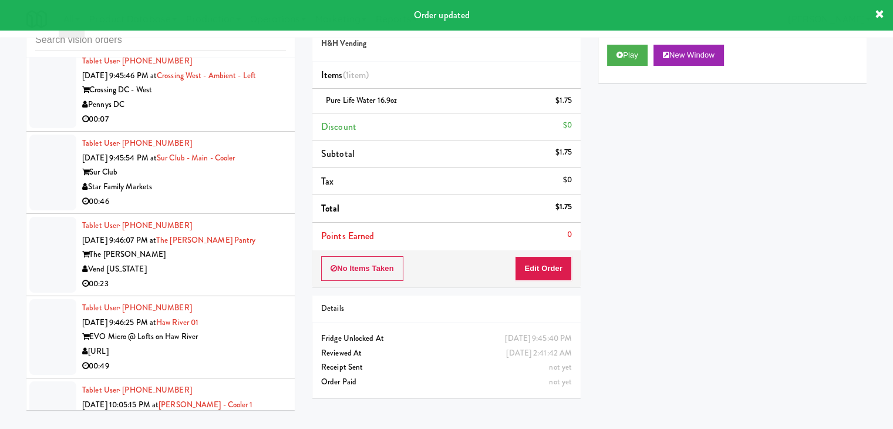
click at [215, 106] on div "Pennys DC" at bounding box center [184, 105] width 204 height 15
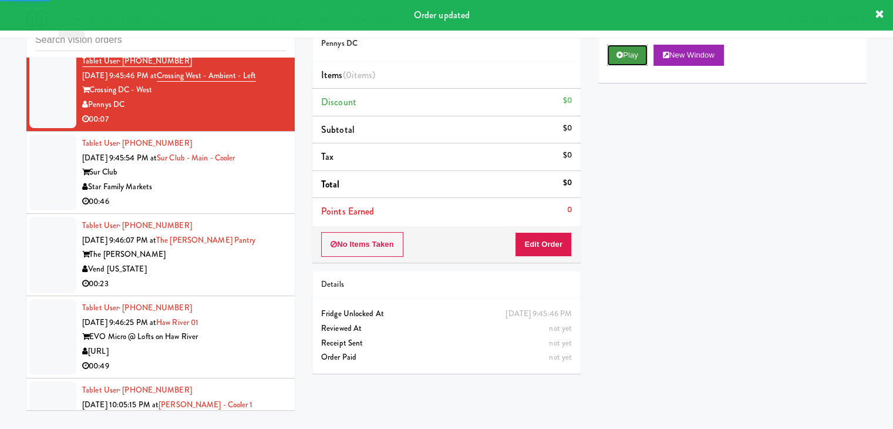
click at [638, 53] on button "Play" at bounding box center [627, 55] width 41 height 21
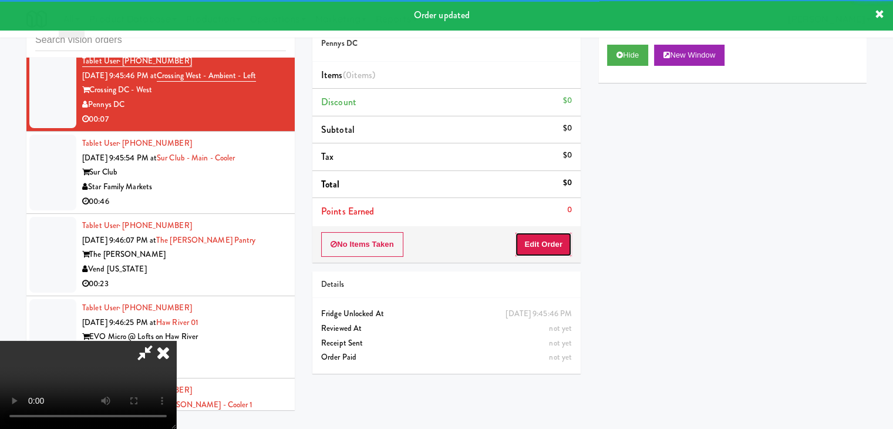
click at [556, 247] on button "Edit Order" at bounding box center [543, 244] width 57 height 25
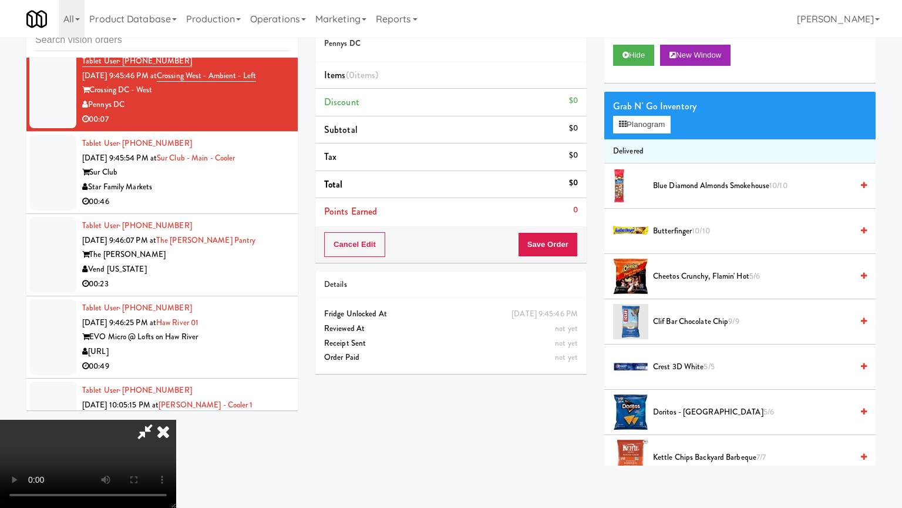
click at [176, 419] on video at bounding box center [88, 463] width 176 height 88
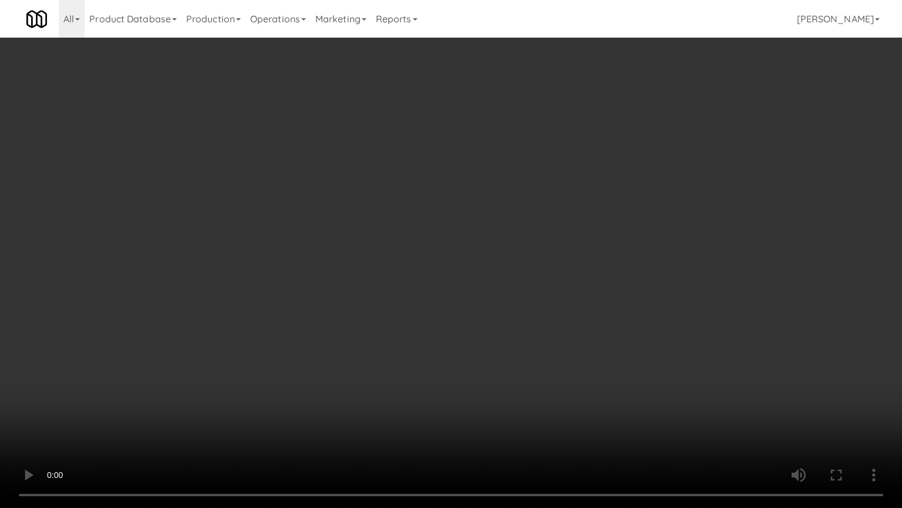
click at [539, 302] on video at bounding box center [451, 254] width 902 height 508
click at [542, 304] on video at bounding box center [451, 254] width 902 height 508
click at [544, 303] on video at bounding box center [451, 254] width 902 height 508
click at [544, 305] on video at bounding box center [451, 254] width 902 height 508
drag, startPoint x: 543, startPoint y: 307, endPoint x: 536, endPoint y: 313, distance: 9.2
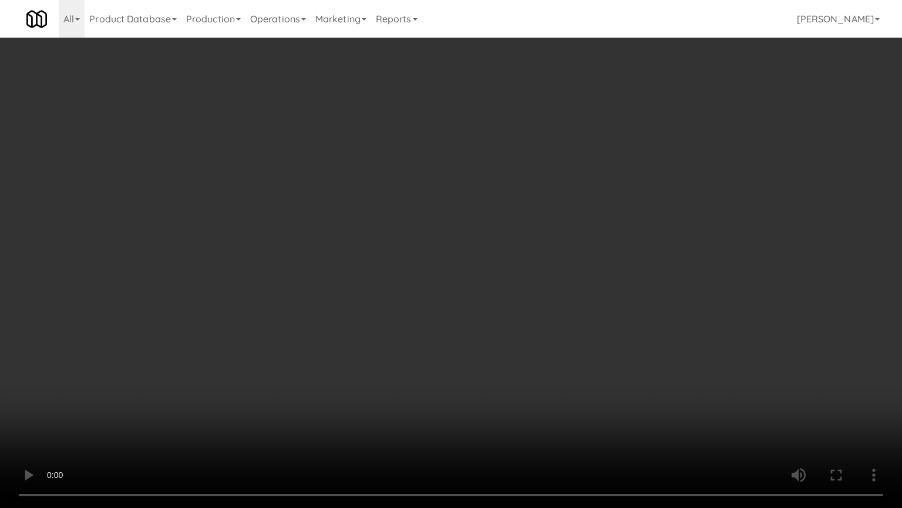
click at [543, 307] on video at bounding box center [451, 254] width 902 height 508
click at [552, 308] on video at bounding box center [451, 254] width 902 height 508
click at [553, 308] on video at bounding box center [451, 254] width 902 height 508
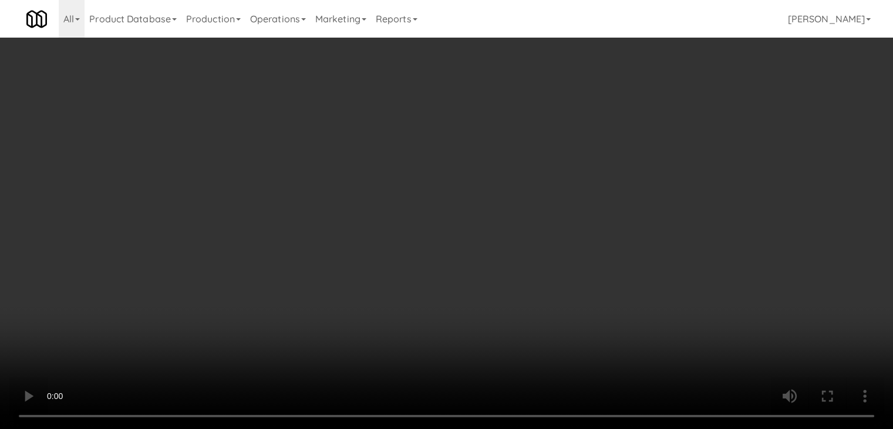
click at [644, 122] on button "Planogram" at bounding box center [636, 125] width 58 height 18
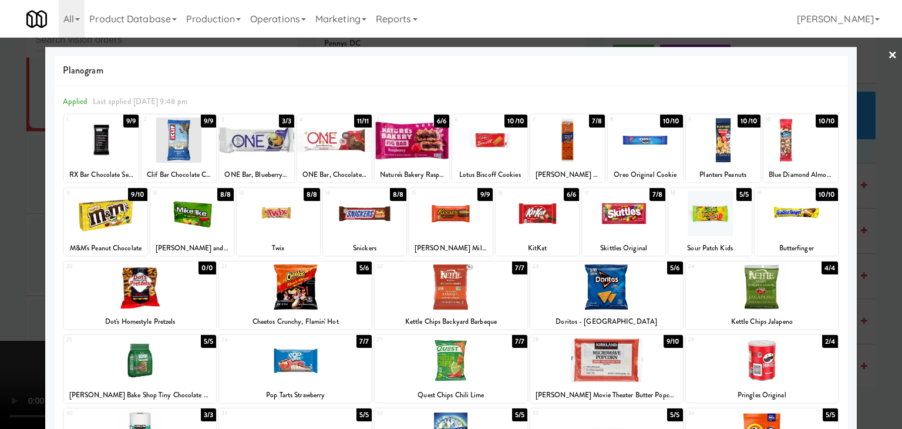
click at [496, 139] on div at bounding box center [489, 139] width 75 height 45
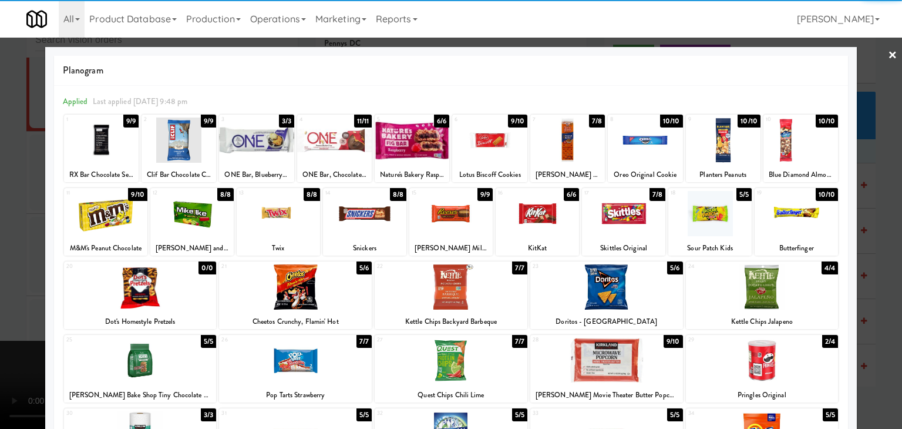
drag, startPoint x: 0, startPoint y: 200, endPoint x: 198, endPoint y: 206, distance: 198.1
click at [11, 197] on div at bounding box center [451, 214] width 902 height 429
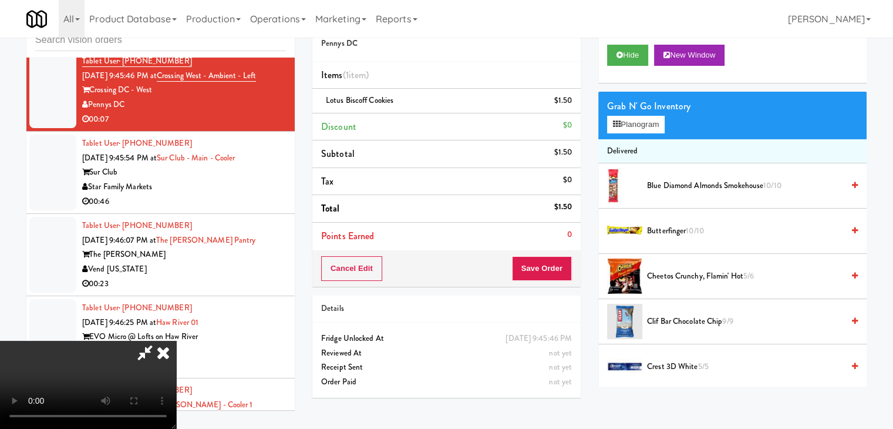
drag, startPoint x: 430, startPoint y: 240, endPoint x: 436, endPoint y: 246, distance: 8.3
click at [176, 341] on video at bounding box center [88, 385] width 176 height 88
click at [552, 275] on button "Save Order" at bounding box center [542, 268] width 60 height 25
click at [552, 275] on body "Are you sure you want to update this order? Okay Cancel Okay Are you sure you w…" at bounding box center [451, 214] width 902 height 429
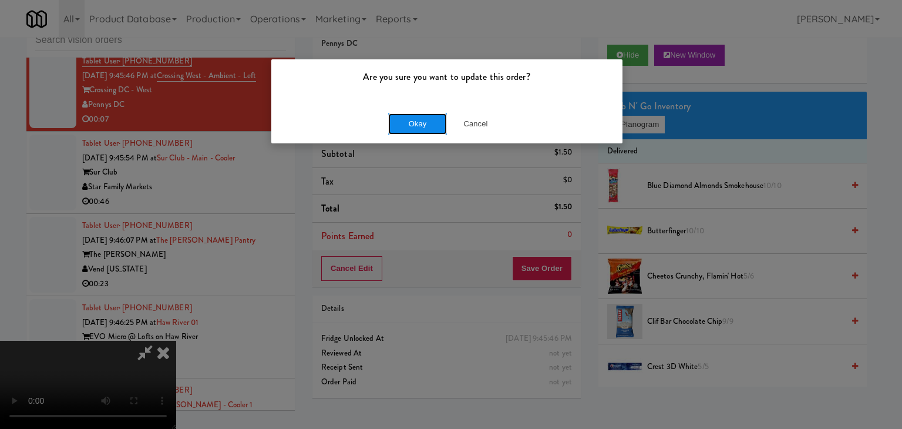
click at [420, 128] on button "Okay" at bounding box center [417, 123] width 59 height 21
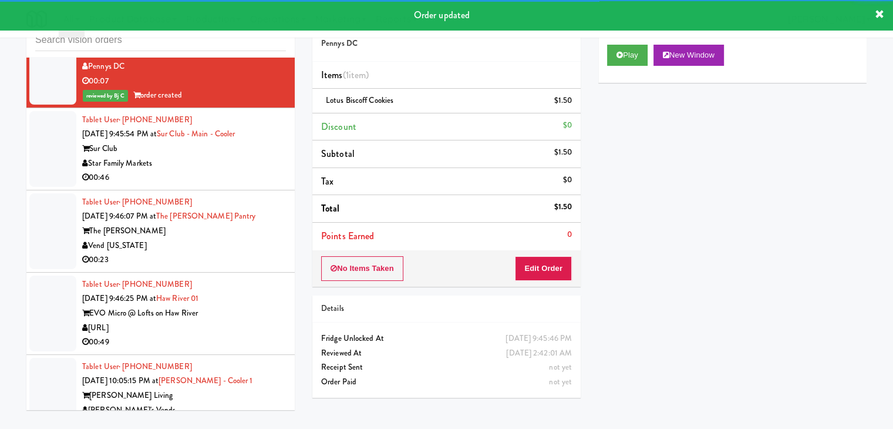
scroll to position [6186, 0]
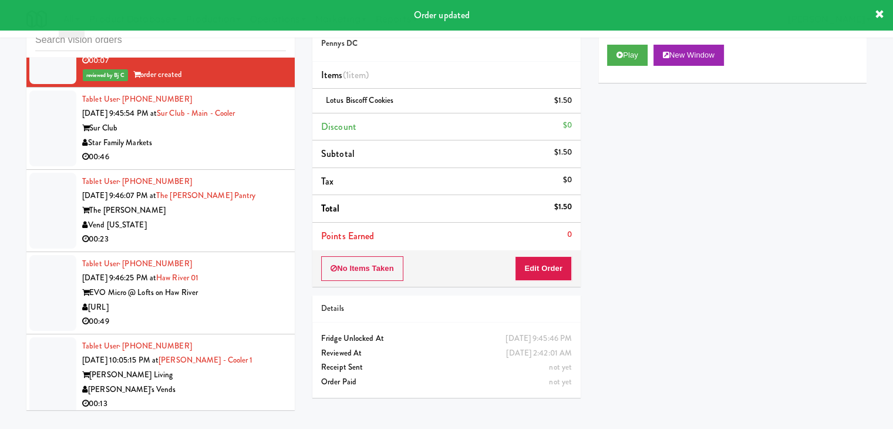
click at [236, 150] on div "00:46" at bounding box center [184, 157] width 204 height 15
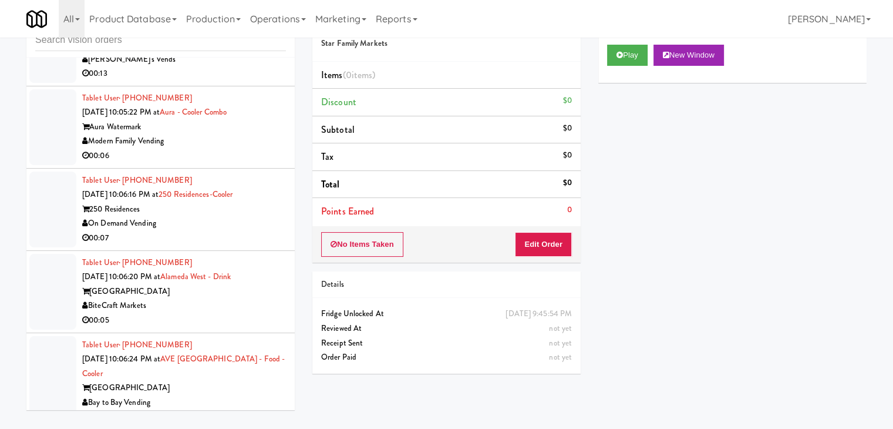
scroll to position [6642, 0]
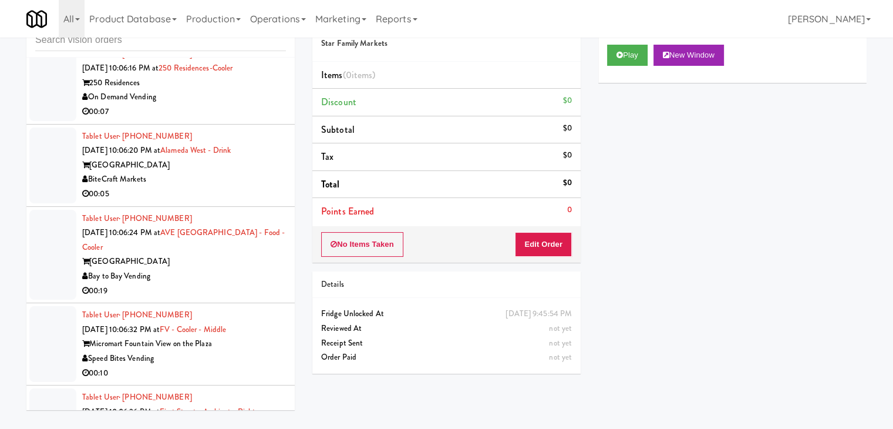
click at [229, 105] on div "00:07" at bounding box center [184, 112] width 204 height 15
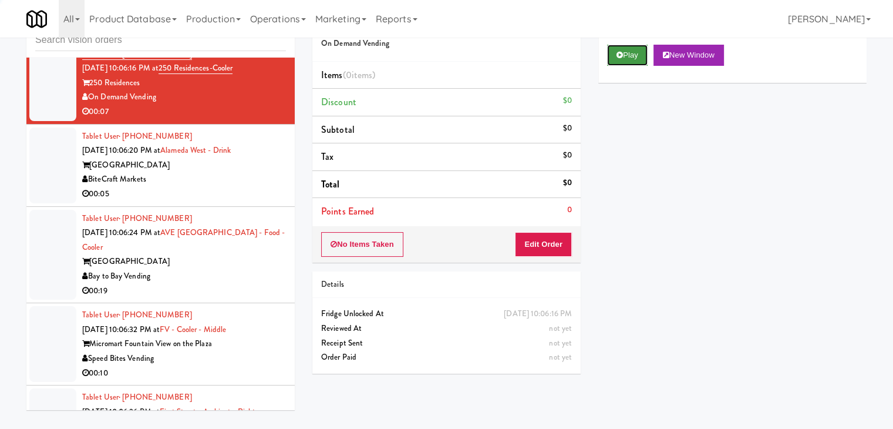
click at [637, 59] on button "Play" at bounding box center [627, 55] width 41 height 21
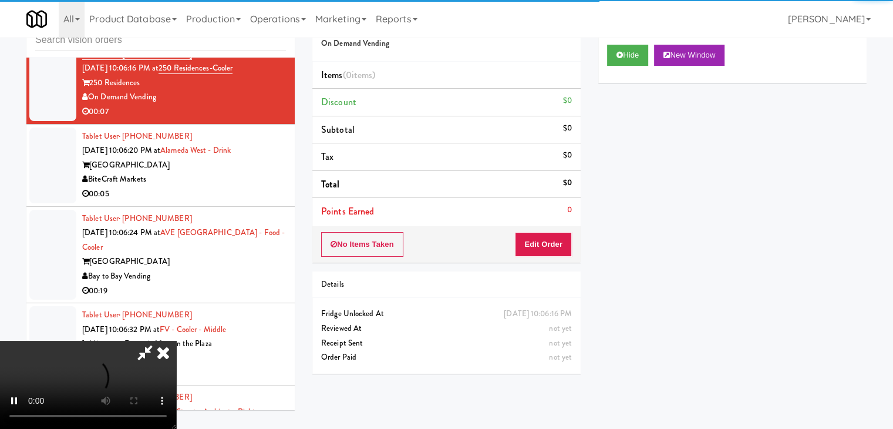
click at [562, 229] on div "No Items Taken Edit Order" at bounding box center [447, 244] width 268 height 36
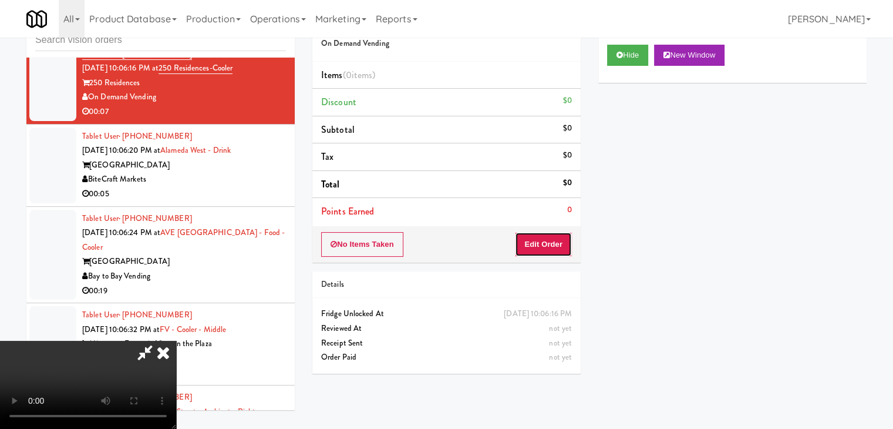
click at [562, 235] on button "Edit Order" at bounding box center [543, 244] width 57 height 25
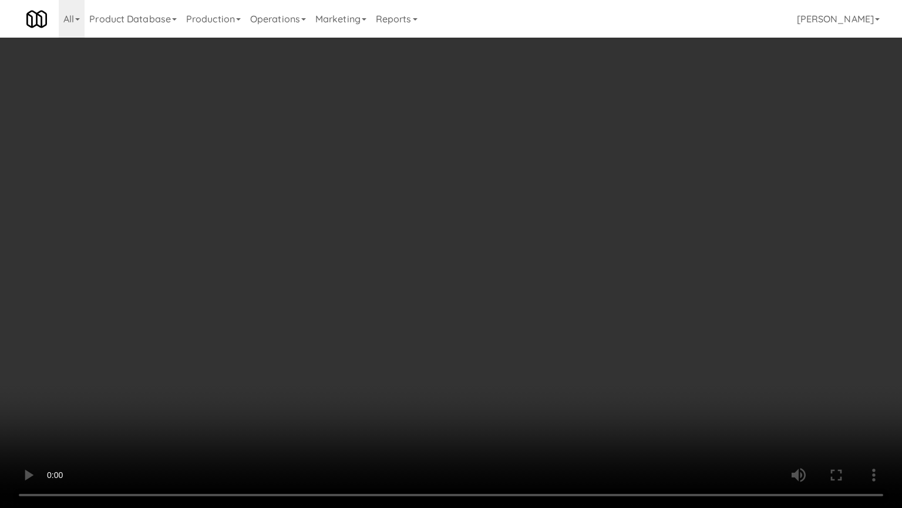
click at [573, 211] on video at bounding box center [451, 254] width 902 height 508
drag, startPoint x: 579, startPoint y: 211, endPoint x: 576, endPoint y: 221, distance: 10.4
click at [580, 210] on video at bounding box center [451, 254] width 902 height 508
click at [594, 197] on video at bounding box center [451, 254] width 902 height 508
drag, startPoint x: 594, startPoint y: 196, endPoint x: 604, endPoint y: 133, distance: 64.1
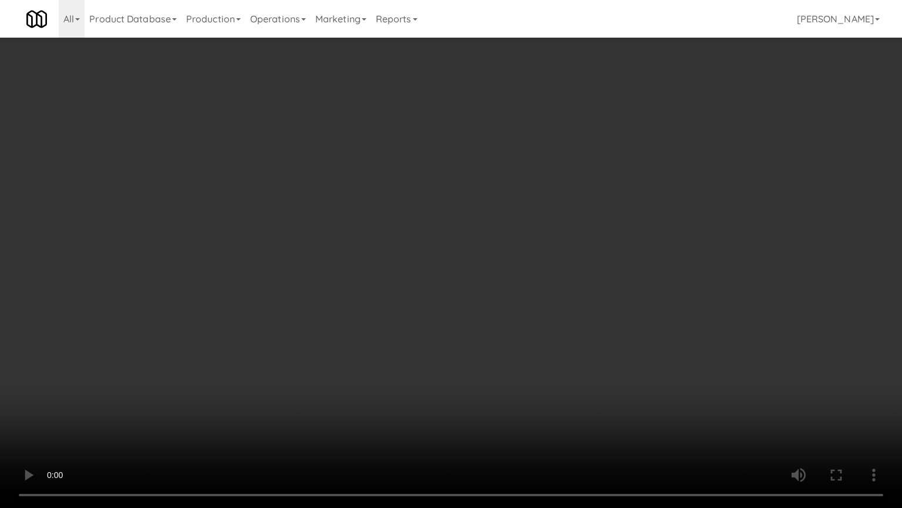
click at [597, 191] on video at bounding box center [451, 254] width 902 height 508
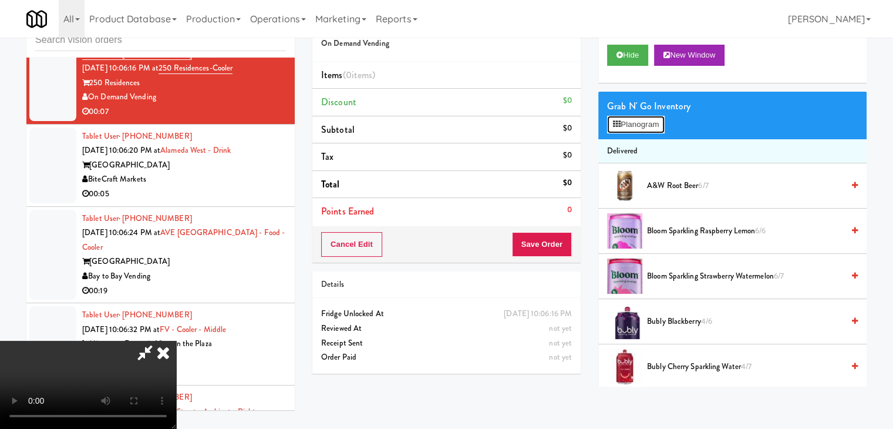
click at [641, 125] on button "Planogram" at bounding box center [636, 125] width 58 height 18
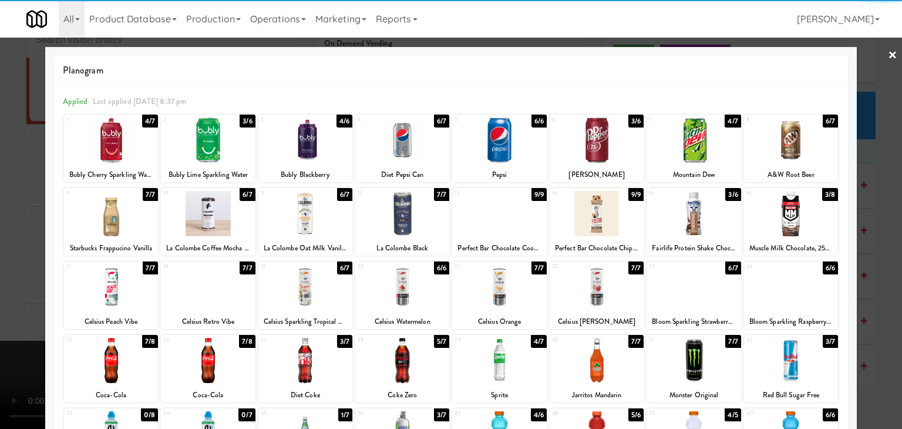
click at [210, 153] on div at bounding box center [208, 139] width 94 height 45
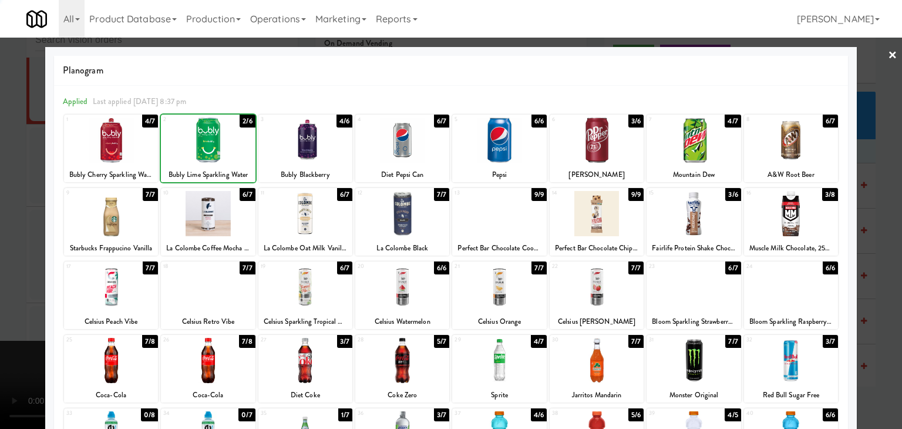
click at [0, 210] on div at bounding box center [451, 214] width 902 height 429
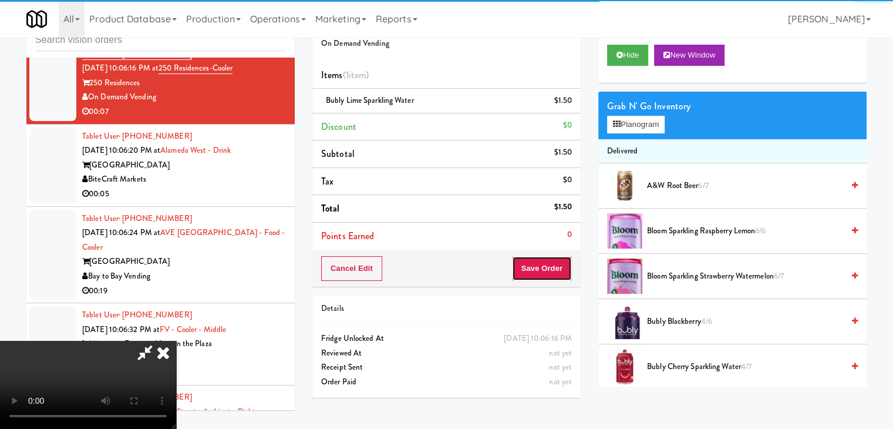
click at [557, 273] on button "Save Order" at bounding box center [542, 268] width 60 height 25
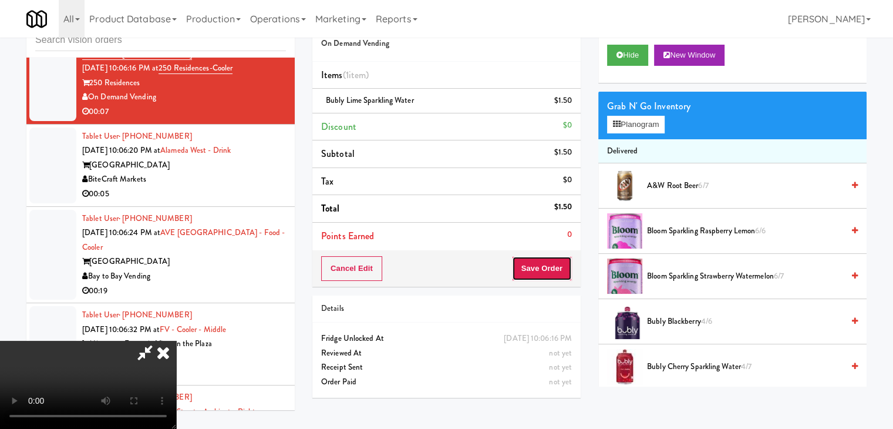
click at [555, 271] on button "Save Order" at bounding box center [542, 268] width 60 height 25
click at [555, 268] on body "Are you sure you want to update this order? Okay Cancel Okay Are you sure you w…" at bounding box center [446, 214] width 893 height 429
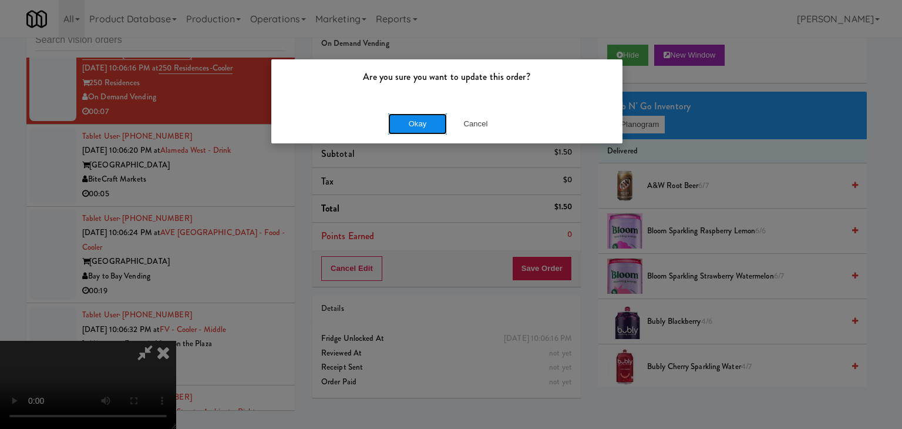
click at [416, 123] on button "Okay" at bounding box center [417, 123] width 59 height 21
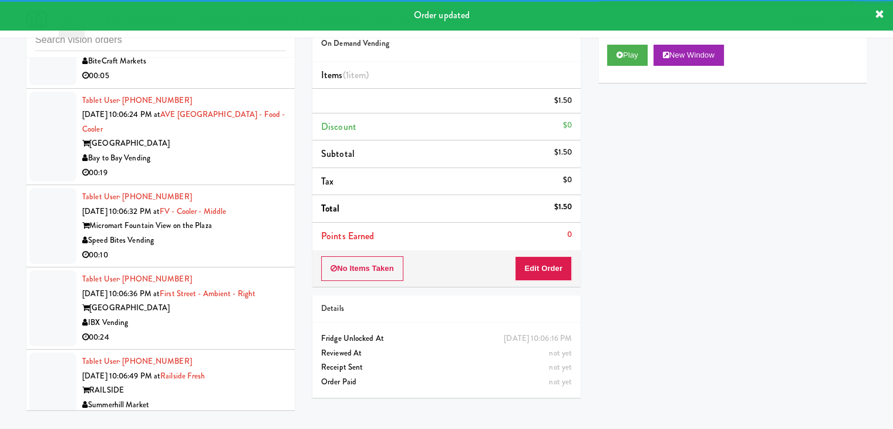
scroll to position [6774, 0]
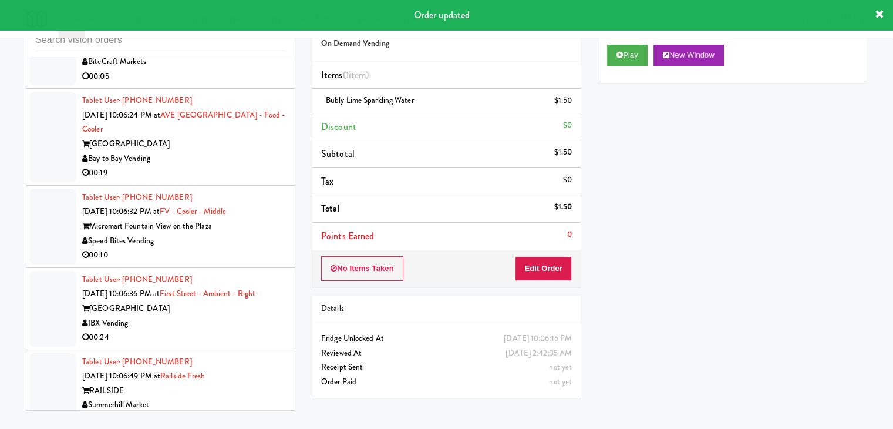
click at [227, 76] on div "00:05" at bounding box center [184, 76] width 204 height 15
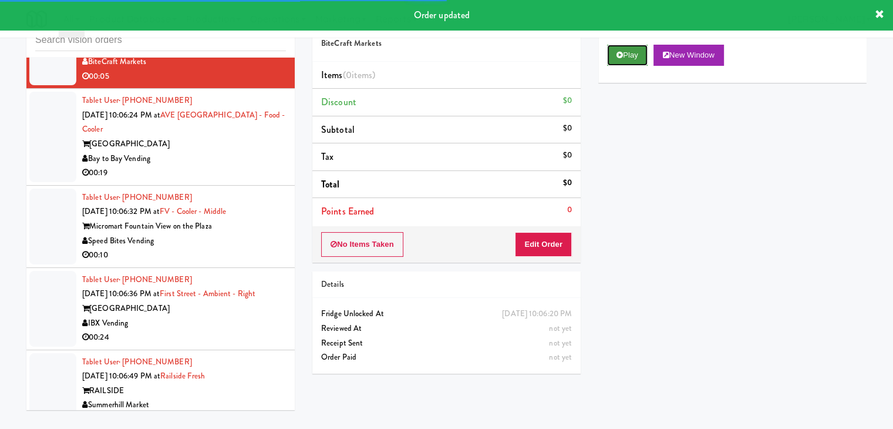
click at [625, 52] on button "Play" at bounding box center [627, 55] width 41 height 21
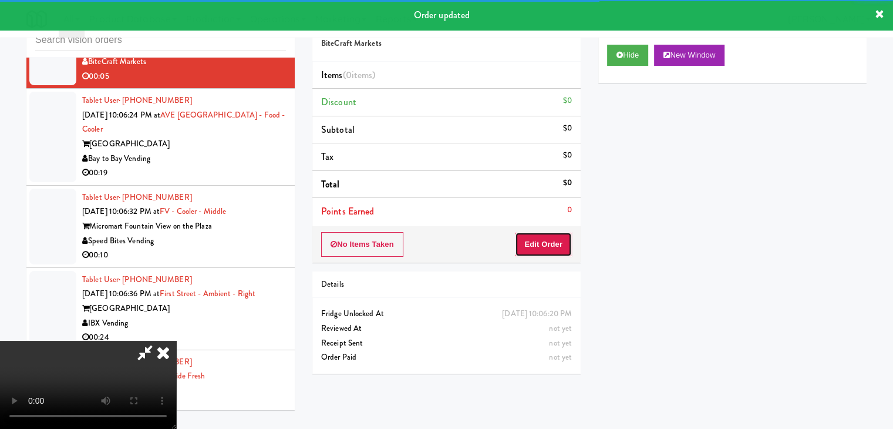
click at [535, 238] on button "Edit Order" at bounding box center [543, 244] width 57 height 25
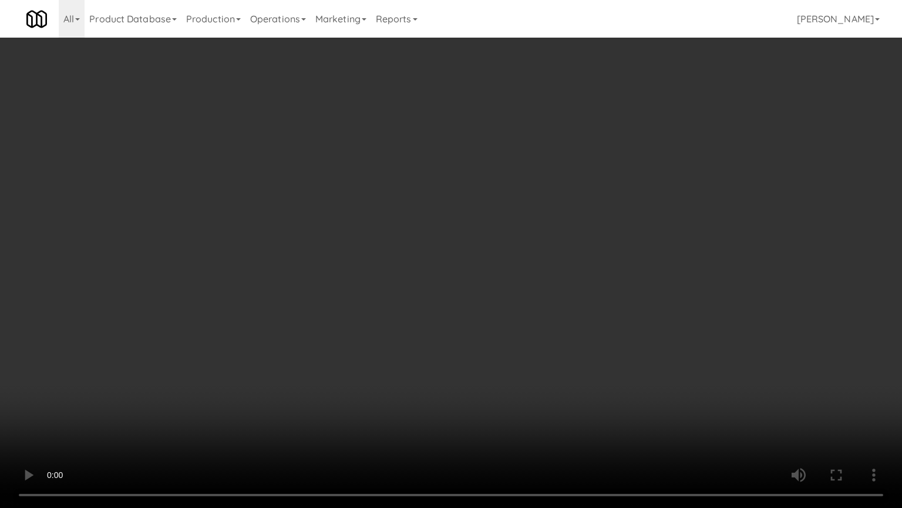
click at [551, 266] on video at bounding box center [451, 254] width 902 height 508
drag, startPoint x: 556, startPoint y: 264, endPoint x: 562, endPoint y: 209, distance: 56.1
click at [557, 263] on video at bounding box center [451, 254] width 902 height 508
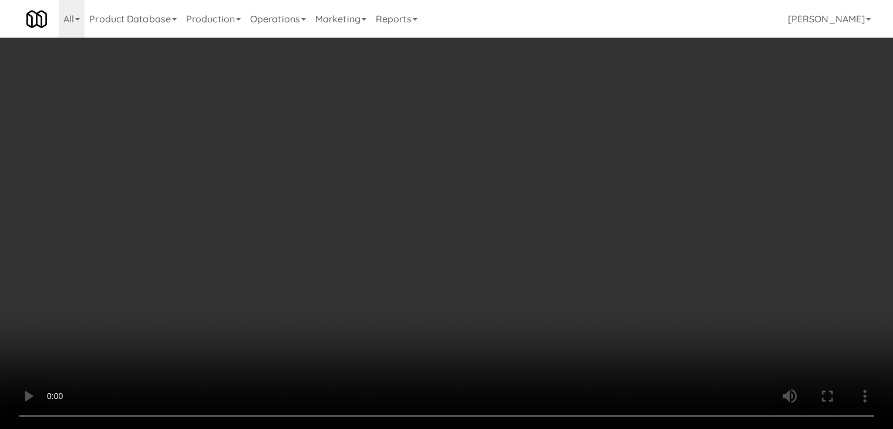
drag, startPoint x: 656, startPoint y: 103, endPoint x: 654, endPoint y: 112, distance: 8.9
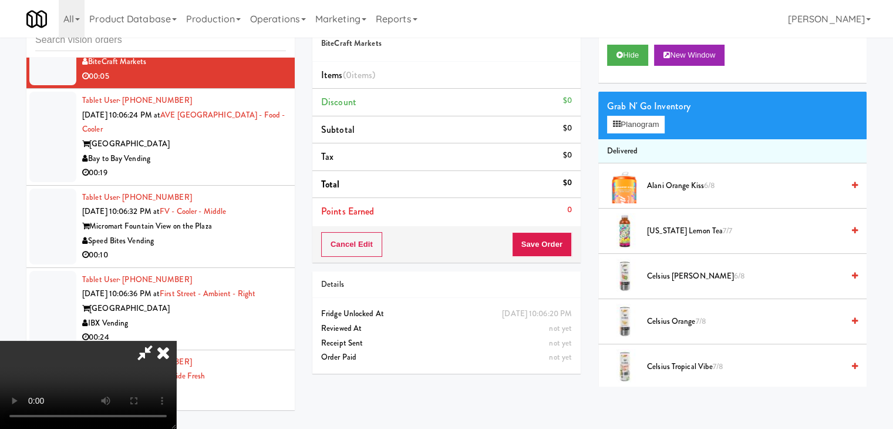
click at [656, 104] on div "Grab N' Go Inventory" at bounding box center [732, 107] width 251 height 18
click at [654, 112] on div "Grab N' Go Inventory" at bounding box center [732, 107] width 251 height 18
click at [653, 120] on button "Planogram" at bounding box center [636, 125] width 58 height 18
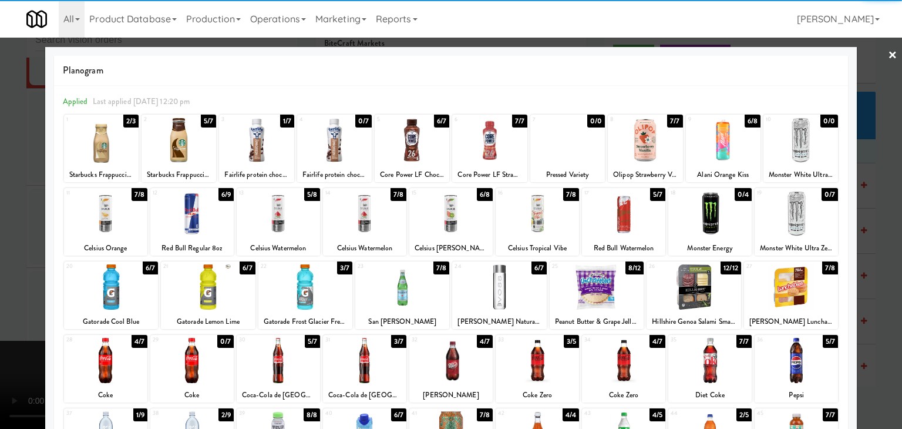
click at [203, 201] on div at bounding box center [191, 213] width 83 height 45
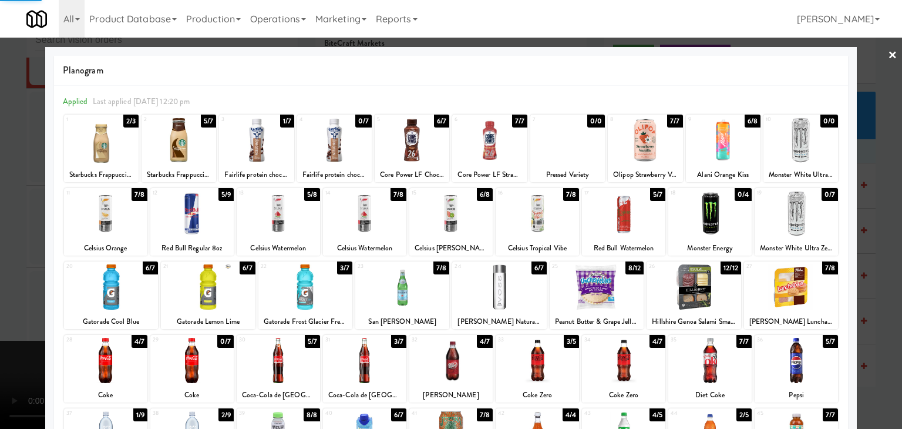
drag, startPoint x: 0, startPoint y: 219, endPoint x: 44, endPoint y: 231, distance: 45.6
click at [0, 219] on div at bounding box center [451, 214] width 902 height 429
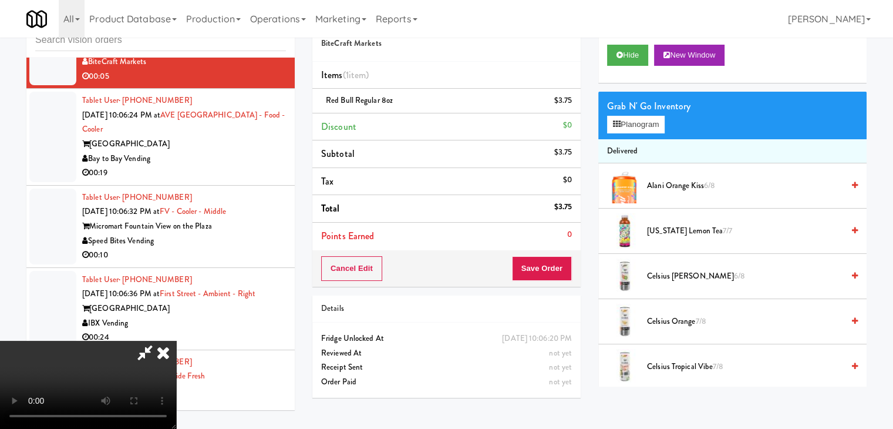
click at [554, 280] on div "Cancel Edit Save Order" at bounding box center [447, 268] width 268 height 36
click at [554, 277] on button "Save Order" at bounding box center [542, 268] width 60 height 25
click at [555, 276] on button "Save Order" at bounding box center [542, 268] width 60 height 25
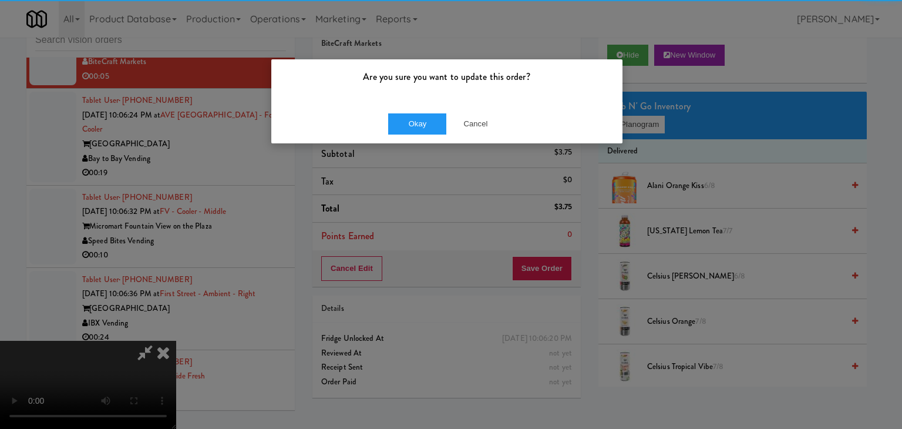
drag, startPoint x: 411, startPoint y: 97, endPoint x: 409, endPoint y: 111, distance: 14.3
click at [411, 97] on div "Are you sure you want to update this order?" at bounding box center [446, 81] width 351 height 45
click at [407, 117] on button "Okay" at bounding box center [417, 123] width 59 height 21
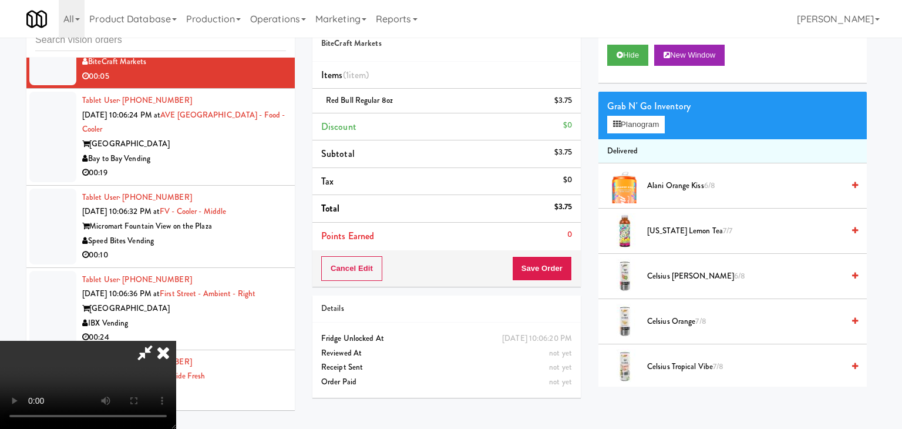
click at [409, 120] on body "Are you sure you want to update this order? Okay Cancel Okay Are you sure you w…" at bounding box center [451, 214] width 902 height 429
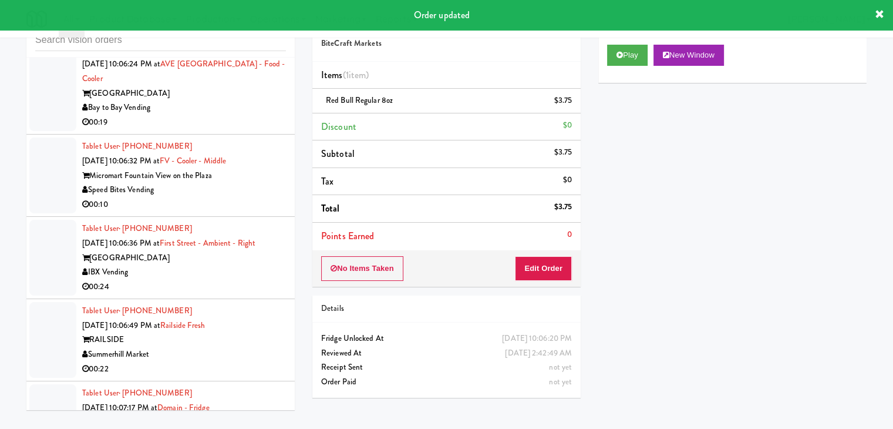
scroll to position [6788, 0]
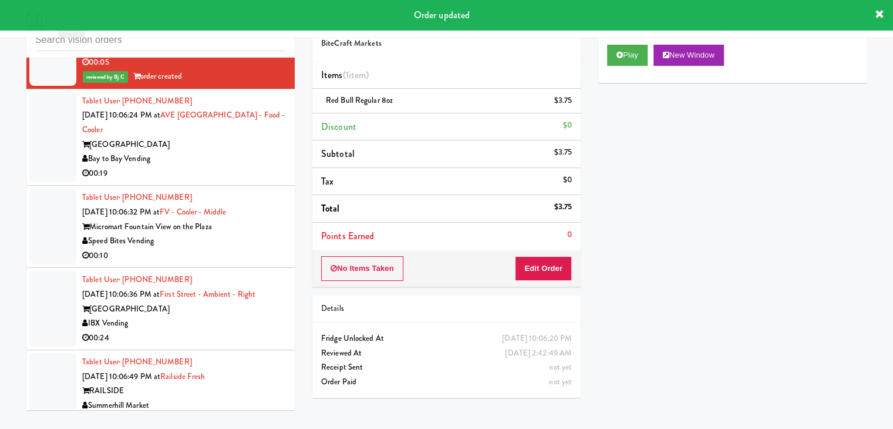
click at [238, 152] on div "Bay to Bay Vending" at bounding box center [184, 159] width 204 height 15
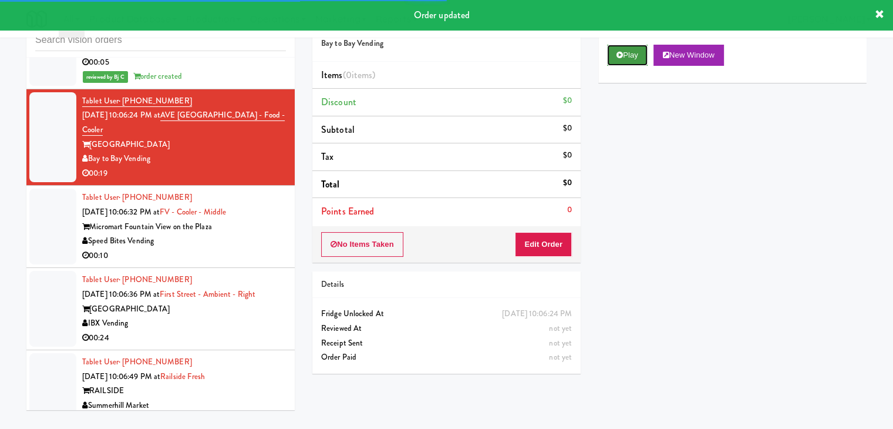
click at [623, 54] on icon at bounding box center [620, 55] width 6 height 8
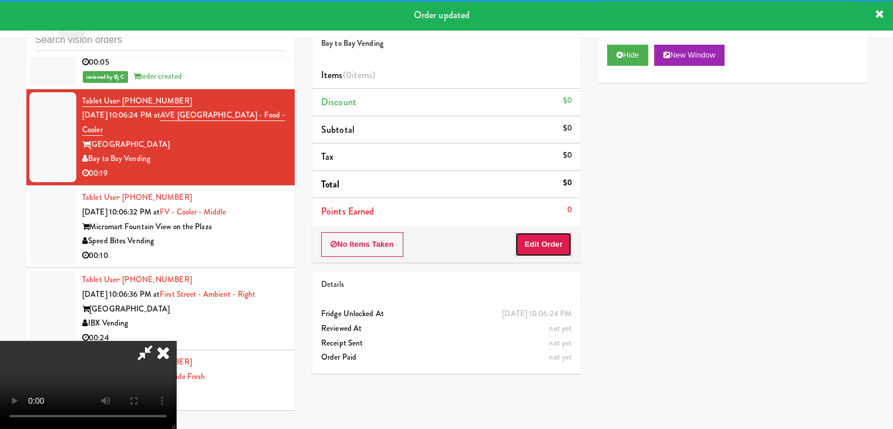
click at [550, 238] on button "Edit Order" at bounding box center [543, 244] width 57 height 25
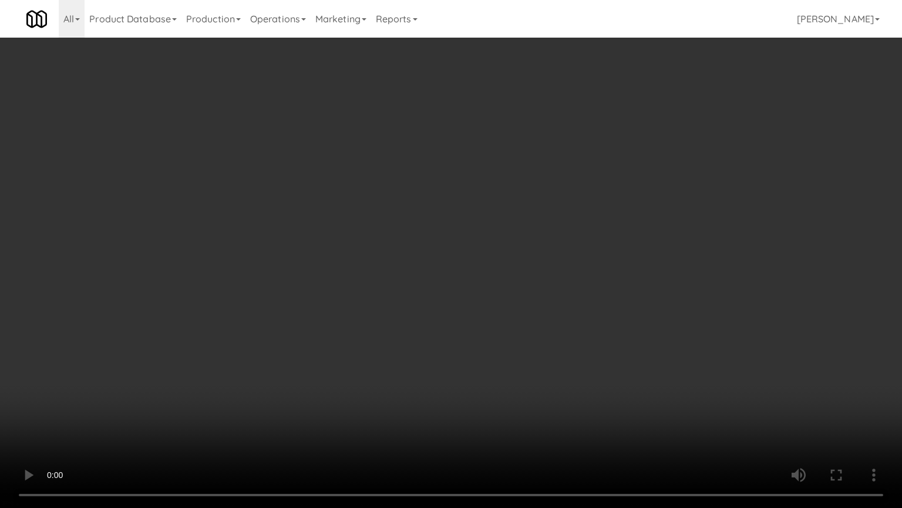
click at [526, 270] on video at bounding box center [451, 254] width 902 height 508
drag, startPoint x: 528, startPoint y: 270, endPoint x: 550, endPoint y: 207, distance: 67.5
click at [534, 267] on video at bounding box center [451, 254] width 902 height 508
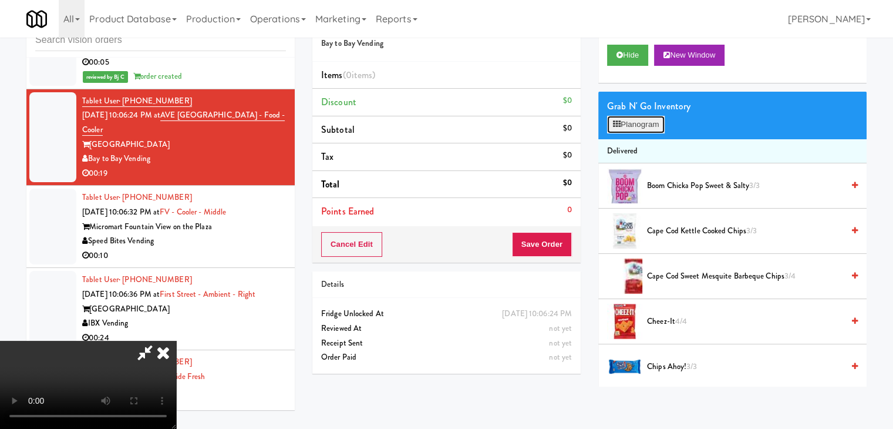
click at [637, 122] on button "Planogram" at bounding box center [636, 125] width 58 height 18
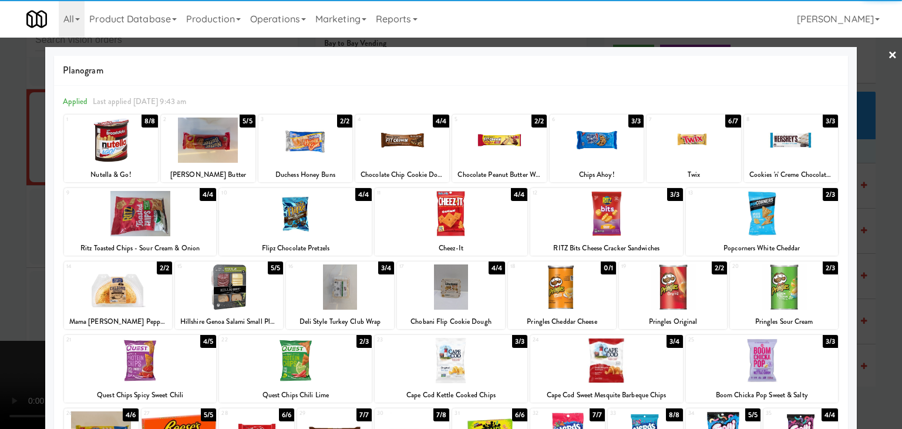
drag, startPoint x: 468, startPoint y: 194, endPoint x: 375, endPoint y: 221, distance: 96.1
click at [467, 194] on div at bounding box center [451, 213] width 153 height 45
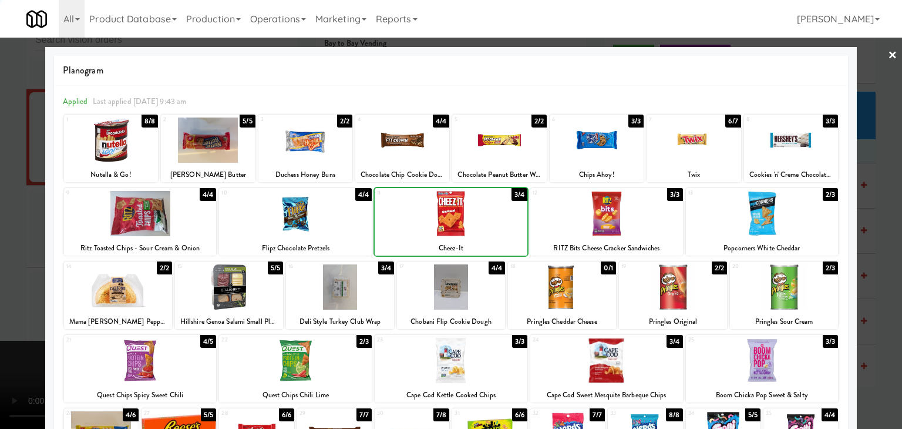
drag, startPoint x: 0, startPoint y: 261, endPoint x: 230, endPoint y: 261, distance: 230.3
click at [12, 257] on div at bounding box center [451, 214] width 902 height 429
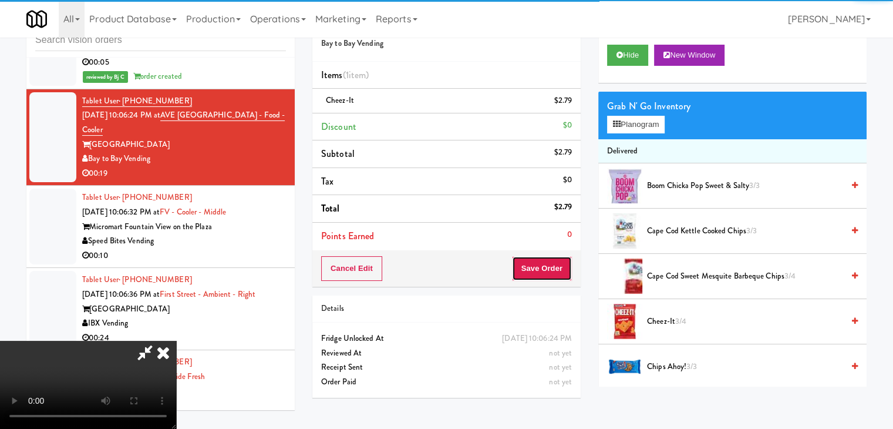
click at [559, 268] on button "Save Order" at bounding box center [542, 268] width 60 height 25
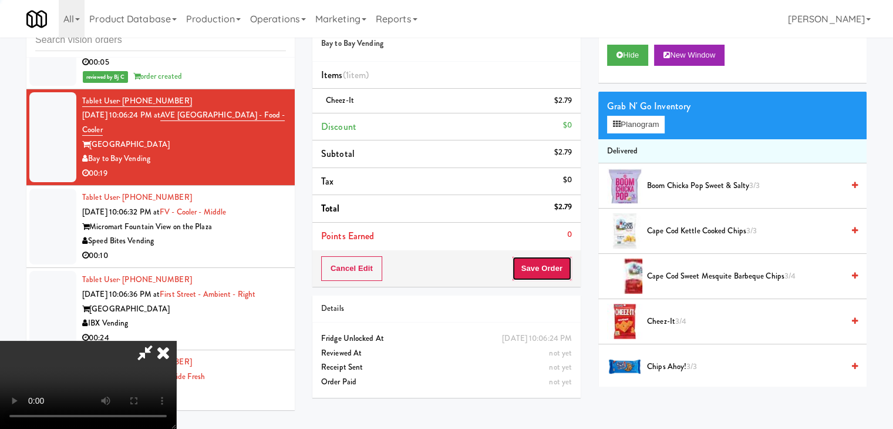
click at [559, 267] on button "Save Order" at bounding box center [542, 268] width 60 height 25
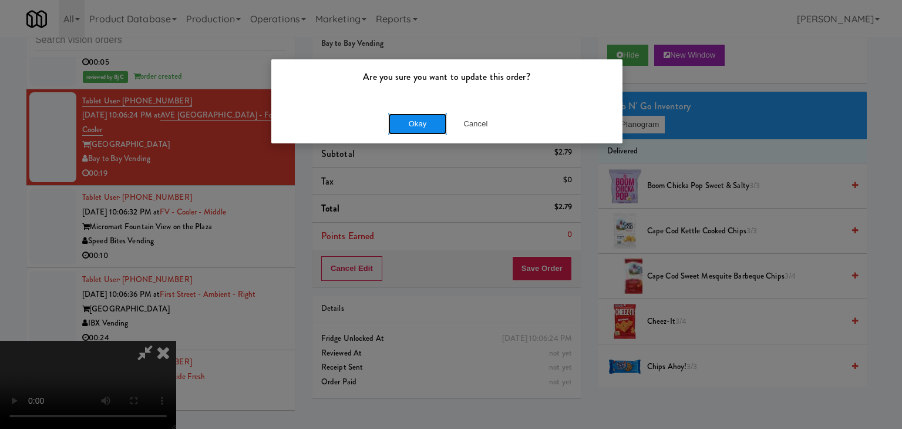
click at [427, 127] on button "Okay" at bounding box center [417, 123] width 59 height 21
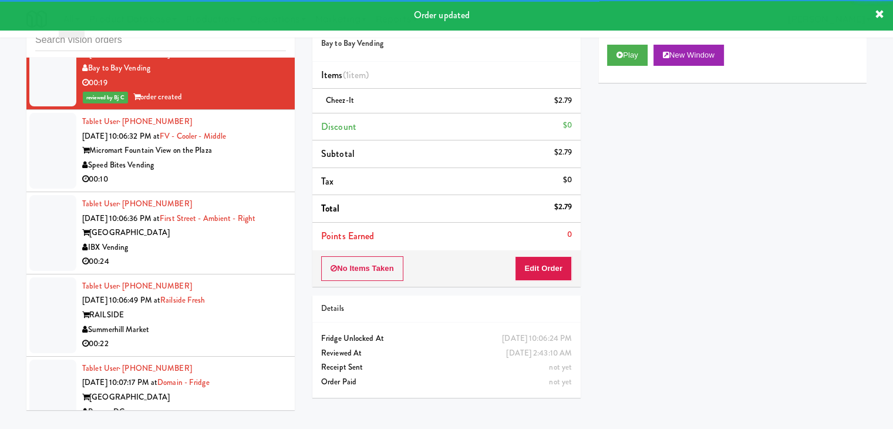
scroll to position [6906, 0]
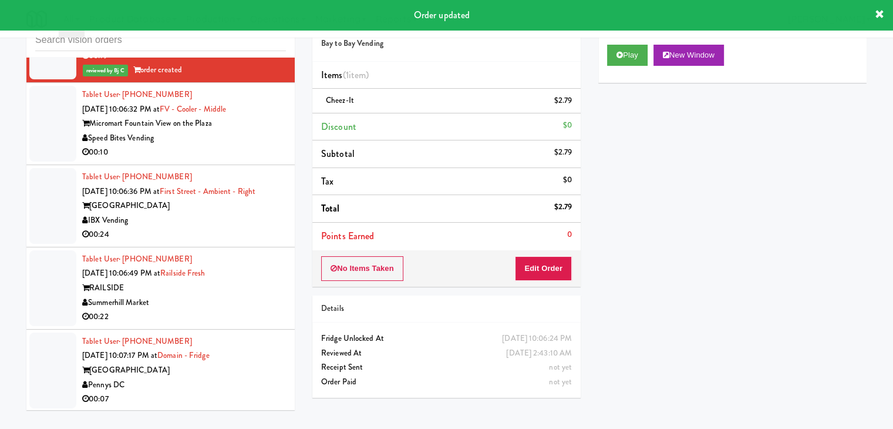
click at [253, 131] on div "Speed Bites Vending" at bounding box center [184, 138] width 204 height 15
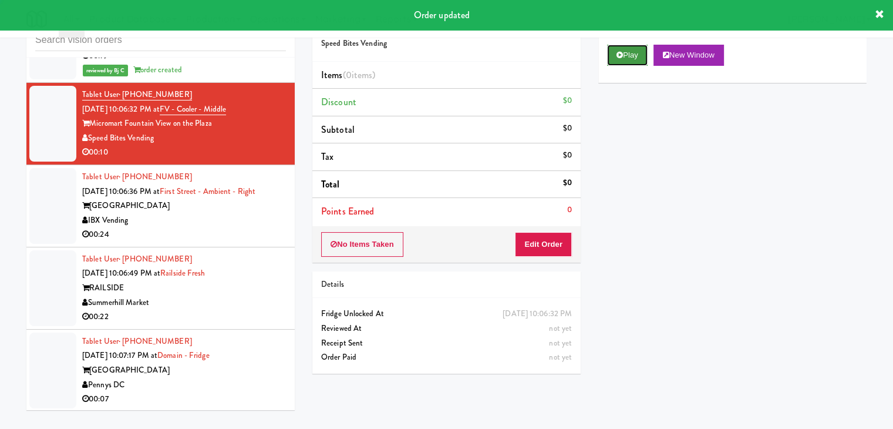
click at [623, 55] on icon at bounding box center [620, 55] width 6 height 8
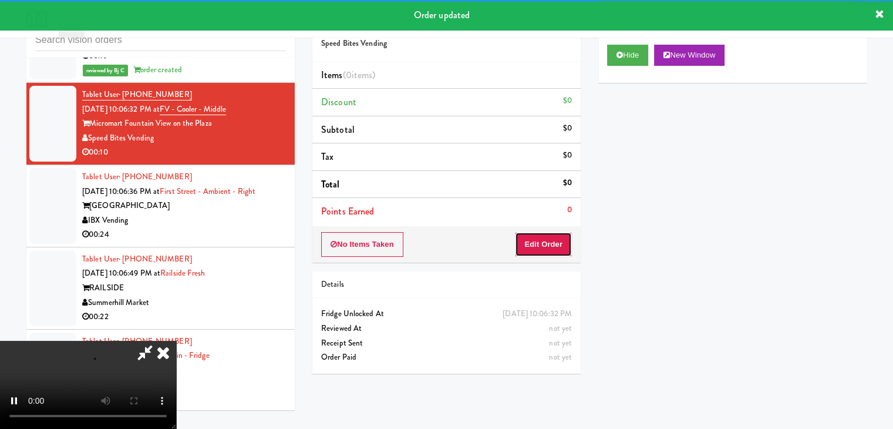
click at [536, 243] on button "Edit Order" at bounding box center [543, 244] width 57 height 25
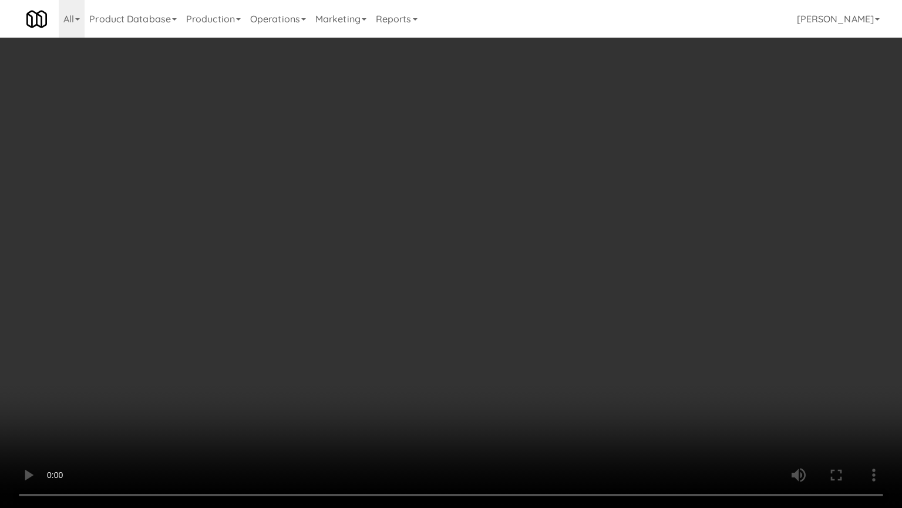
click at [554, 315] on video at bounding box center [451, 254] width 902 height 508
click at [553, 308] on video at bounding box center [451, 254] width 902 height 508
drag, startPoint x: 559, startPoint y: 313, endPoint x: 562, endPoint y: 305, distance: 8.2
click at [559, 313] on video at bounding box center [451, 254] width 902 height 508
click at [559, 301] on video at bounding box center [451, 254] width 902 height 508
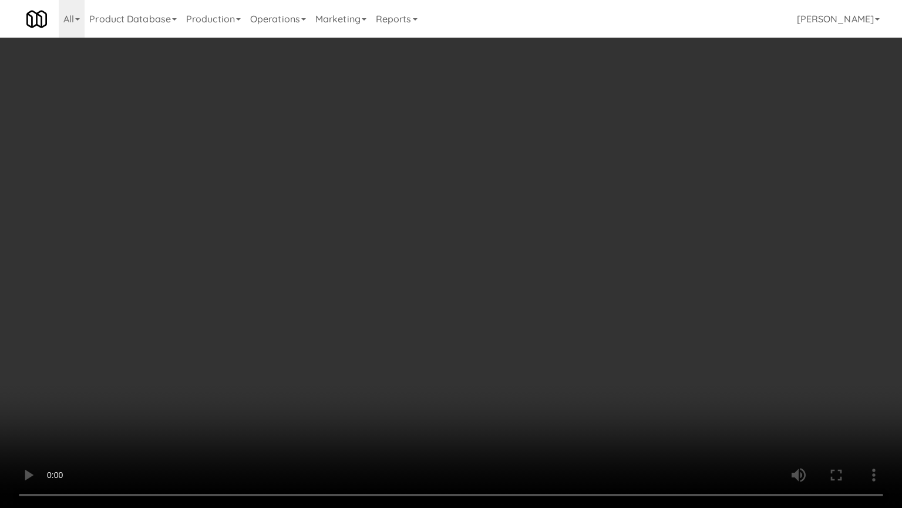
click at [563, 289] on video at bounding box center [451, 254] width 902 height 508
click at [562, 291] on video at bounding box center [451, 254] width 902 height 508
click at [566, 289] on video at bounding box center [451, 254] width 902 height 508
drag, startPoint x: 566, startPoint y: 289, endPoint x: 564, endPoint y: 301, distance: 12.6
click at [566, 290] on video at bounding box center [451, 254] width 902 height 508
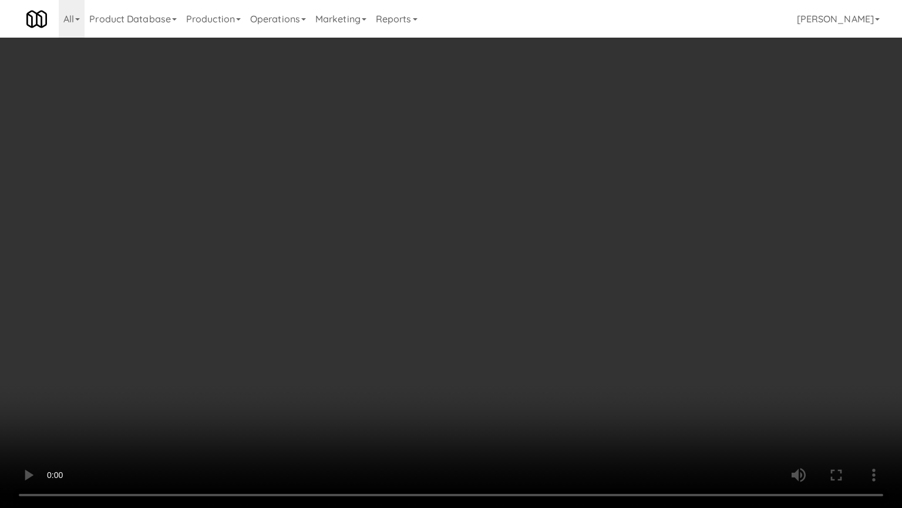
click at [560, 297] on video at bounding box center [451, 254] width 902 height 508
drag, startPoint x: 560, startPoint y: 297, endPoint x: 550, endPoint y: 301, distance: 10.6
click at [560, 298] on video at bounding box center [451, 254] width 902 height 508
drag, startPoint x: 575, startPoint y: 278, endPoint x: 581, endPoint y: 275, distance: 7.4
click at [577, 277] on video at bounding box center [451, 254] width 902 height 508
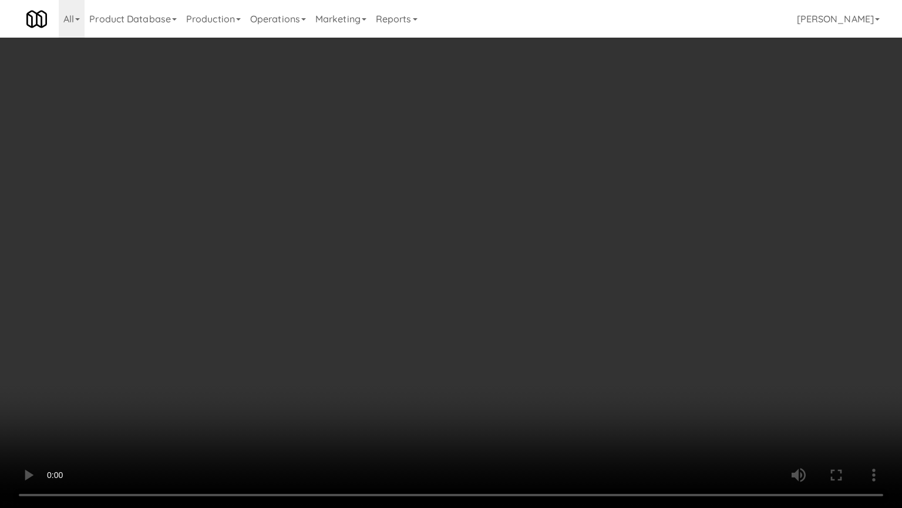
drag, startPoint x: 582, startPoint y: 273, endPoint x: 572, endPoint y: 286, distance: 16.0
click at [582, 275] on video at bounding box center [451, 254] width 902 height 508
click at [585, 279] on video at bounding box center [451, 254] width 902 height 508
click at [600, 251] on video at bounding box center [451, 254] width 902 height 508
click at [620, 244] on video at bounding box center [451, 254] width 902 height 508
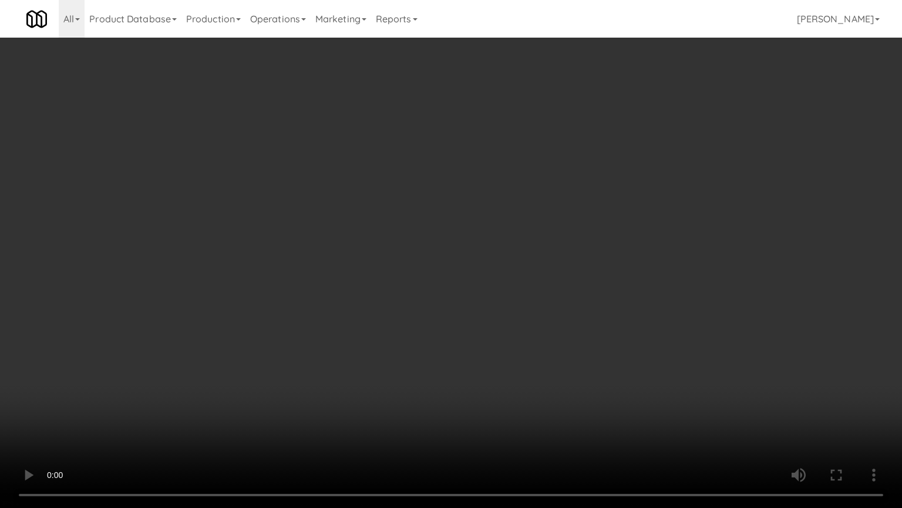
click at [621, 243] on video at bounding box center [451, 254] width 902 height 508
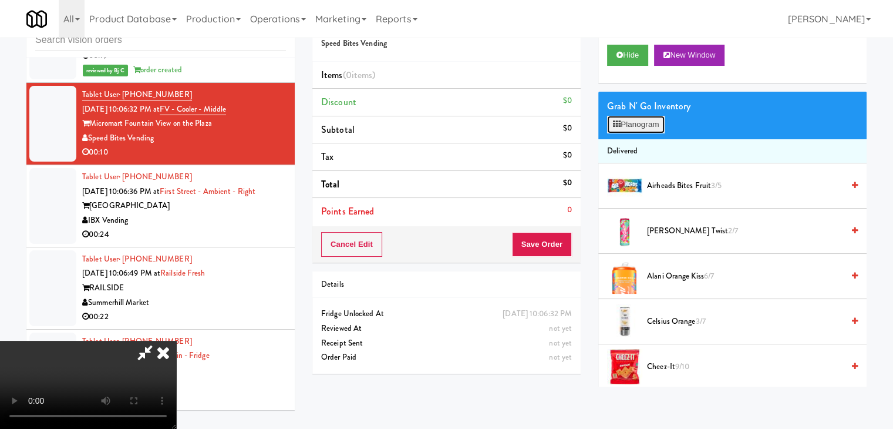
click at [638, 123] on button "Planogram" at bounding box center [636, 125] width 58 height 18
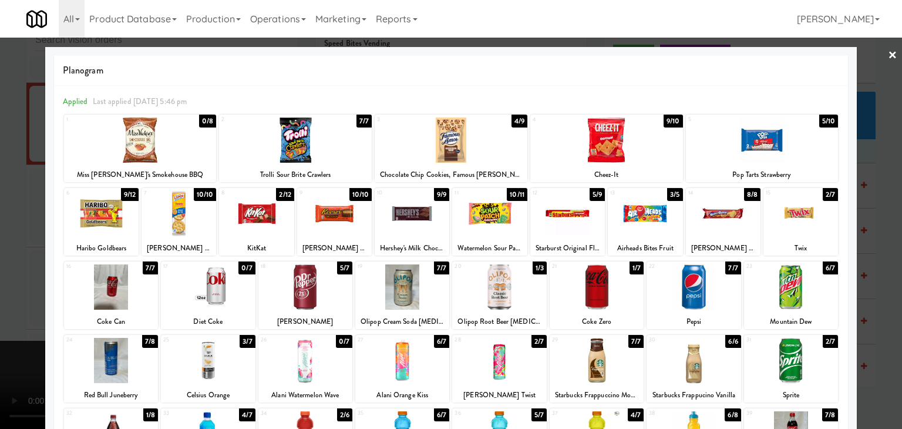
drag, startPoint x: 328, startPoint y: 215, endPoint x: 67, endPoint y: 277, distance: 268.6
click at [328, 216] on div at bounding box center [334, 213] width 75 height 45
click at [0, 309] on div at bounding box center [451, 214] width 902 height 429
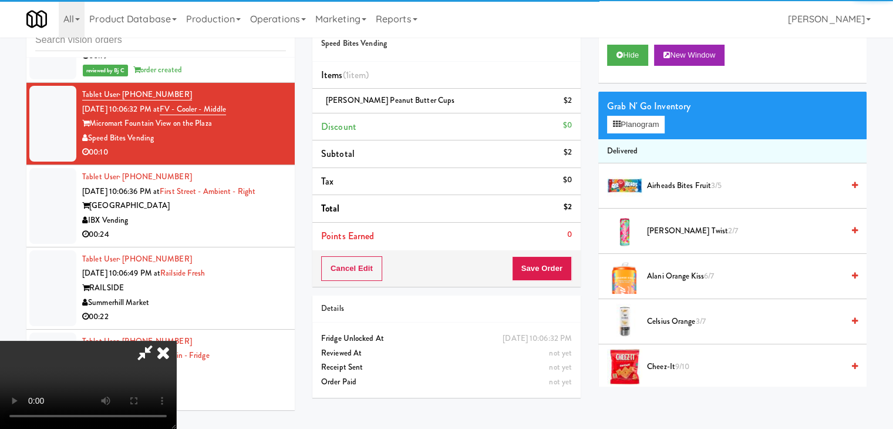
click at [176, 341] on video at bounding box center [88, 385] width 176 height 88
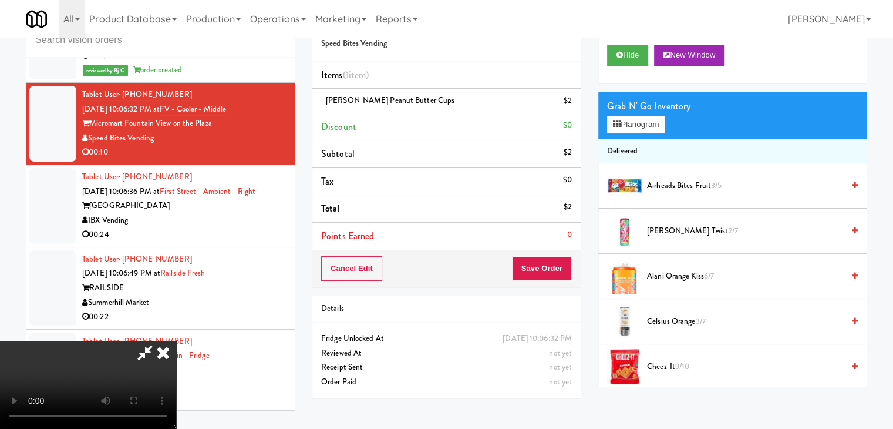
scroll to position [165, 0]
click at [176, 341] on video at bounding box center [88, 385] width 176 height 88
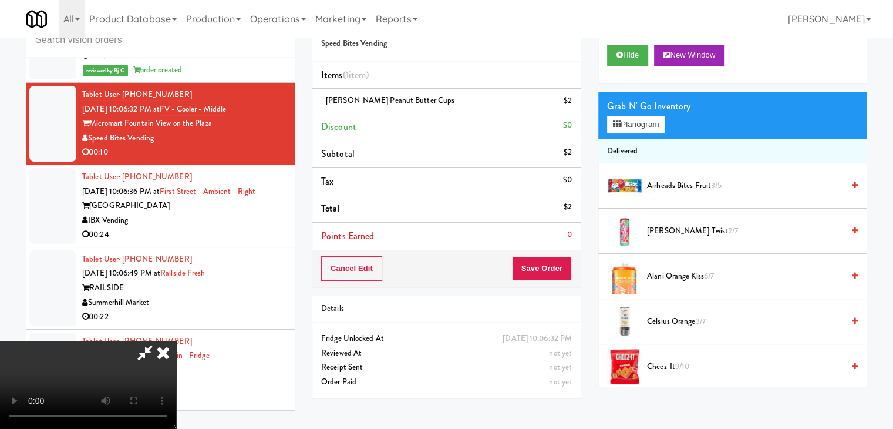
click at [176, 341] on video at bounding box center [88, 385] width 176 height 88
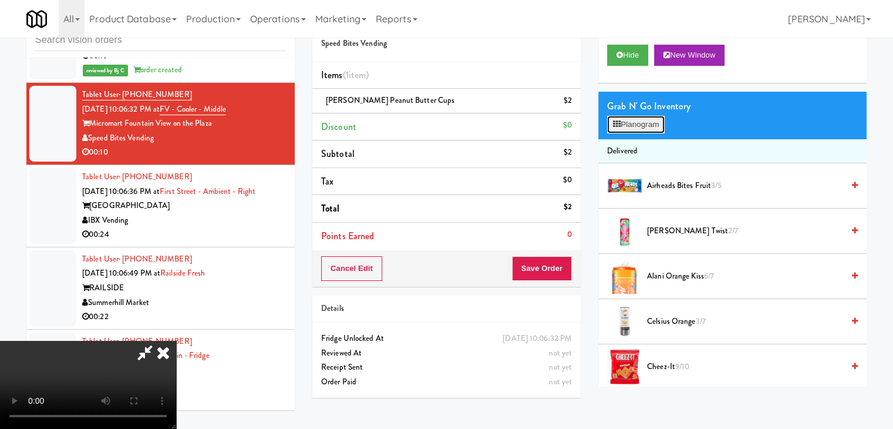
click at [620, 127] on button "Planogram" at bounding box center [636, 125] width 58 height 18
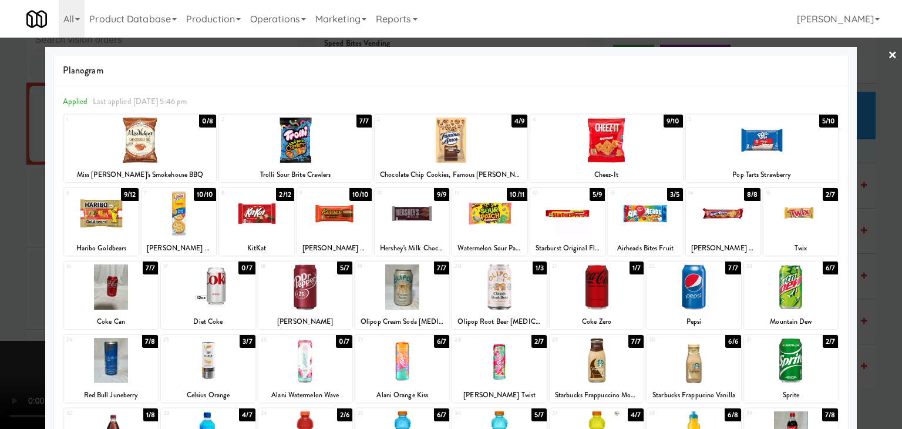
click at [413, 217] on div at bounding box center [412, 213] width 75 height 45
click at [1, 238] on div at bounding box center [451, 214] width 902 height 429
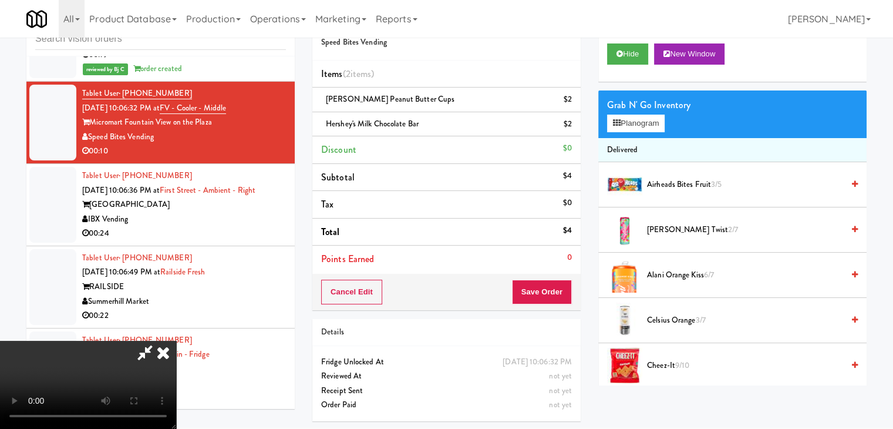
click at [176, 341] on video at bounding box center [88, 385] width 176 height 88
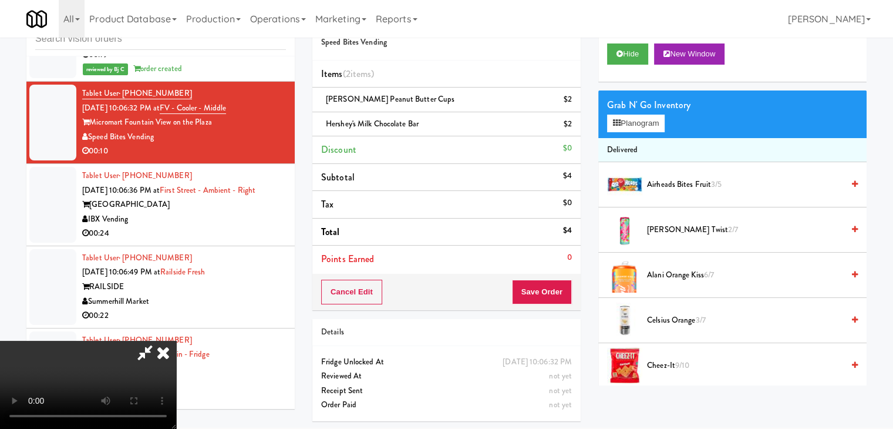
click at [176, 341] on video at bounding box center [88, 385] width 176 height 88
drag, startPoint x: 430, startPoint y: 284, endPoint x: 491, endPoint y: 282, distance: 61.1
click at [176, 341] on video at bounding box center [88, 385] width 176 height 88
click at [573, 299] on div "Cancel Edit Save Order" at bounding box center [447, 292] width 268 height 36
click at [567, 297] on button "Save Order" at bounding box center [542, 292] width 60 height 25
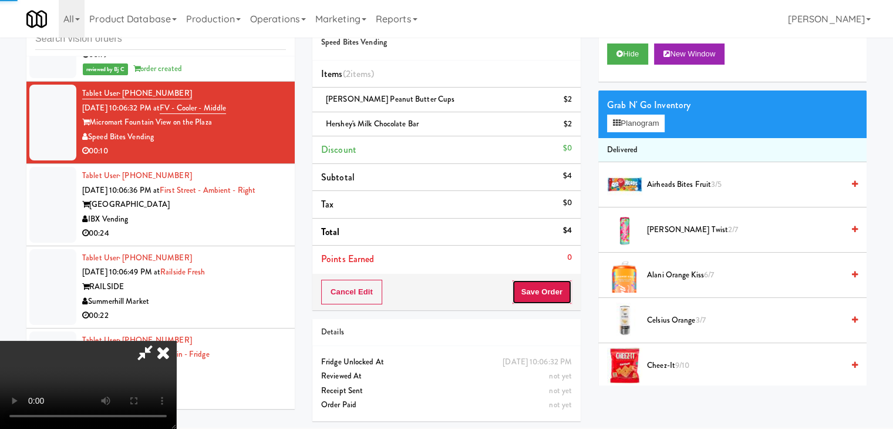
click at [562, 292] on body "Are you sure you want to update this order? Okay Cancel Okay Are you sure you w…" at bounding box center [446, 213] width 893 height 429
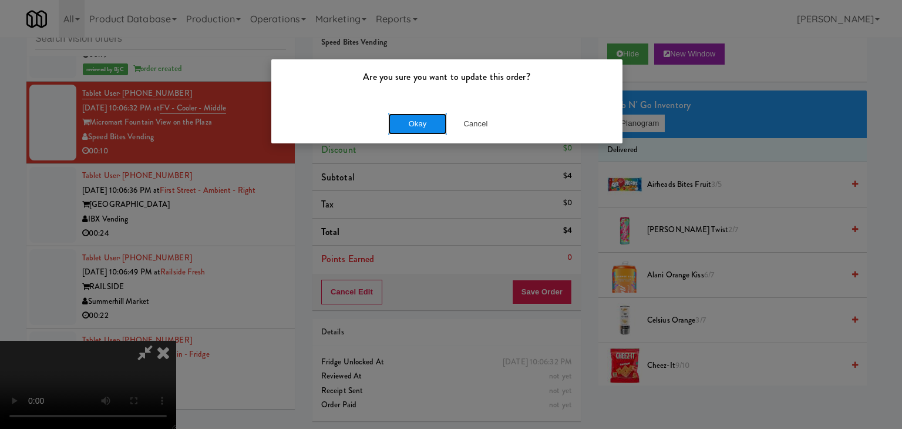
click at [423, 122] on button "Okay" at bounding box center [417, 123] width 59 height 21
click at [423, 120] on button "Okay" at bounding box center [417, 123] width 59 height 21
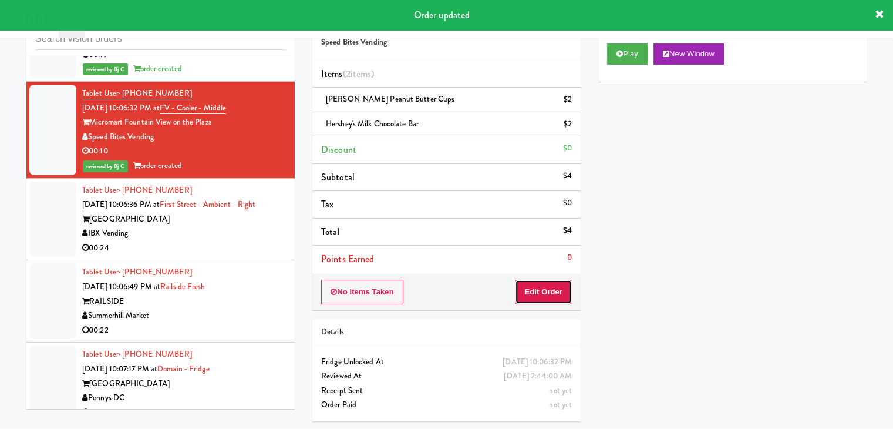
drag, startPoint x: 546, startPoint y: 292, endPoint x: 569, endPoint y: 260, distance: 38.8
click at [546, 292] on button "Edit Order" at bounding box center [543, 292] width 57 height 25
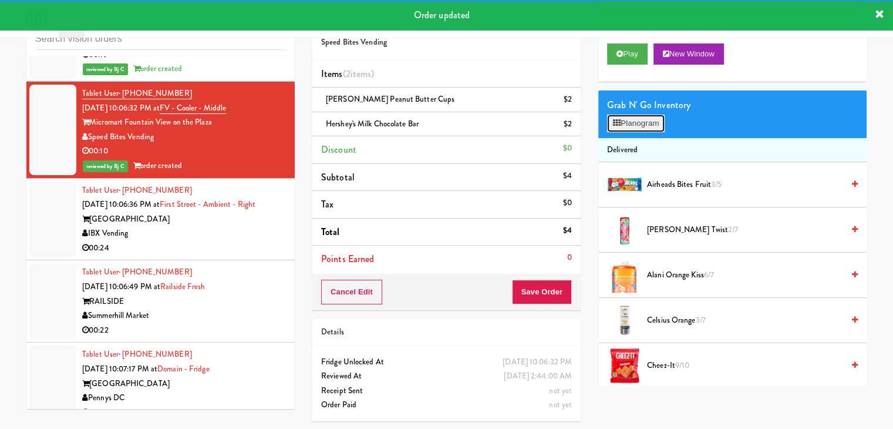
click at [639, 125] on button "Planogram" at bounding box center [636, 124] width 58 height 18
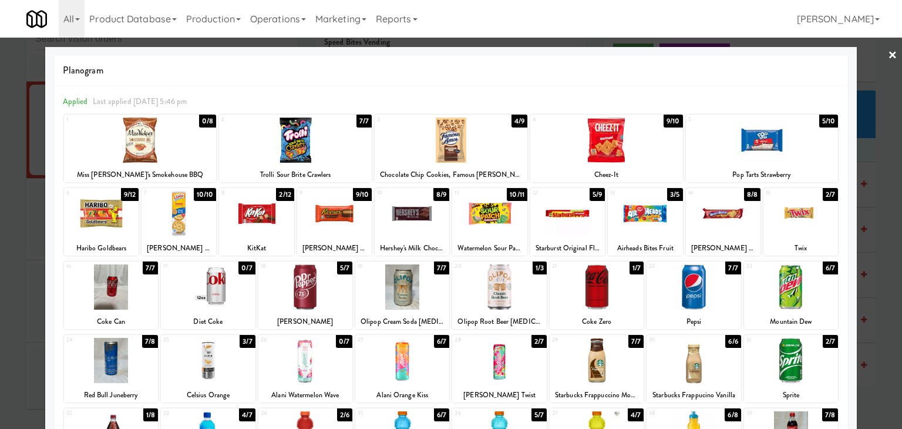
drag, startPoint x: 0, startPoint y: 210, endPoint x: 160, endPoint y: 204, distance: 160.5
click at [17, 205] on div at bounding box center [451, 214] width 902 height 429
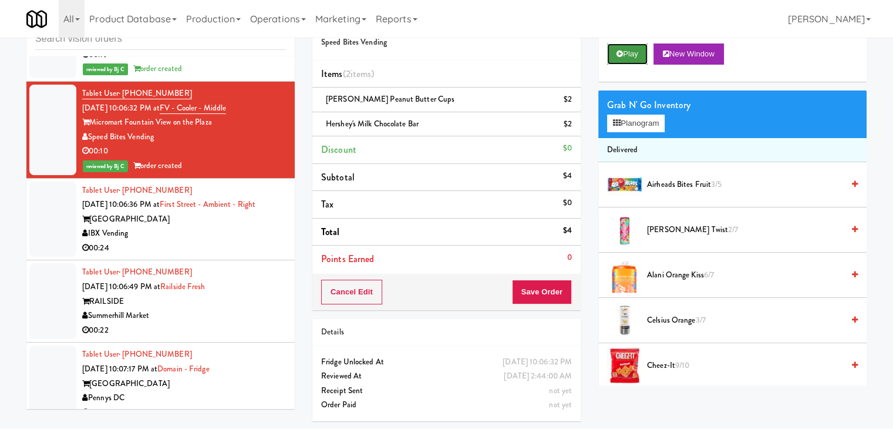
click at [628, 49] on button "Play" at bounding box center [627, 53] width 41 height 21
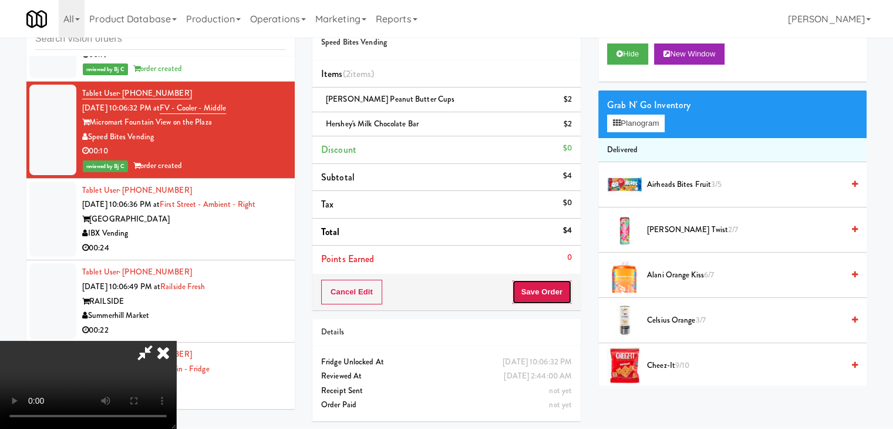
drag, startPoint x: 536, startPoint y: 290, endPoint x: 396, endPoint y: 251, distance: 144.9
click at [392, 252] on div "Order # 9637079 Speed Bites Vending Items (2 items ) Reese's Peanut Butter Cups…" at bounding box center [590, 217] width 555 height 426
click at [176, 341] on video at bounding box center [88, 385] width 176 height 88
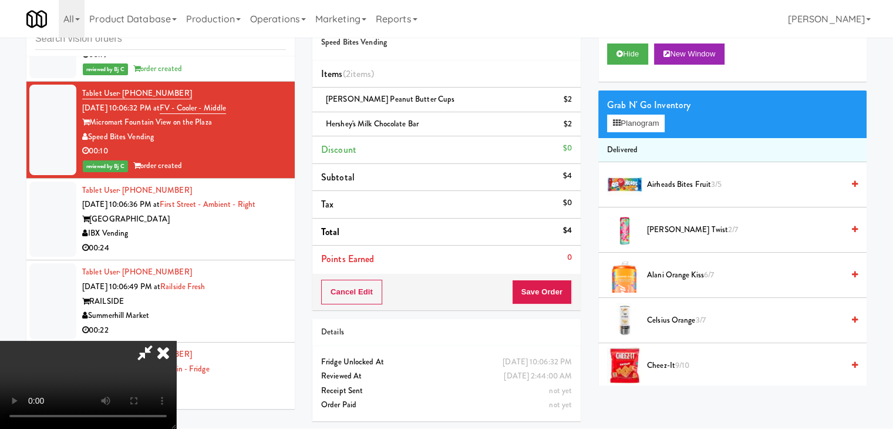
click at [176, 341] on video at bounding box center [88, 385] width 176 height 88
drag, startPoint x: 453, startPoint y: 334, endPoint x: 446, endPoint y: 337, distance: 8.2
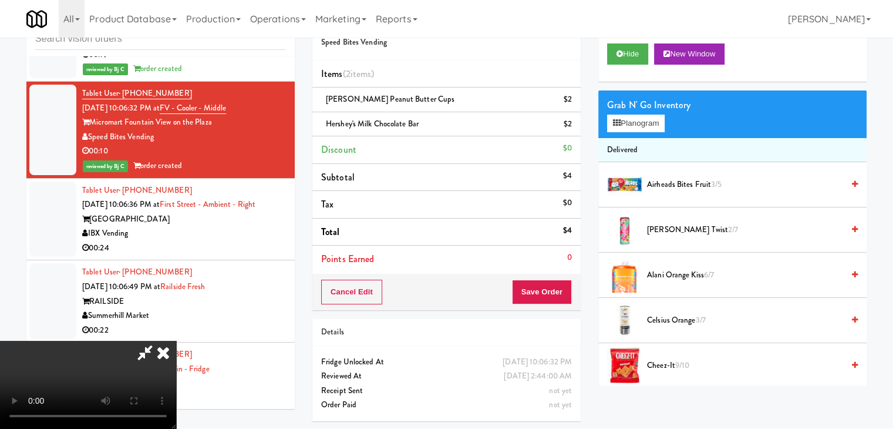
click at [176, 341] on video at bounding box center [88, 385] width 176 height 88
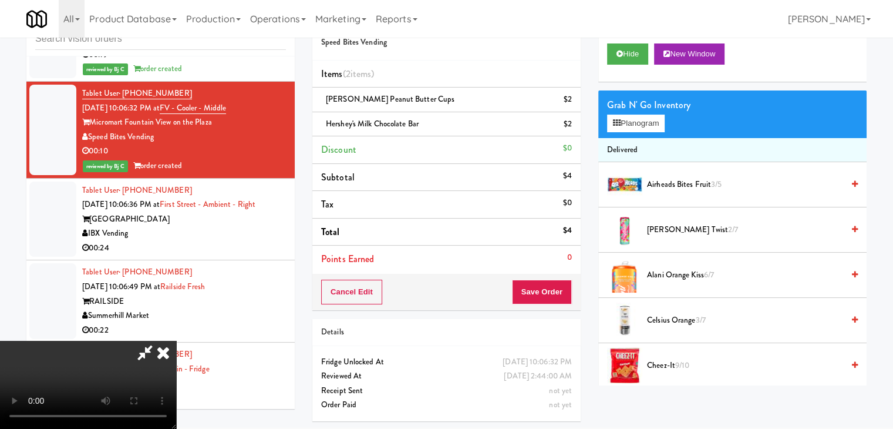
click at [176, 341] on video at bounding box center [88, 385] width 176 height 88
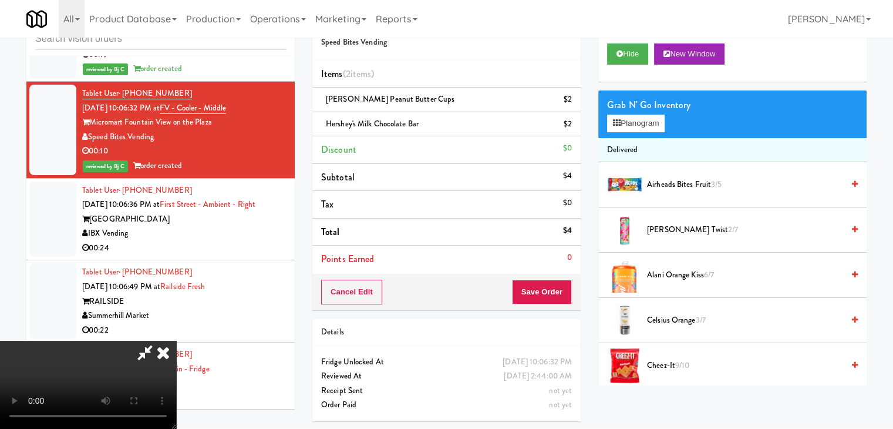
click at [176, 341] on video at bounding box center [88, 385] width 176 height 88
click at [176, 341] on icon at bounding box center [163, 352] width 26 height 23
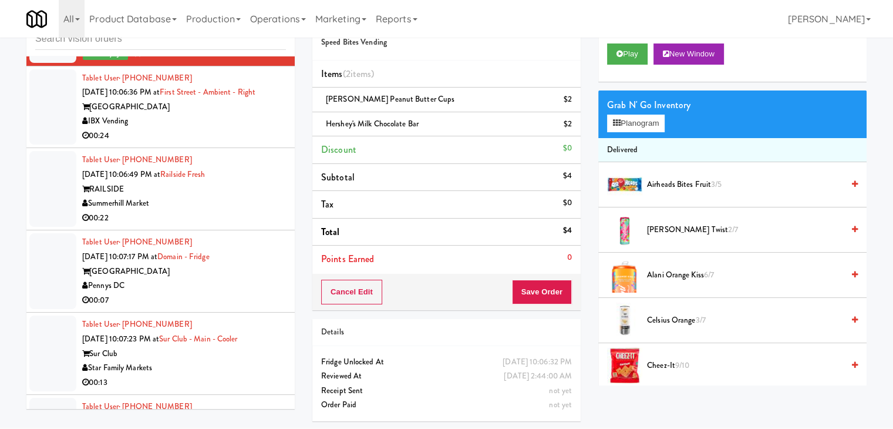
scroll to position [7023, 0]
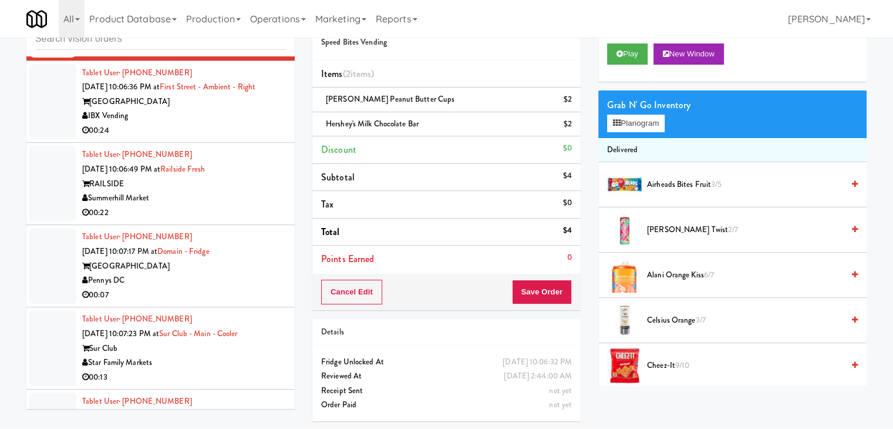
click at [223, 111] on div "IBX Vending" at bounding box center [184, 116] width 204 height 15
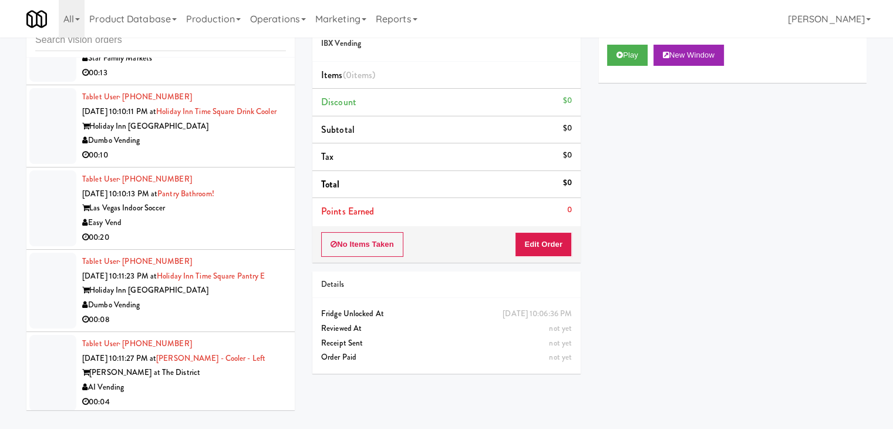
click at [241, 148] on div "Dumbo Vending" at bounding box center [184, 140] width 204 height 15
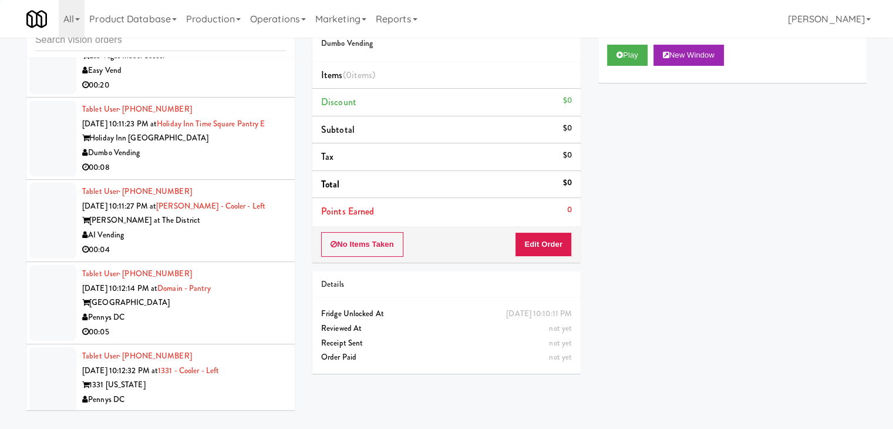
scroll to position [7787, 0]
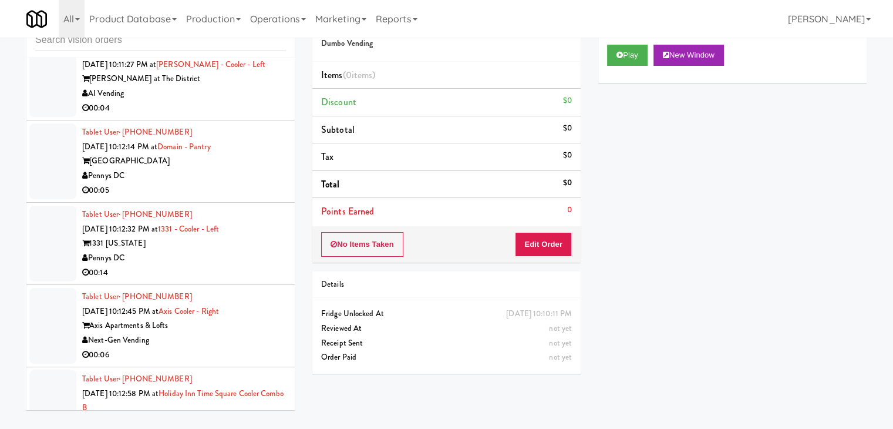
click at [244, 101] on div "AI Vending" at bounding box center [184, 93] width 204 height 15
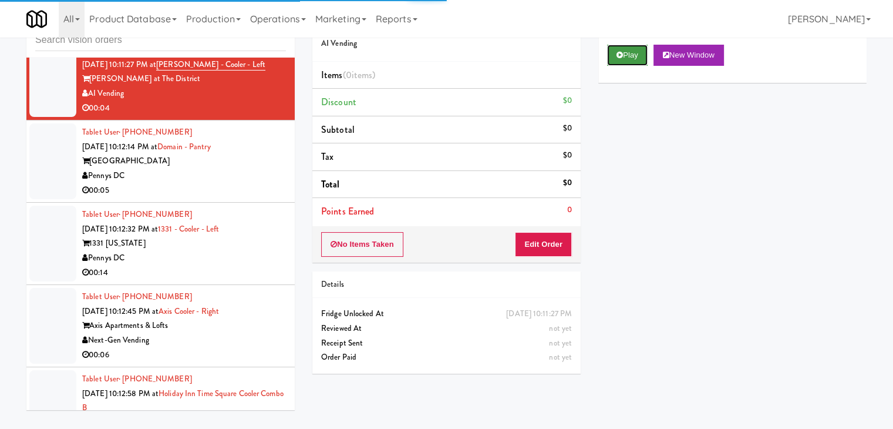
drag, startPoint x: 625, startPoint y: 59, endPoint x: 565, endPoint y: 196, distance: 149.1
click at [624, 63] on button "Play" at bounding box center [627, 55] width 41 height 21
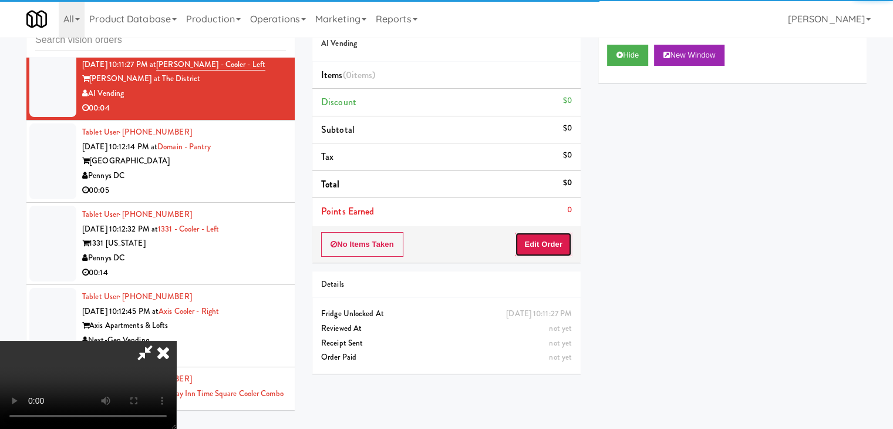
click at [550, 243] on button "Edit Order" at bounding box center [543, 244] width 57 height 25
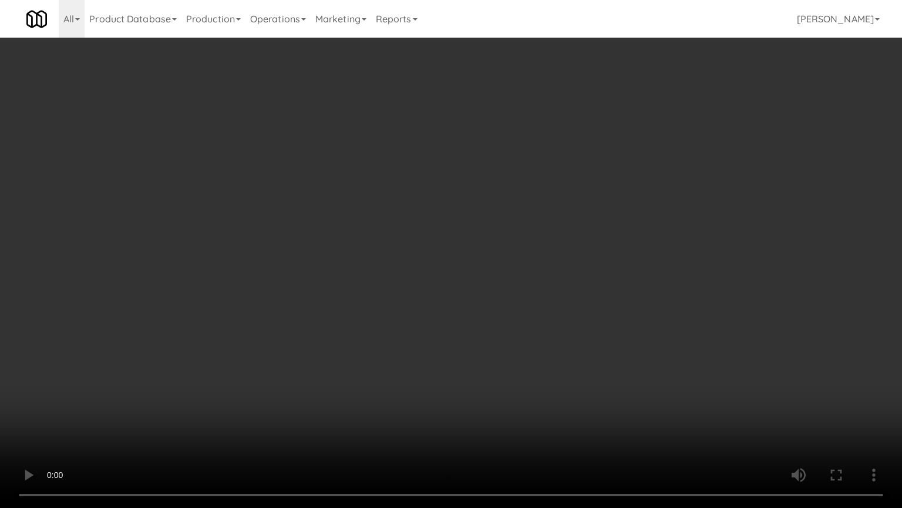
click at [569, 255] on video at bounding box center [451, 254] width 902 height 508
click at [570, 252] on video at bounding box center [451, 254] width 902 height 508
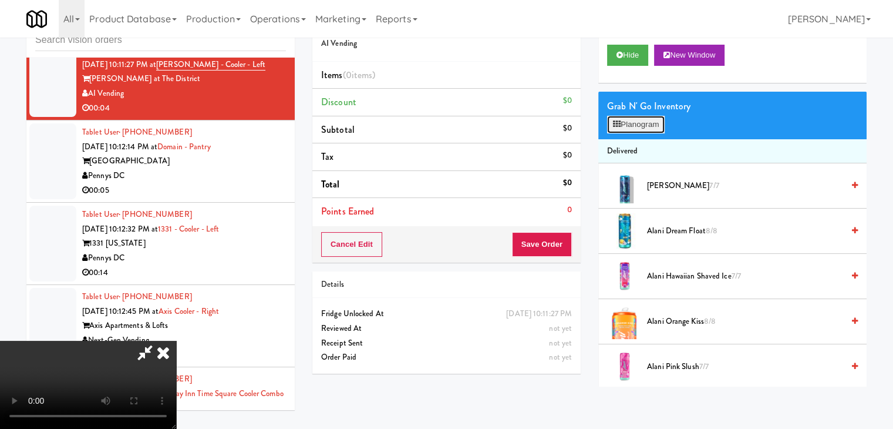
click at [653, 119] on button "Planogram" at bounding box center [636, 125] width 58 height 18
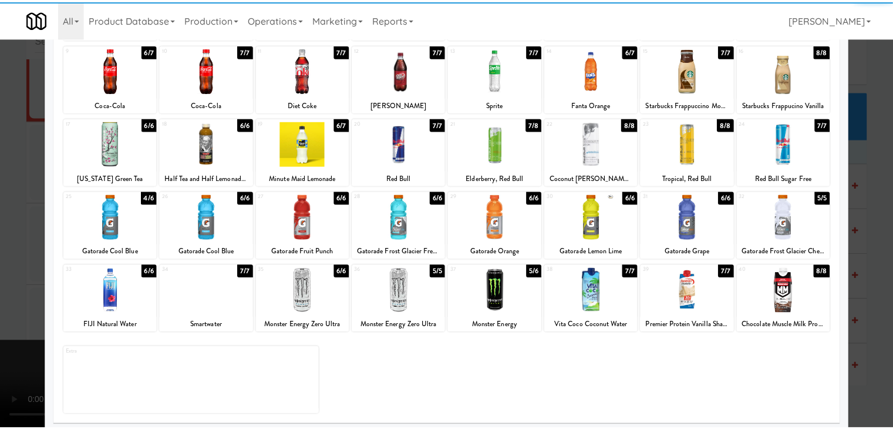
scroll to position [148, 0]
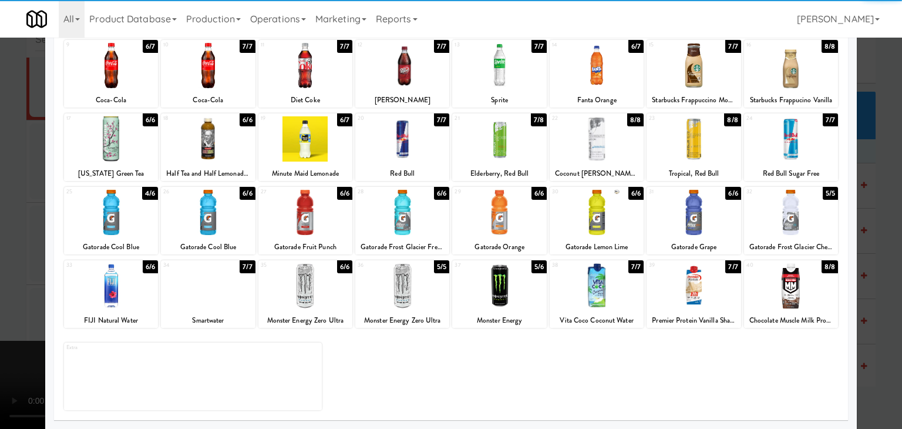
drag, startPoint x: 686, startPoint y: 217, endPoint x: 566, endPoint y: 229, distance: 120.4
click at [680, 217] on div at bounding box center [694, 212] width 94 height 45
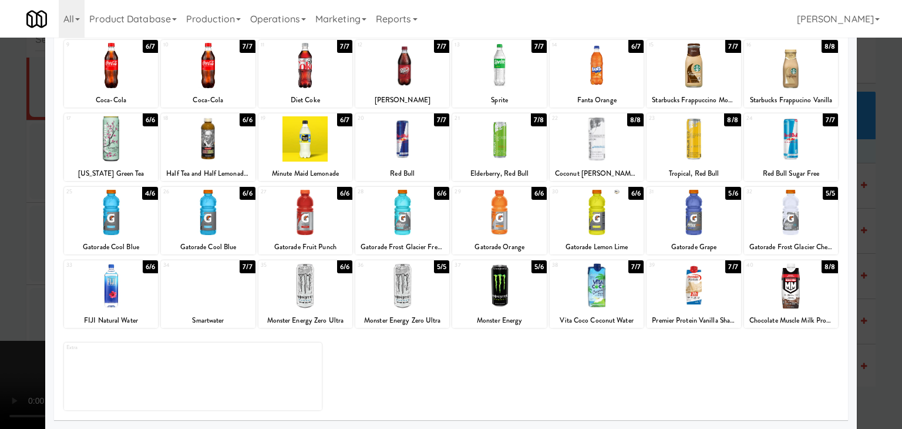
drag, startPoint x: 3, startPoint y: 231, endPoint x: 240, endPoint y: 238, distance: 236.8
click at [15, 230] on div at bounding box center [451, 214] width 902 height 429
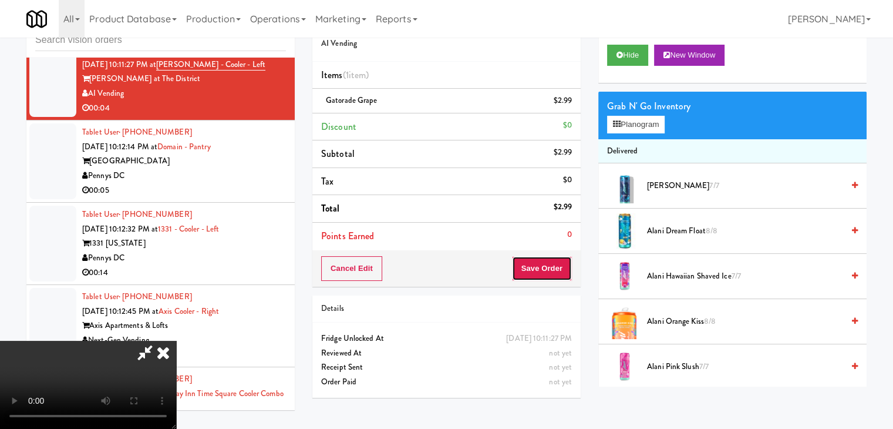
click at [551, 264] on button "Save Order" at bounding box center [542, 268] width 60 height 25
click at [550, 264] on button "Save Order" at bounding box center [542, 268] width 60 height 25
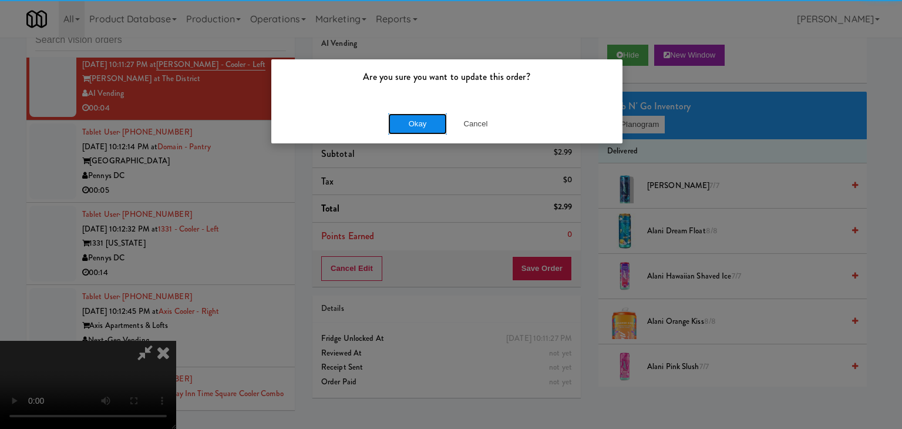
click at [422, 126] on button "Okay" at bounding box center [417, 123] width 59 height 21
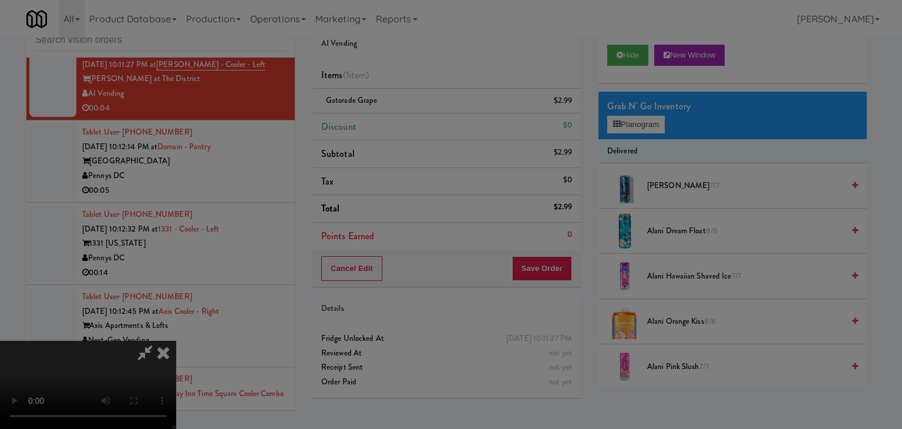
click at [423, 122] on div "Okay Cancel" at bounding box center [446, 101] width 351 height 39
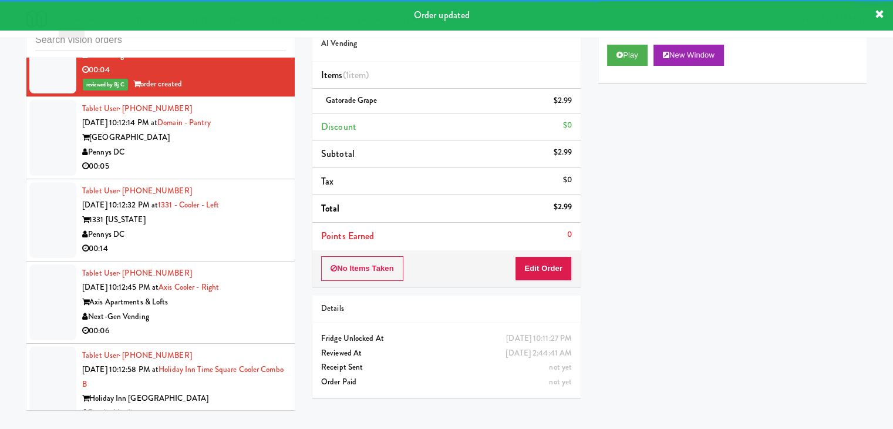
scroll to position [7846, 0]
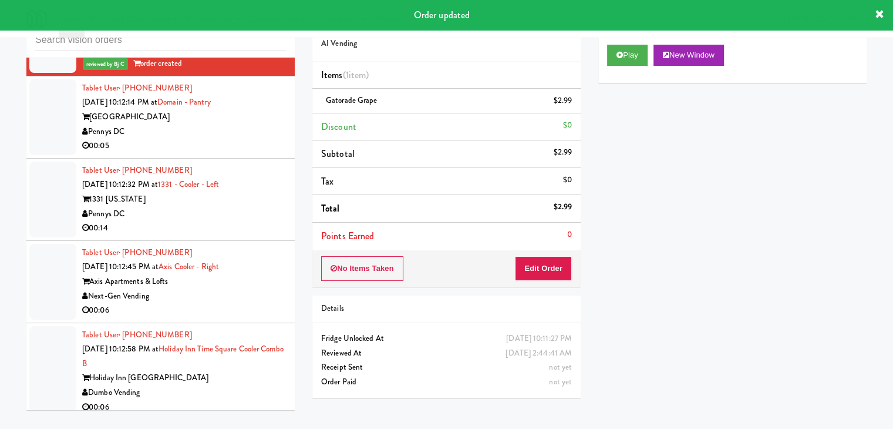
drag, startPoint x: 226, startPoint y: 173, endPoint x: 240, endPoint y: 174, distance: 14.1
click at [235, 139] on div "Pennys DC" at bounding box center [184, 132] width 204 height 15
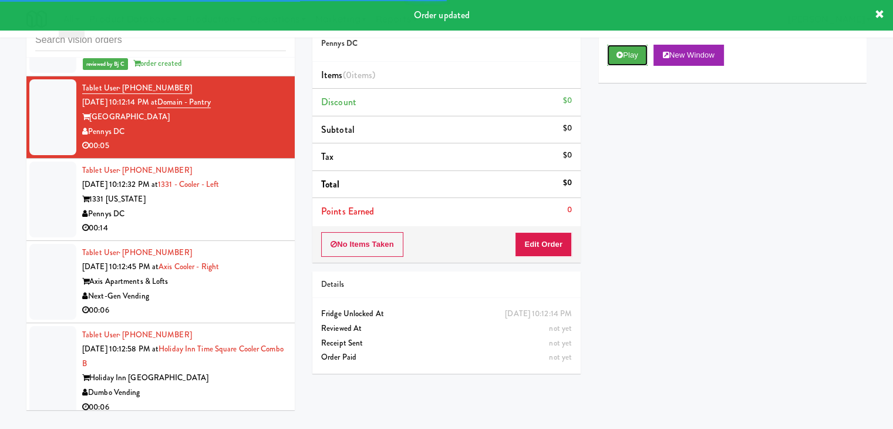
drag, startPoint x: 620, startPoint y: 57, endPoint x: 591, endPoint y: 137, distance: 85.1
click at [620, 58] on icon at bounding box center [620, 55] width 6 height 8
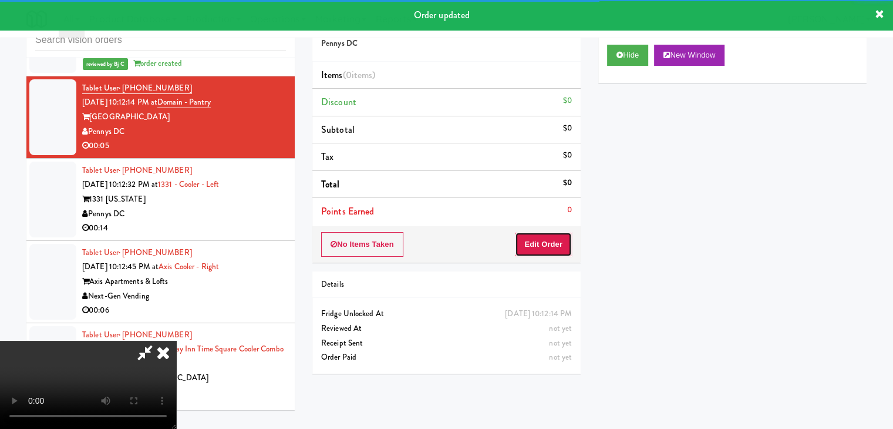
click at [533, 238] on button "Edit Order" at bounding box center [543, 244] width 57 height 25
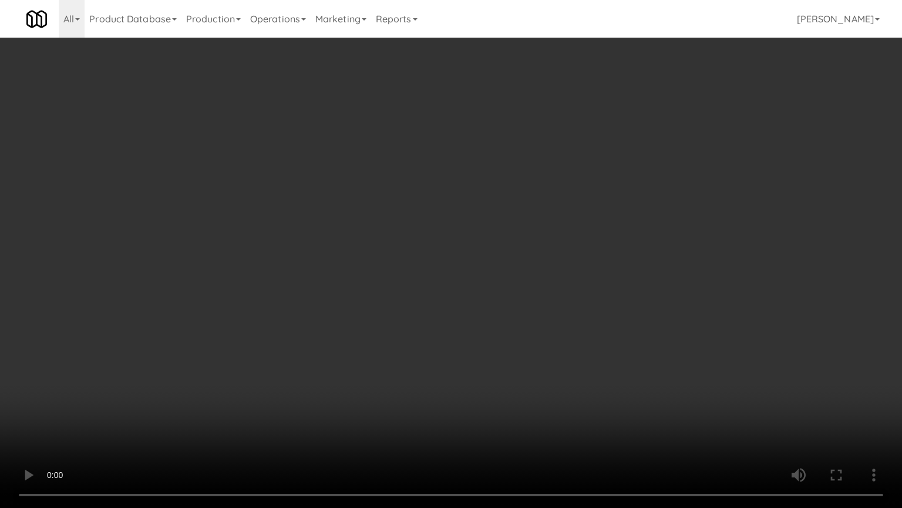
click at [589, 233] on video at bounding box center [451, 254] width 902 height 508
click at [606, 228] on video at bounding box center [451, 254] width 902 height 508
click at [611, 227] on video at bounding box center [451, 254] width 902 height 508
click at [637, 226] on video at bounding box center [451, 254] width 902 height 508
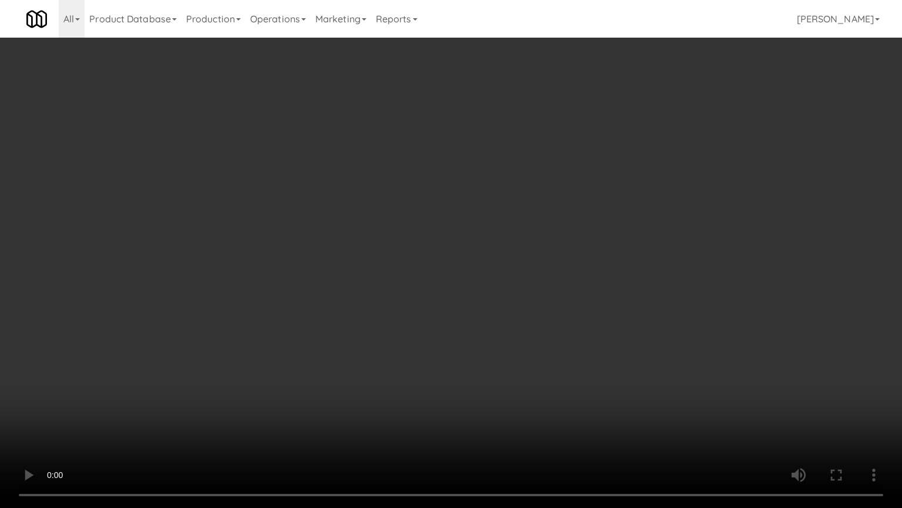
drag, startPoint x: 637, startPoint y: 226, endPoint x: 653, endPoint y: 133, distance: 94.3
click at [637, 224] on video at bounding box center [451, 254] width 902 height 508
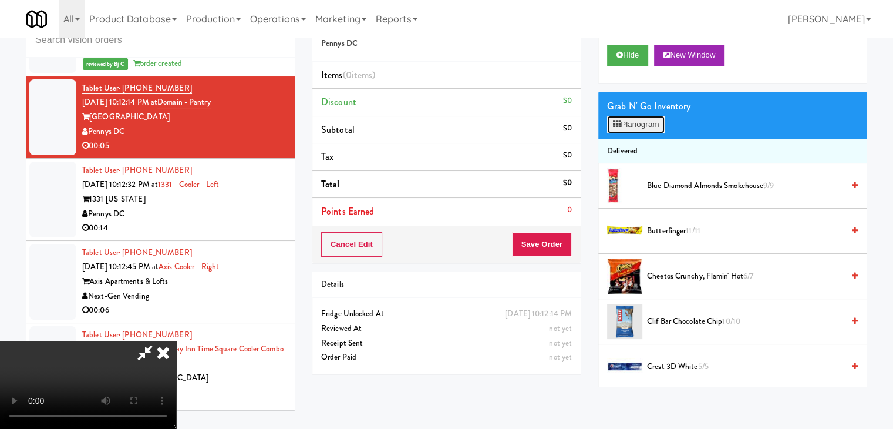
click at [646, 124] on button "Planogram" at bounding box center [636, 125] width 58 height 18
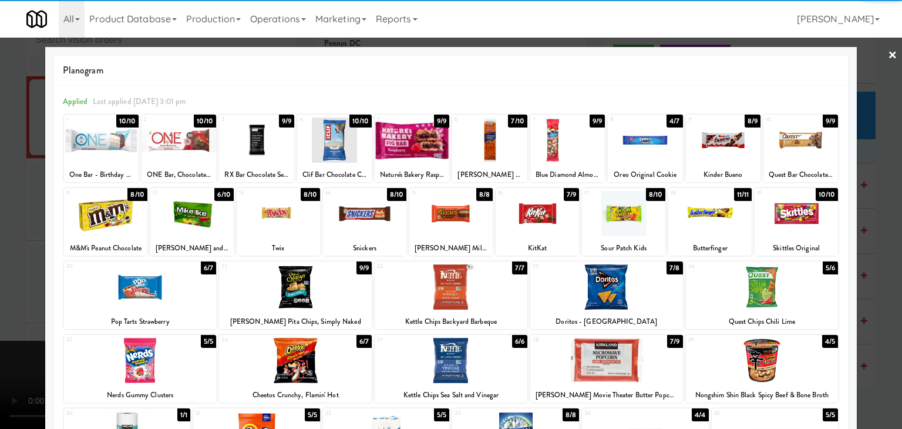
click at [727, 149] on div at bounding box center [723, 139] width 75 height 45
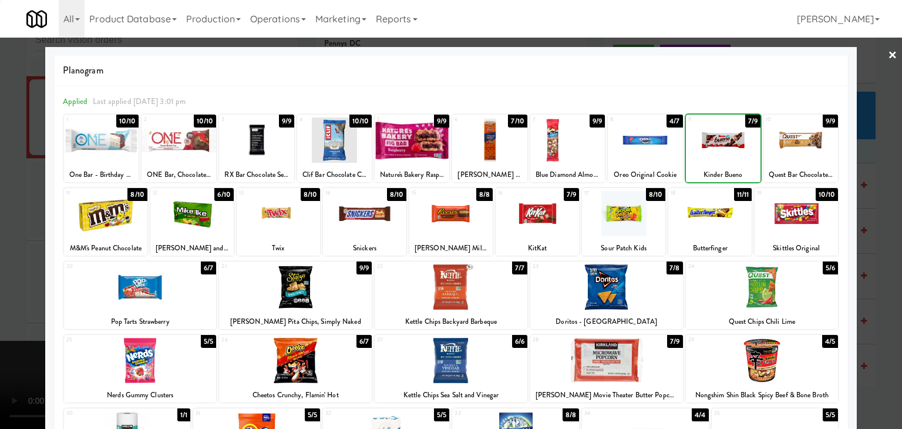
drag, startPoint x: 0, startPoint y: 226, endPoint x: 155, endPoint y: 233, distance: 155.2
click at [9, 226] on div at bounding box center [451, 214] width 902 height 429
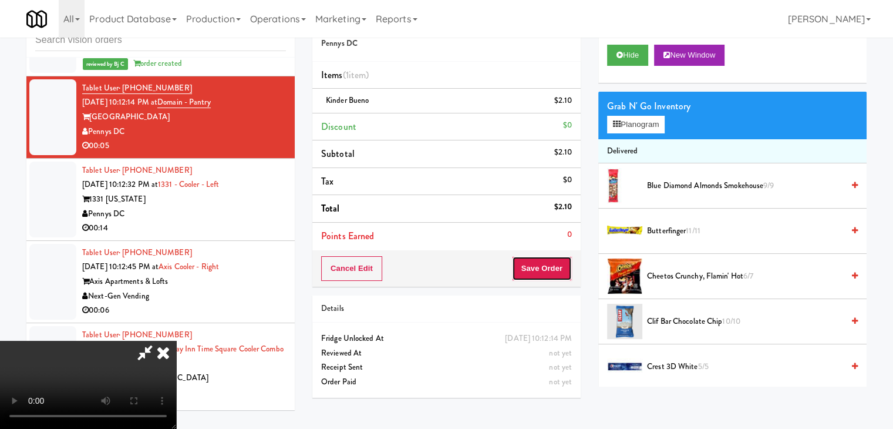
click at [539, 276] on button "Save Order" at bounding box center [542, 268] width 60 height 25
click at [540, 276] on button "Save Order" at bounding box center [542, 268] width 60 height 25
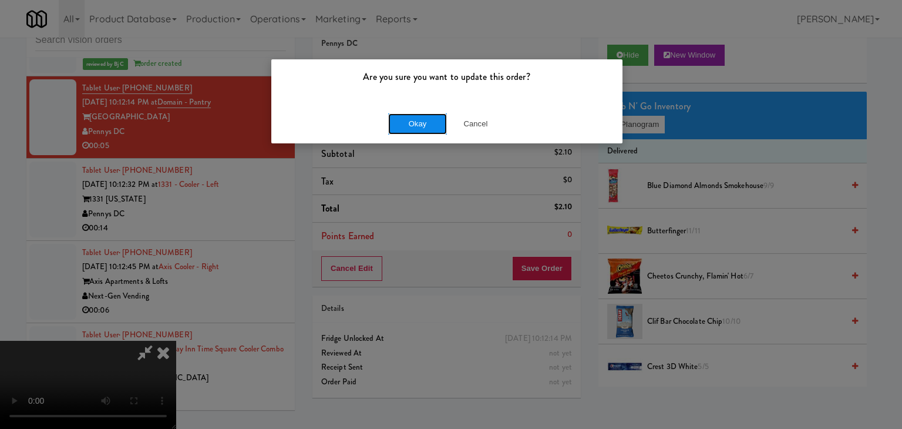
click at [428, 122] on button "Okay" at bounding box center [417, 123] width 59 height 21
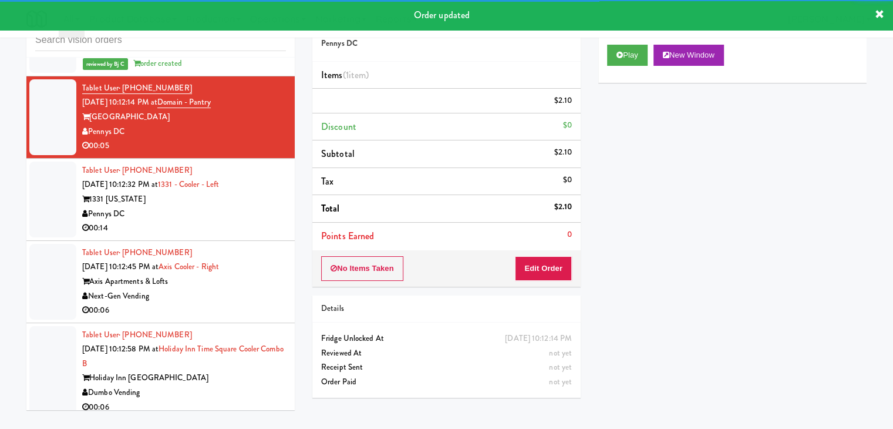
click at [219, 207] on div "1331 [US_STATE]" at bounding box center [184, 199] width 204 height 15
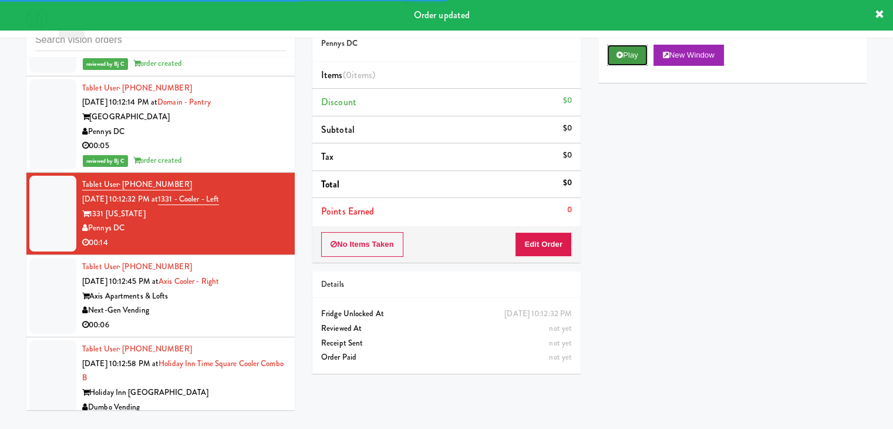
click at [635, 63] on button "Play" at bounding box center [627, 55] width 41 height 21
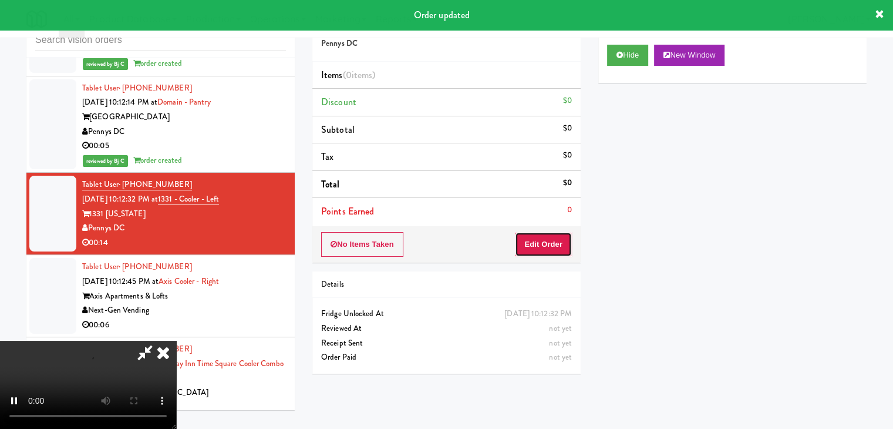
click at [553, 238] on button "Edit Order" at bounding box center [543, 244] width 57 height 25
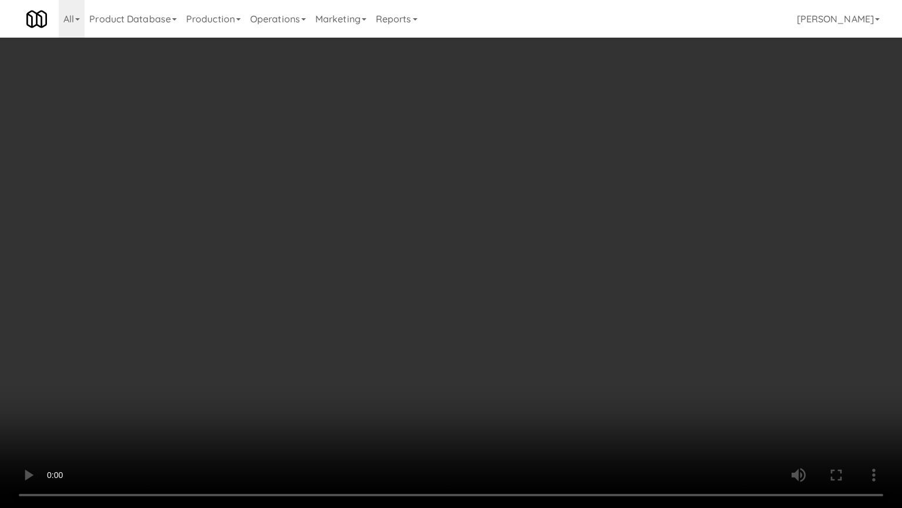
click at [544, 288] on video at bounding box center [451, 254] width 902 height 508
click at [543, 281] on video at bounding box center [451, 254] width 902 height 508
drag, startPoint x: 543, startPoint y: 281, endPoint x: 569, endPoint y: 200, distance: 85.8
click at [545, 277] on video at bounding box center [451, 254] width 902 height 508
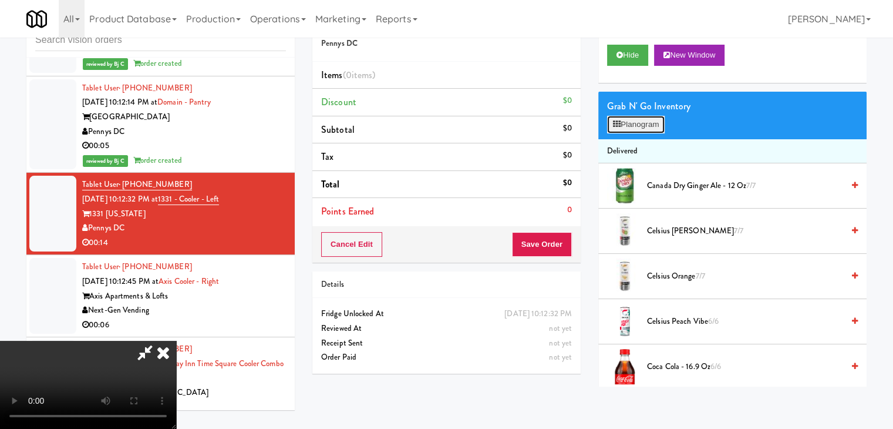
click at [635, 127] on button "Planogram" at bounding box center [636, 125] width 58 height 18
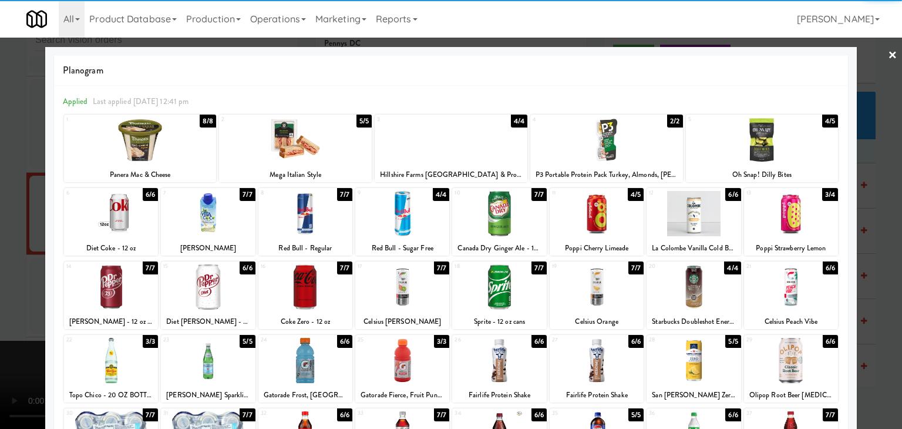
click at [302, 276] on div at bounding box center [305, 286] width 94 height 45
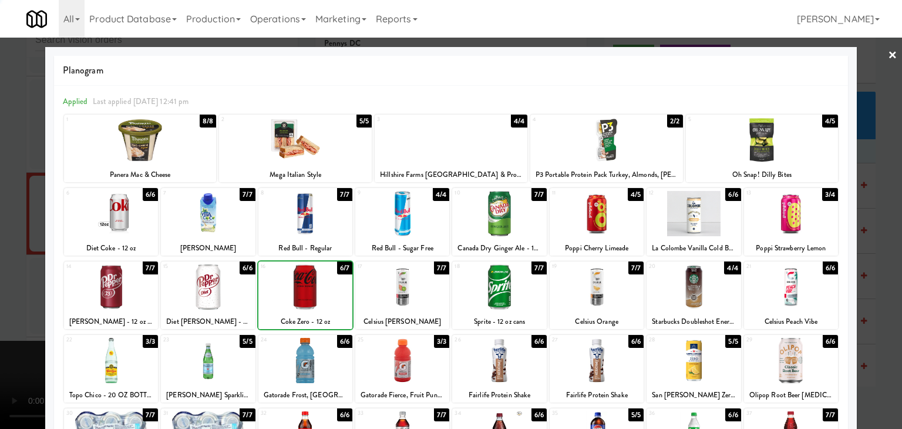
click at [302, 276] on div at bounding box center [305, 286] width 94 height 45
drag, startPoint x: 604, startPoint y: 142, endPoint x: 586, endPoint y: 152, distance: 20.0
click at [604, 143] on div at bounding box center [606, 139] width 153 height 45
drag, startPoint x: 0, startPoint y: 207, endPoint x: 279, endPoint y: 196, distance: 279.3
click at [21, 198] on div at bounding box center [451, 214] width 902 height 429
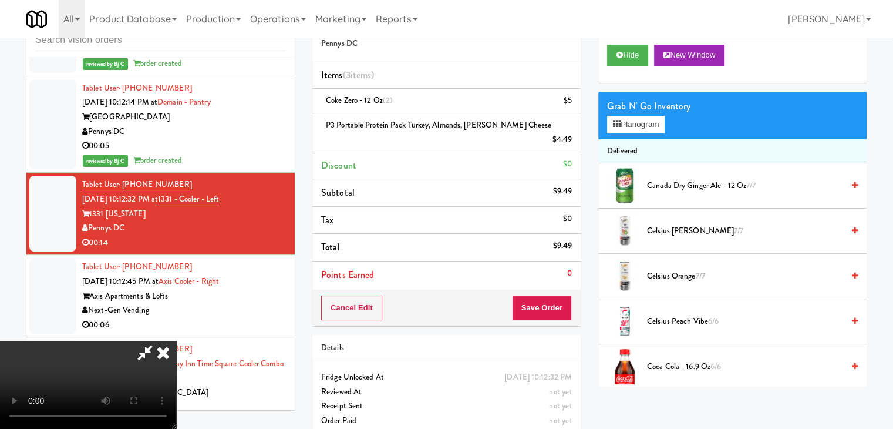
drag, startPoint x: 550, startPoint y: 270, endPoint x: 549, endPoint y: 280, distance: 10.0
click at [550, 276] on div "Order # 5573155 Pennys DC Items (3 items ) Coke Zero - 12 oz (2) $5 P3 Portable…" at bounding box center [447, 165] width 268 height 321
click at [549, 295] on button "Save Order" at bounding box center [542, 307] width 60 height 25
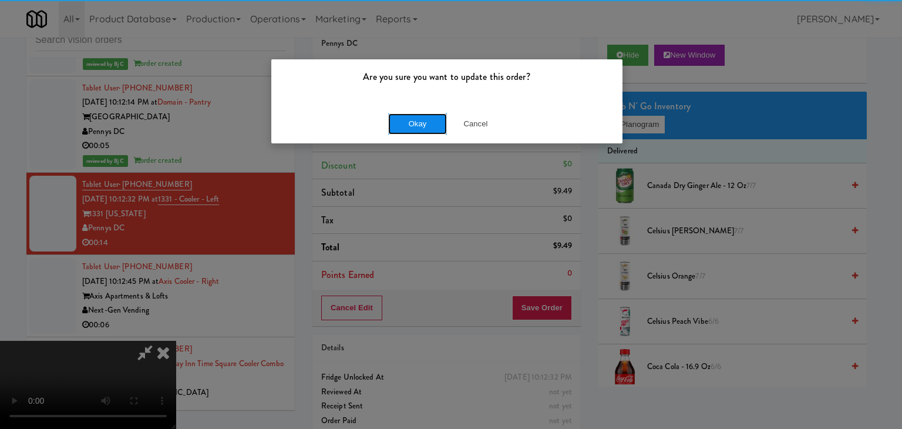
click at [431, 120] on button "Okay" at bounding box center [417, 123] width 59 height 21
click at [430, 120] on button "Okay" at bounding box center [417, 123] width 59 height 21
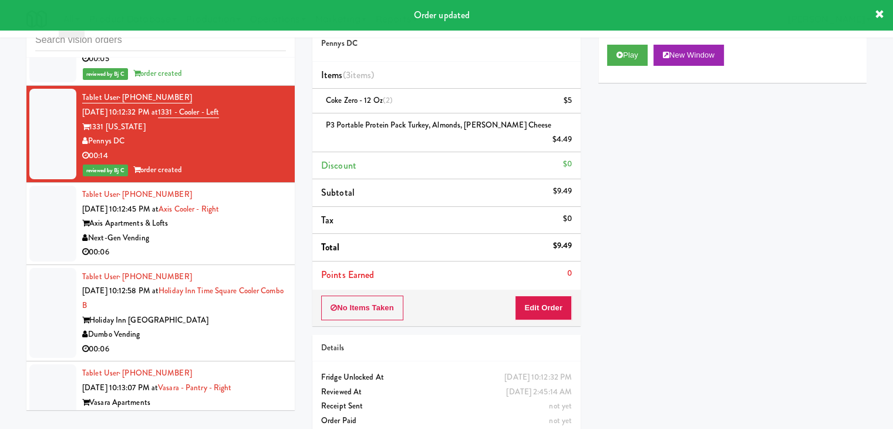
scroll to position [7963, 0]
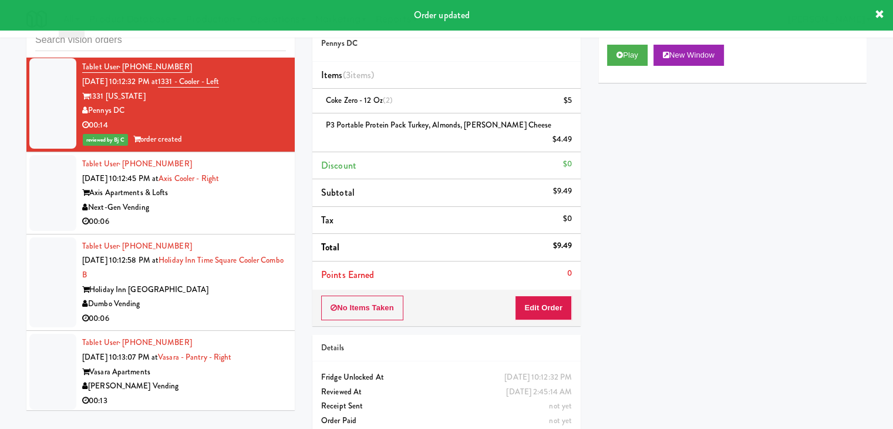
click at [218, 215] on div "Next-Gen Vending" at bounding box center [184, 207] width 204 height 15
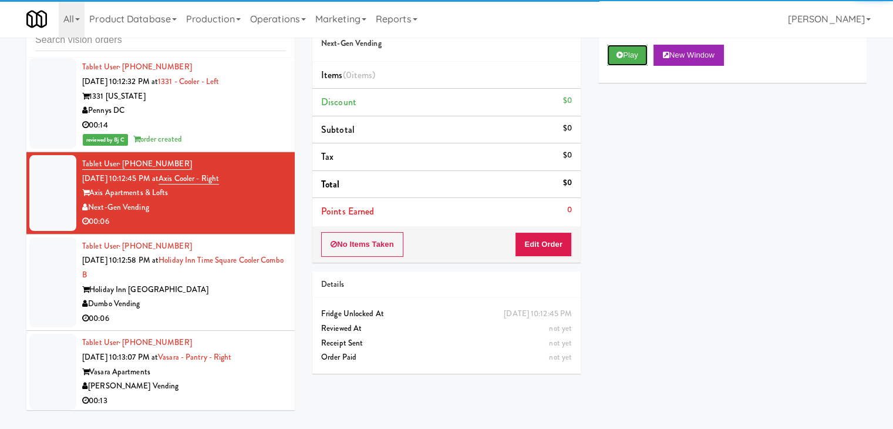
drag, startPoint x: 629, startPoint y: 58, endPoint x: 592, endPoint y: 127, distance: 78.6
click at [627, 59] on button "Play" at bounding box center [627, 55] width 41 height 21
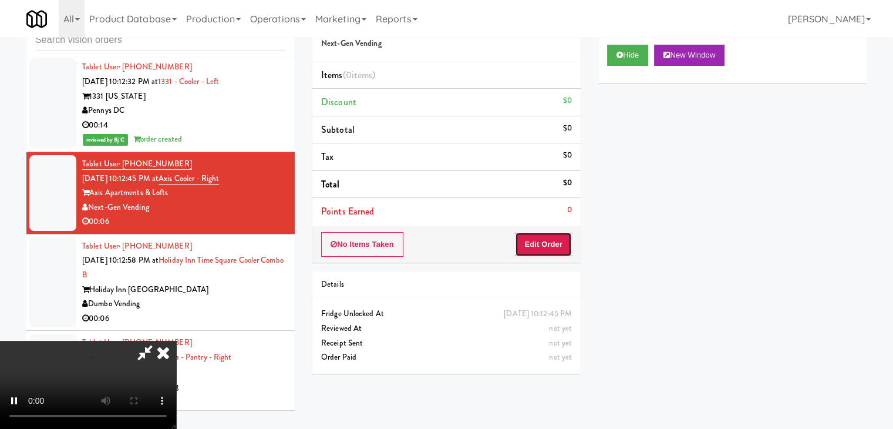
click at [536, 243] on button "Edit Order" at bounding box center [543, 244] width 57 height 25
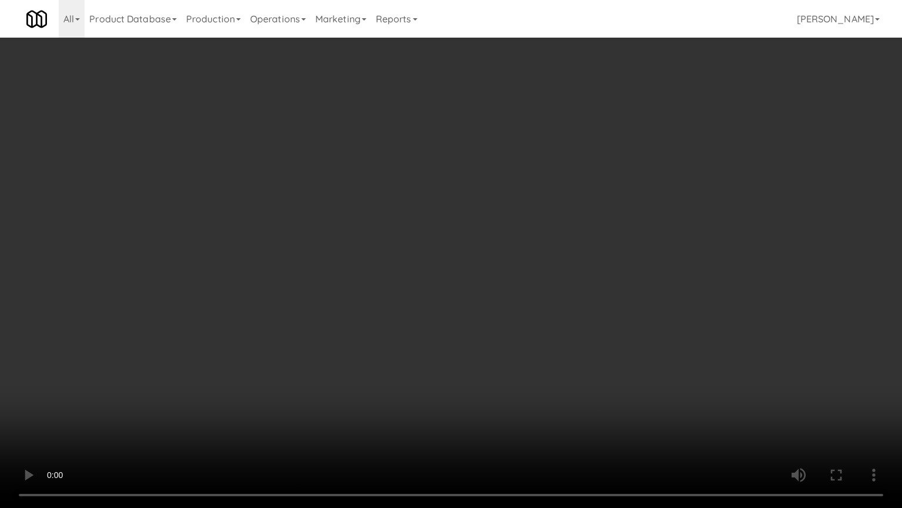
click at [518, 362] on video at bounding box center [451, 254] width 902 height 508
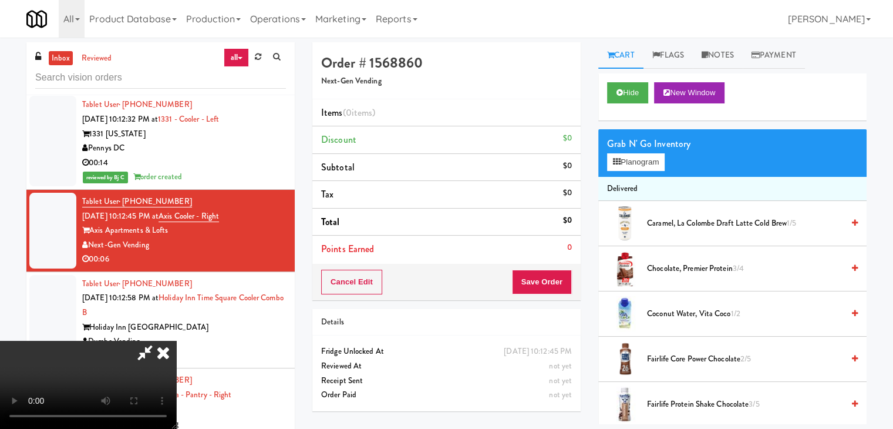
click at [176, 341] on icon at bounding box center [163, 352] width 26 height 23
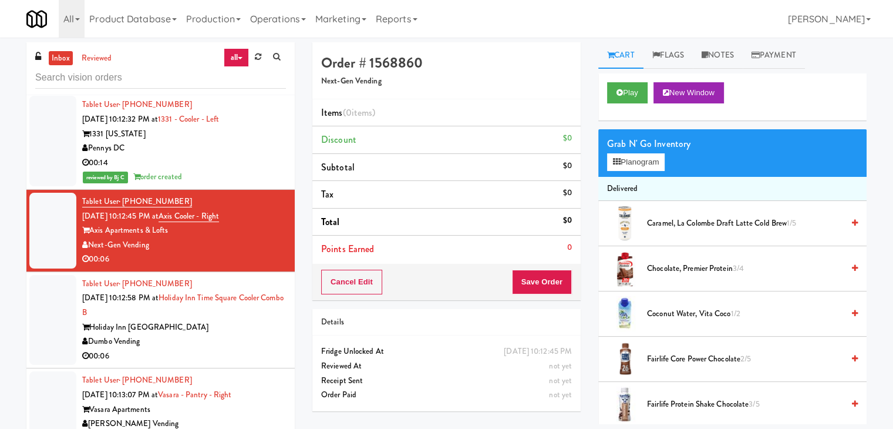
click at [195, 335] on div "Holiday Inn Time Square" at bounding box center [184, 327] width 204 height 15
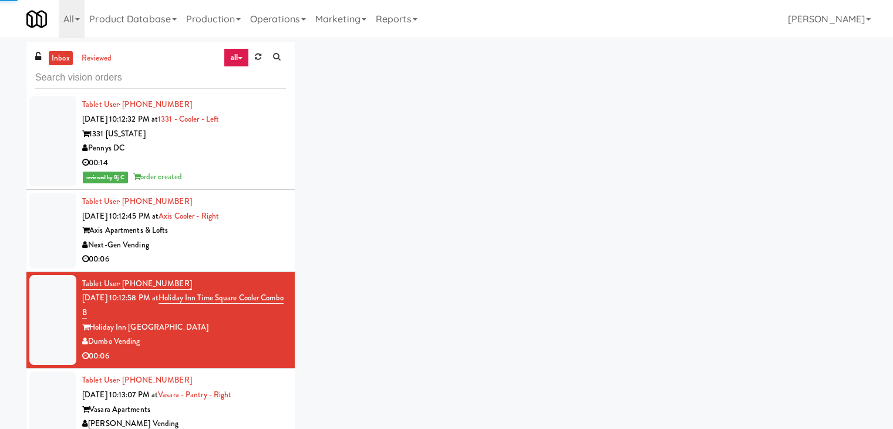
click at [233, 253] on div "Next-Gen Vending" at bounding box center [184, 245] width 204 height 15
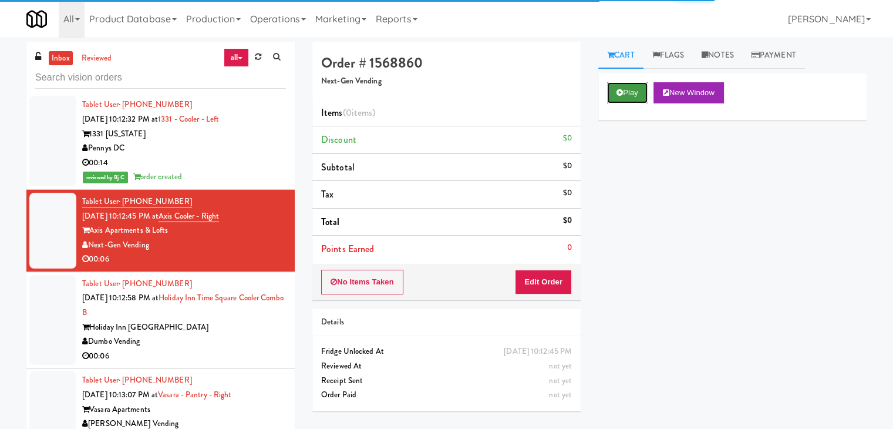
drag, startPoint x: 620, startPoint y: 90, endPoint x: 603, endPoint y: 163, distance: 75.5
click at [620, 90] on icon at bounding box center [620, 93] width 6 height 8
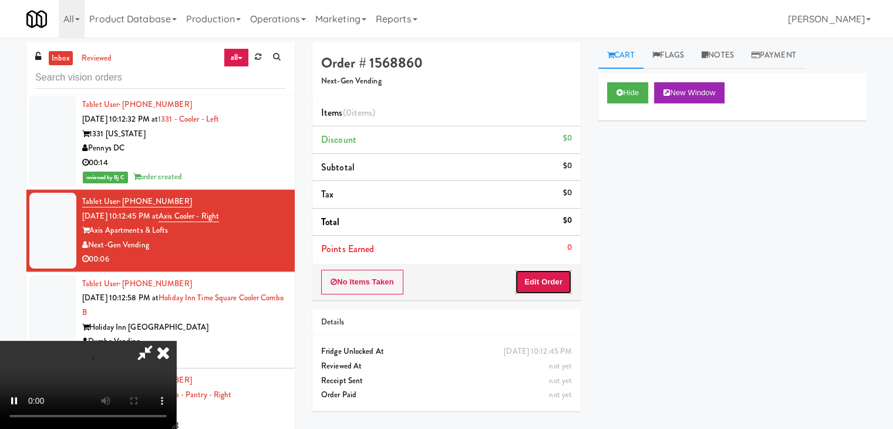
click at [526, 281] on button "Edit Order" at bounding box center [543, 282] width 57 height 25
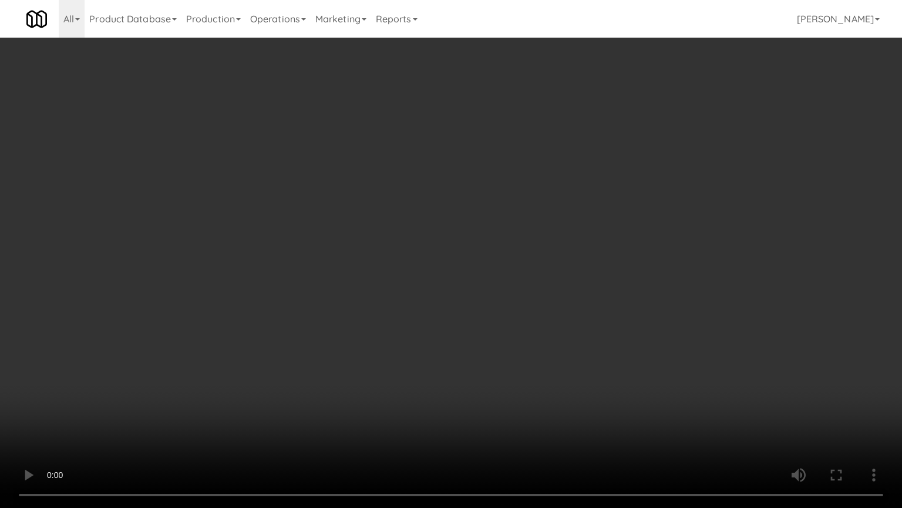
click at [554, 285] on video at bounding box center [451, 254] width 902 height 508
drag, startPoint x: 554, startPoint y: 285, endPoint x: 593, endPoint y: 179, distance: 113.9
click at [554, 284] on video at bounding box center [451, 254] width 902 height 508
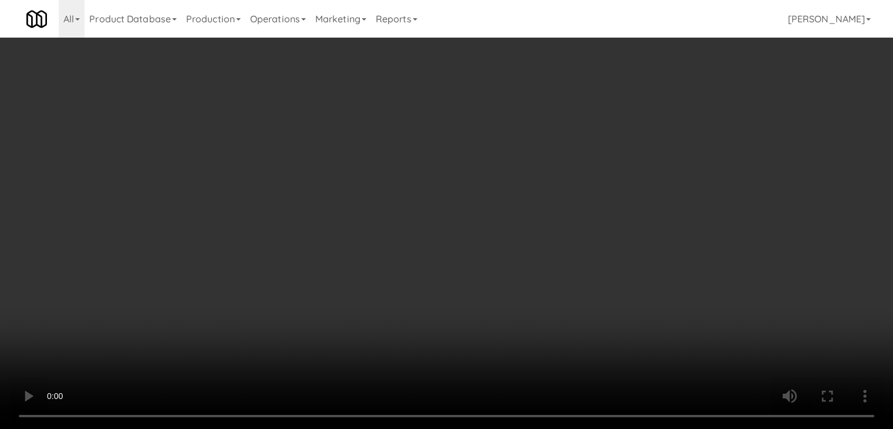
click at [640, 119] on button "Planogram" at bounding box center [636, 125] width 58 height 18
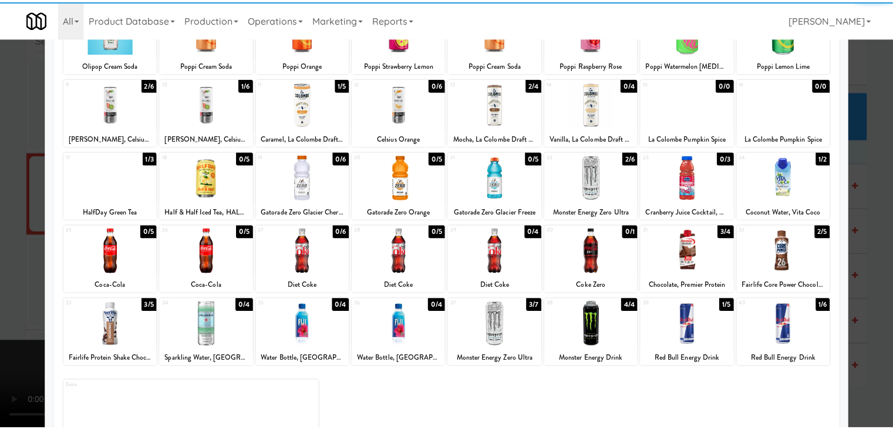
scroll to position [117, 0]
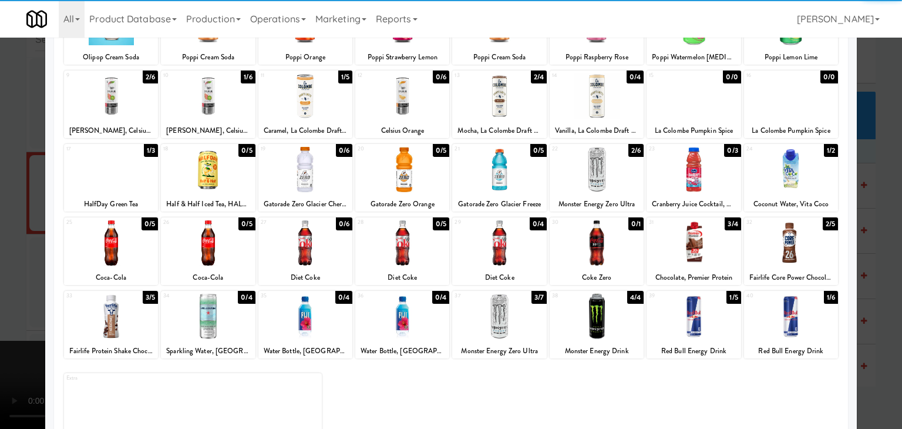
click at [583, 170] on div at bounding box center [597, 169] width 94 height 45
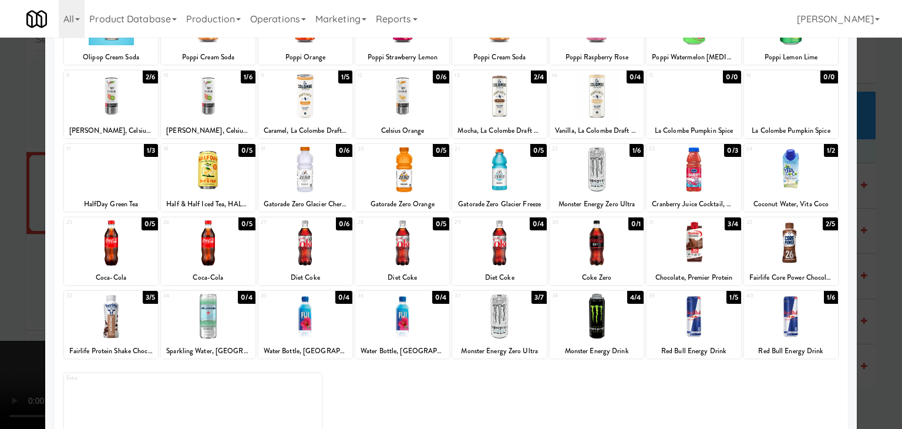
drag, startPoint x: 0, startPoint y: 199, endPoint x: 197, endPoint y: 196, distance: 197.4
click at [25, 192] on div at bounding box center [451, 214] width 902 height 429
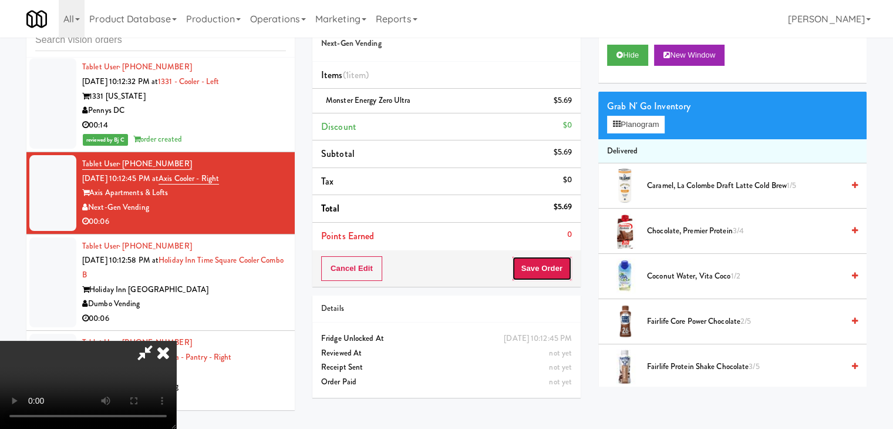
click at [553, 263] on button "Save Order" at bounding box center [542, 268] width 60 height 25
click at [552, 267] on body "Are you sure you want to update this order? Okay Cancel Okay Are you sure you w…" at bounding box center [446, 214] width 893 height 429
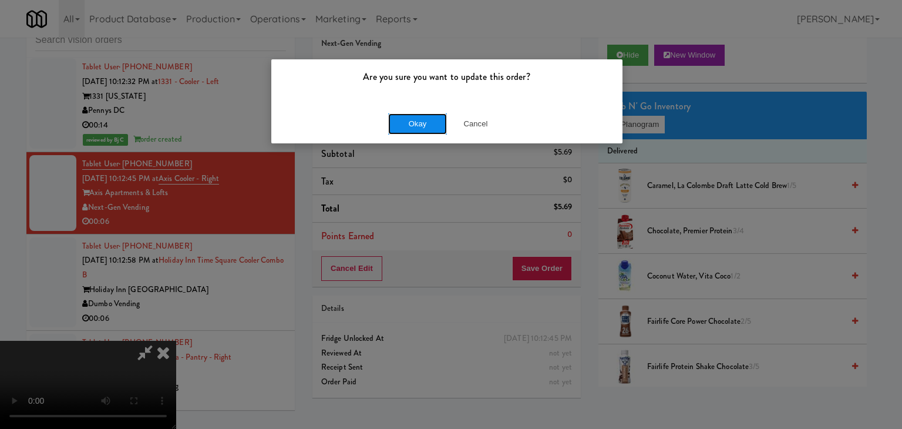
click at [407, 119] on button "Okay" at bounding box center [417, 123] width 59 height 21
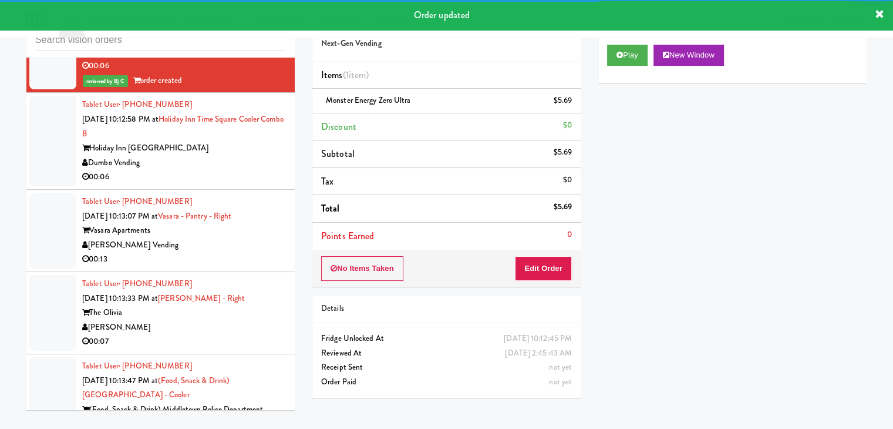
scroll to position [8139, 0]
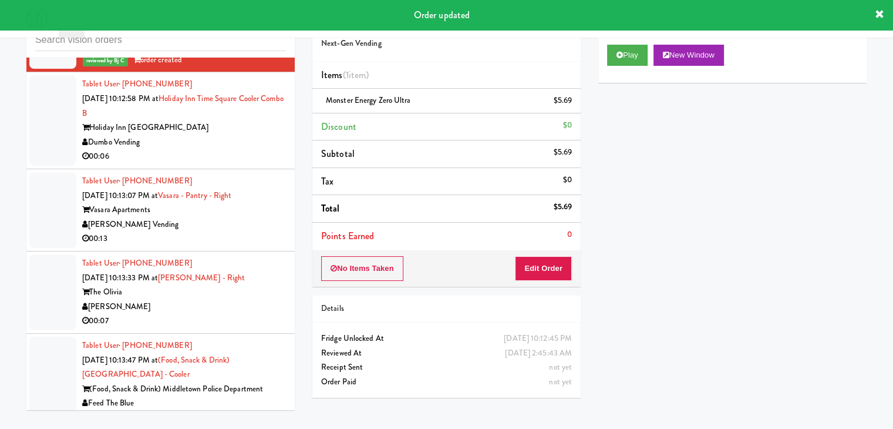
click at [210, 150] on div "Dumbo Vending" at bounding box center [184, 142] width 204 height 15
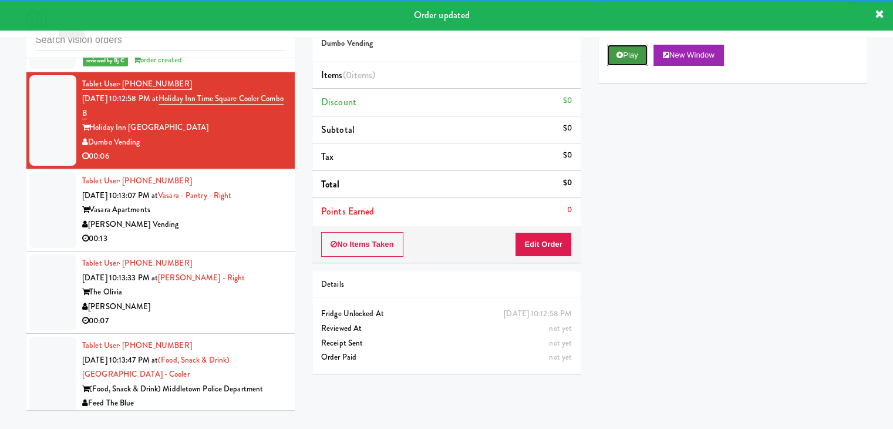
click at [634, 62] on button "Play" at bounding box center [627, 55] width 41 height 21
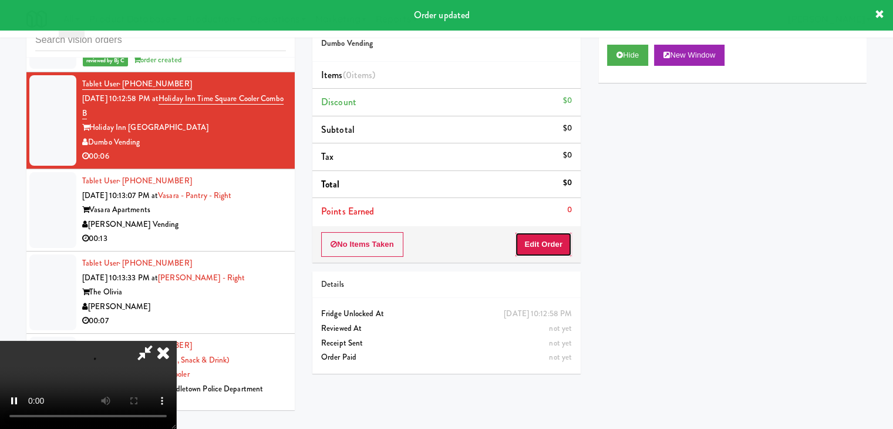
click at [554, 246] on button "Edit Order" at bounding box center [543, 244] width 57 height 25
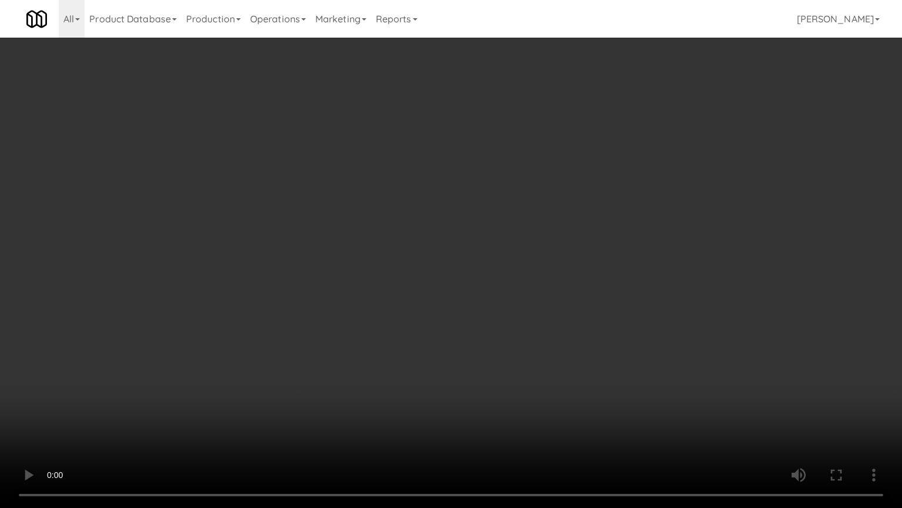
click at [493, 382] on video at bounding box center [451, 254] width 902 height 508
click at [493, 381] on video at bounding box center [451, 254] width 902 height 508
click at [496, 374] on video at bounding box center [451, 254] width 902 height 508
click at [496, 360] on video at bounding box center [451, 254] width 902 height 508
click at [533, 333] on video at bounding box center [451, 254] width 902 height 508
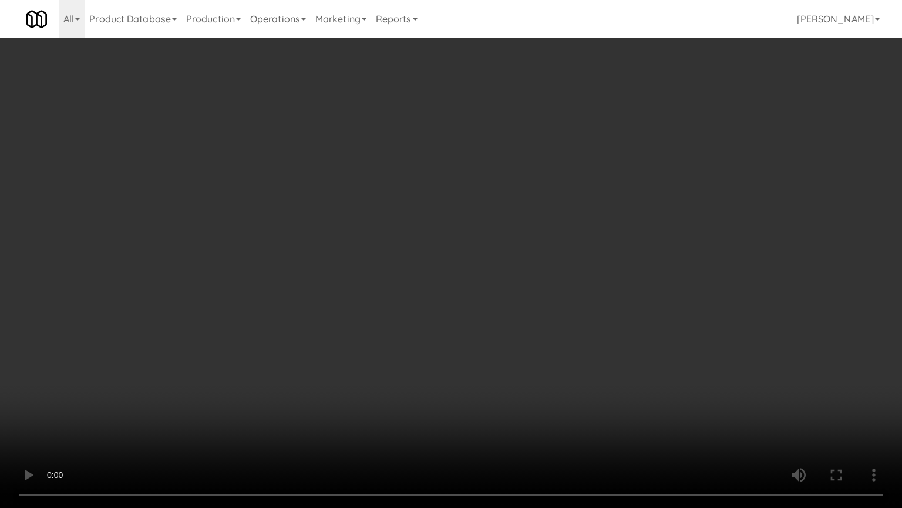
drag, startPoint x: 533, startPoint y: 333, endPoint x: 540, endPoint y: 274, distance: 59.7
click at [539, 327] on video at bounding box center [451, 254] width 902 height 508
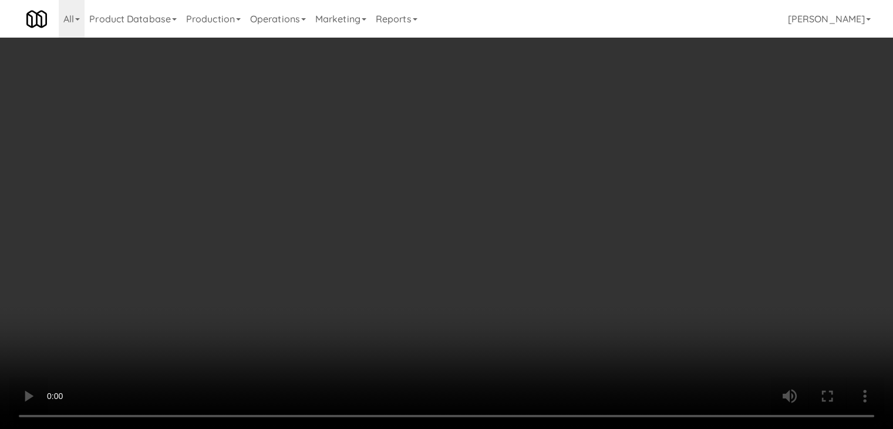
click at [643, 137] on div "Grab N' Go Inventory Planogram" at bounding box center [733, 116] width 268 height 48
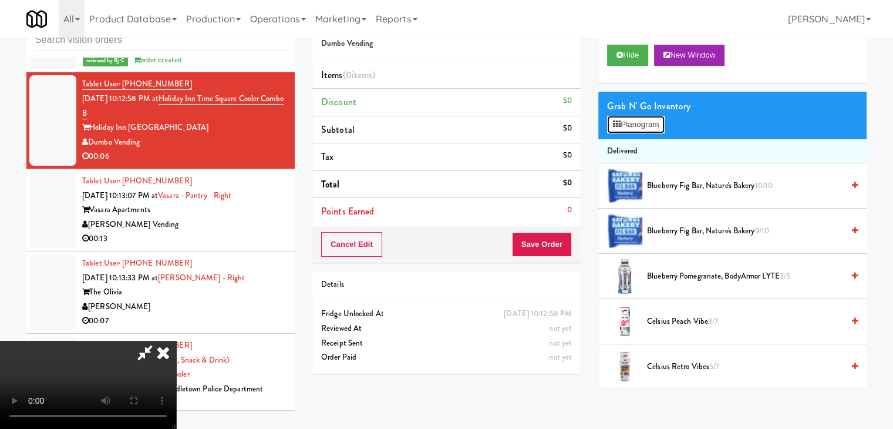
click at [647, 132] on button "Planogram" at bounding box center [636, 125] width 58 height 18
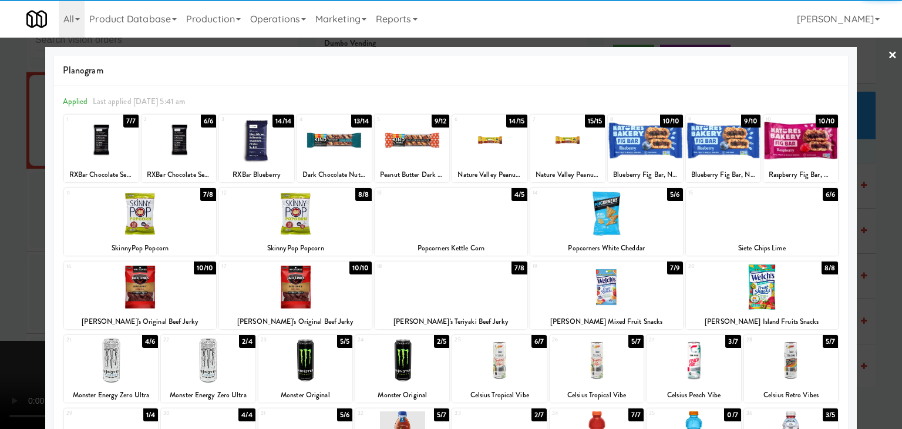
click at [811, 138] on div at bounding box center [801, 139] width 75 height 45
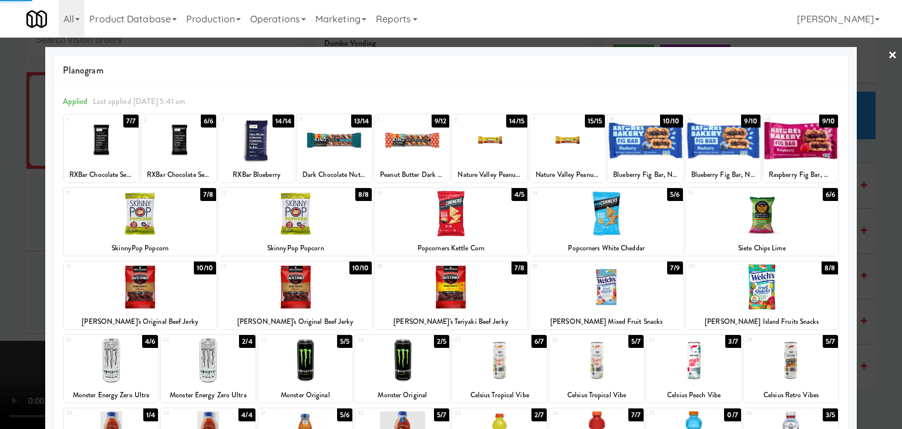
click at [855, 169] on div at bounding box center [451, 214] width 902 height 429
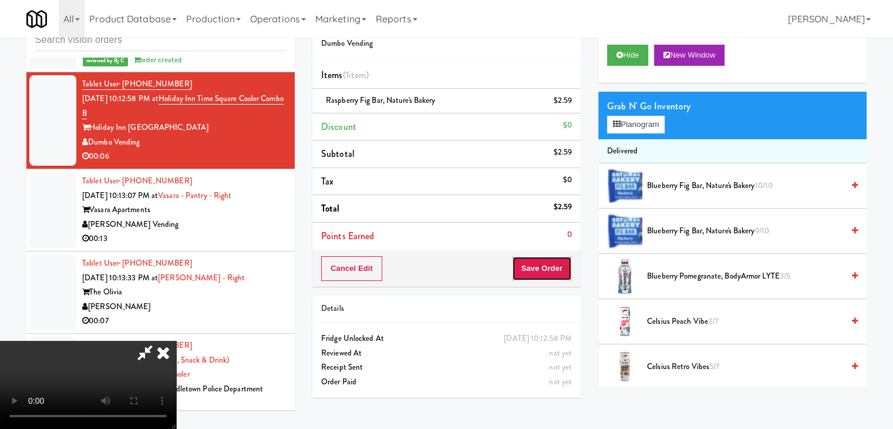
click at [547, 264] on button "Save Order" at bounding box center [542, 268] width 60 height 25
click at [549, 264] on button "Save Order" at bounding box center [542, 268] width 60 height 25
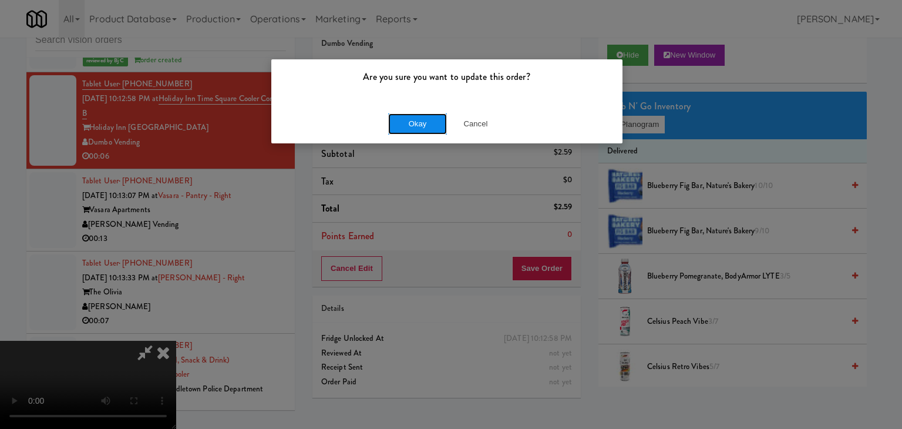
click at [426, 123] on button "Okay" at bounding box center [417, 123] width 59 height 21
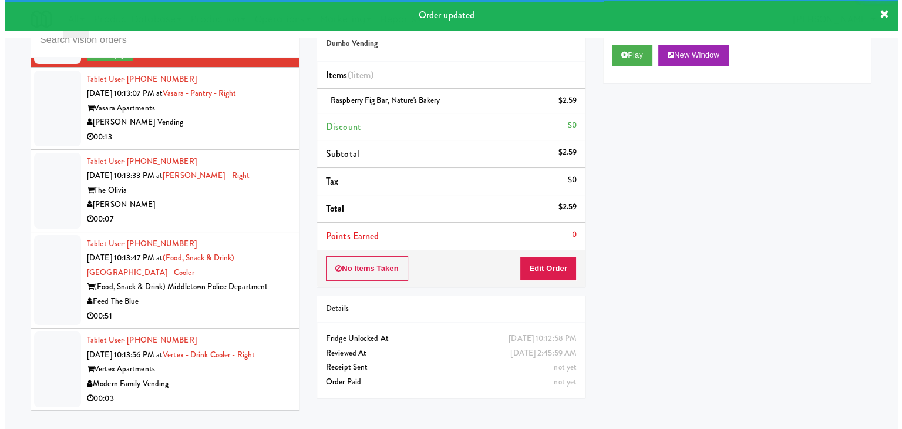
scroll to position [8257, 0]
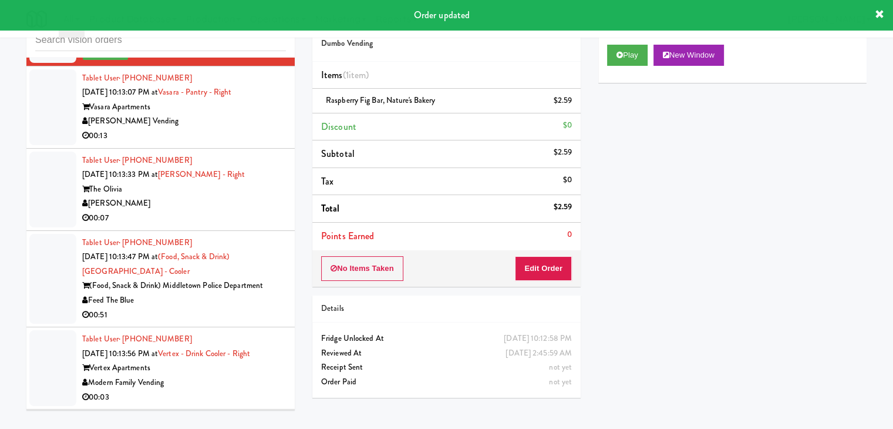
click at [213, 143] on div "00:13" at bounding box center [184, 136] width 204 height 15
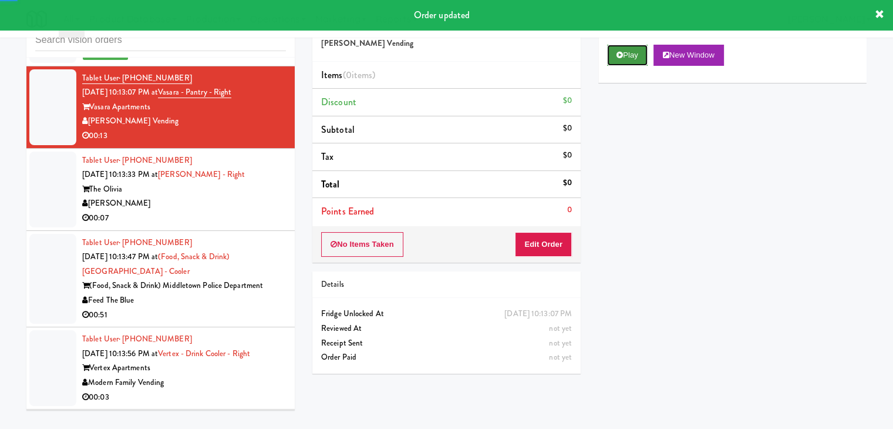
click at [627, 52] on button "Play" at bounding box center [627, 55] width 41 height 21
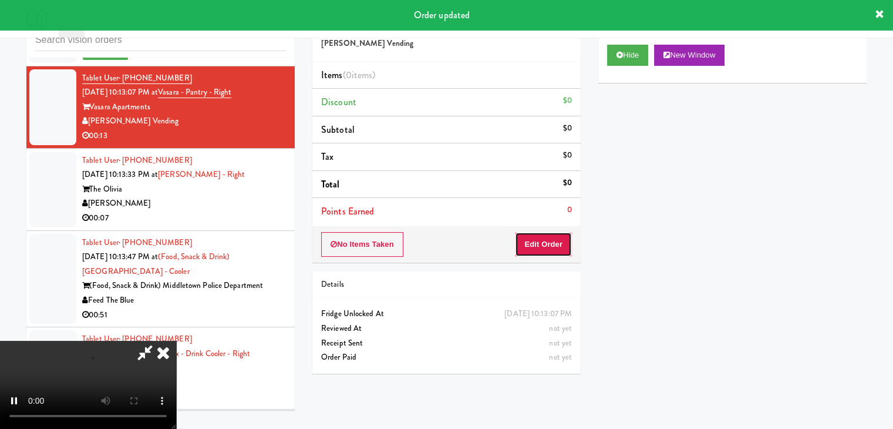
click at [548, 237] on button "Edit Order" at bounding box center [543, 244] width 57 height 25
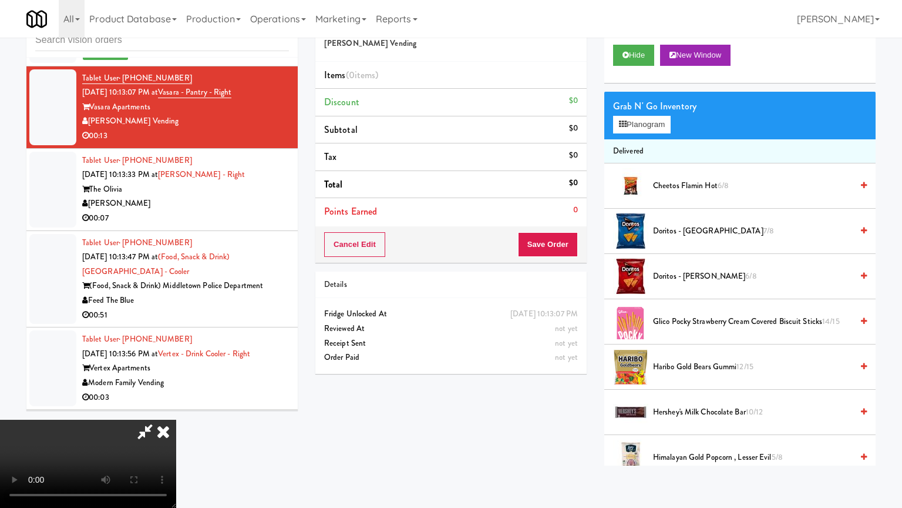
click at [176, 419] on video at bounding box center [88, 463] width 176 height 88
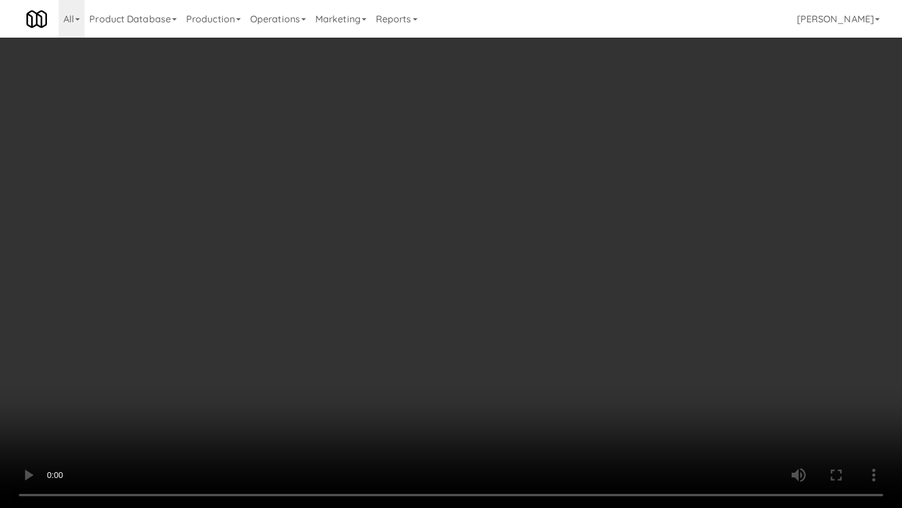
click at [514, 370] on video at bounding box center [451, 254] width 902 height 508
click at [512, 364] on video at bounding box center [451, 254] width 902 height 508
click at [512, 360] on video at bounding box center [451, 254] width 902 height 508
click at [524, 328] on video at bounding box center [451, 254] width 902 height 508
drag, startPoint x: 524, startPoint y: 328, endPoint x: 578, endPoint y: 176, distance: 161.5
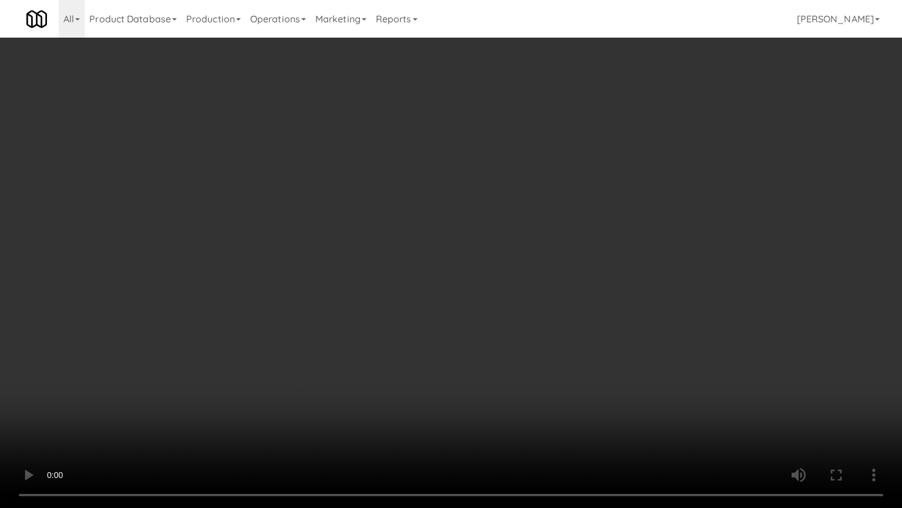
click at [529, 316] on video at bounding box center [451, 254] width 902 height 508
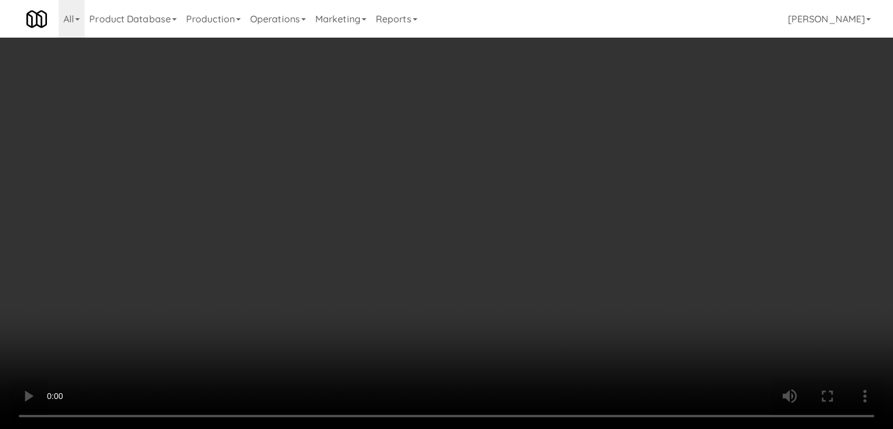
drag, startPoint x: 471, startPoint y: 179, endPoint x: 536, endPoint y: 147, distance: 72.8
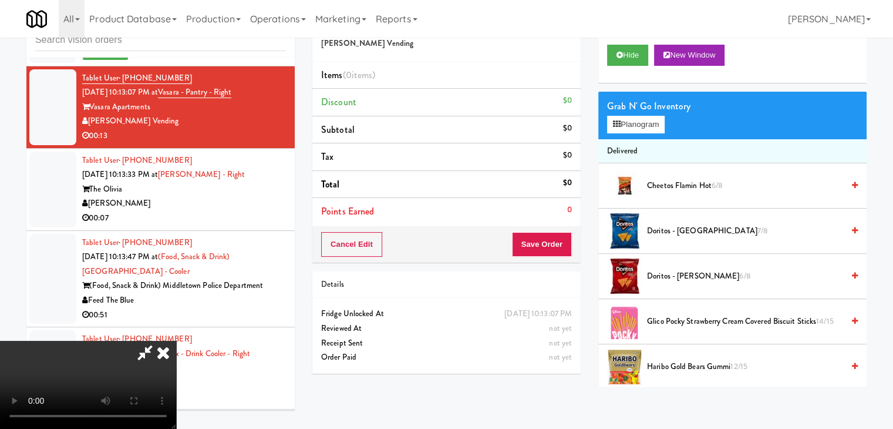
click at [176, 341] on video at bounding box center [88, 385] width 176 height 88
click at [639, 127] on button "Planogram" at bounding box center [636, 125] width 58 height 18
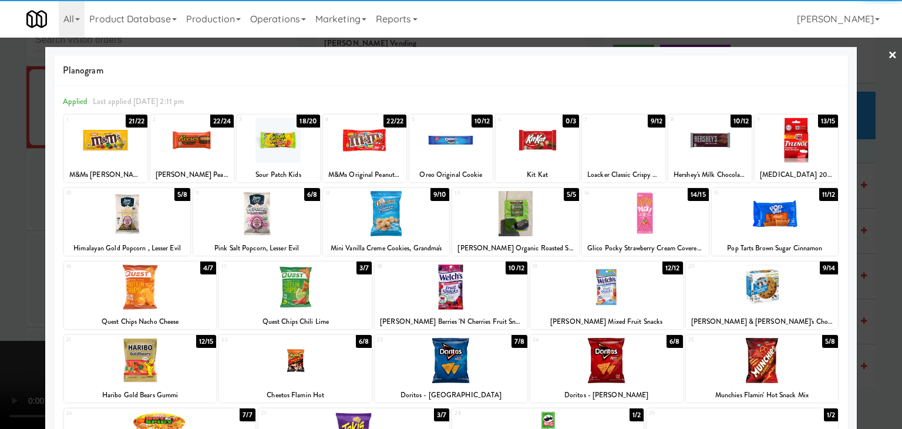
click at [269, 213] on div at bounding box center [256, 213] width 127 height 45
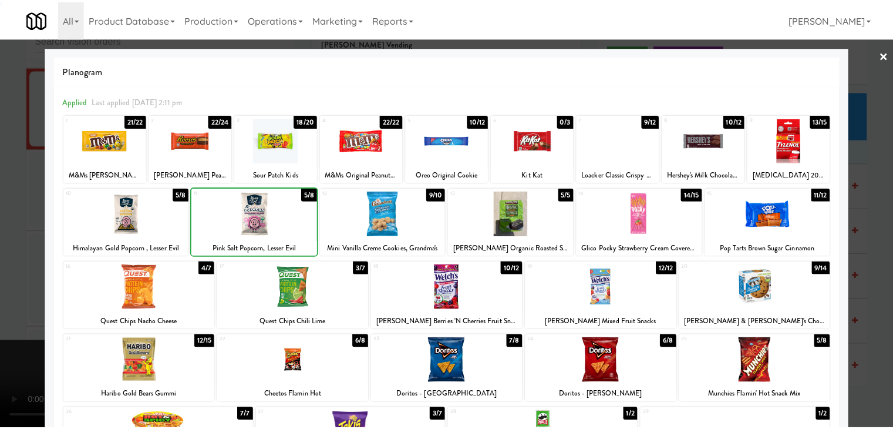
scroll to position [117, 0]
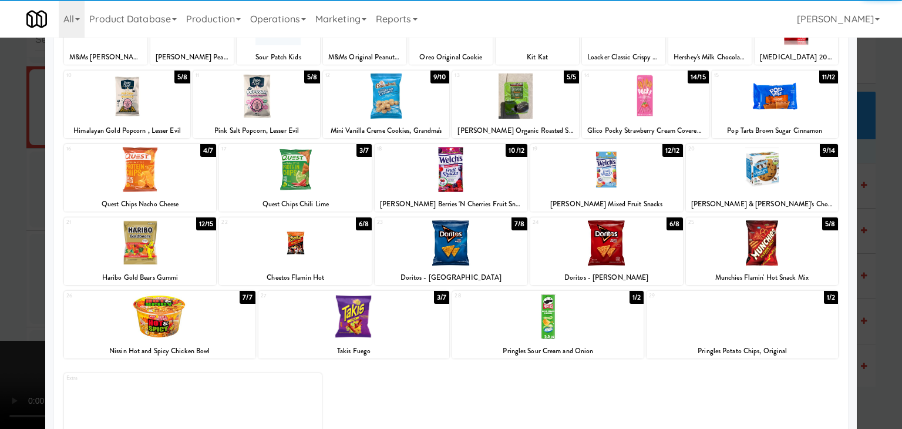
click at [444, 240] on div at bounding box center [451, 242] width 153 height 45
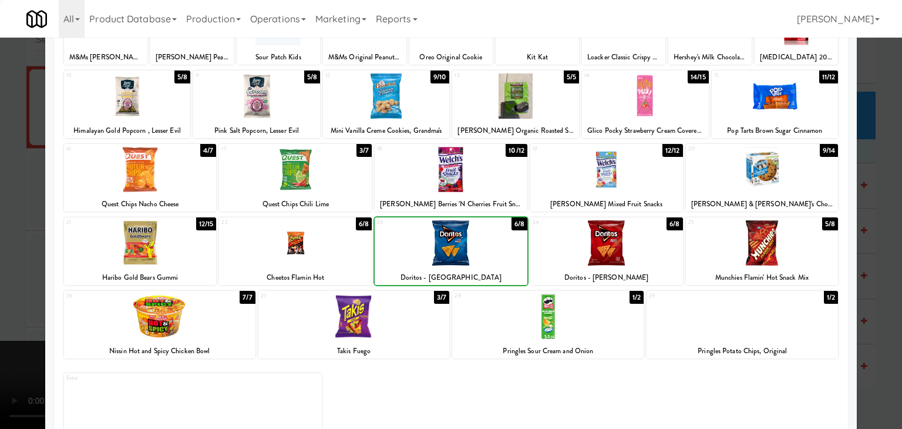
drag, startPoint x: 0, startPoint y: 235, endPoint x: 106, endPoint y: 227, distance: 106.0
click at [8, 229] on div at bounding box center [451, 214] width 902 height 429
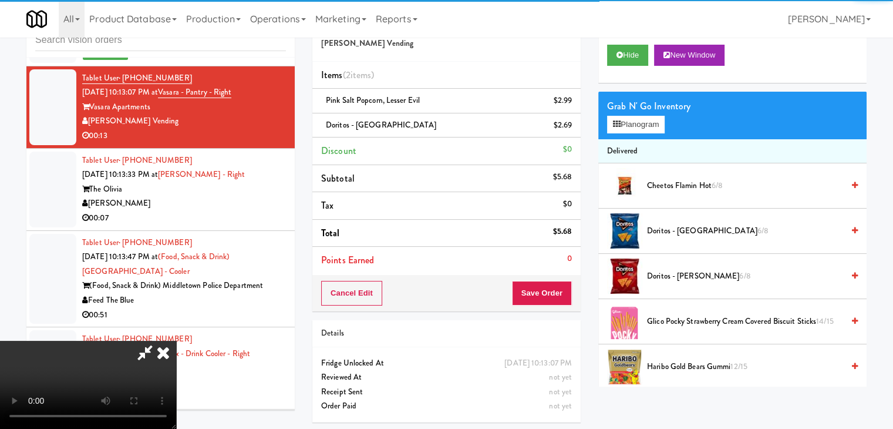
drag, startPoint x: 400, startPoint y: 241, endPoint x: 408, endPoint y: 244, distance: 8.2
click at [176, 341] on video at bounding box center [88, 385] width 176 height 88
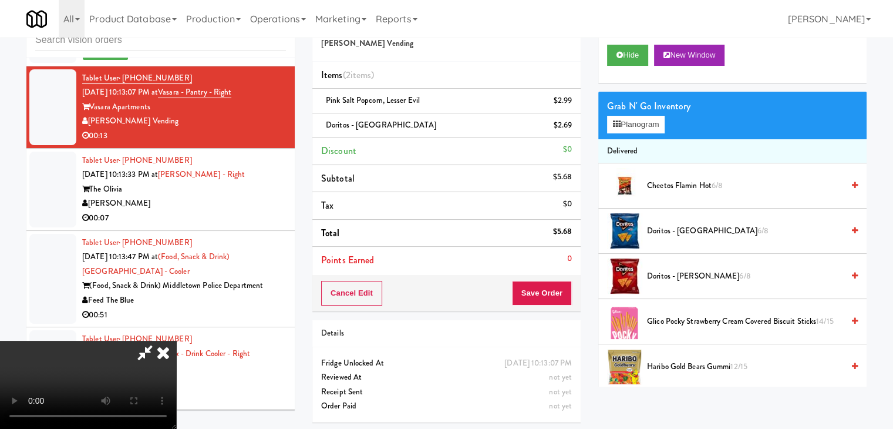
click at [176, 341] on video at bounding box center [88, 385] width 176 height 88
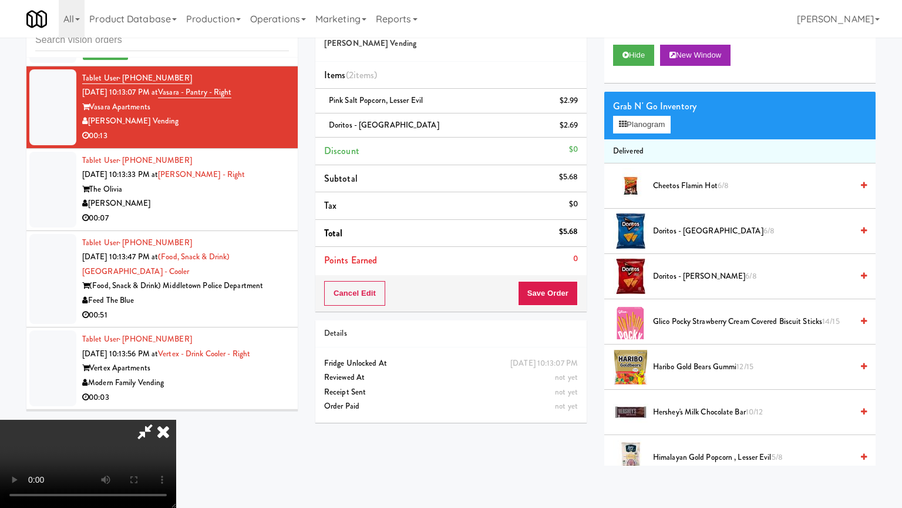
click at [176, 419] on video at bounding box center [88, 463] width 176 height 88
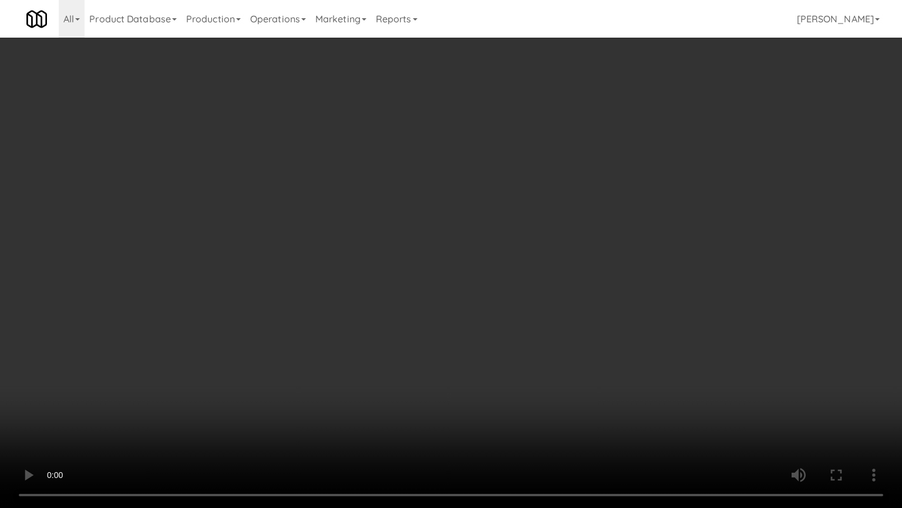
click at [510, 327] on video at bounding box center [451, 254] width 902 height 508
click at [509, 324] on video at bounding box center [451, 254] width 902 height 508
click at [528, 294] on video at bounding box center [451, 254] width 902 height 508
click at [528, 293] on video at bounding box center [451, 254] width 902 height 508
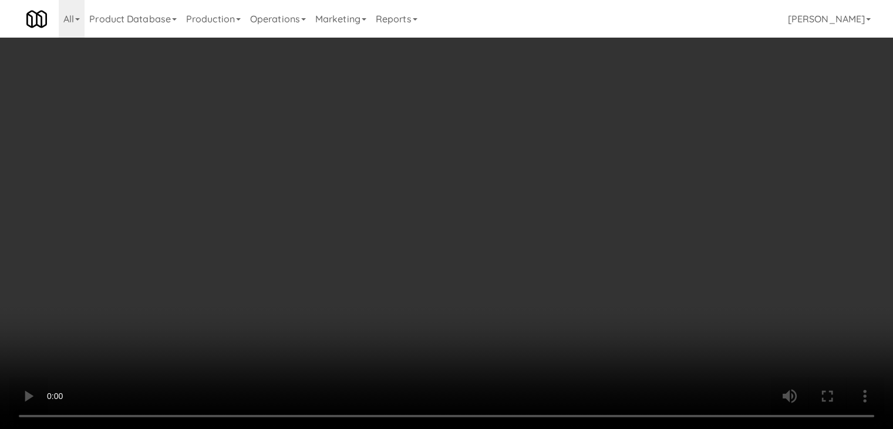
click at [665, 123] on button "Planogram" at bounding box center [636, 125] width 58 height 18
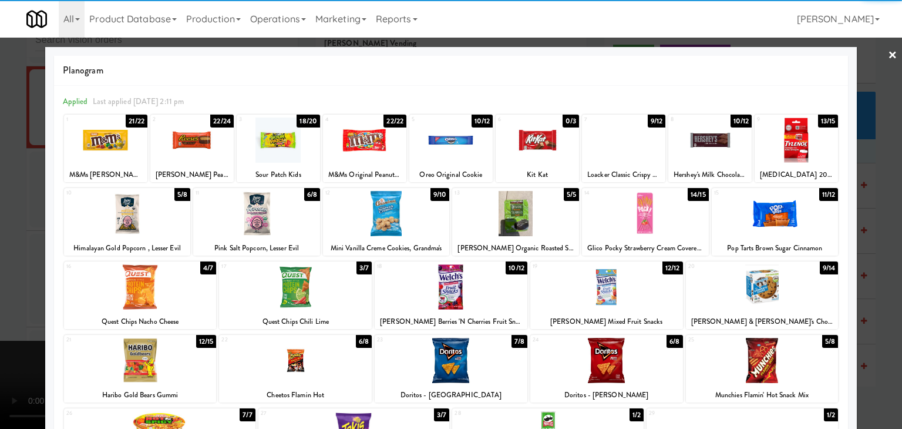
click at [797, 214] on div at bounding box center [775, 213] width 127 height 45
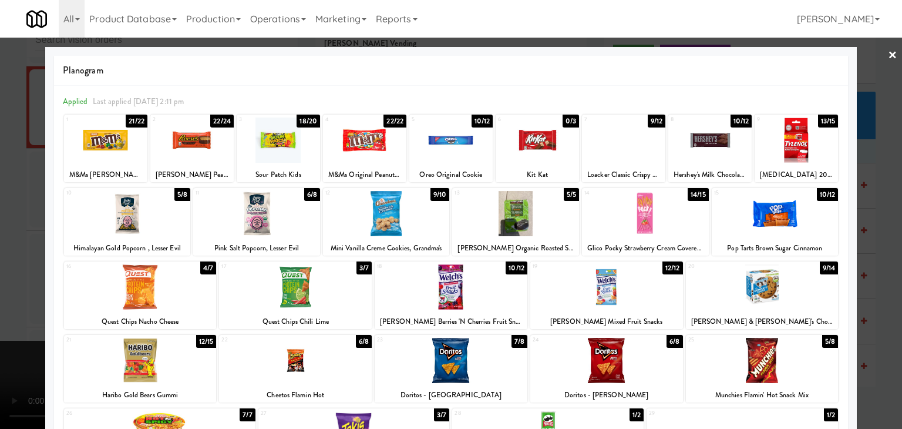
click at [0, 224] on div at bounding box center [451, 214] width 902 height 429
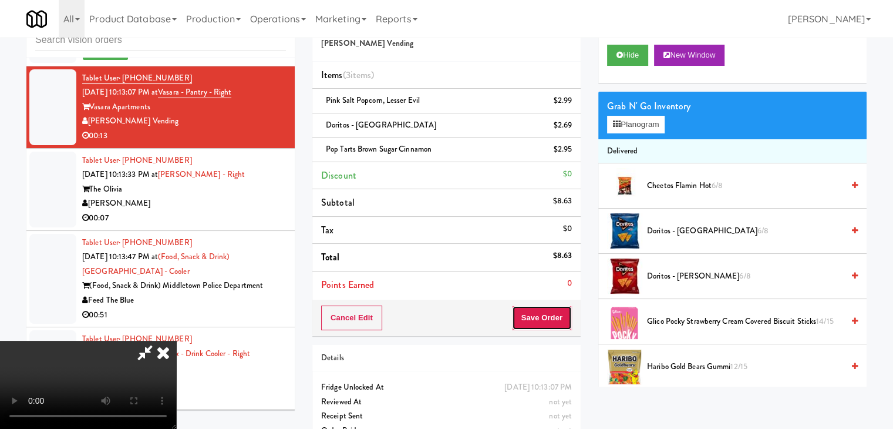
click at [549, 312] on button "Save Order" at bounding box center [542, 317] width 60 height 25
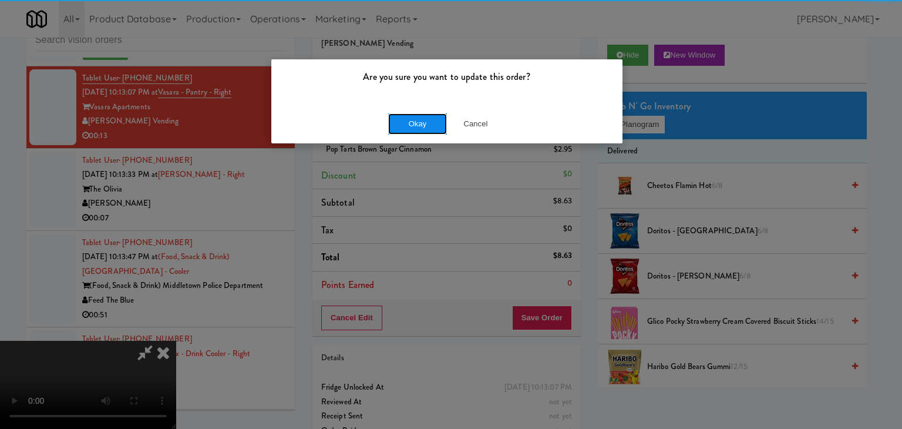
click at [428, 123] on button "Okay" at bounding box center [417, 123] width 59 height 21
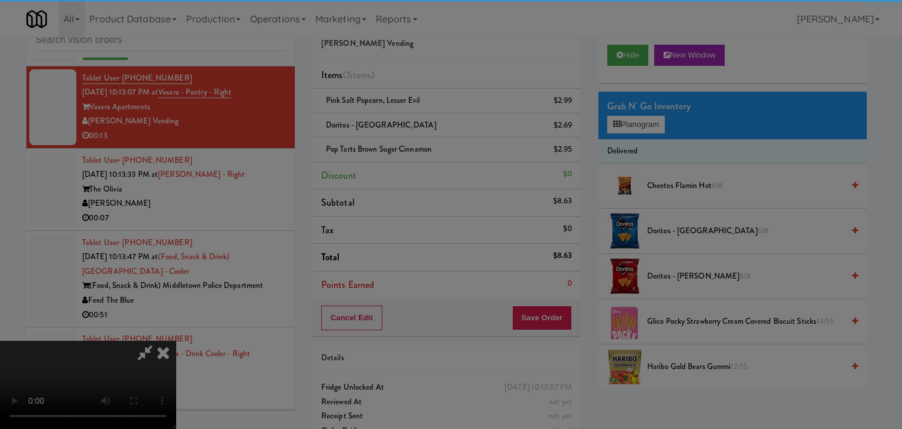
click at [428, 122] on div "Okay Cancel" at bounding box center [446, 101] width 351 height 39
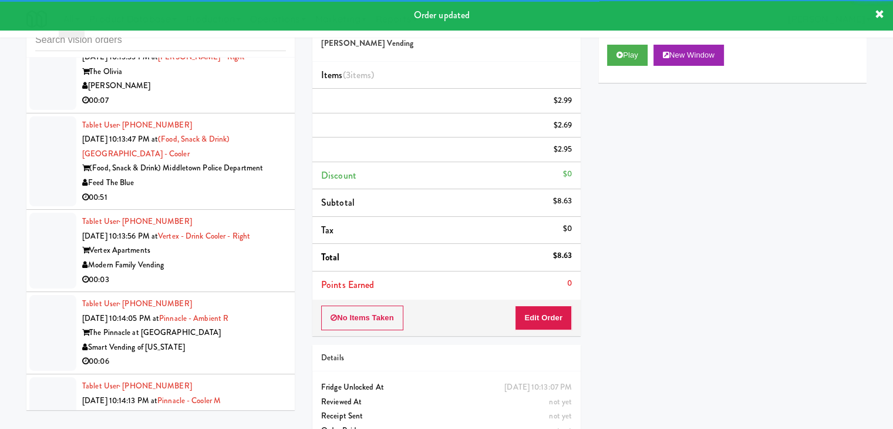
scroll to position [8374, 0]
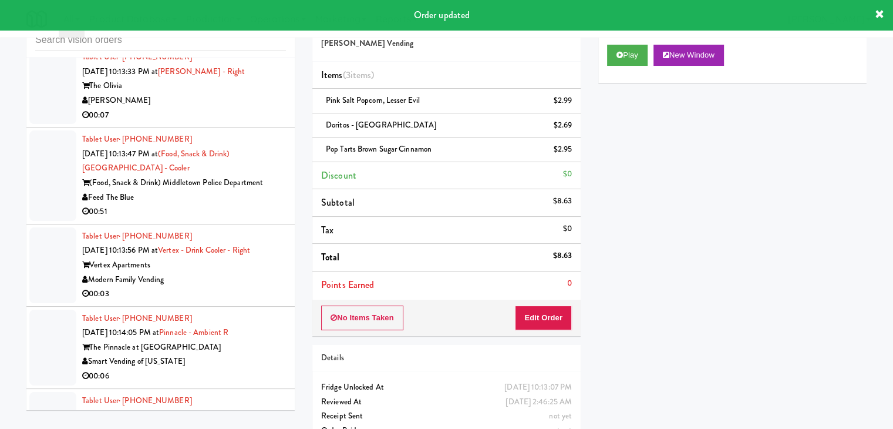
click at [209, 108] on div "[PERSON_NAME]" at bounding box center [184, 100] width 204 height 15
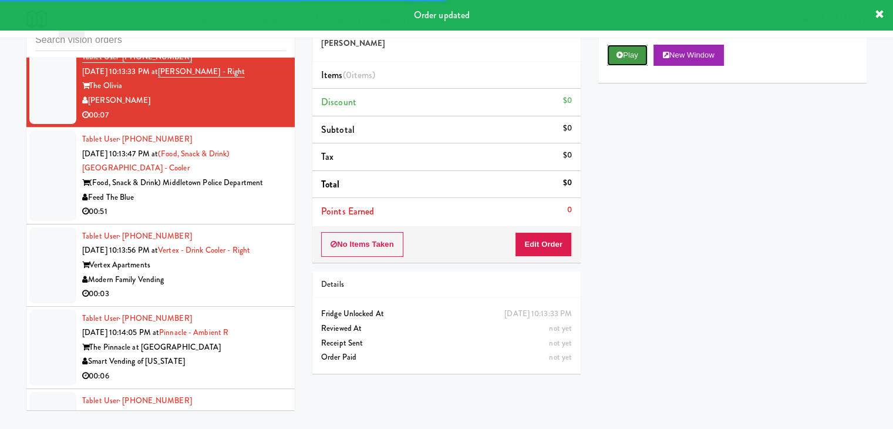
click at [631, 54] on button "Play" at bounding box center [627, 55] width 41 height 21
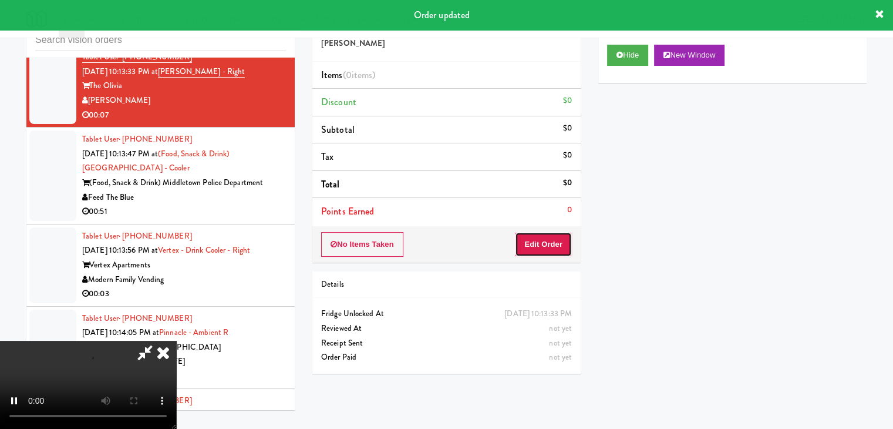
click at [539, 233] on button "Edit Order" at bounding box center [543, 244] width 57 height 25
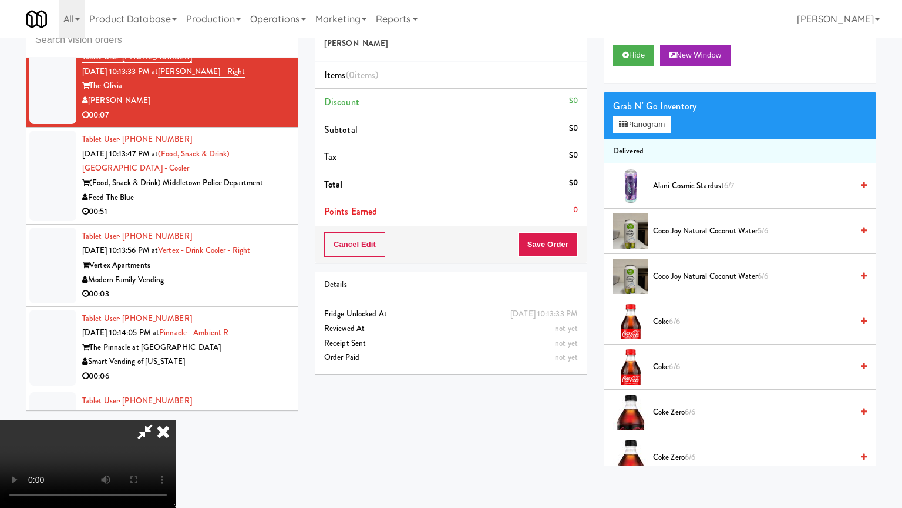
click at [176, 419] on video at bounding box center [88, 463] width 176 height 88
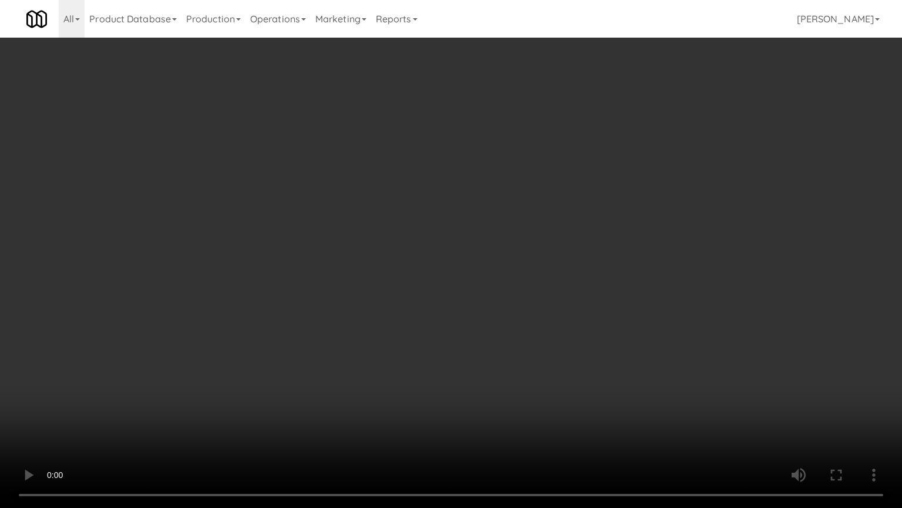
click at [563, 301] on video at bounding box center [451, 254] width 902 height 508
click at [562, 298] on video at bounding box center [451, 254] width 902 height 508
drag, startPoint x: 563, startPoint y: 298, endPoint x: 607, endPoint y: 190, distance: 116.4
click at [564, 294] on video at bounding box center [451, 254] width 902 height 508
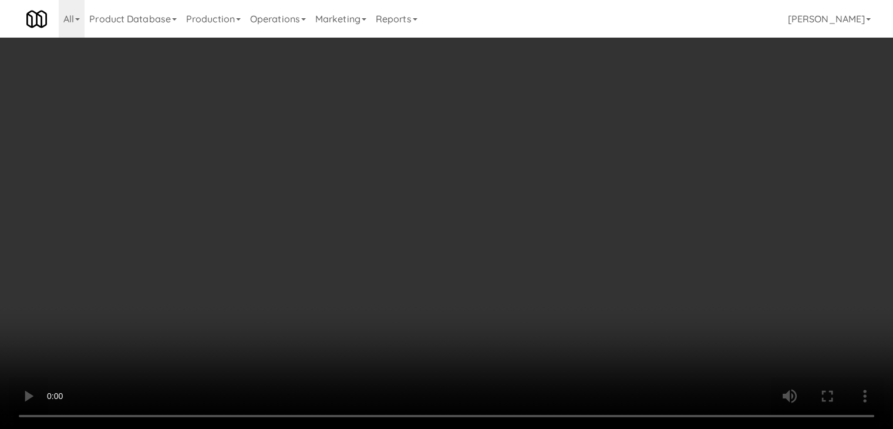
click at [435, 167] on video at bounding box center [446, 214] width 893 height 429
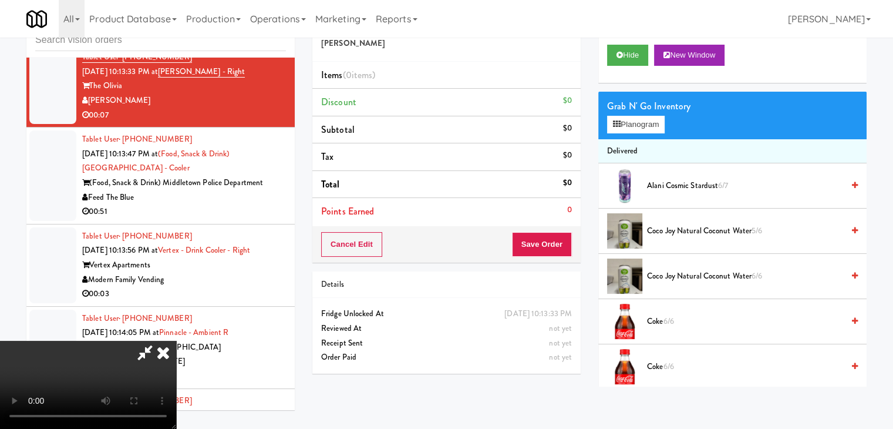
click at [176, 341] on video at bounding box center [88, 385] width 176 height 88
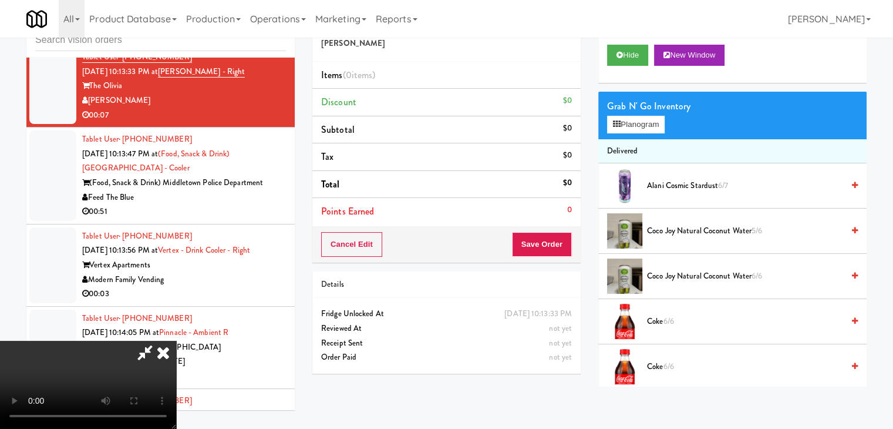
click at [176, 341] on video at bounding box center [88, 385] width 176 height 88
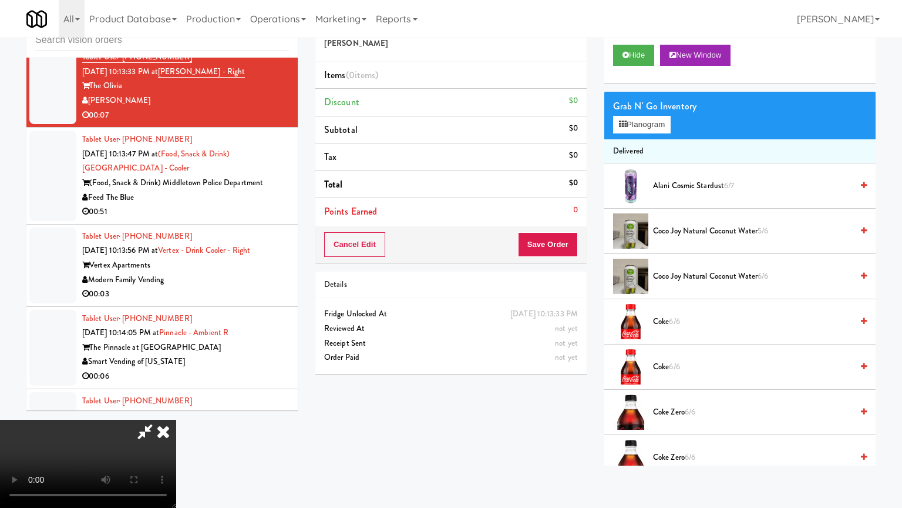
click at [176, 419] on video at bounding box center [88, 463] width 176 height 88
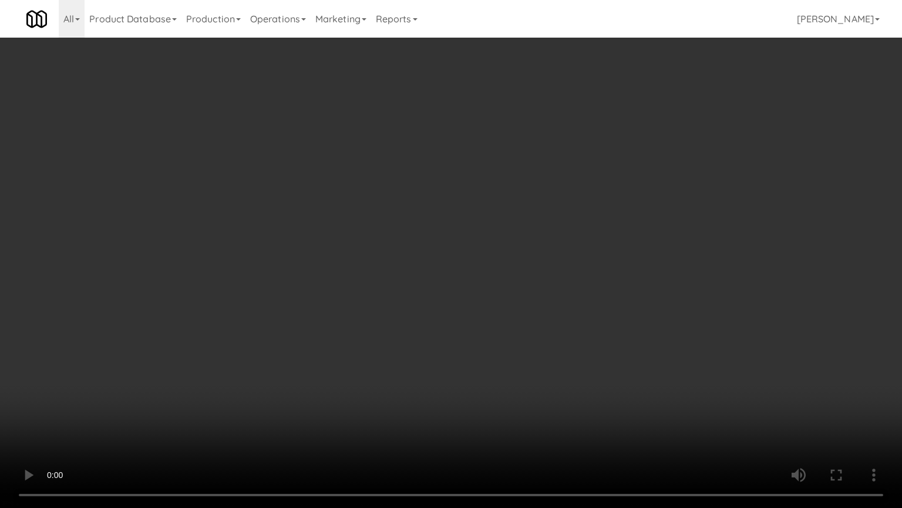
click at [452, 245] on video at bounding box center [451, 254] width 902 height 508
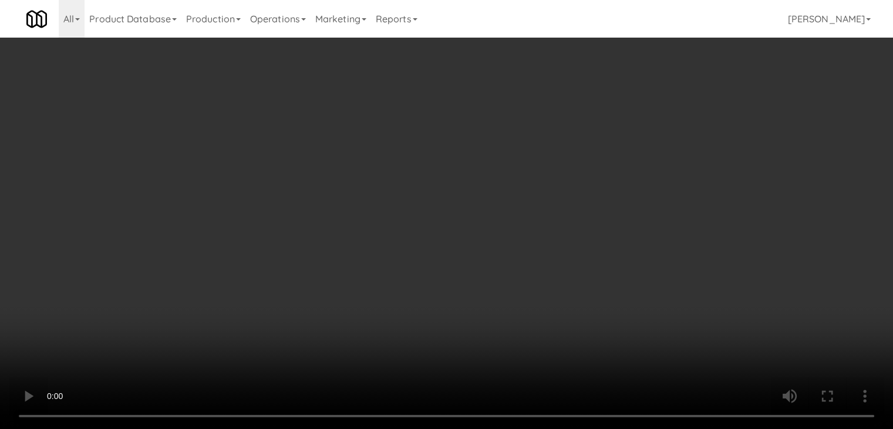
click at [632, 132] on div "Grab N' Go Inventory Planogram" at bounding box center [733, 116] width 268 height 48
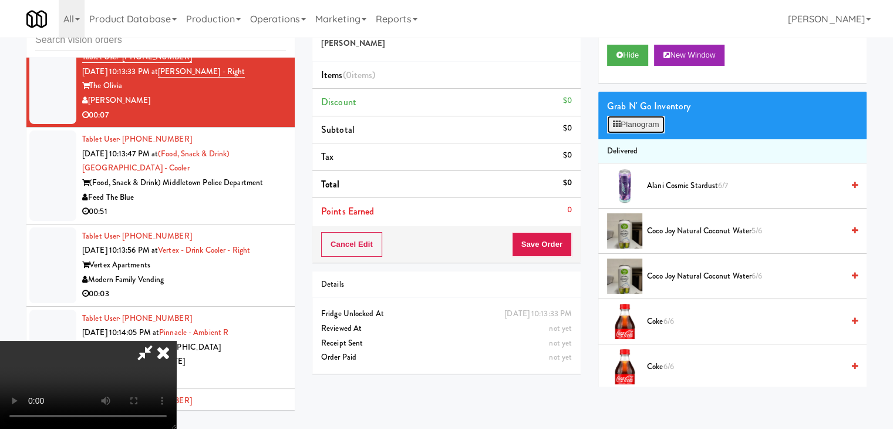
click at [639, 126] on button "Planogram" at bounding box center [636, 125] width 58 height 18
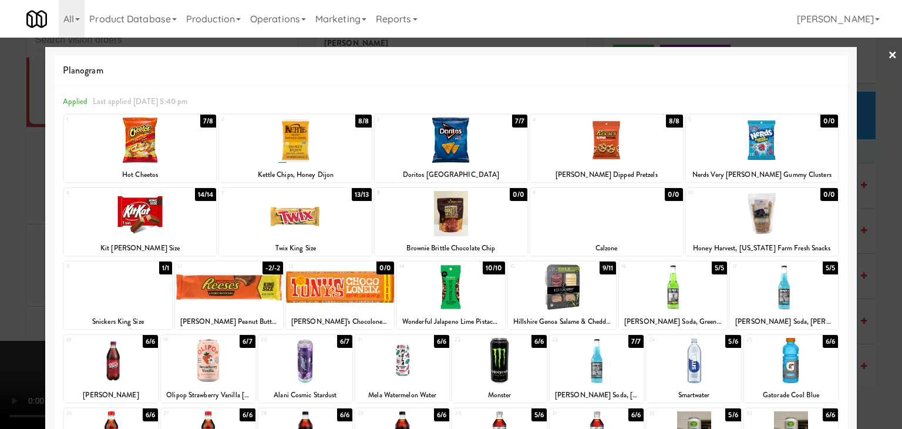
drag, startPoint x: 308, startPoint y: 222, endPoint x: 259, endPoint y: 224, distance: 48.8
click at [304, 221] on div at bounding box center [295, 213] width 153 height 45
drag, startPoint x: 0, startPoint y: 264, endPoint x: 38, endPoint y: 266, distance: 37.6
click at [0, 264] on div at bounding box center [451, 214] width 902 height 429
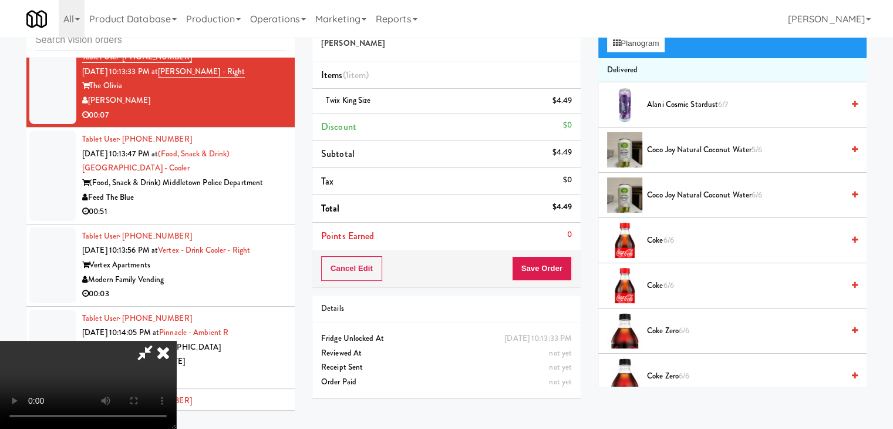
scroll to position [294, 0]
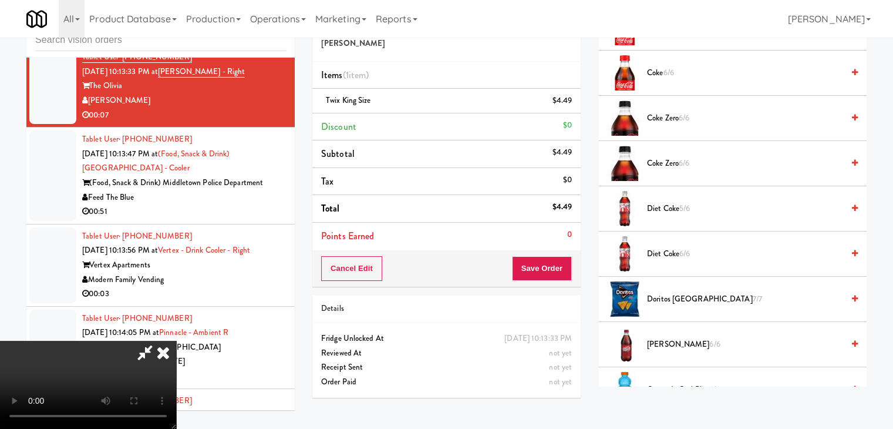
click at [668, 297] on span "Doritos Cool Ranch 7/7" at bounding box center [745, 299] width 196 height 15
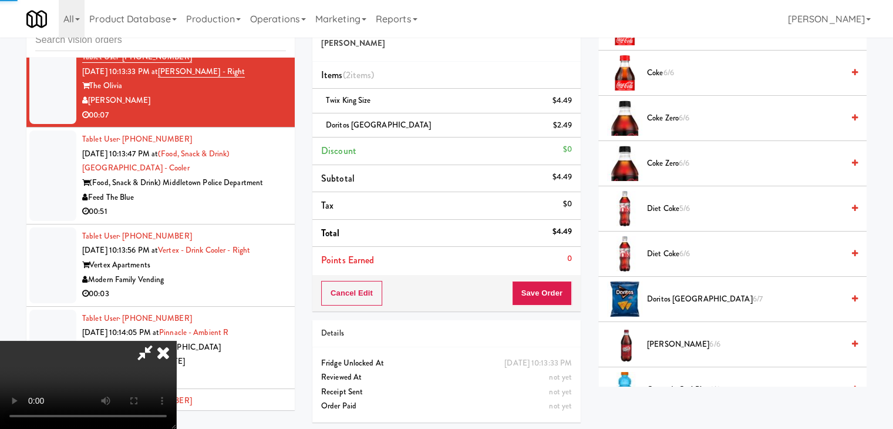
click at [176, 341] on video at bounding box center [88, 385] width 176 height 88
click at [566, 296] on button "Save Order" at bounding box center [542, 293] width 60 height 25
click at [565, 296] on button "Save Order" at bounding box center [542, 293] width 60 height 25
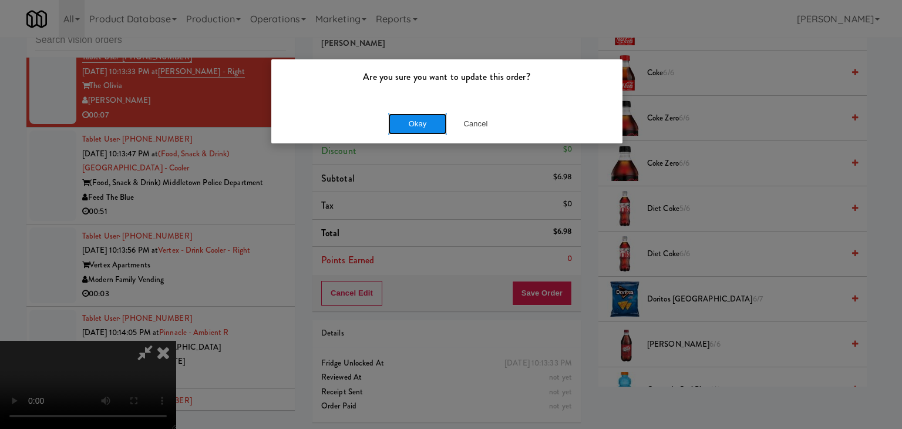
click at [418, 123] on button "Okay" at bounding box center [417, 123] width 59 height 21
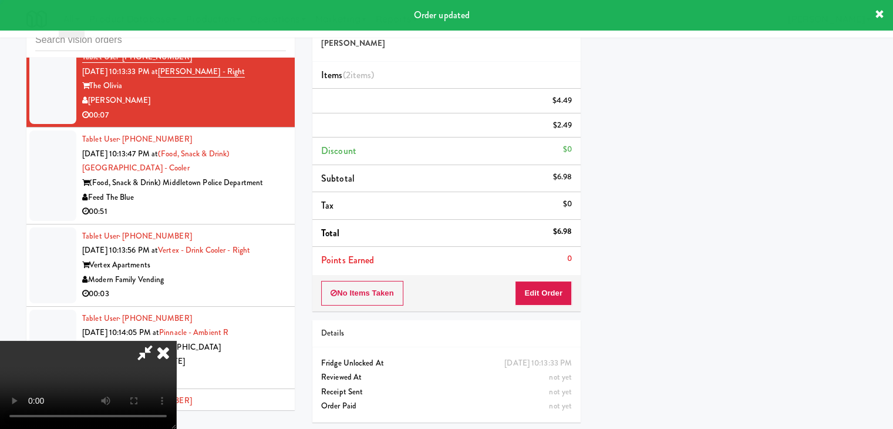
scroll to position [89, 0]
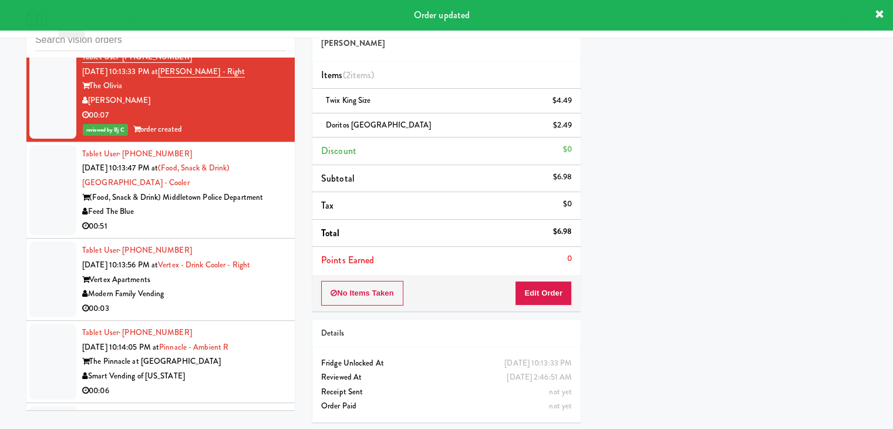
drag, startPoint x: 187, startPoint y: 257, endPoint x: 284, endPoint y: 224, distance: 102.0
click at [194, 234] on div "00:51" at bounding box center [184, 226] width 204 height 15
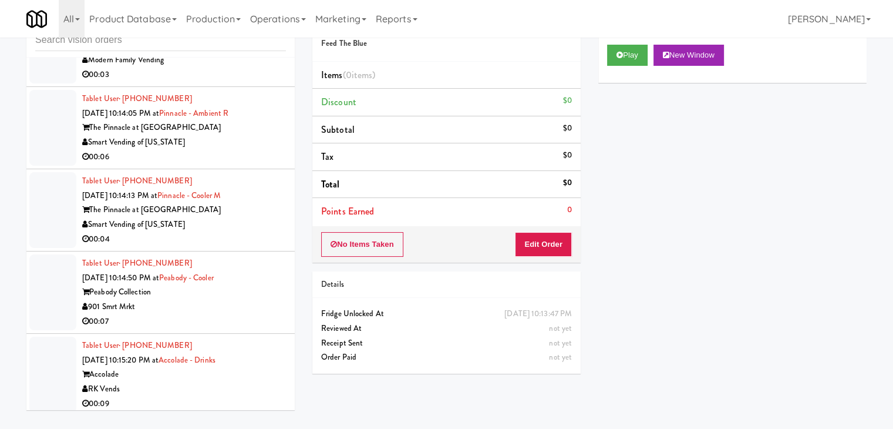
scroll to position [8551, 0]
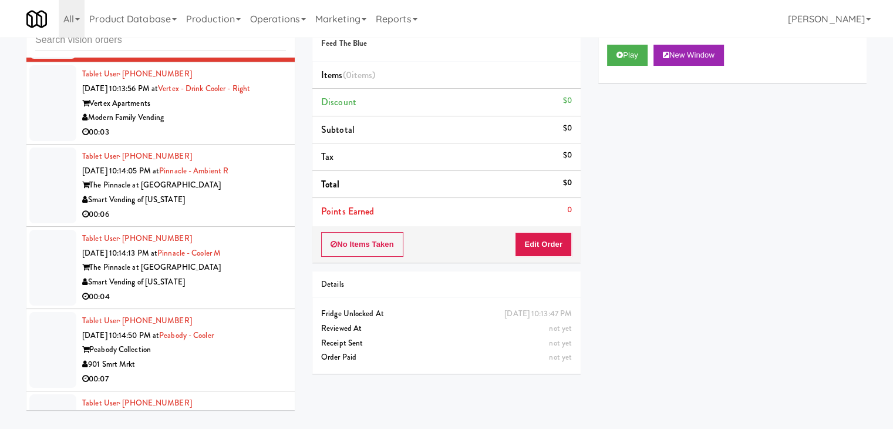
click at [235, 140] on div "00:03" at bounding box center [184, 132] width 204 height 15
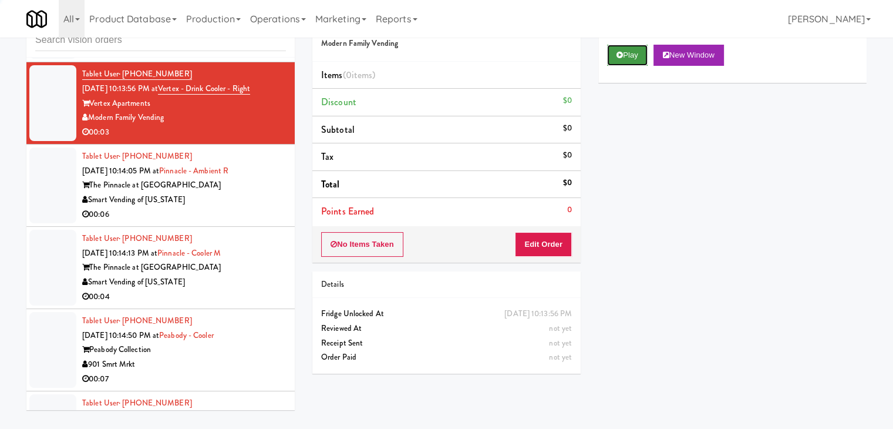
click at [645, 49] on button "Play" at bounding box center [627, 55] width 41 height 21
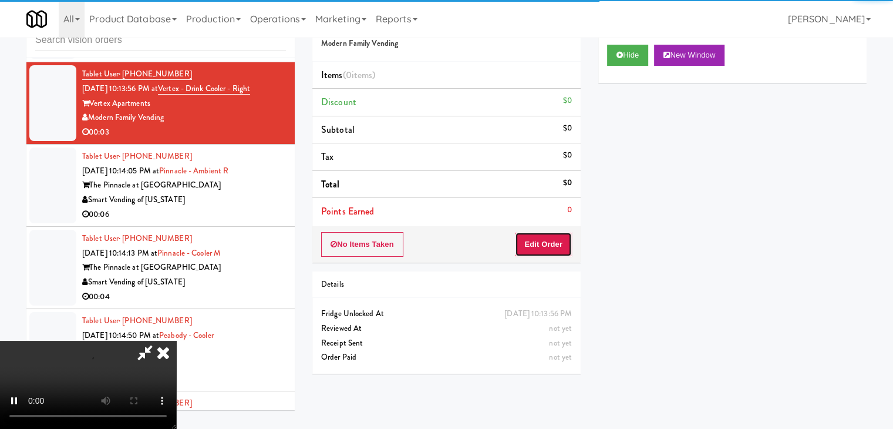
click at [528, 237] on button "Edit Order" at bounding box center [543, 244] width 57 height 25
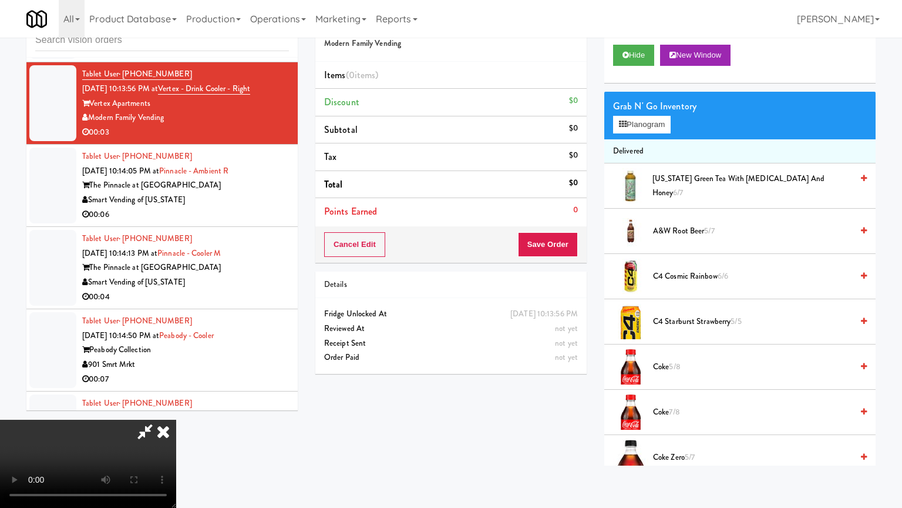
click at [176, 419] on video at bounding box center [88, 463] width 176 height 88
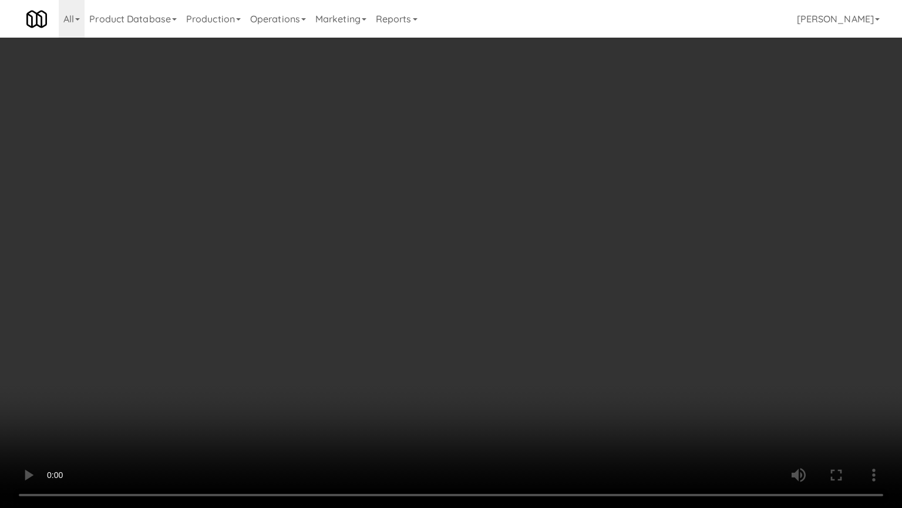
drag, startPoint x: 529, startPoint y: 315, endPoint x: 603, endPoint y: 194, distance: 141.9
click at [542, 301] on video at bounding box center [451, 254] width 902 height 508
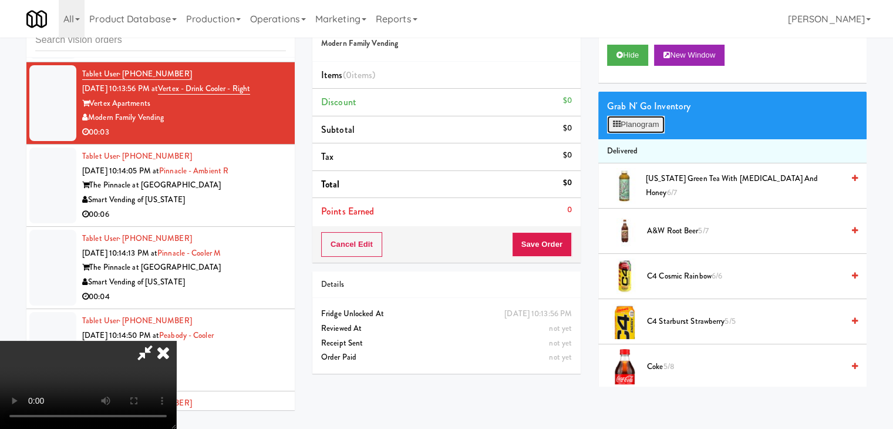
click at [645, 124] on button "Planogram" at bounding box center [636, 125] width 58 height 18
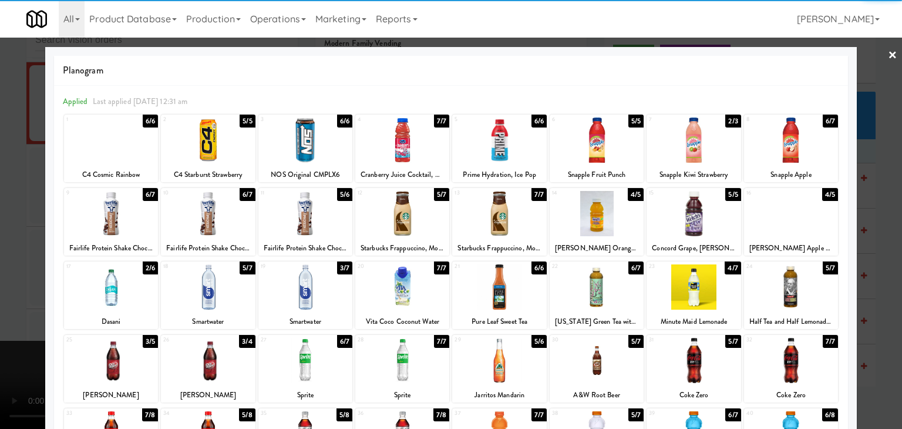
click at [195, 144] on div at bounding box center [208, 139] width 94 height 45
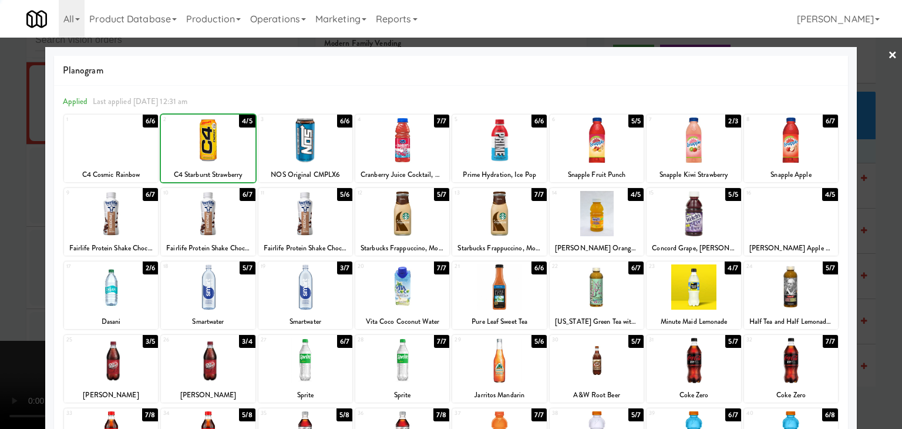
click at [12, 181] on div at bounding box center [451, 214] width 902 height 429
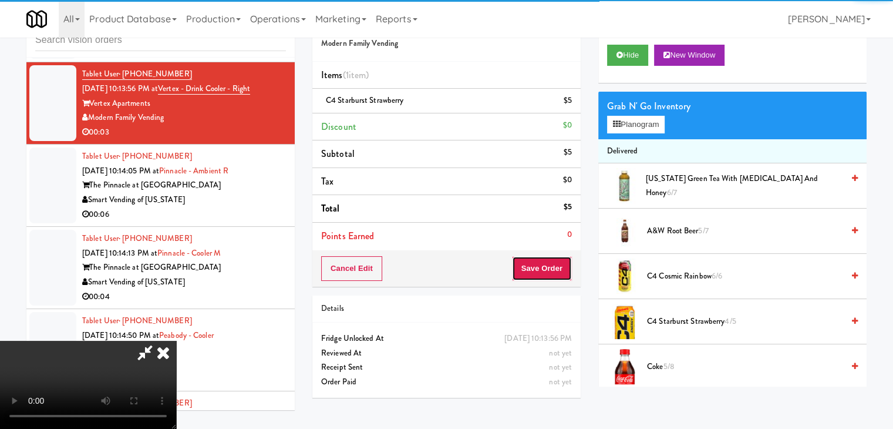
click at [547, 270] on button "Save Order" at bounding box center [542, 268] width 60 height 25
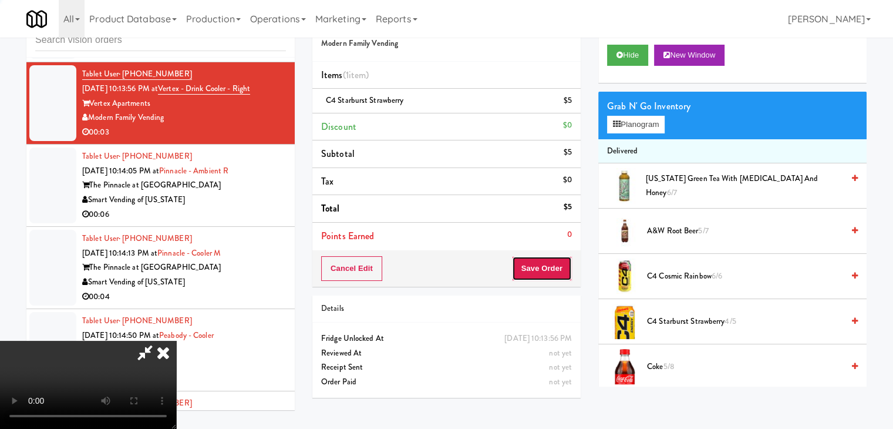
click at [552, 270] on button "Save Order" at bounding box center [542, 268] width 60 height 25
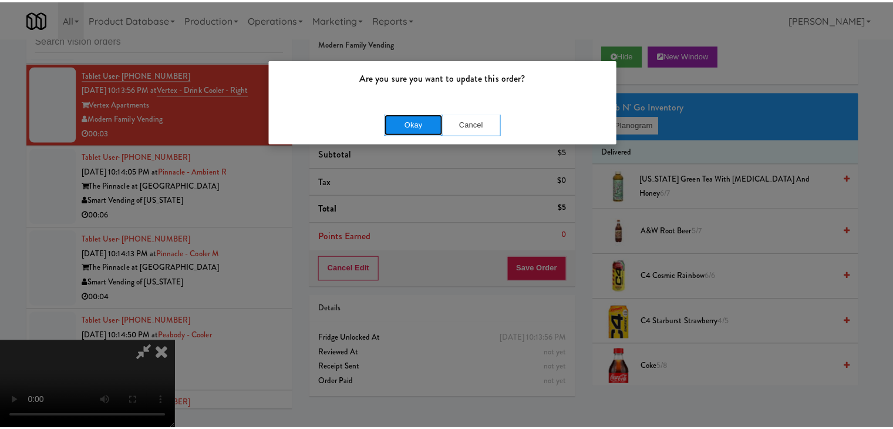
click
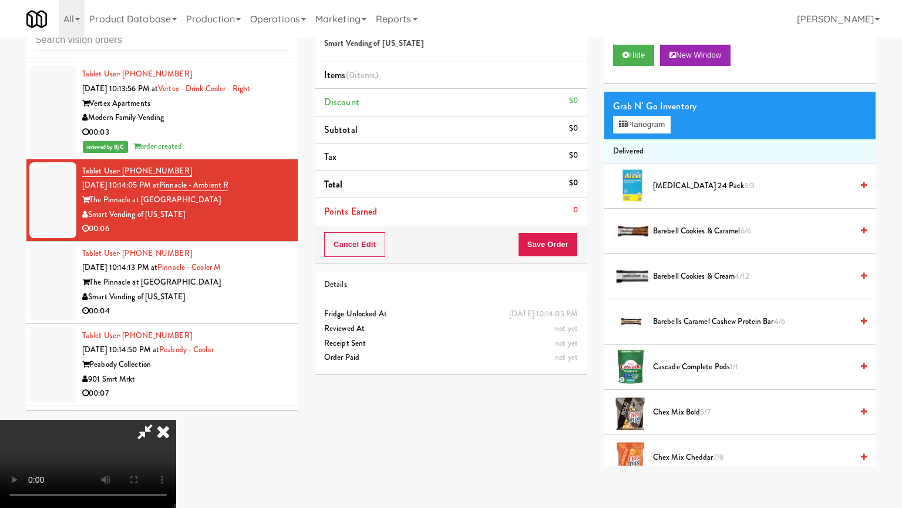
drag, startPoint x: 590, startPoint y: 291, endPoint x: 590, endPoint y: 301, distance: 9.4
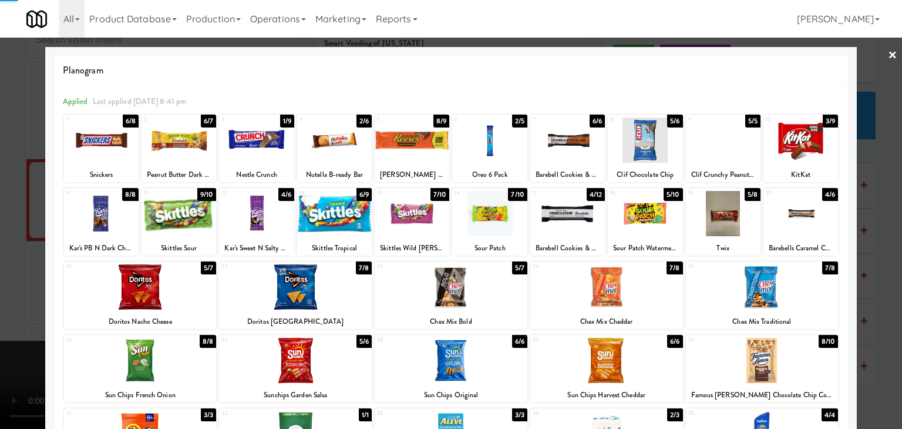
drag, startPoint x: 0, startPoint y: 248, endPoint x: 162, endPoint y: 256, distance: 162.3
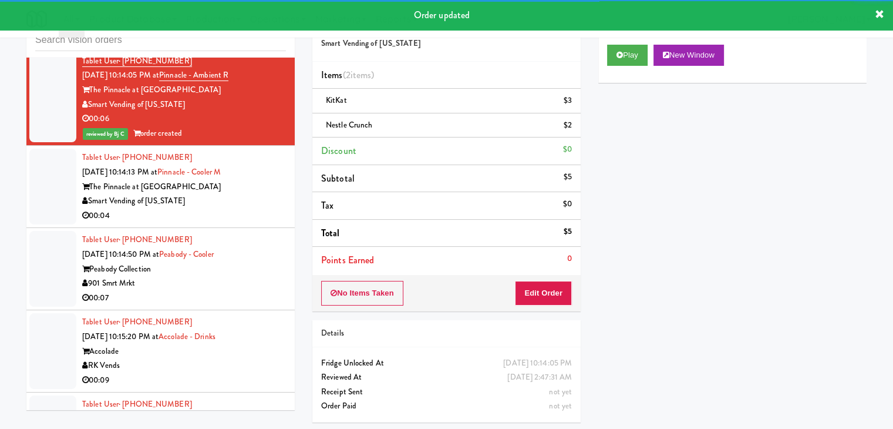
scroll to position [8668, 0]
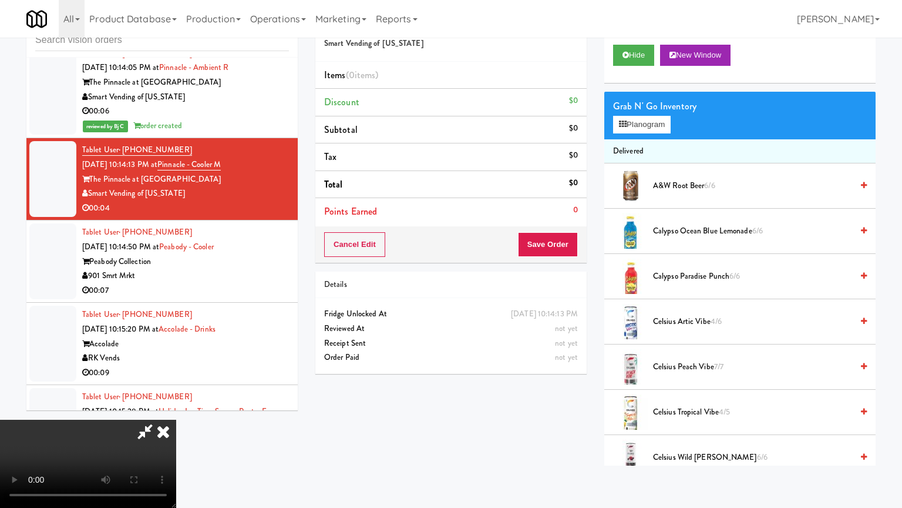
drag, startPoint x: 523, startPoint y: 290, endPoint x: 584, endPoint y: 168, distance: 136.9
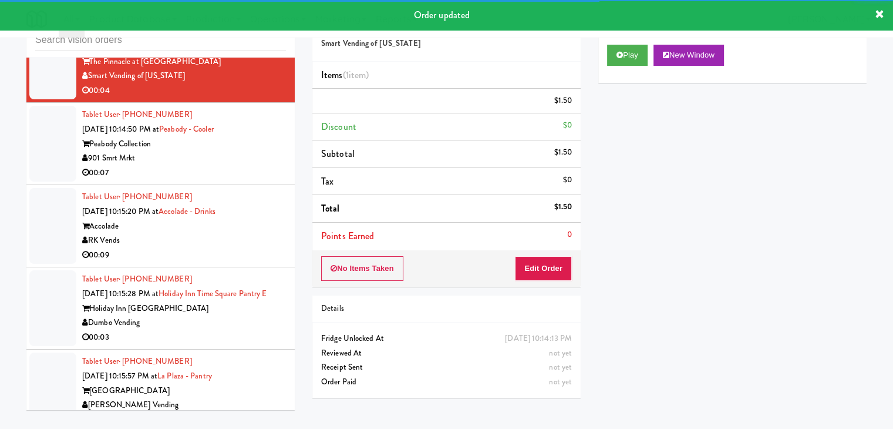
scroll to position [8786, 0]
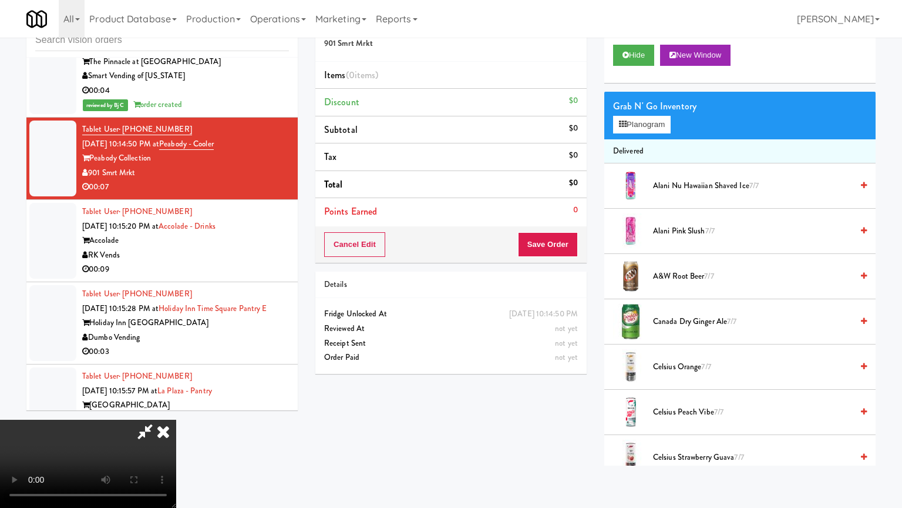
drag, startPoint x: 587, startPoint y: 298, endPoint x: 610, endPoint y: 198, distance: 102.5
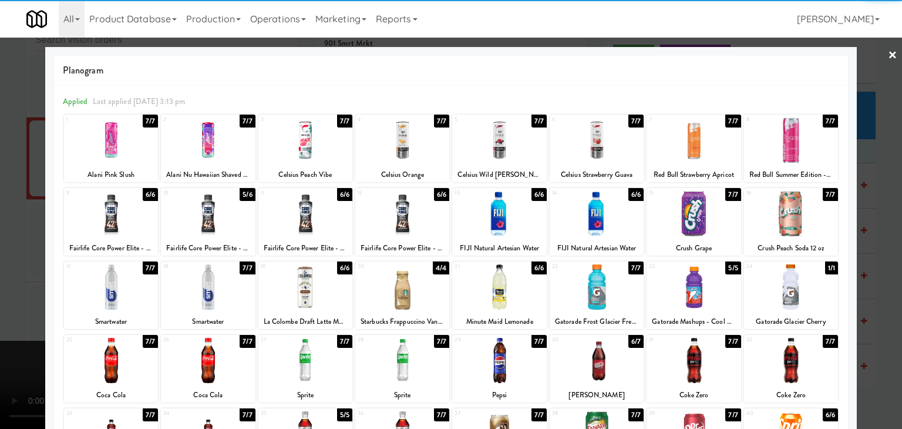
drag, startPoint x: 794, startPoint y: 147, endPoint x: 785, endPoint y: 149, distance: 8.9
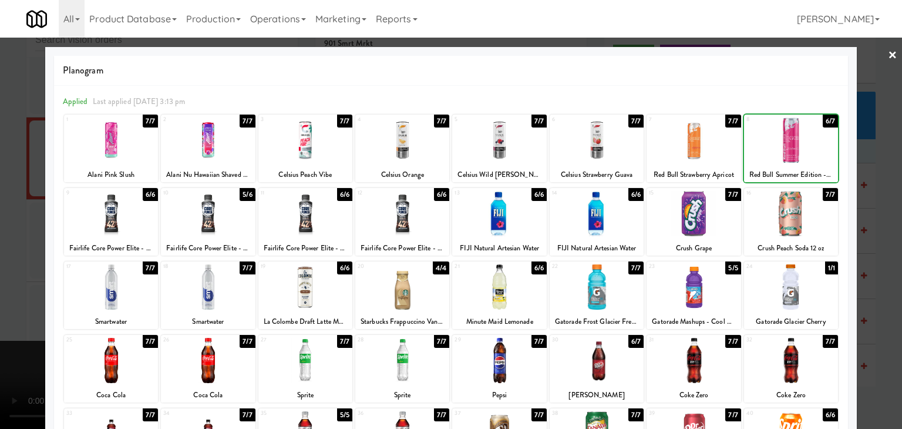
drag, startPoint x: 0, startPoint y: 193, endPoint x: 61, endPoint y: 198, distance: 61.3
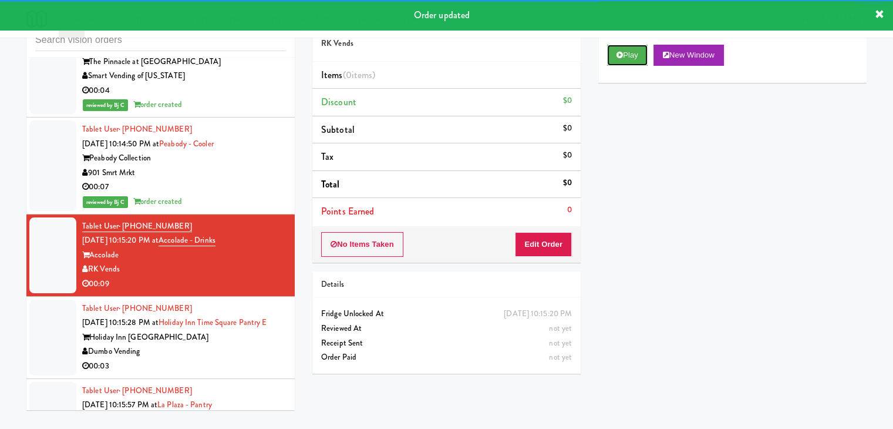
drag, startPoint x: 630, startPoint y: 58, endPoint x: 621, endPoint y: 76, distance: 20.2
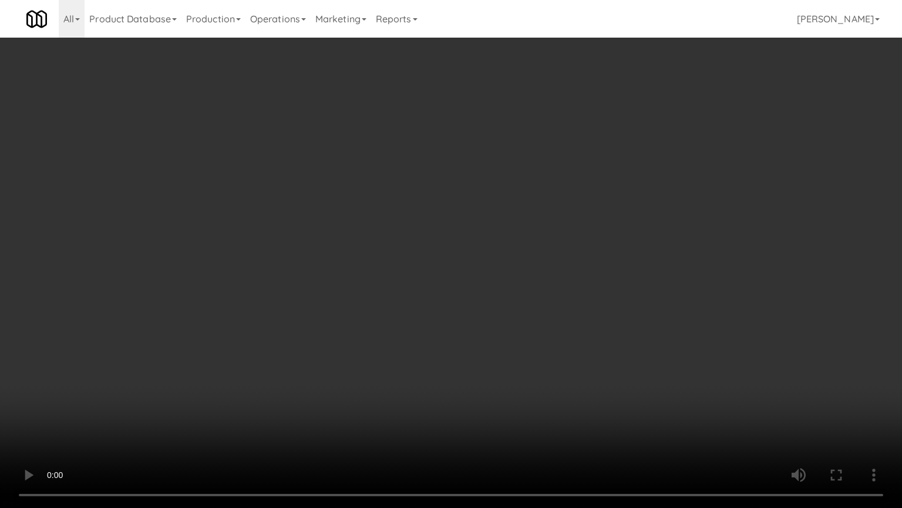
drag, startPoint x: 529, startPoint y: 352, endPoint x: 523, endPoint y: 348, distance: 6.7
drag, startPoint x: 553, startPoint y: 289, endPoint x: 565, endPoint y: 219, distance: 71.0
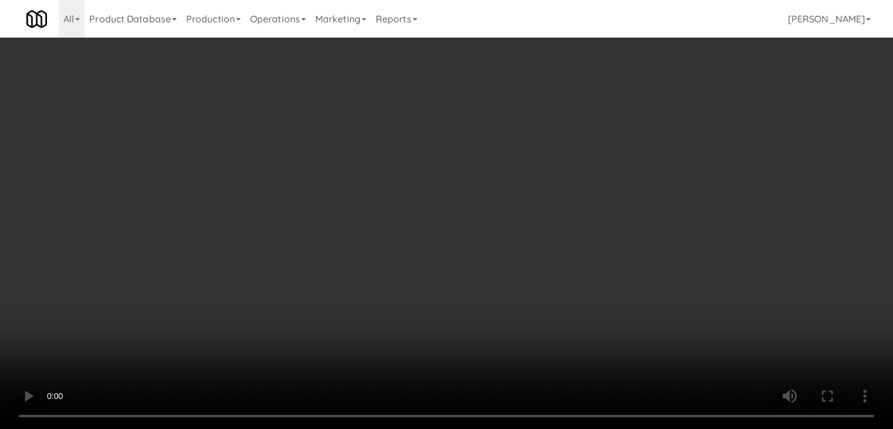
drag, startPoint x: 655, startPoint y: 122, endPoint x: 651, endPoint y: 135, distance: 13.4
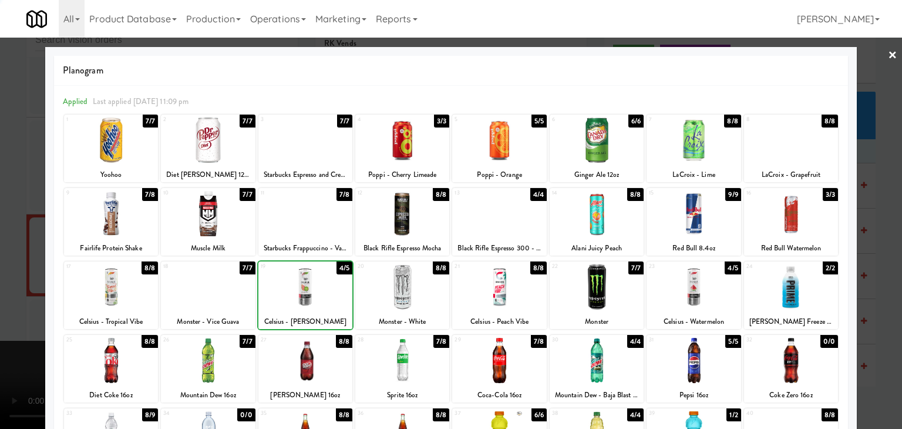
drag, startPoint x: 0, startPoint y: 296, endPoint x: 231, endPoint y: 296, distance: 231.4
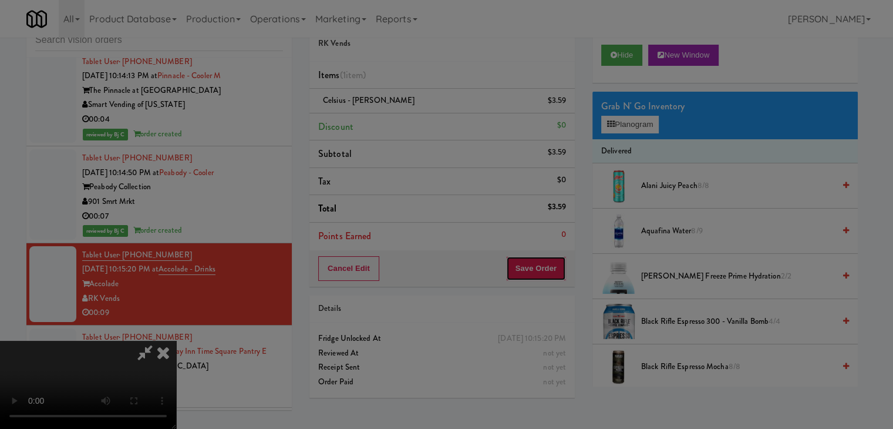
drag, startPoint x: 562, startPoint y: 273, endPoint x: 512, endPoint y: 197, distance: 89.9
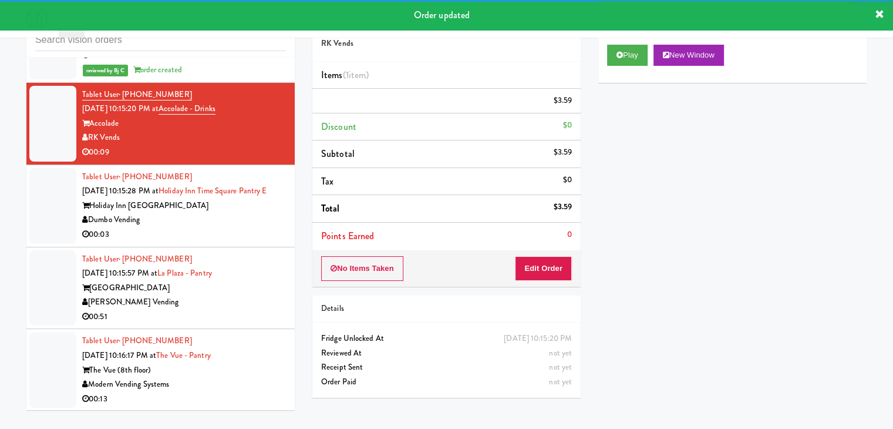
scroll to position [8962, 0]
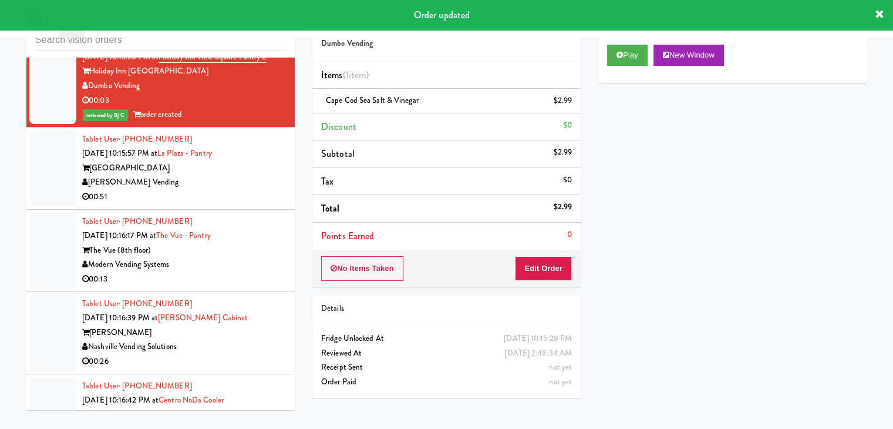
scroll to position [9138, 0]
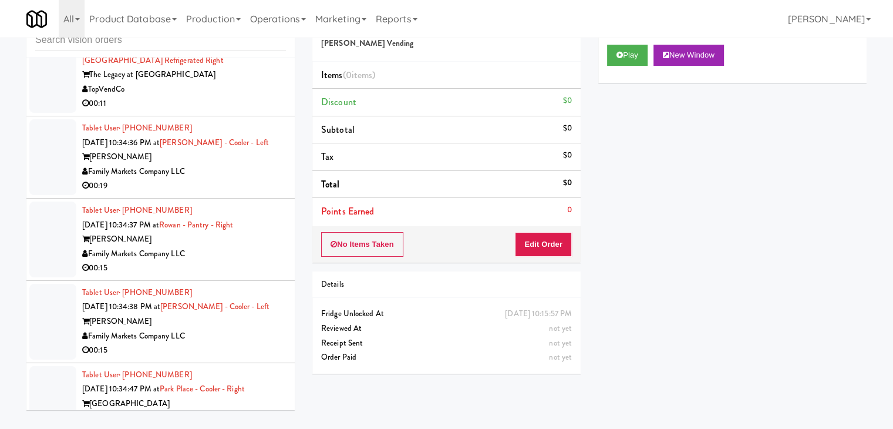
scroll to position [10019, 0]
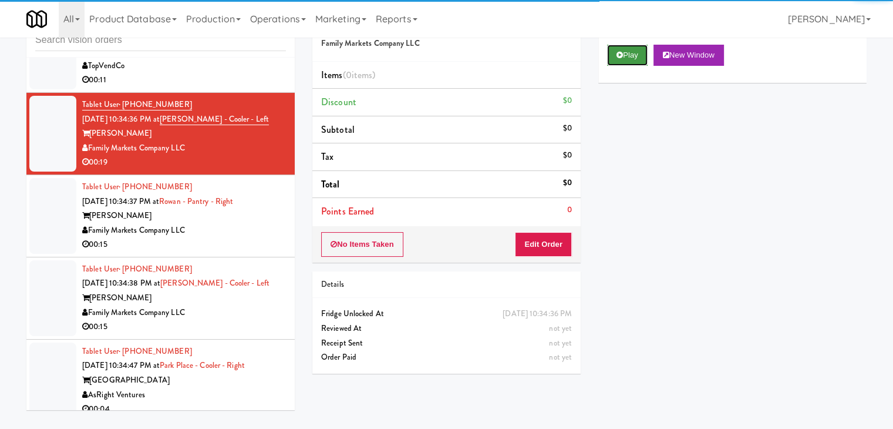
drag, startPoint x: 629, startPoint y: 59, endPoint x: 612, endPoint y: 102, distance: 45.6
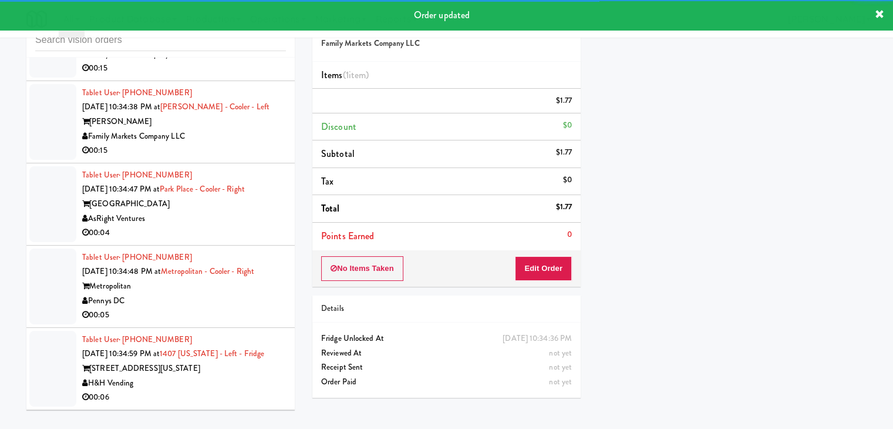
scroll to position [10210, 0]
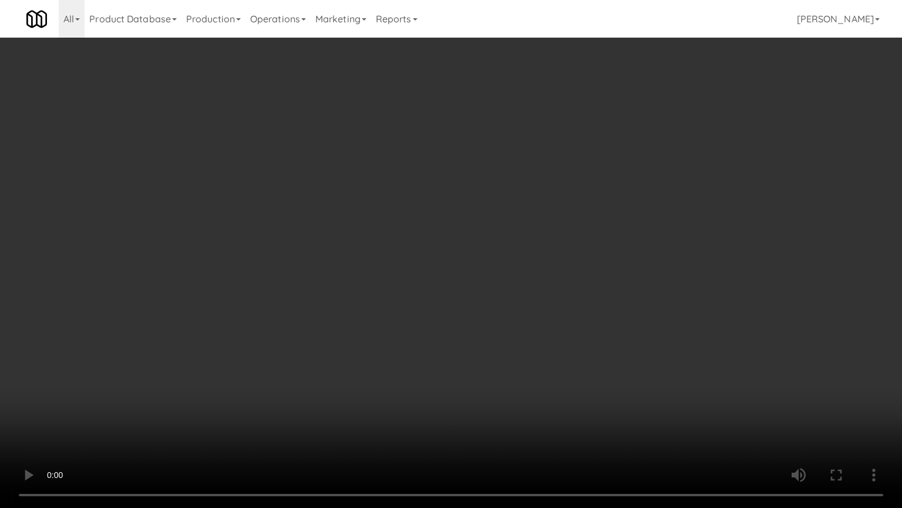
drag, startPoint x: 538, startPoint y: 313, endPoint x: 541, endPoint y: 258, distance: 54.1
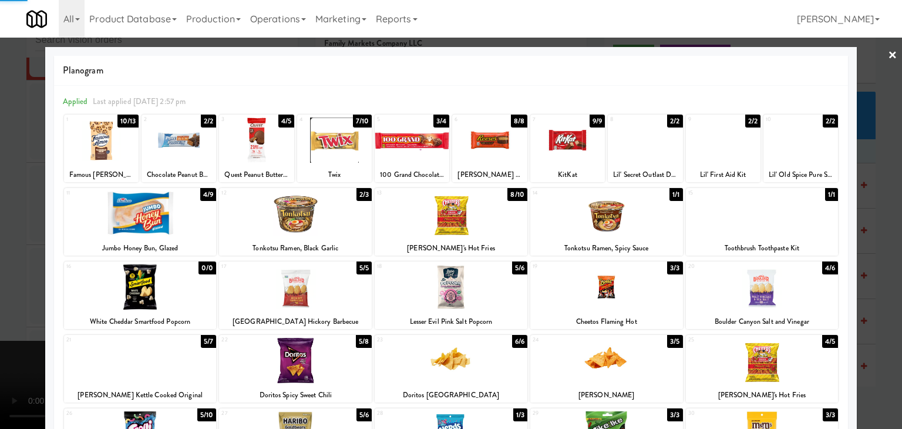
drag, startPoint x: 0, startPoint y: 343, endPoint x: 272, endPoint y: 334, distance: 272.1
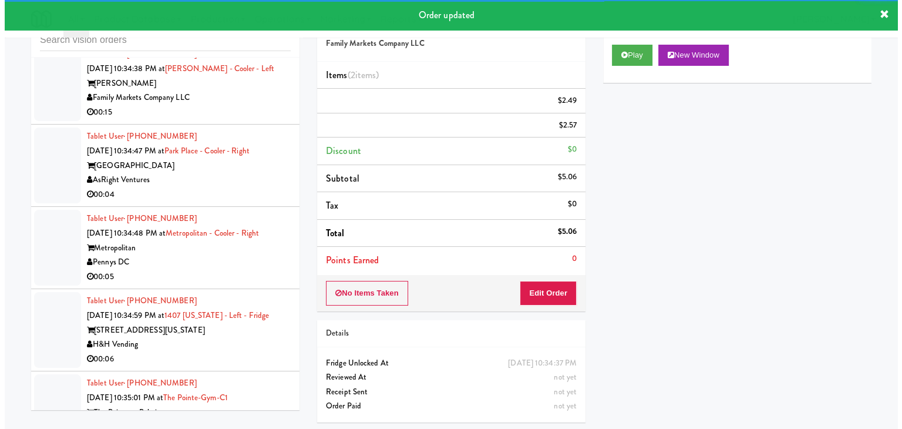
scroll to position [10269, 0]
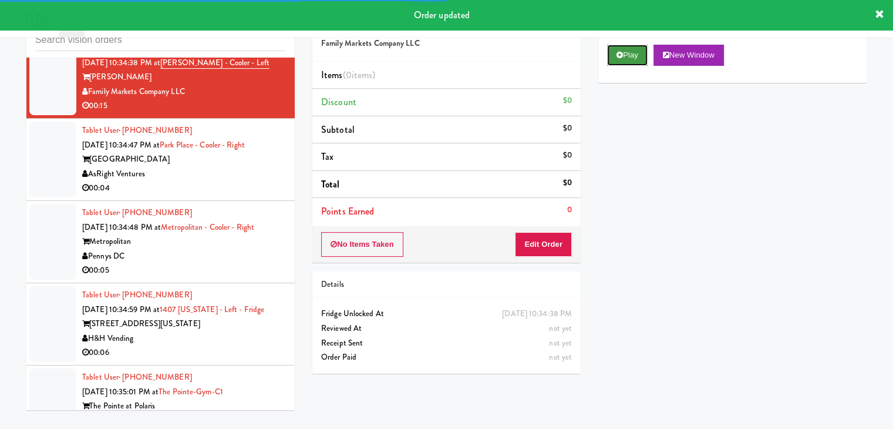
drag, startPoint x: 622, startPoint y: 55, endPoint x: 622, endPoint y: 62, distance: 7.0
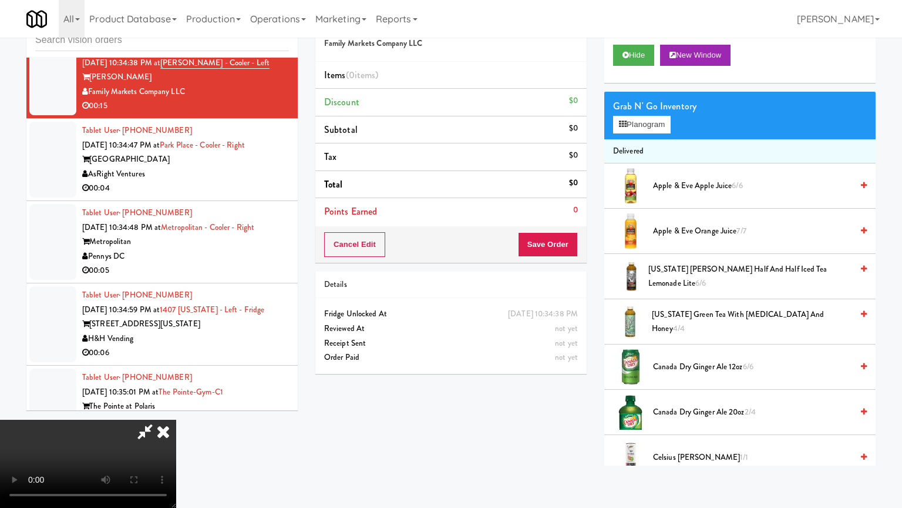
drag, startPoint x: 535, startPoint y: 291, endPoint x: 530, endPoint y: 296, distance: 6.6
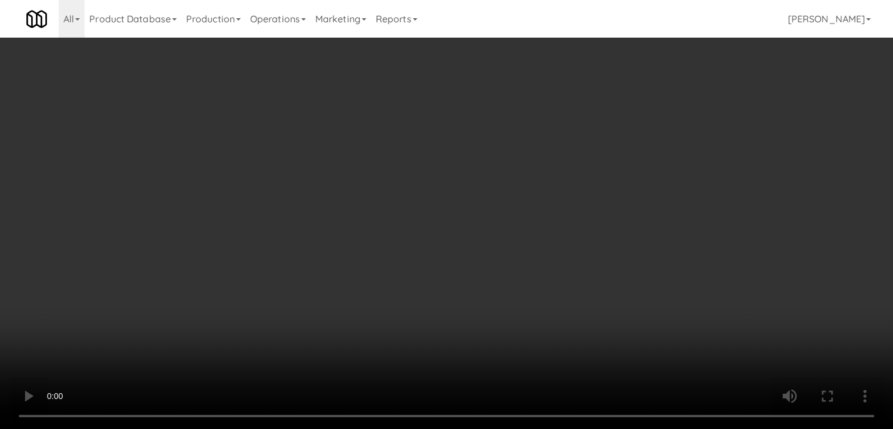
drag, startPoint x: 446, startPoint y: 217, endPoint x: 538, endPoint y: 176, distance: 100.7
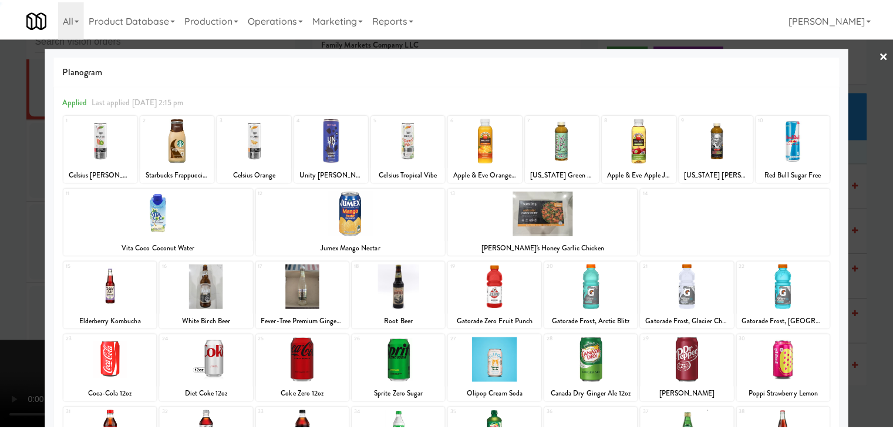
scroll to position [148, 0]
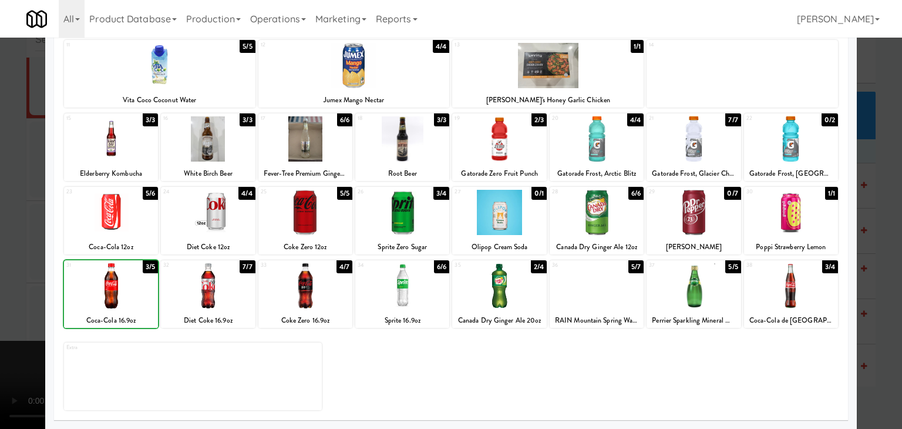
drag, startPoint x: 2, startPoint y: 283, endPoint x: 175, endPoint y: 278, distance: 172.8
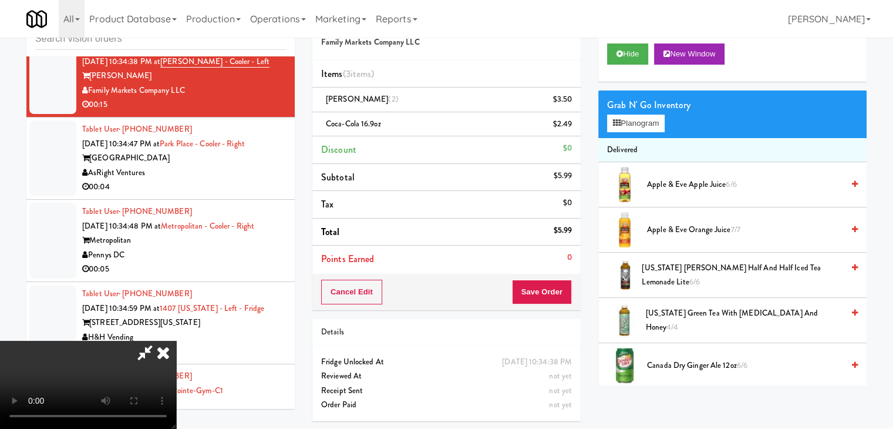
drag, startPoint x: 392, startPoint y: 365, endPoint x: 396, endPoint y: 428, distance: 63.0
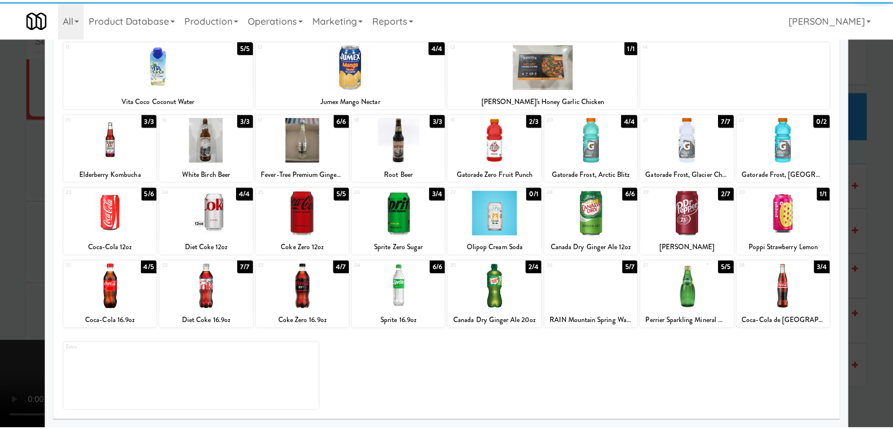
scroll to position [148, 0]
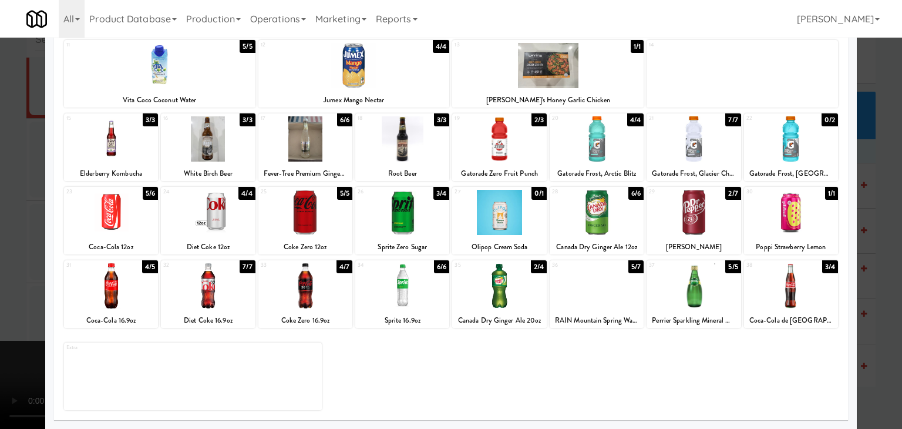
drag, startPoint x: 127, startPoint y: 294, endPoint x: 113, endPoint y: 298, distance: 15.3
drag, startPoint x: 5, startPoint y: 302, endPoint x: 294, endPoint y: 298, distance: 289.0
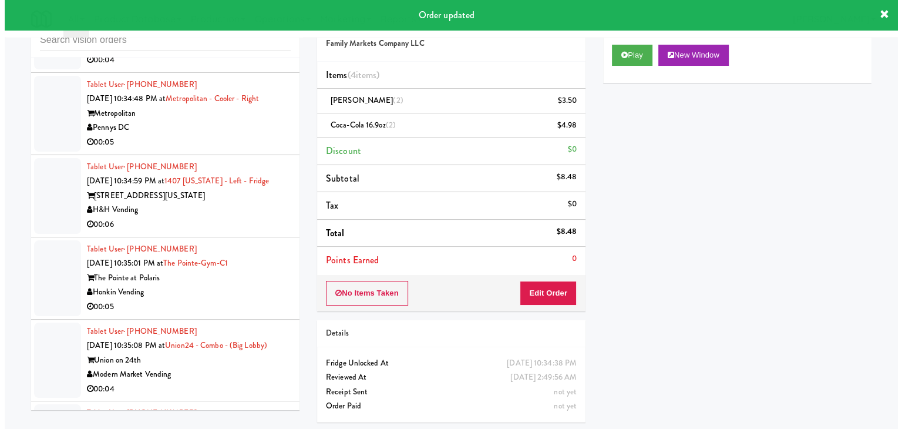
scroll to position [10445, 0]
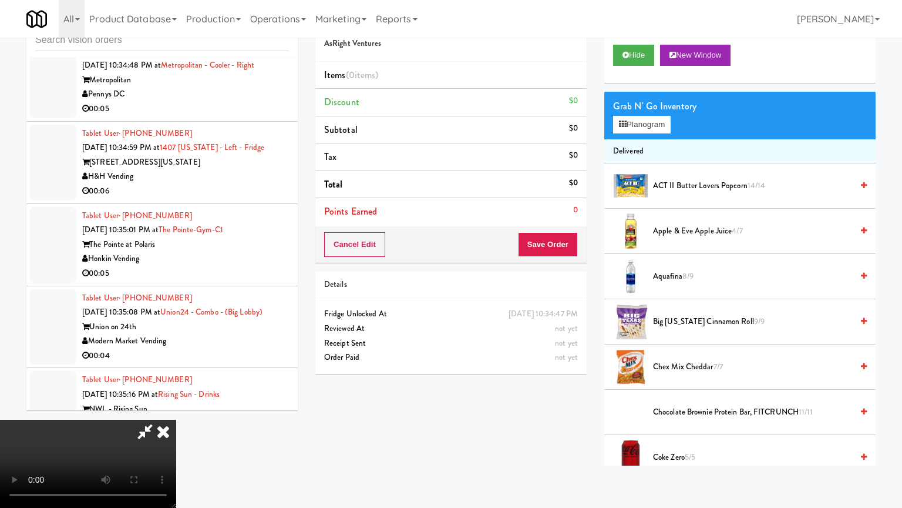
drag, startPoint x: 523, startPoint y: 350, endPoint x: 599, endPoint y: 236, distance: 136.9
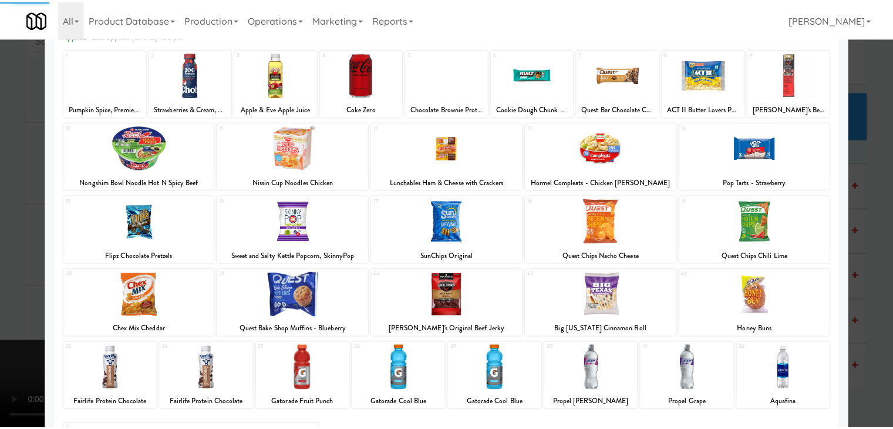
scroll to position [148, 0]
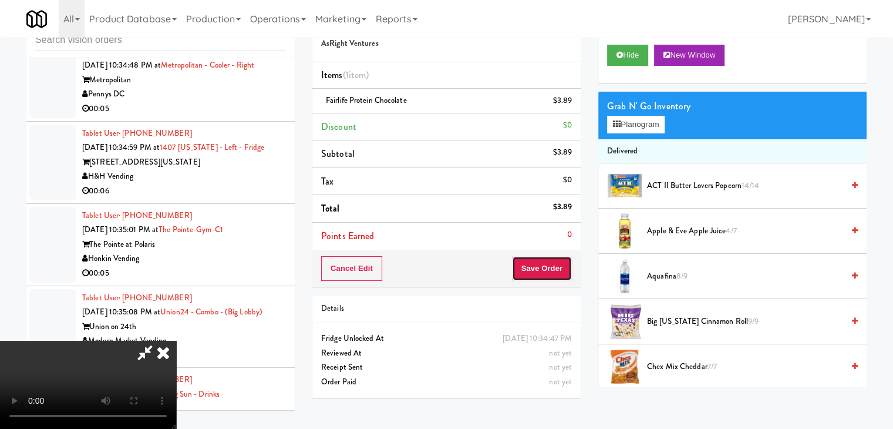
drag, startPoint x: 550, startPoint y: 270, endPoint x: 531, endPoint y: 233, distance: 42.3
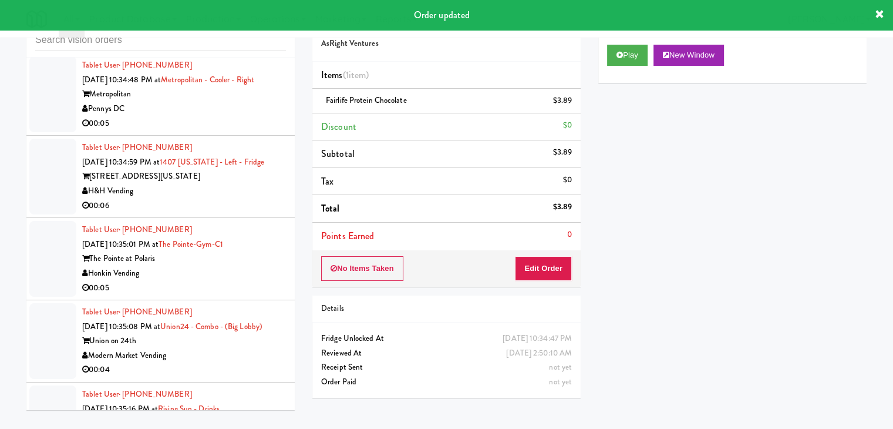
drag, startPoint x: 192, startPoint y: 174, endPoint x: 258, endPoint y: 160, distance: 68.4
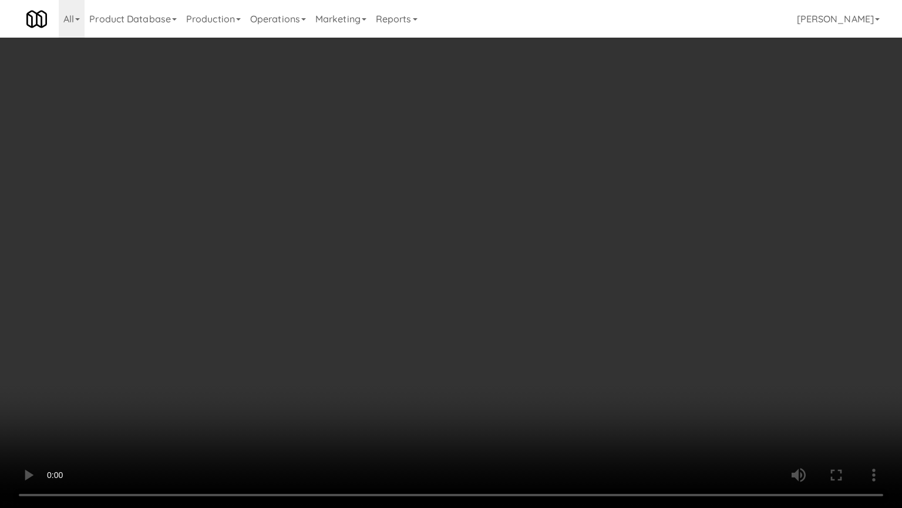
drag, startPoint x: 484, startPoint y: 347, endPoint x: 563, endPoint y: 217, distance: 152.1
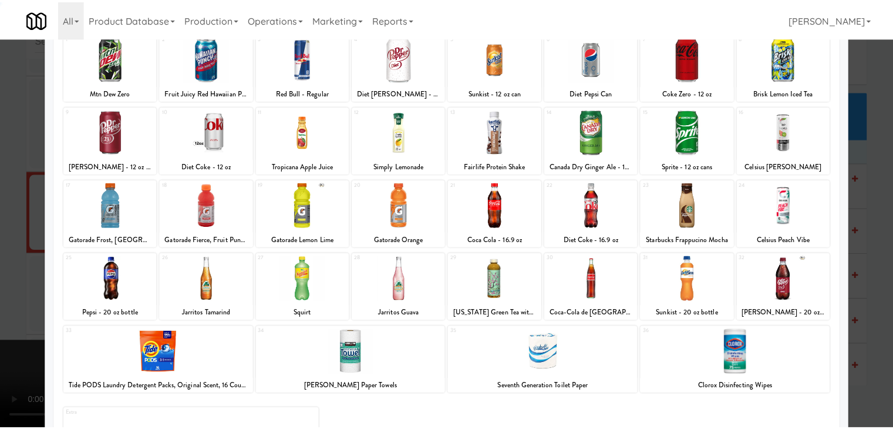
scroll to position [148, 0]
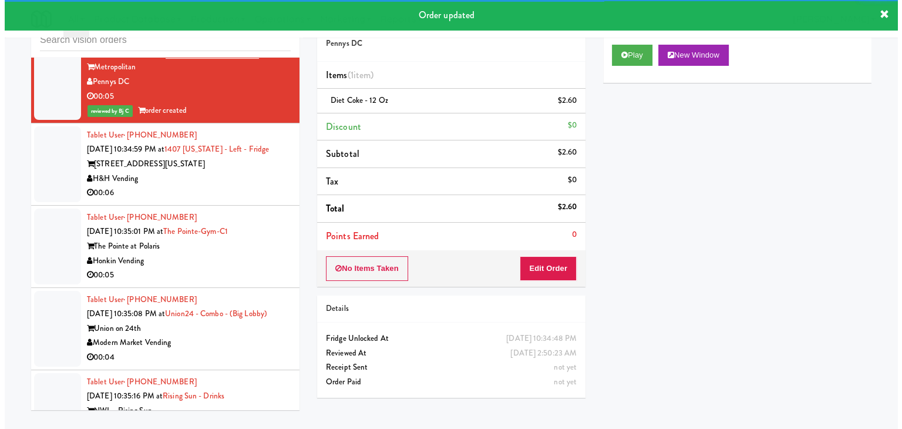
scroll to position [10504, 0]
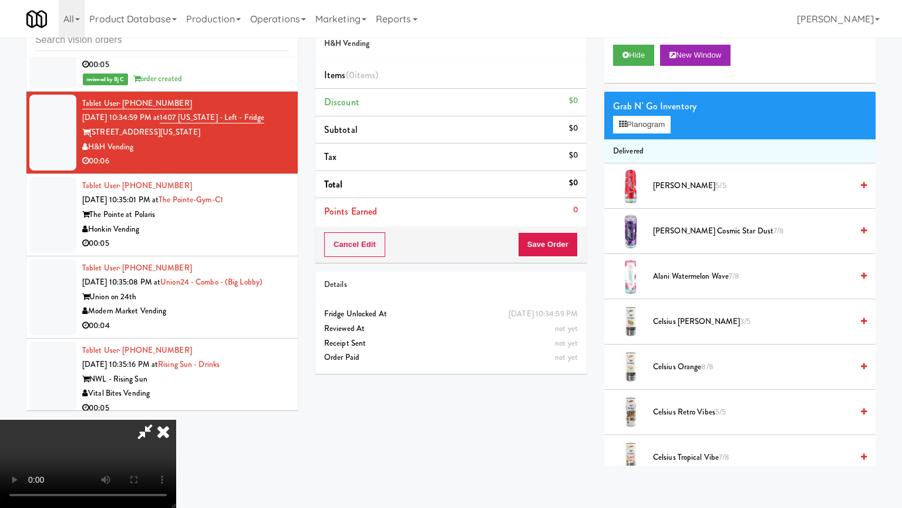
drag, startPoint x: 540, startPoint y: 341, endPoint x: 588, endPoint y: 233, distance: 117.8
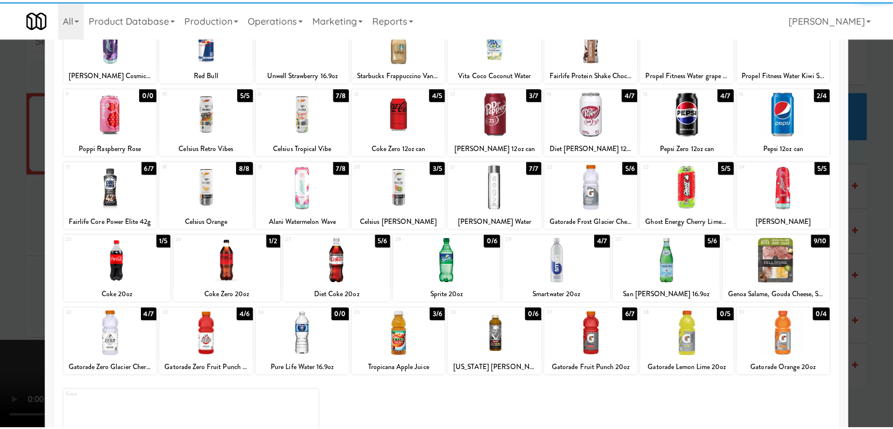
scroll to position [117, 0]
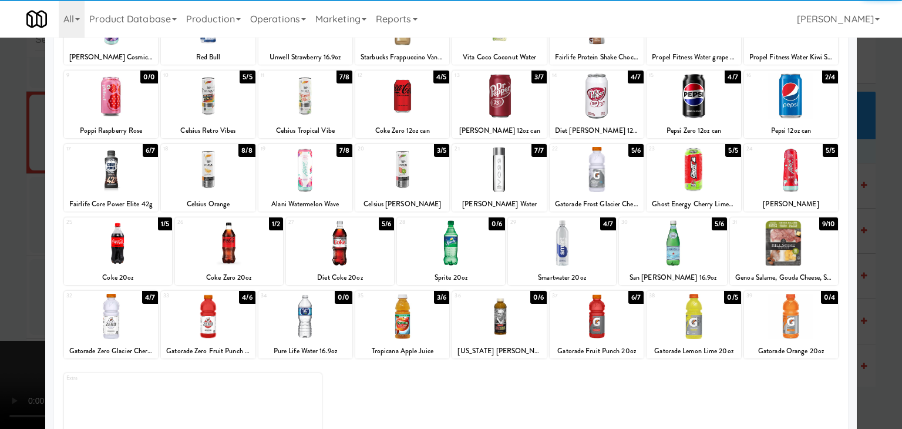
drag, startPoint x: 136, startPoint y: 106, endPoint x: 61, endPoint y: 126, distance: 78.4
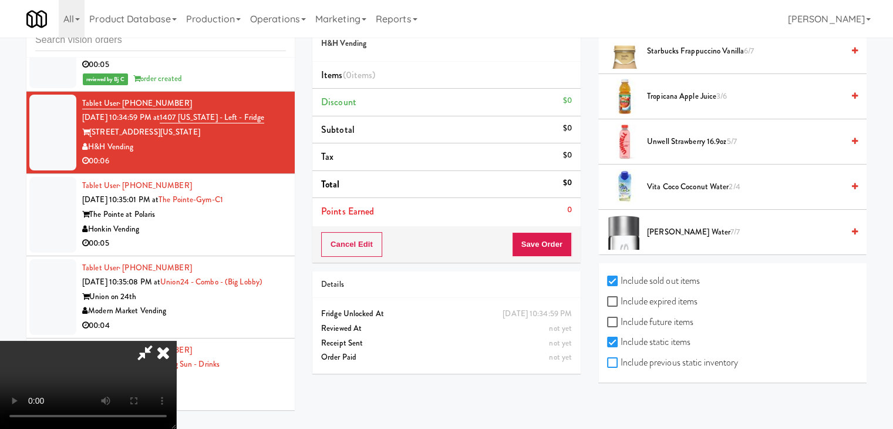
checkbox input "true"
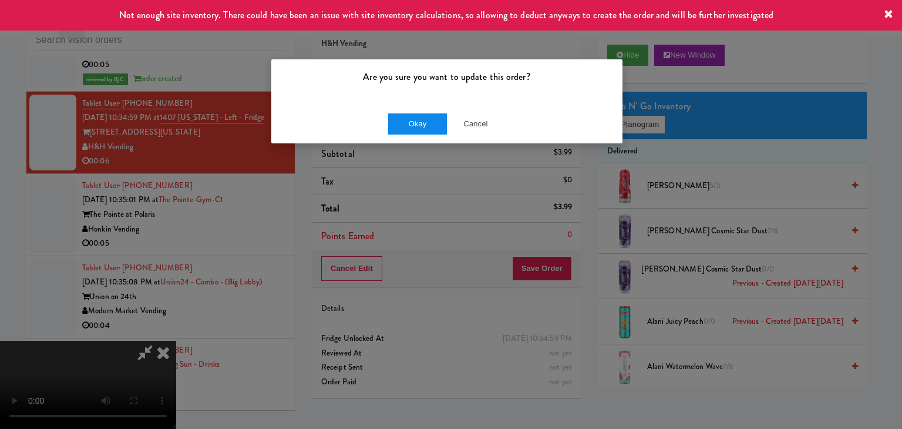
drag, startPoint x: 409, startPoint y: 103, endPoint x: 405, endPoint y: 116, distance: 13.6
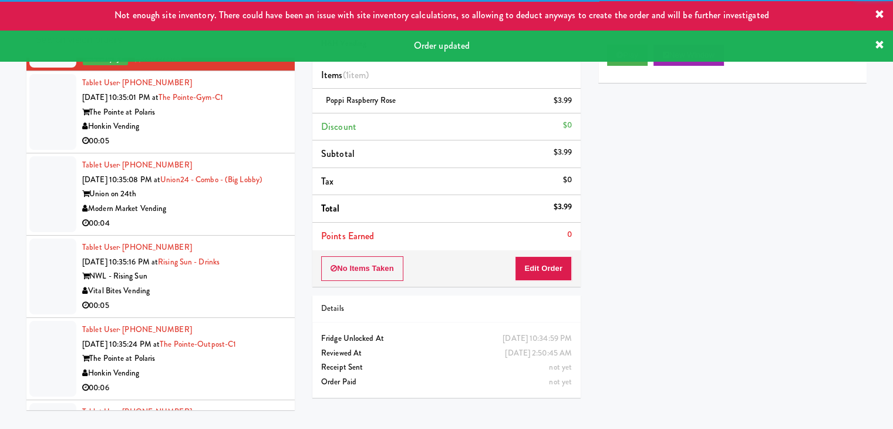
scroll to position [10621, 0]
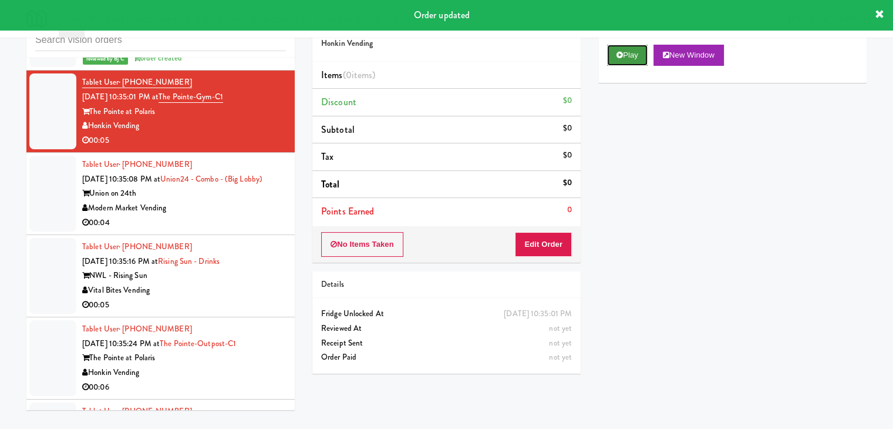
drag, startPoint x: 634, startPoint y: 58, endPoint x: 633, endPoint y: 64, distance: 6.6
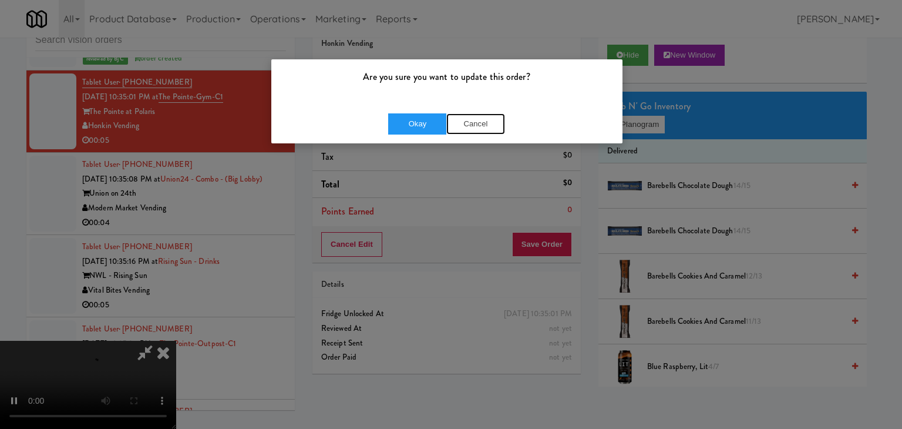
drag, startPoint x: 476, startPoint y: 121, endPoint x: 508, endPoint y: 177, distance: 64.2
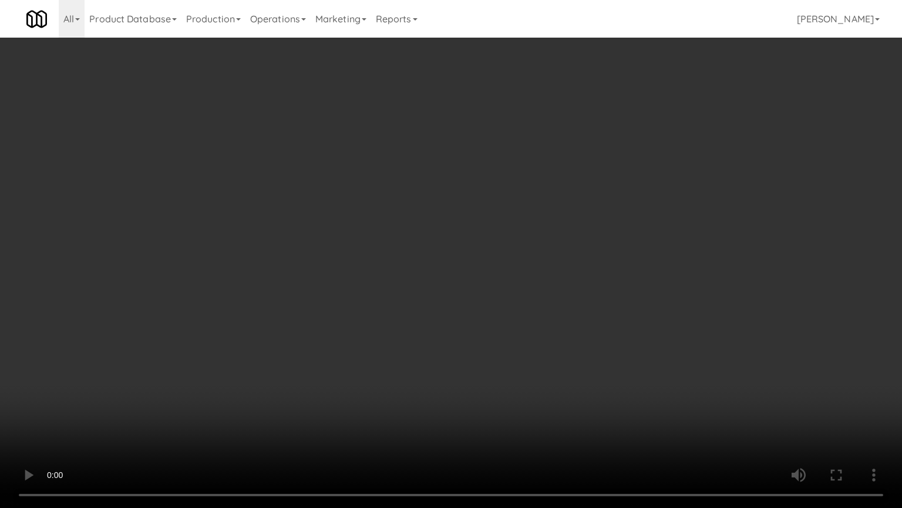
drag, startPoint x: 557, startPoint y: 354, endPoint x: 551, endPoint y: 285, distance: 69.6
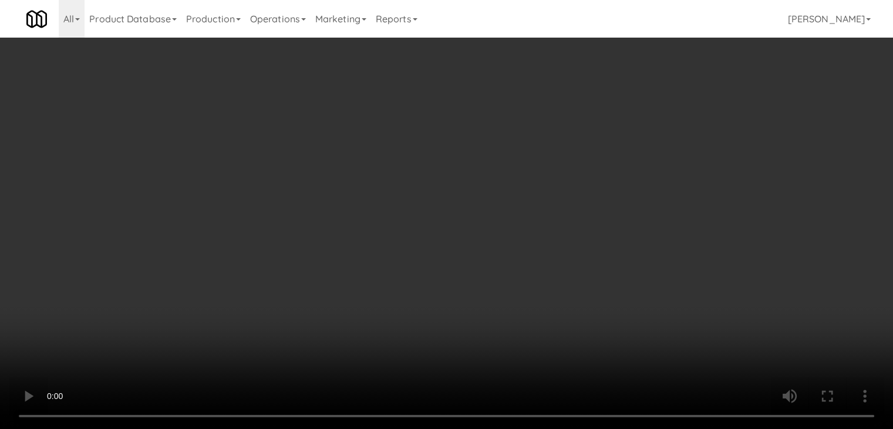
drag, startPoint x: 440, startPoint y: 160, endPoint x: 439, endPoint y: 219, distance: 58.2
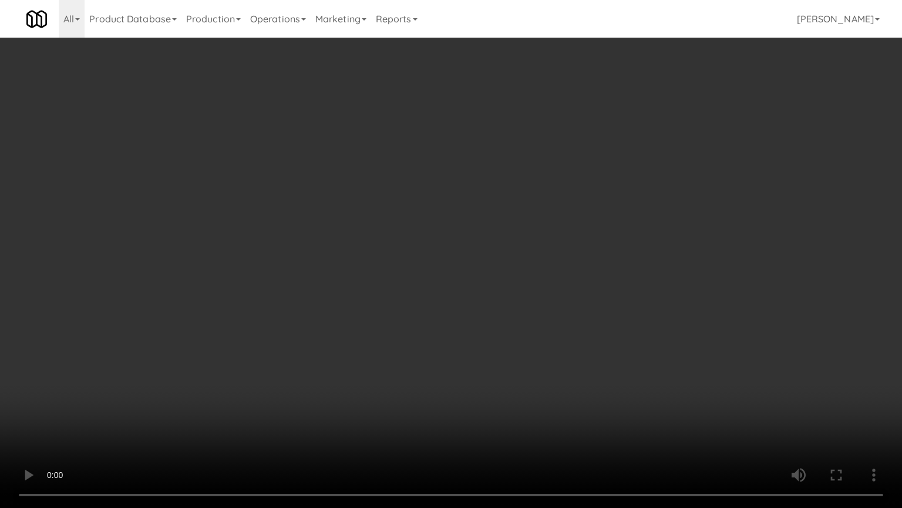
drag, startPoint x: 543, startPoint y: 327, endPoint x: 540, endPoint y: 333, distance: 7.1
drag, startPoint x: 575, startPoint y: 320, endPoint x: 622, endPoint y: 182, distance: 145.1
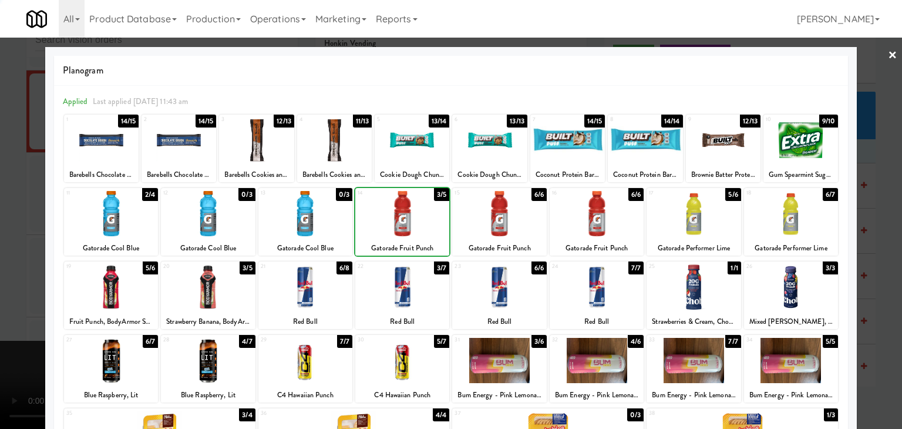
drag, startPoint x: 0, startPoint y: 252, endPoint x: 250, endPoint y: 267, distance: 250.1
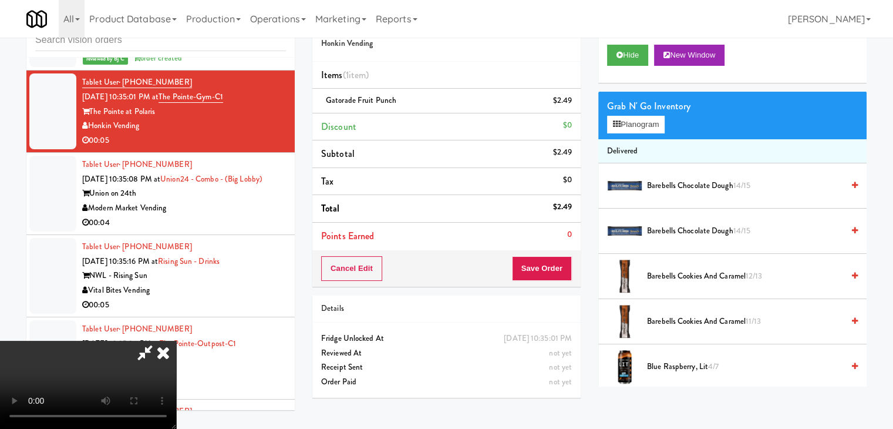
drag, startPoint x: 522, startPoint y: 257, endPoint x: 543, endPoint y: 261, distance: 21.0
